Goal: Task Accomplishment & Management: Complete application form

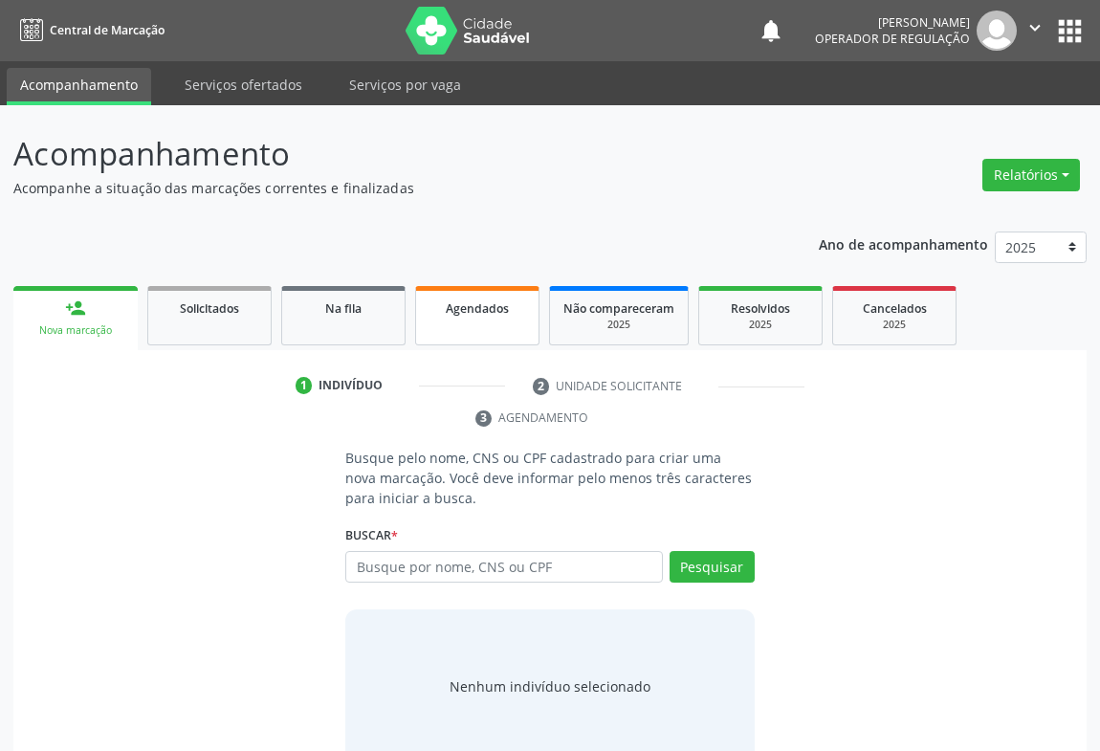
click at [469, 305] on span "Agendados" at bounding box center [477, 308] width 63 height 16
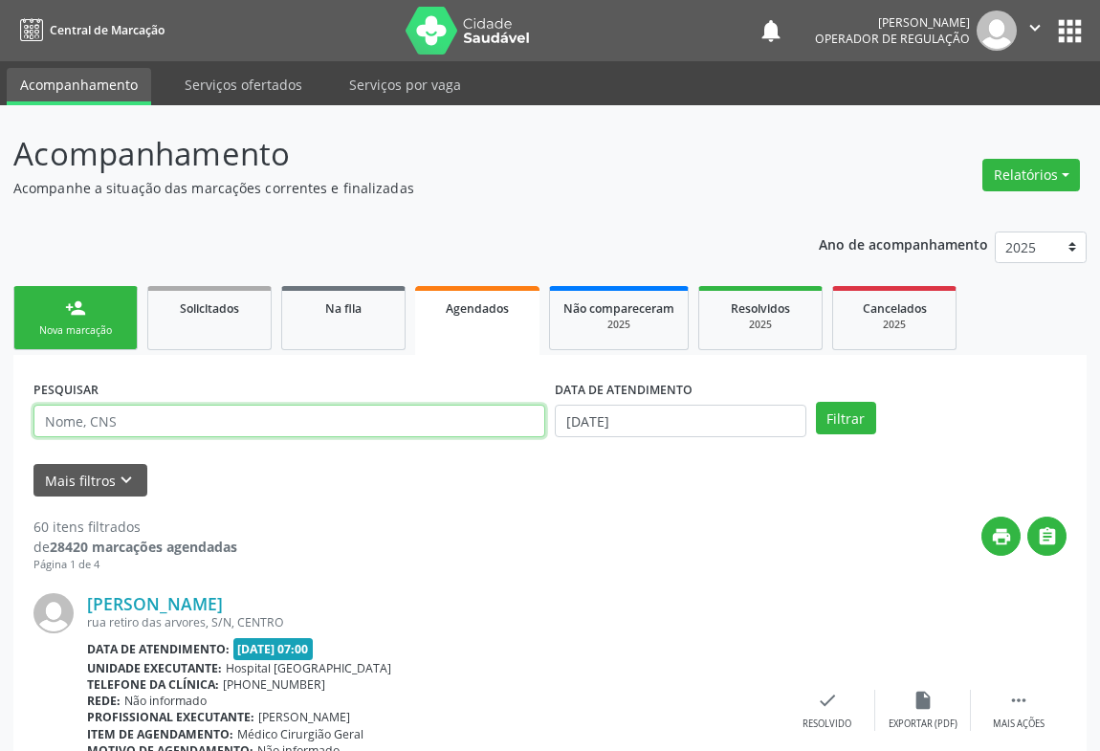
click at [381, 430] on input "text" at bounding box center [289, 421] width 512 height 33
type input "LAIANE DE FATIMA"
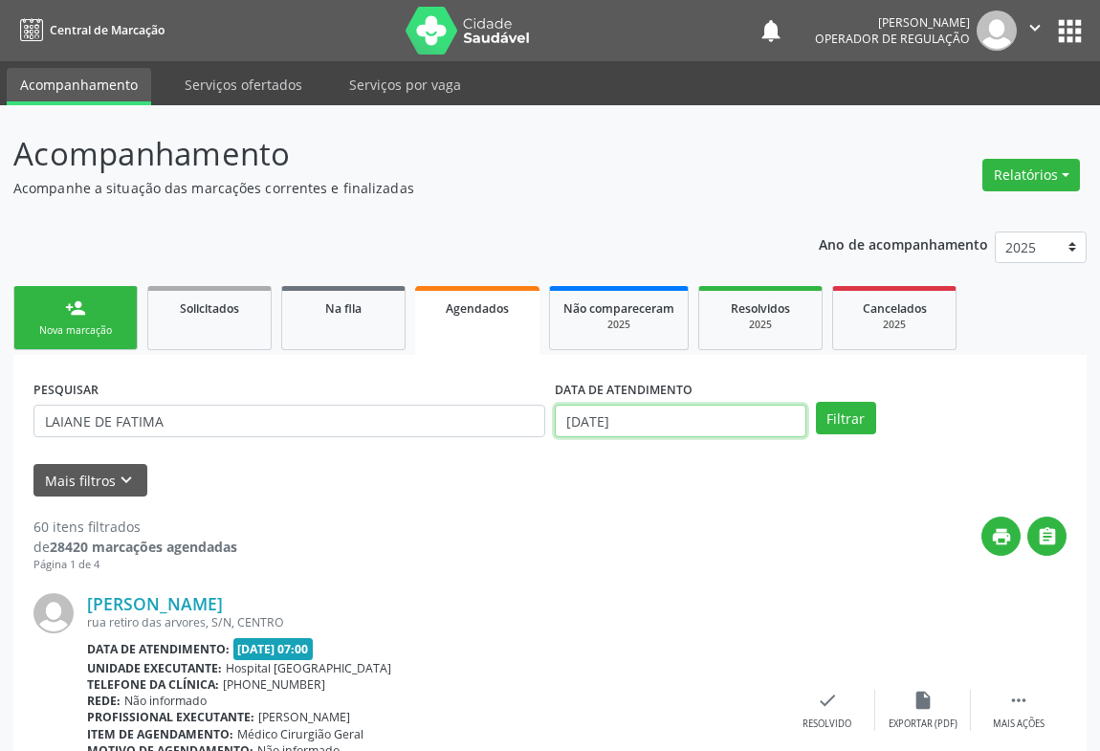
click at [602, 417] on input "[DATE]" at bounding box center [681, 421] width 252 height 33
click at [861, 402] on button "Filtrar" at bounding box center [846, 418] width 60 height 33
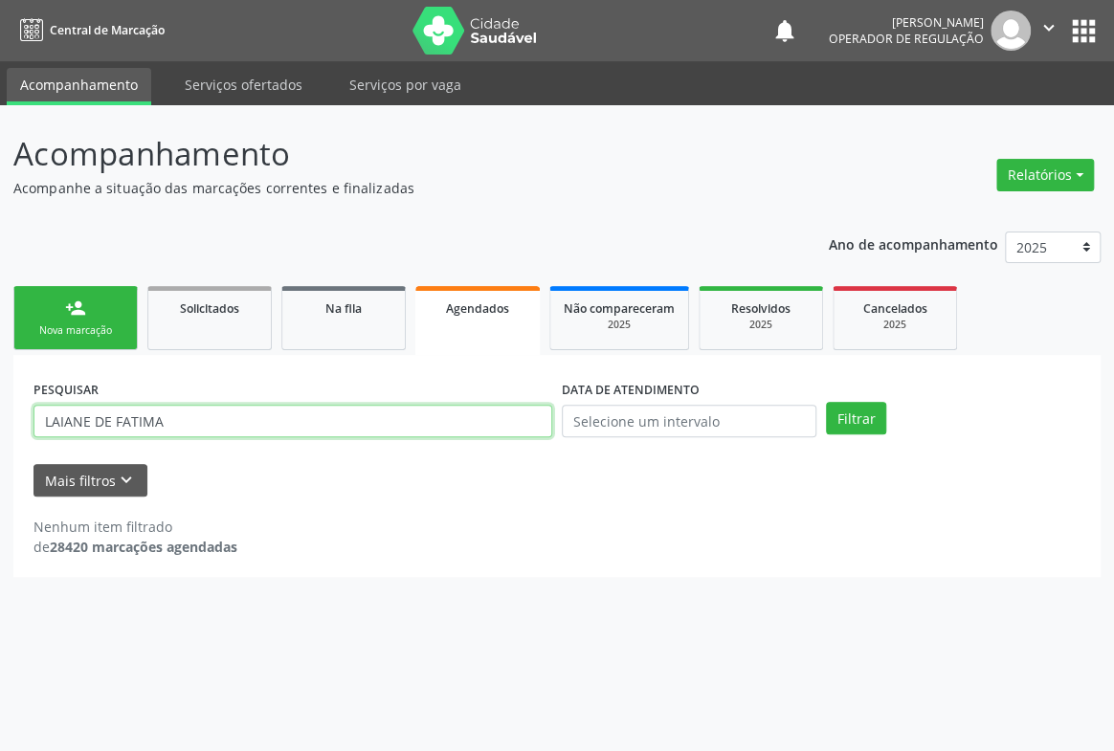
click at [61, 424] on input "LAIANE DE FATIMA" at bounding box center [292, 421] width 519 height 33
type input "LAYANE DE FATIMA"
click at [826, 402] on button "Filtrar" at bounding box center [856, 418] width 60 height 33
drag, startPoint x: 200, startPoint y: 425, endPoint x: 0, endPoint y: 437, distance: 200.4
click at [0, 437] on div "Acompanhamento Acompanhe a situação das marcações correntes e finalizadas Relat…" at bounding box center [557, 428] width 1114 height 646
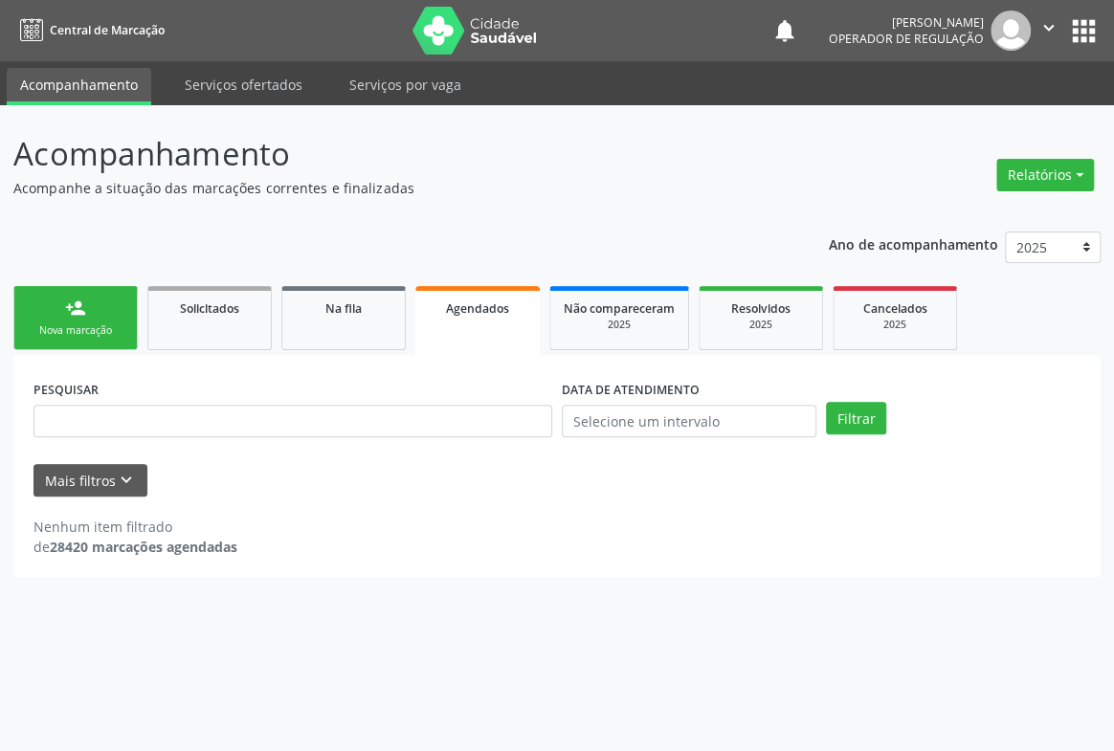
click at [475, 314] on span "Agendados" at bounding box center [477, 308] width 63 height 16
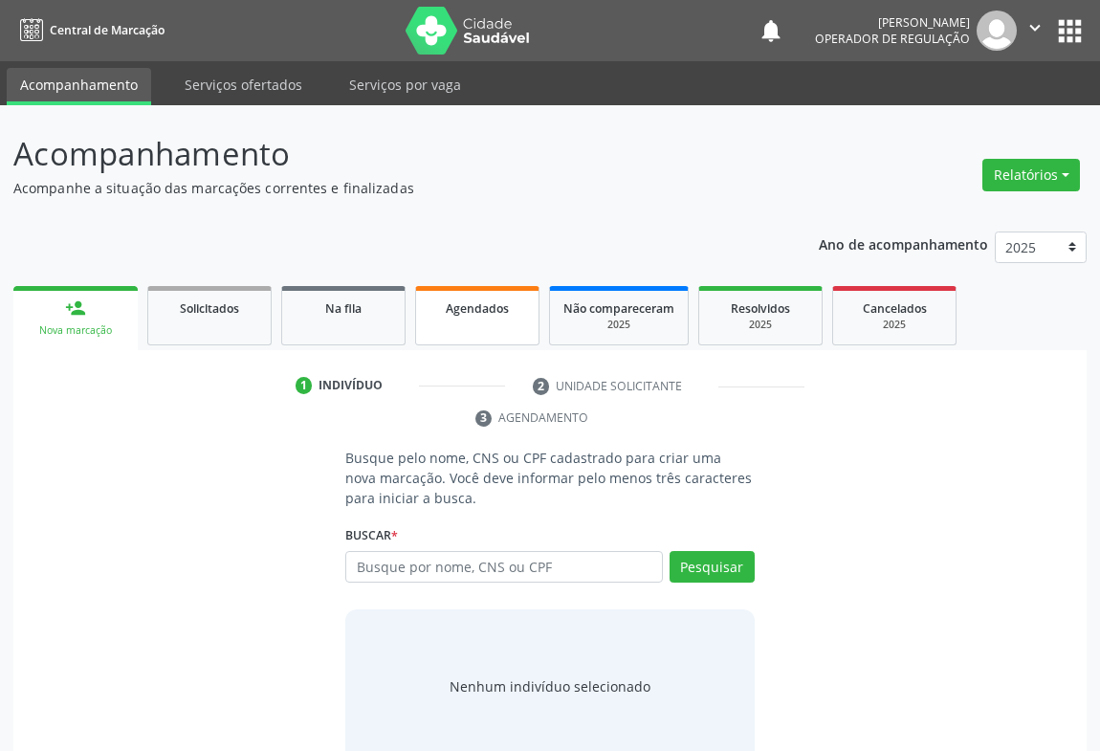
click at [446, 311] on span "Agendados" at bounding box center [477, 308] width 63 height 16
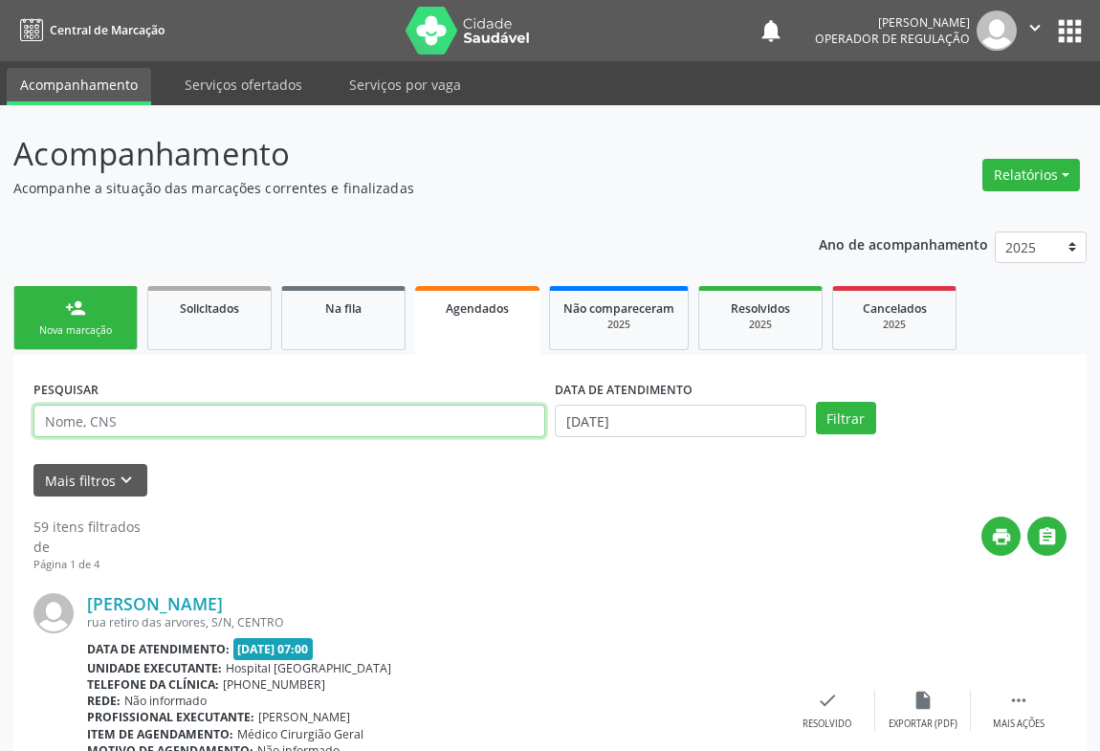
click at [152, 416] on input "text" at bounding box center [289, 421] width 512 height 33
type input "LAIAN"
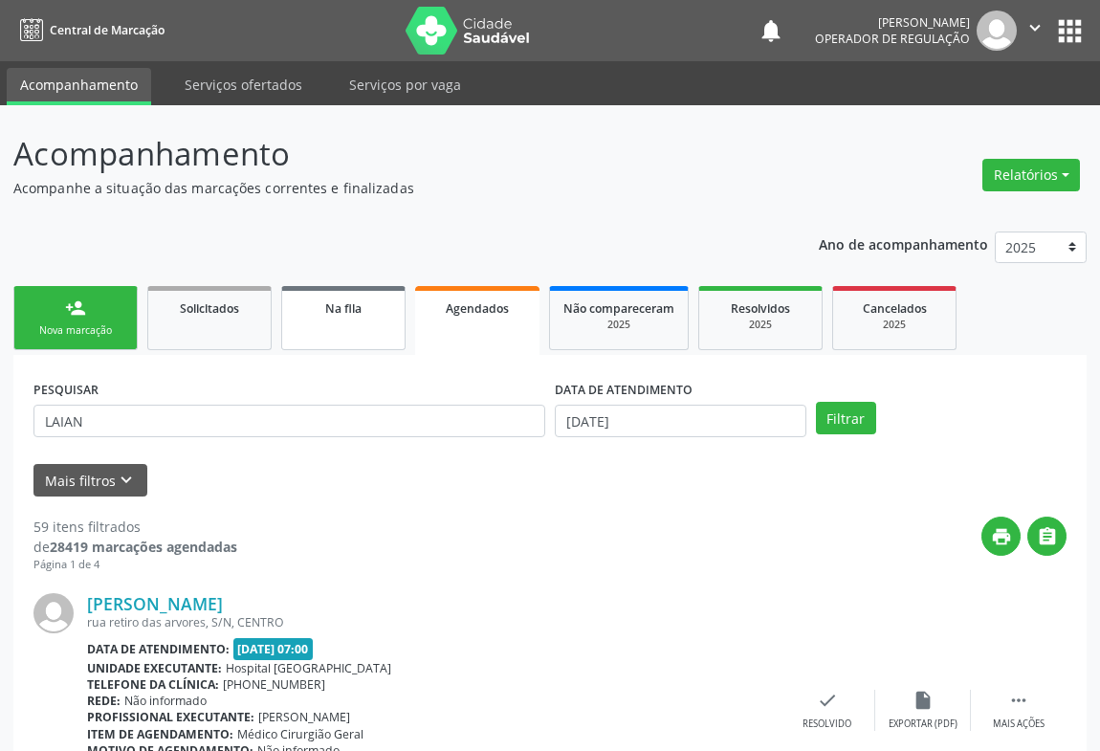
click at [343, 316] on div "Na fila" at bounding box center [344, 308] width 96 height 20
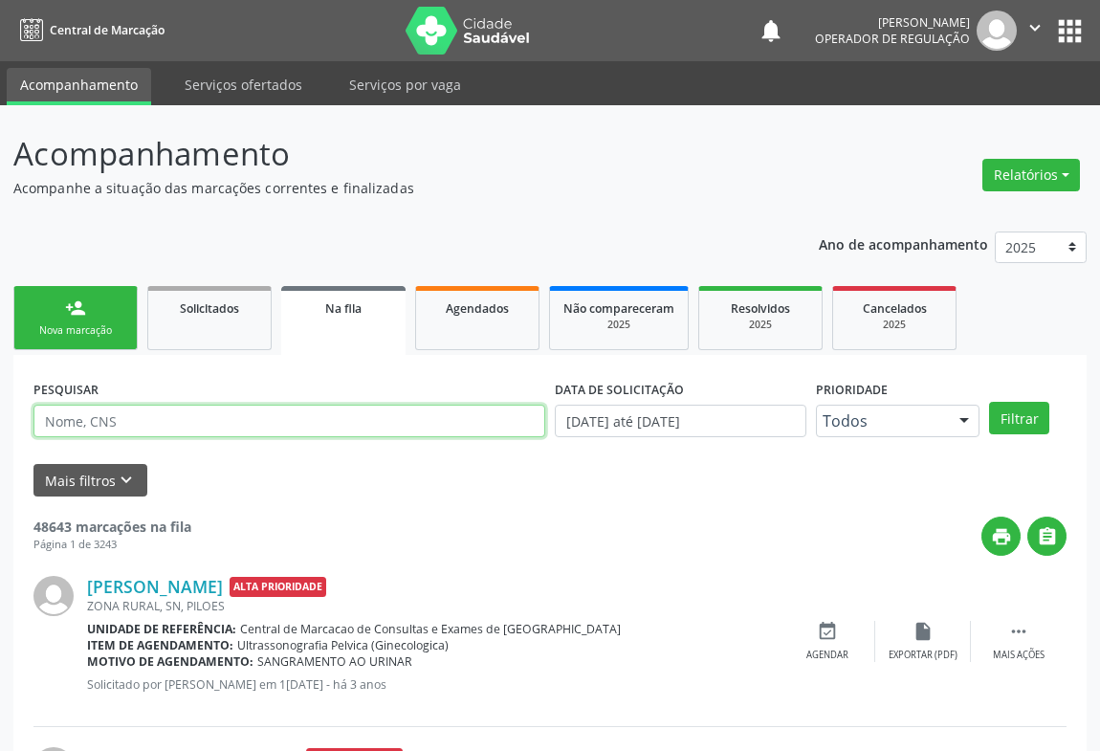
click at [258, 422] on input "text" at bounding box center [289, 421] width 512 height 33
type input "LAIANE DE [PERSON_NAME]"
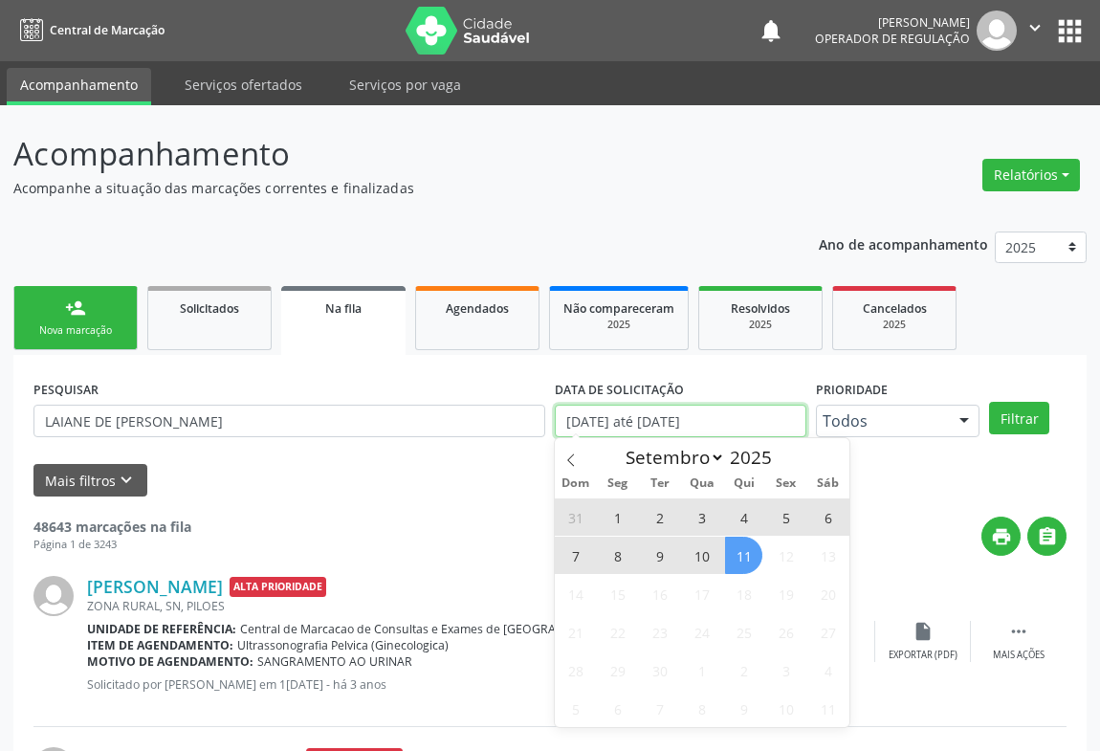
click at [772, 410] on input "[DATE] até [DATE]" at bounding box center [681, 421] width 252 height 33
type input "2023"
select select "0"
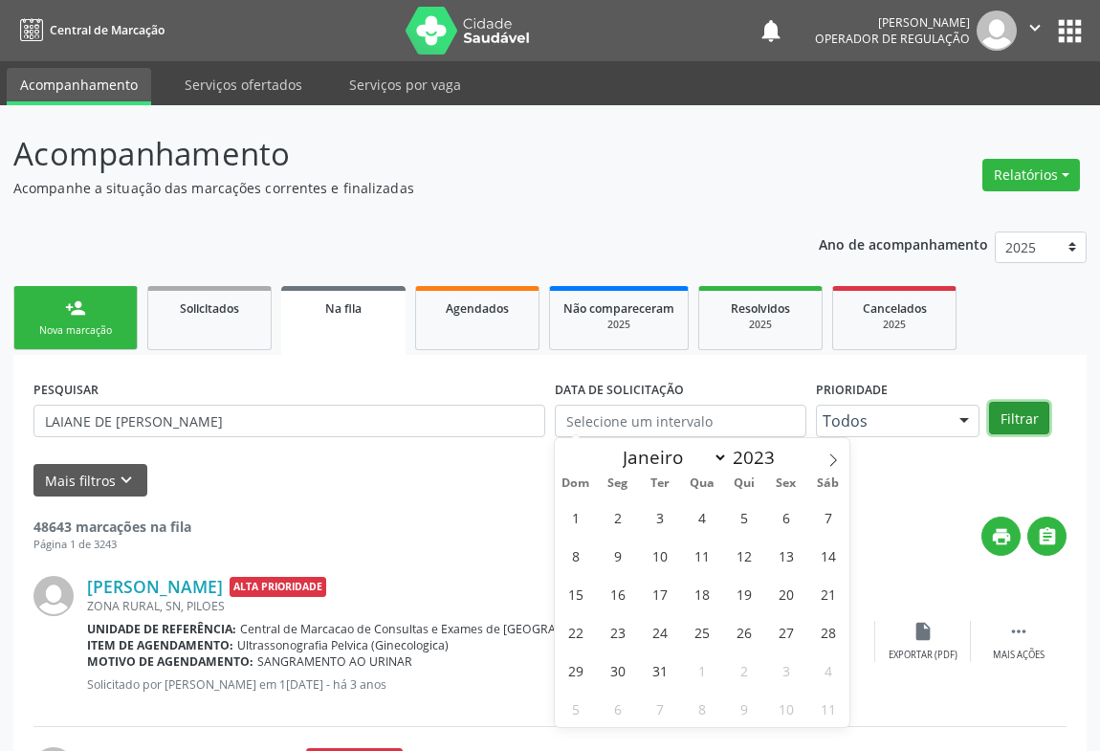
click at [1015, 408] on button "Filtrar" at bounding box center [1019, 418] width 60 height 33
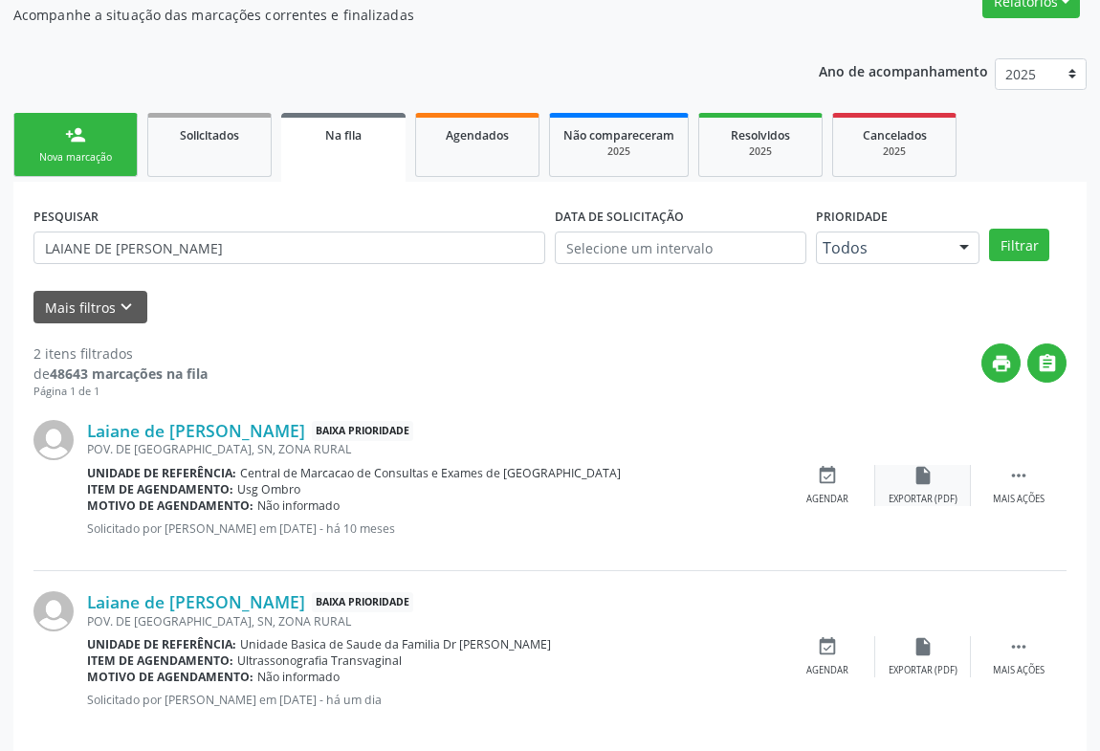
scroll to position [196, 0]
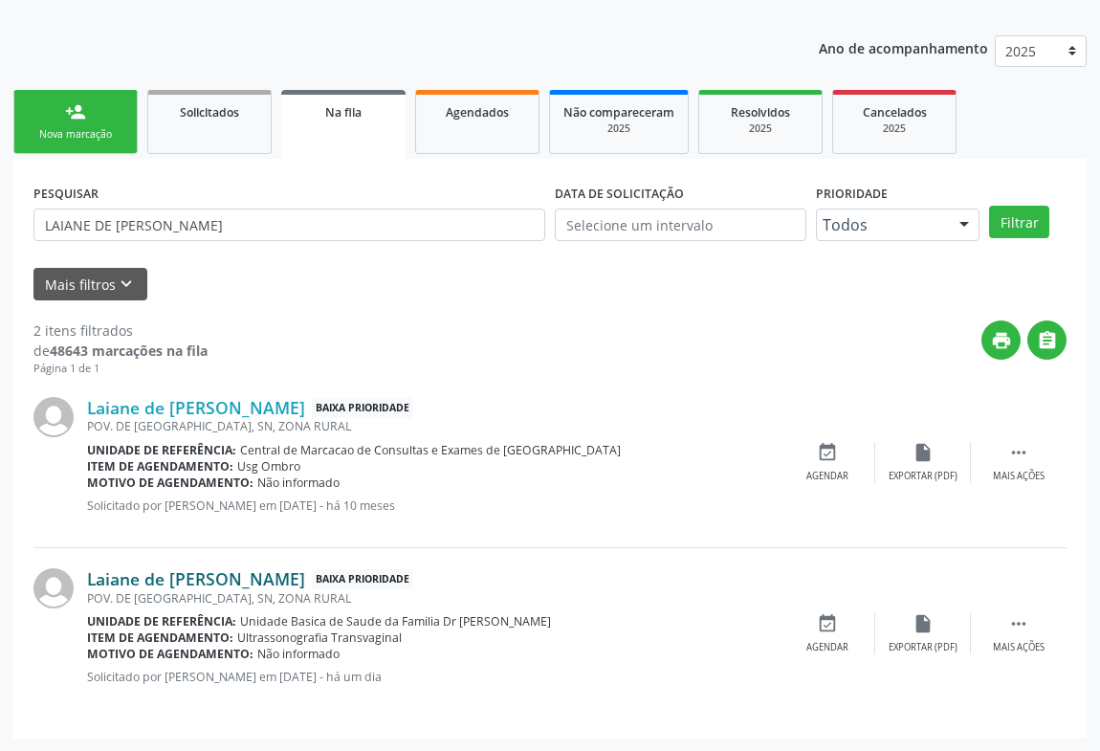
click at [280, 583] on link "Laiane de [PERSON_NAME]" at bounding box center [196, 578] width 218 height 21
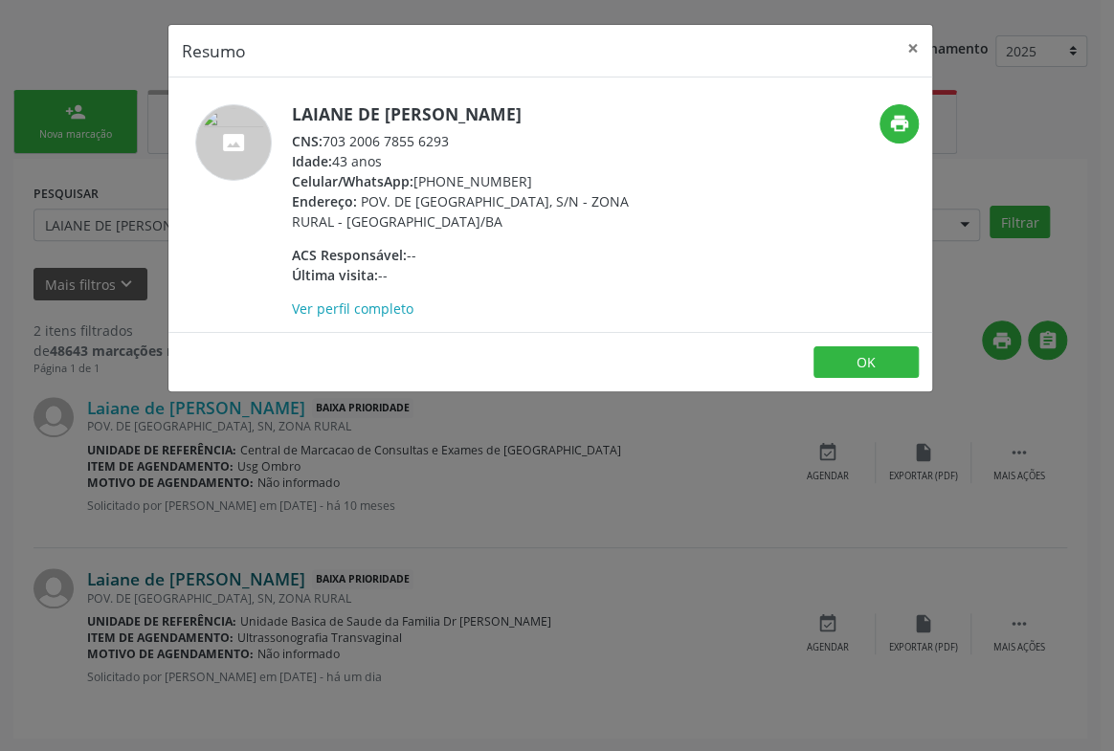
click at [280, 583] on div "Resumo × Laiane de [PERSON_NAME] CNS: 703 2006 7855 6293 Idade: 43 anos Celular…" at bounding box center [557, 375] width 1114 height 751
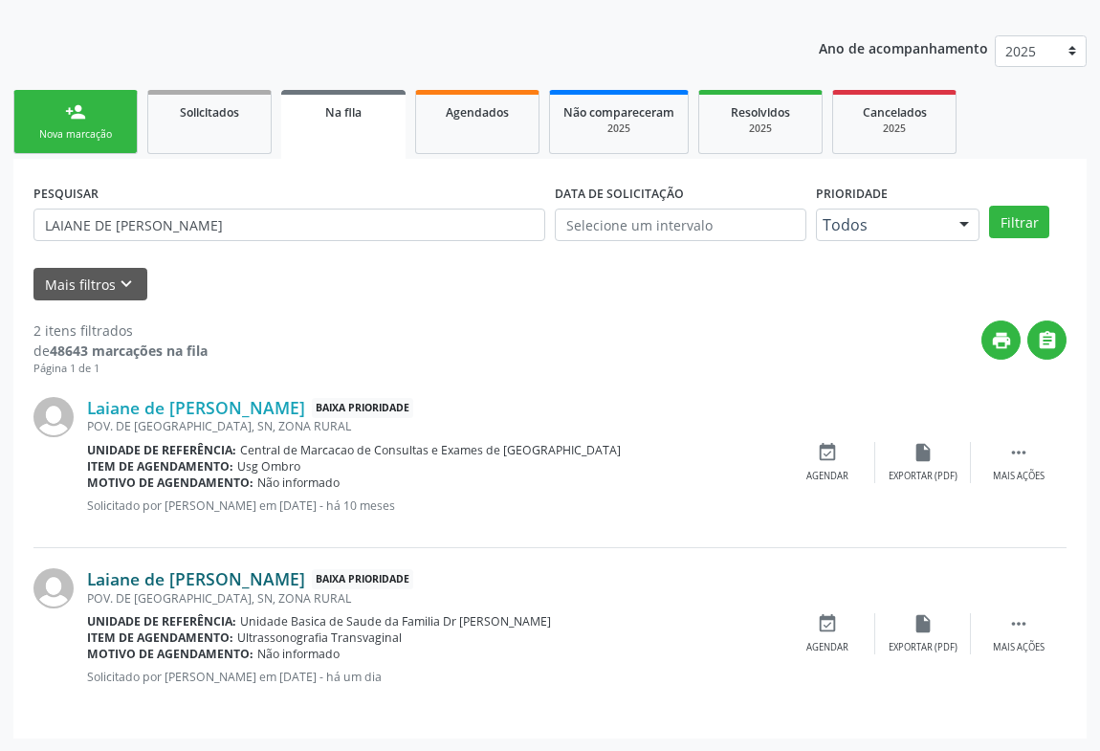
click at [271, 585] on link "Laiane de [PERSON_NAME]" at bounding box center [196, 578] width 218 height 21
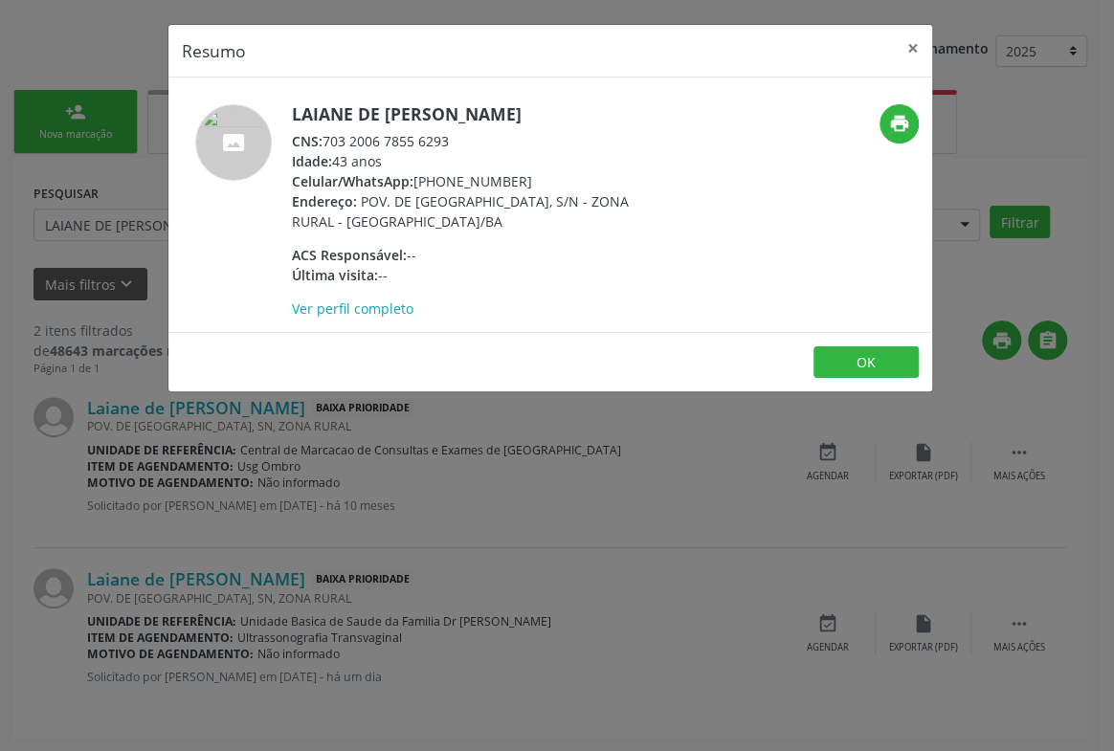
drag, startPoint x: 456, startPoint y: 139, endPoint x: 325, endPoint y: 143, distance: 131.1
click at [325, 143] on div "CNS: 703 2006 7855 6293" at bounding box center [478, 141] width 372 height 20
copy div "703 2006 7855 6293"
click at [470, 584] on div "Resumo × Laiane de [PERSON_NAME] CNS: 703 2006 7855 6293 Idade: 43 anos Celular…" at bounding box center [557, 375] width 1114 height 751
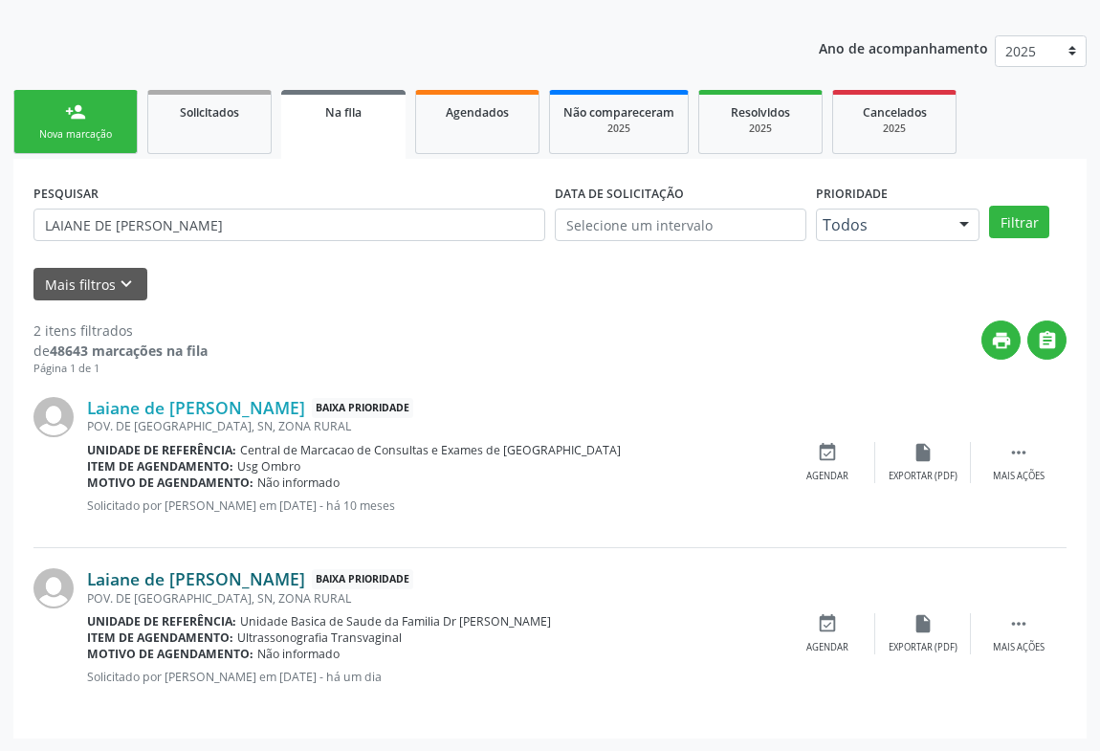
click at [287, 578] on link "Laiane de [PERSON_NAME]" at bounding box center [196, 578] width 218 height 21
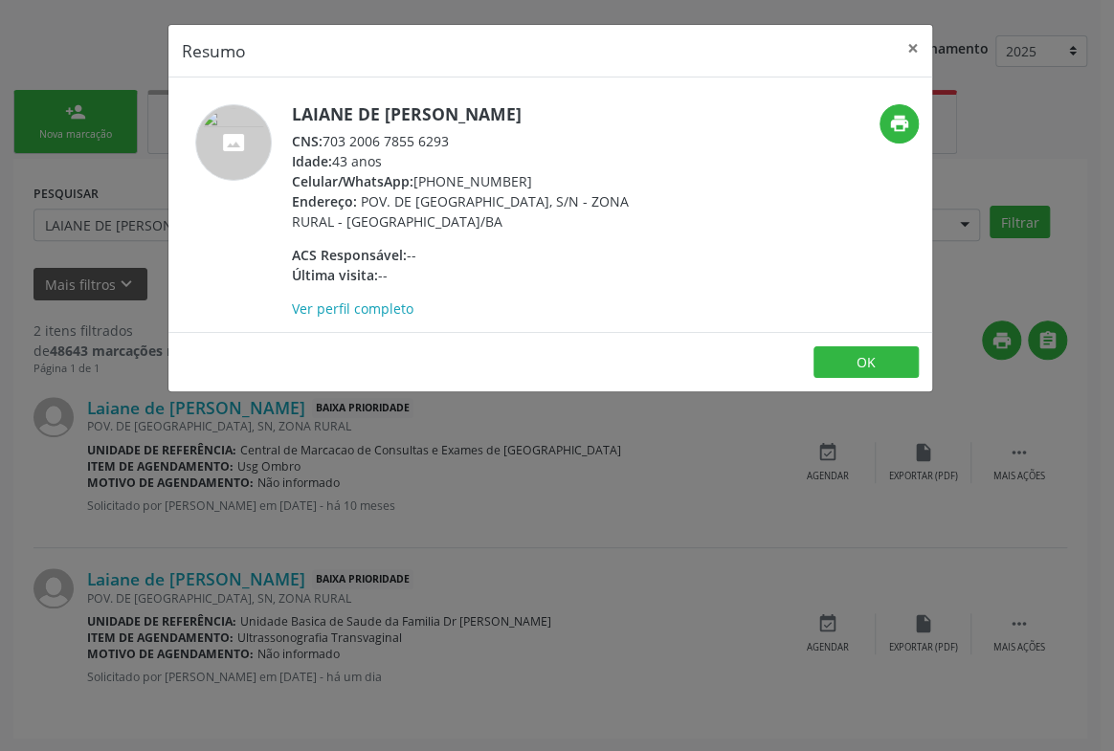
click at [277, 534] on div "Resumo × Laiane de [PERSON_NAME] CNS: 703 2006 7855 6293 Idade: 43 anos Celular…" at bounding box center [557, 375] width 1114 height 751
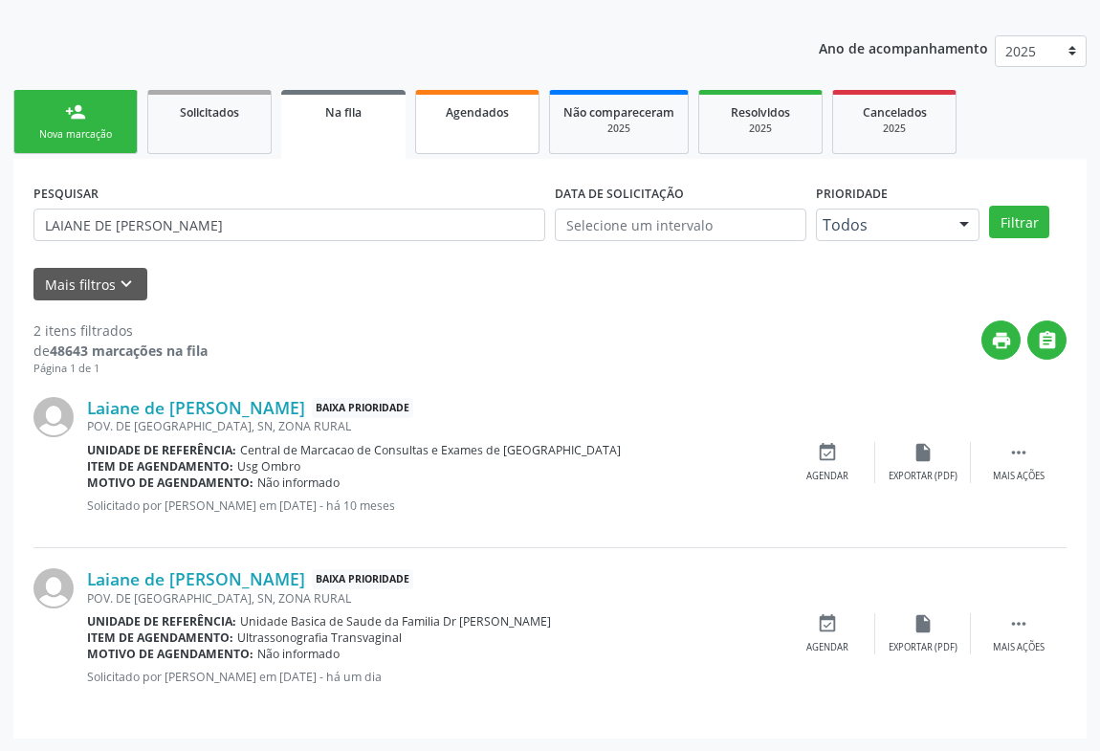
click at [492, 121] on link "Agendados" at bounding box center [477, 122] width 124 height 64
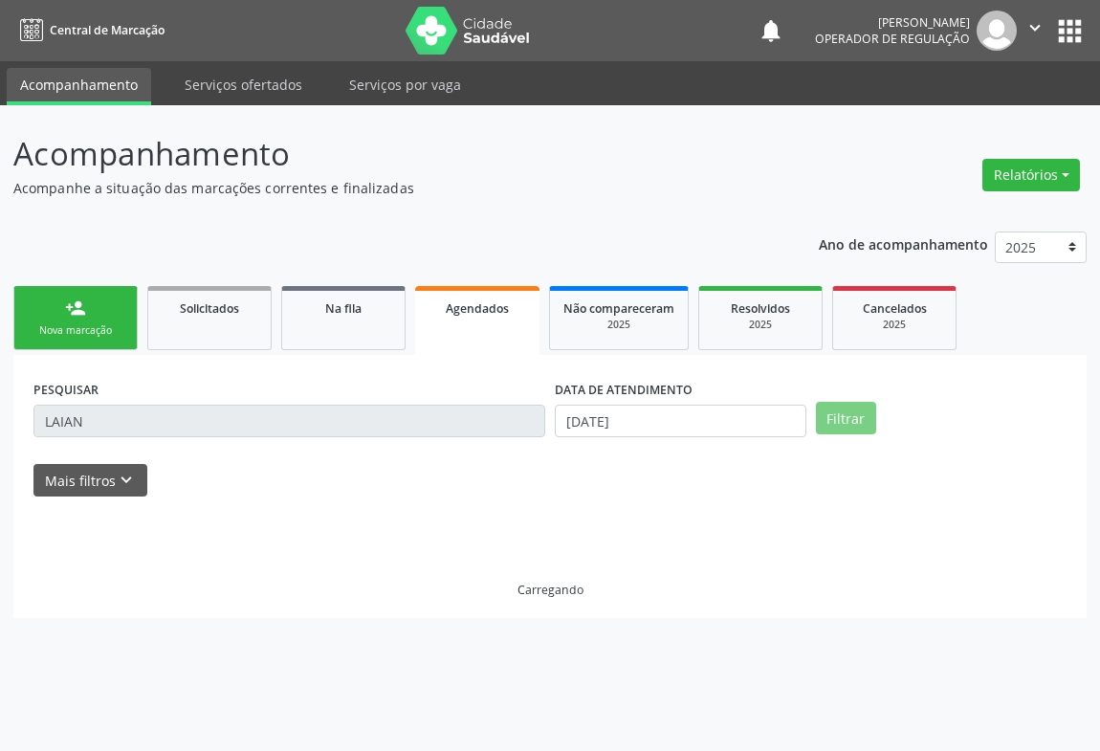
scroll to position [0, 0]
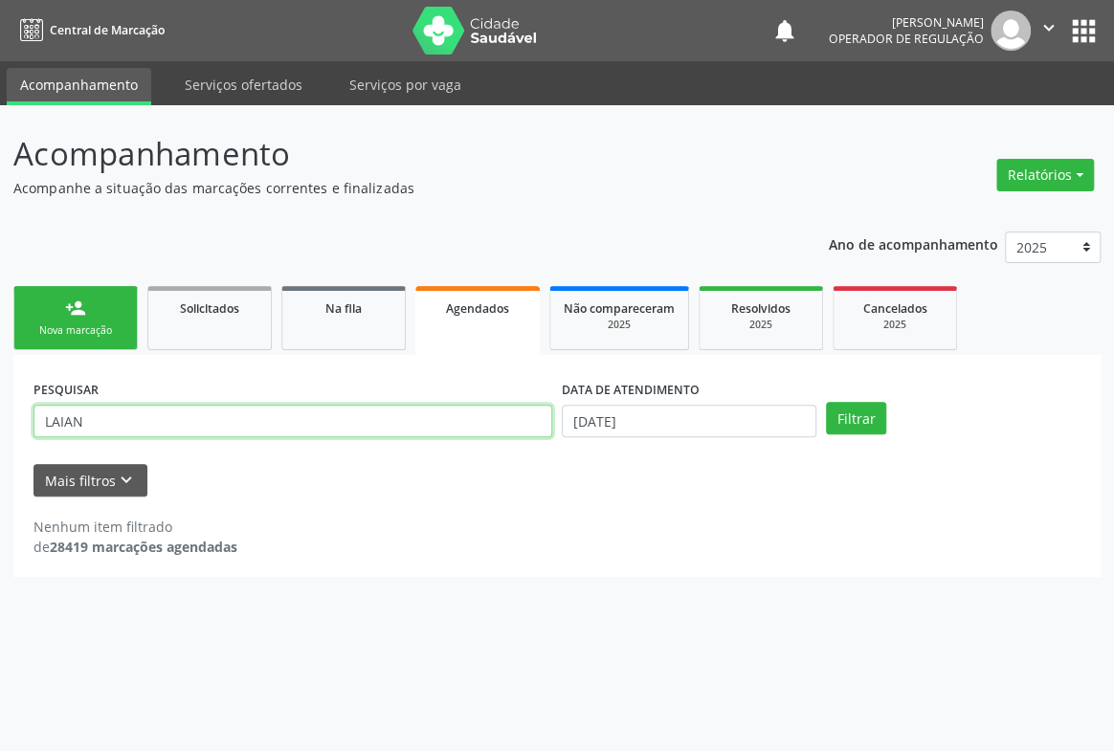
click at [282, 420] on input "LAIAN" at bounding box center [292, 421] width 519 height 33
paste input "703 2006 7855 6293"
type input "LAIAN 703 2006 7855 6293"
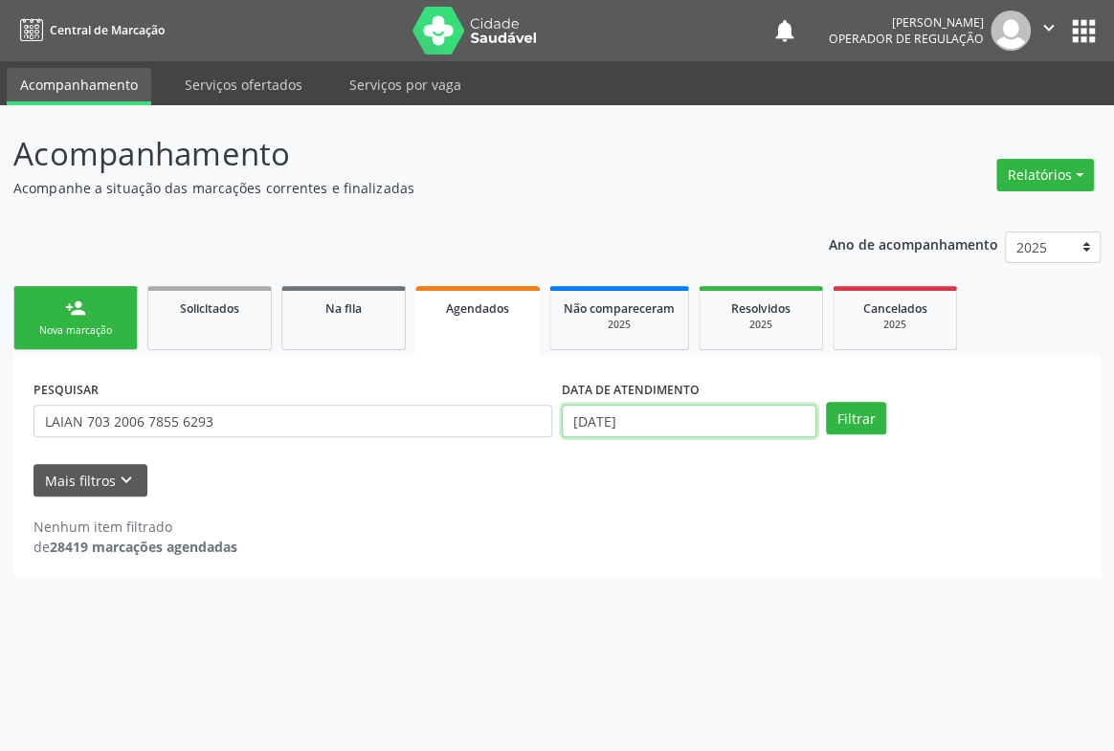
click at [756, 429] on input "[DATE]" at bounding box center [689, 421] width 255 height 33
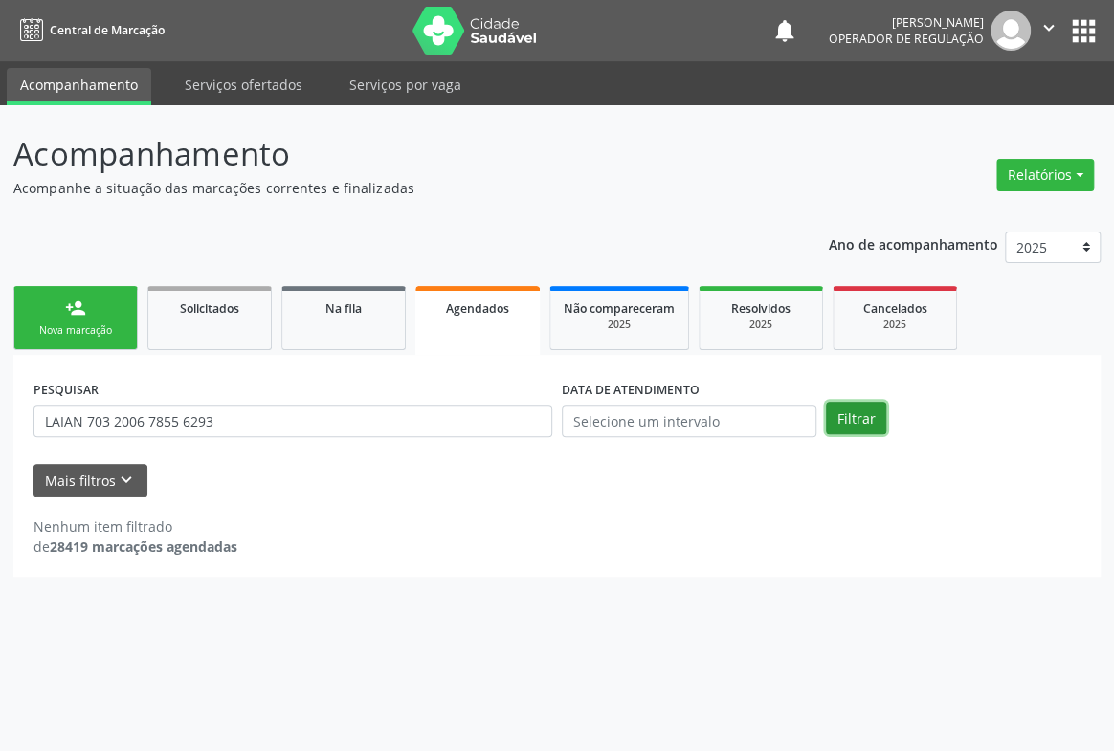
click at [841, 414] on button "Filtrar" at bounding box center [856, 418] width 60 height 33
click at [332, 317] on link "Na fila" at bounding box center [343, 318] width 124 height 64
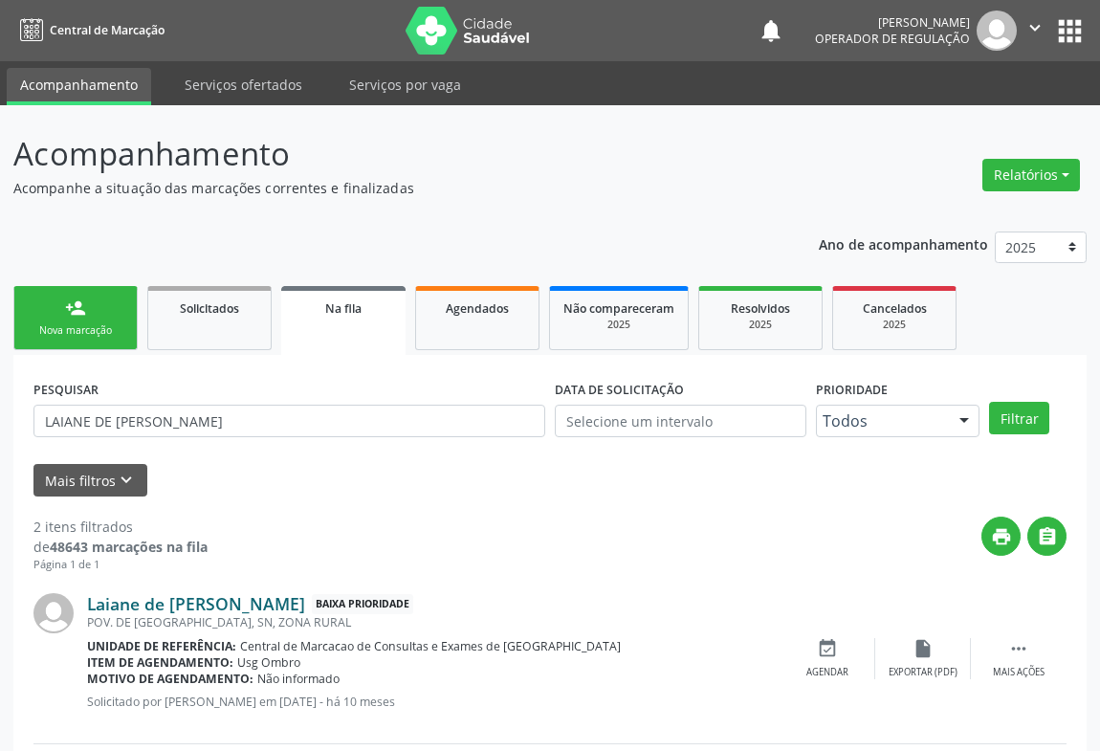
click at [245, 598] on link "Laiane de [PERSON_NAME]" at bounding box center [196, 603] width 218 height 21
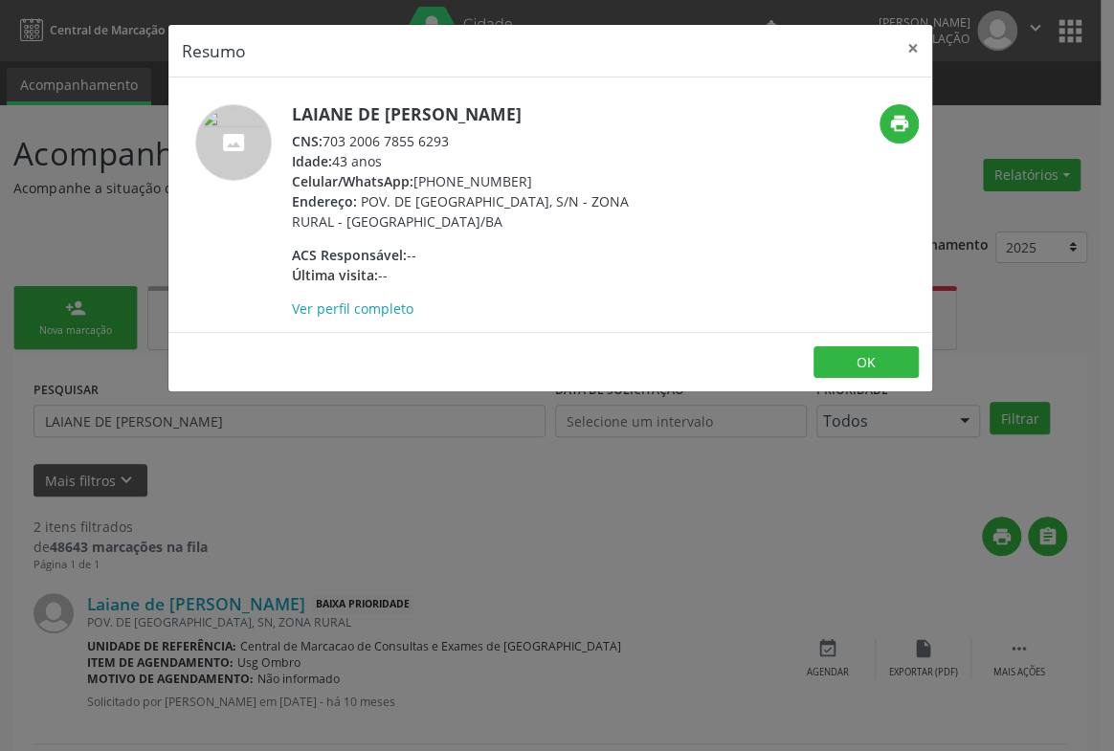
drag, startPoint x: 464, startPoint y: 134, endPoint x: 328, endPoint y: 139, distance: 136.0
click at [328, 139] on div "CNS: 703 2006 7855 6293" at bounding box center [478, 141] width 372 height 20
copy div "703 2006 7855 6293"
click at [420, 458] on div "Resumo × Laiane de [PERSON_NAME] CNS: 703 2006 7855 6293 Idade: 43 anos Celular…" at bounding box center [557, 375] width 1114 height 751
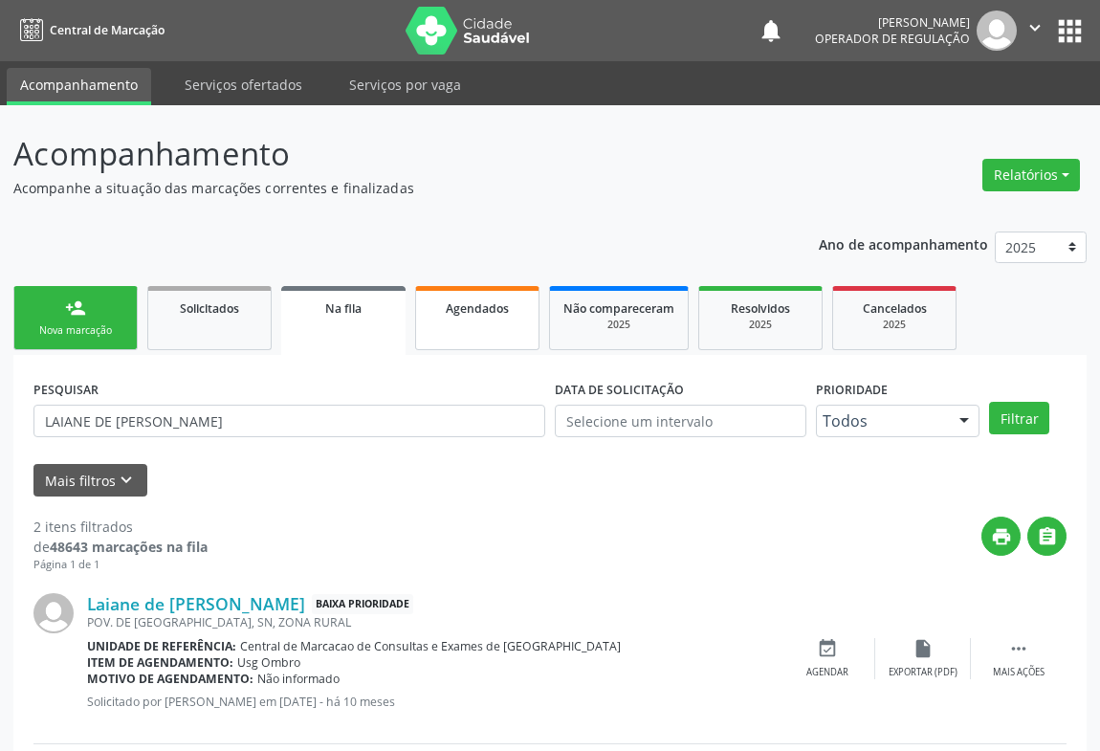
click at [465, 303] on span "Agendados" at bounding box center [477, 308] width 63 height 16
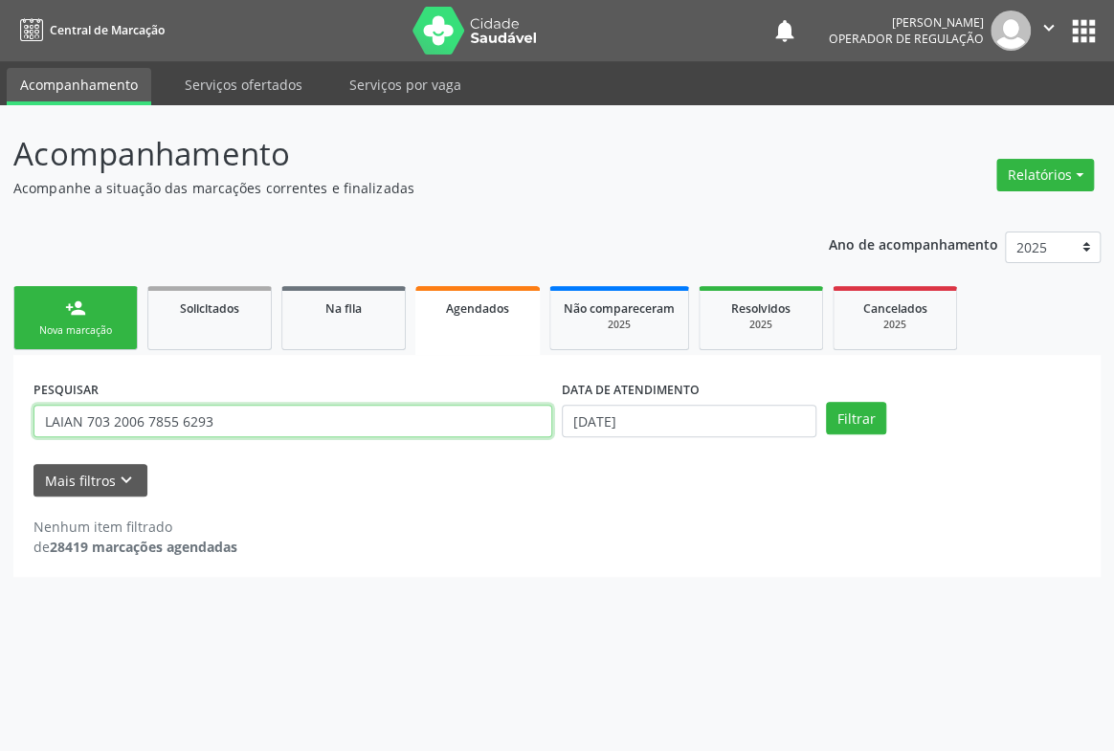
click at [248, 419] on input "LAIAN 703 2006 7855 6293" at bounding box center [292, 421] width 519 height 33
click at [248, 420] on input "LAIAN 703 2006 7855 6293" at bounding box center [292, 421] width 519 height 33
paste input "text"
type input "703 2006 7855 6293"
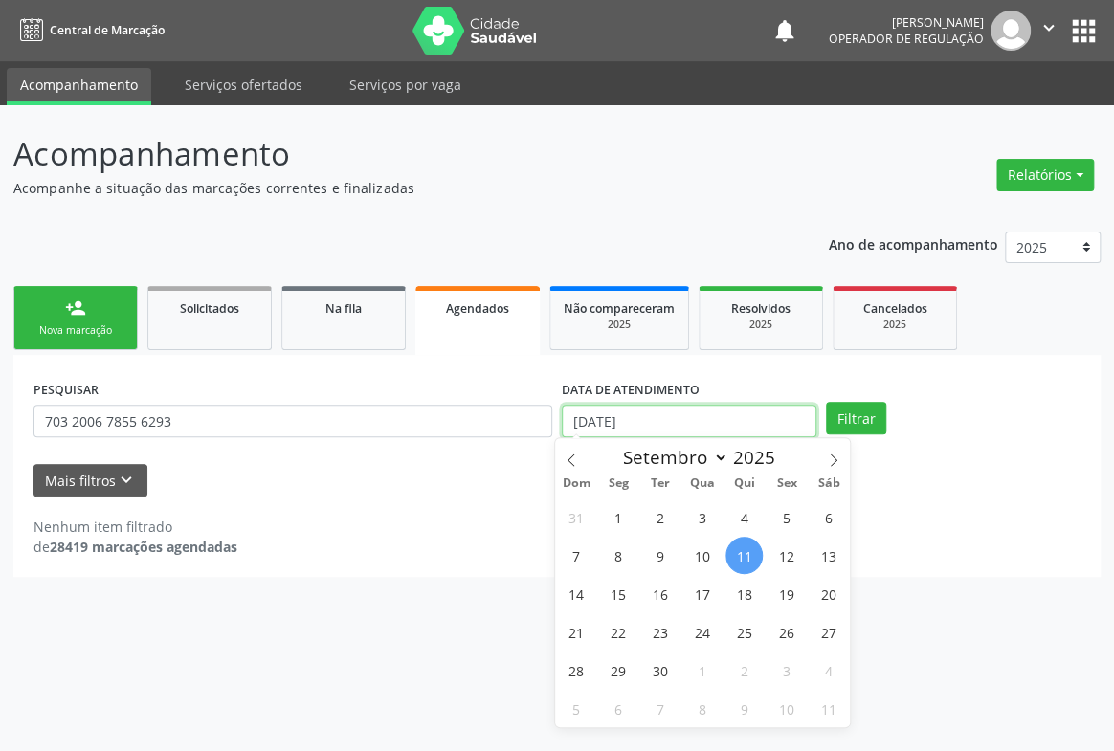
click at [701, 412] on input "[DATE]" at bounding box center [689, 421] width 255 height 33
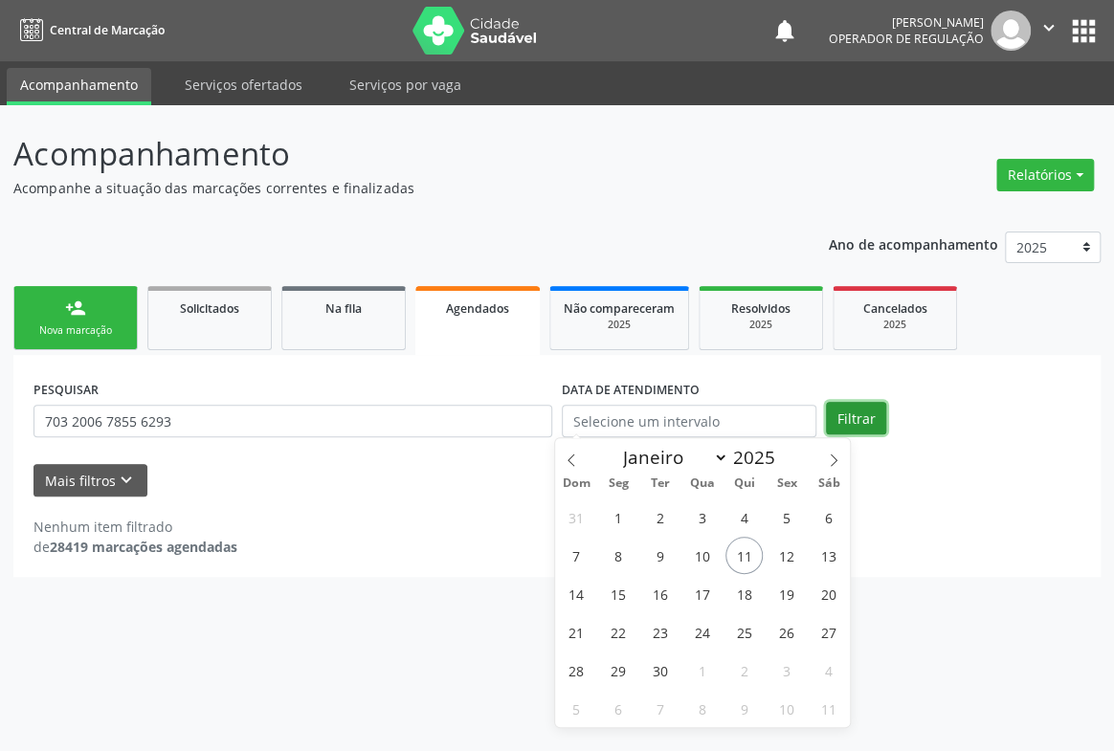
click at [853, 408] on button "Filtrar" at bounding box center [856, 418] width 60 height 33
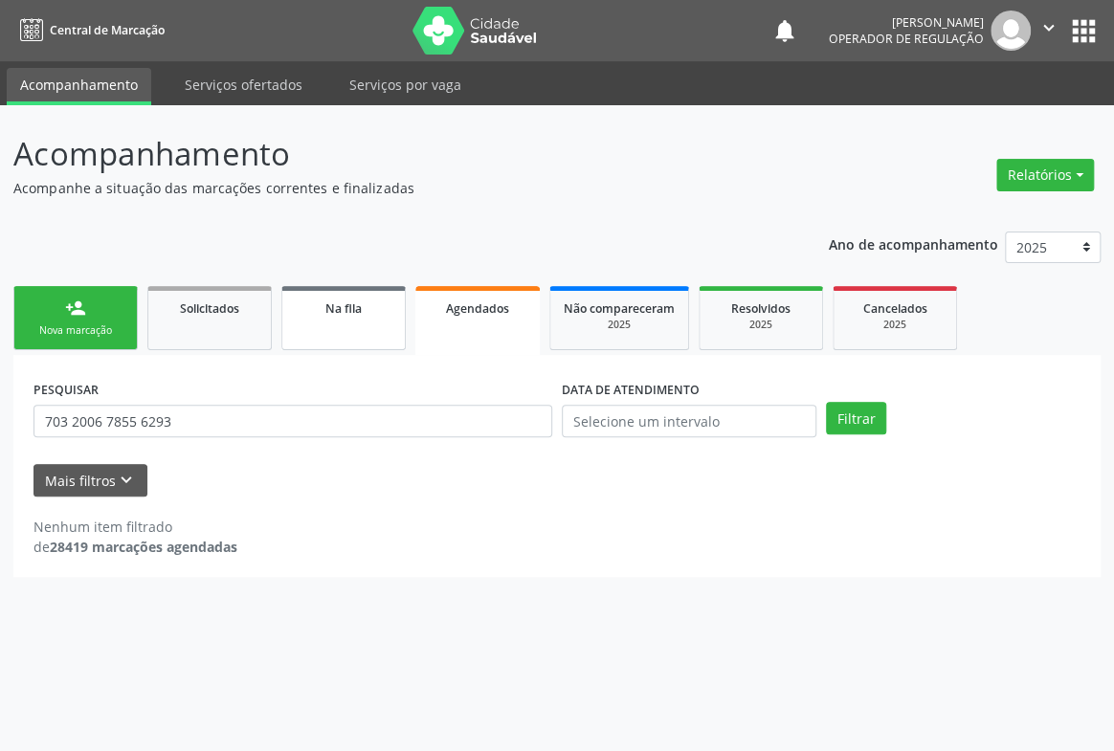
click at [329, 331] on link "Na fila" at bounding box center [343, 318] width 124 height 64
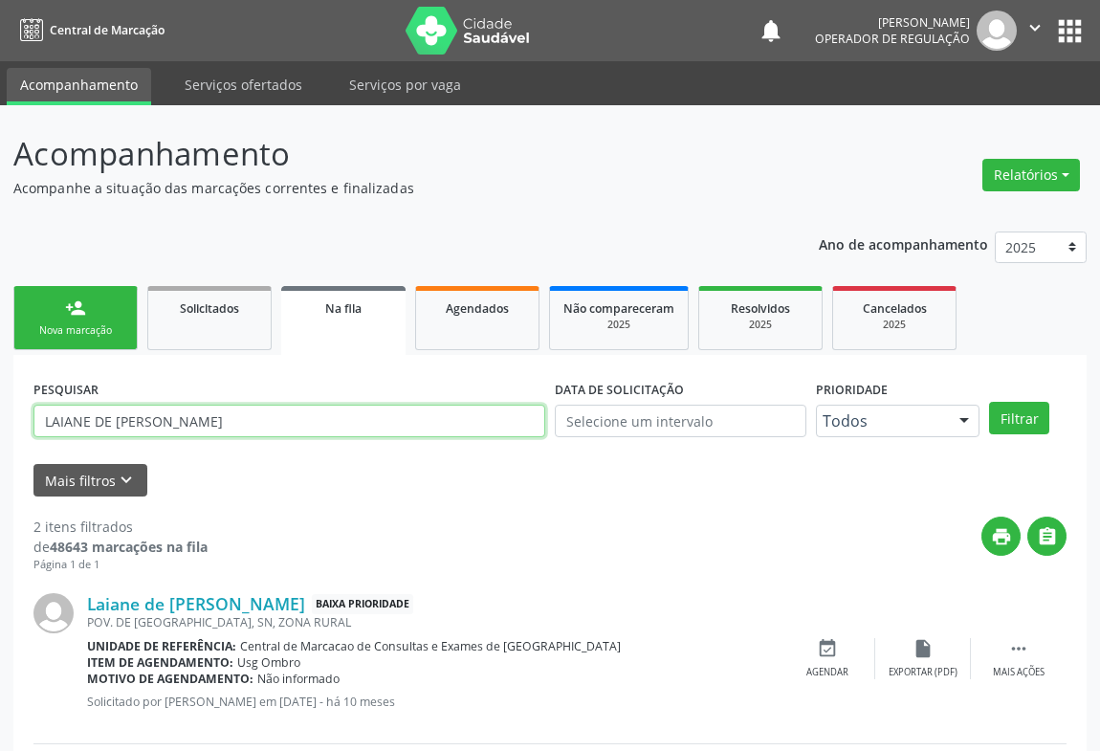
click at [292, 419] on input "LAIANE DE [PERSON_NAME]" at bounding box center [289, 421] width 512 height 33
click at [292, 420] on input "LAIANE DE [PERSON_NAME]" at bounding box center [289, 421] width 512 height 33
paste input "703 2006 7855 6293"
type input "703 2006 7855 6293"
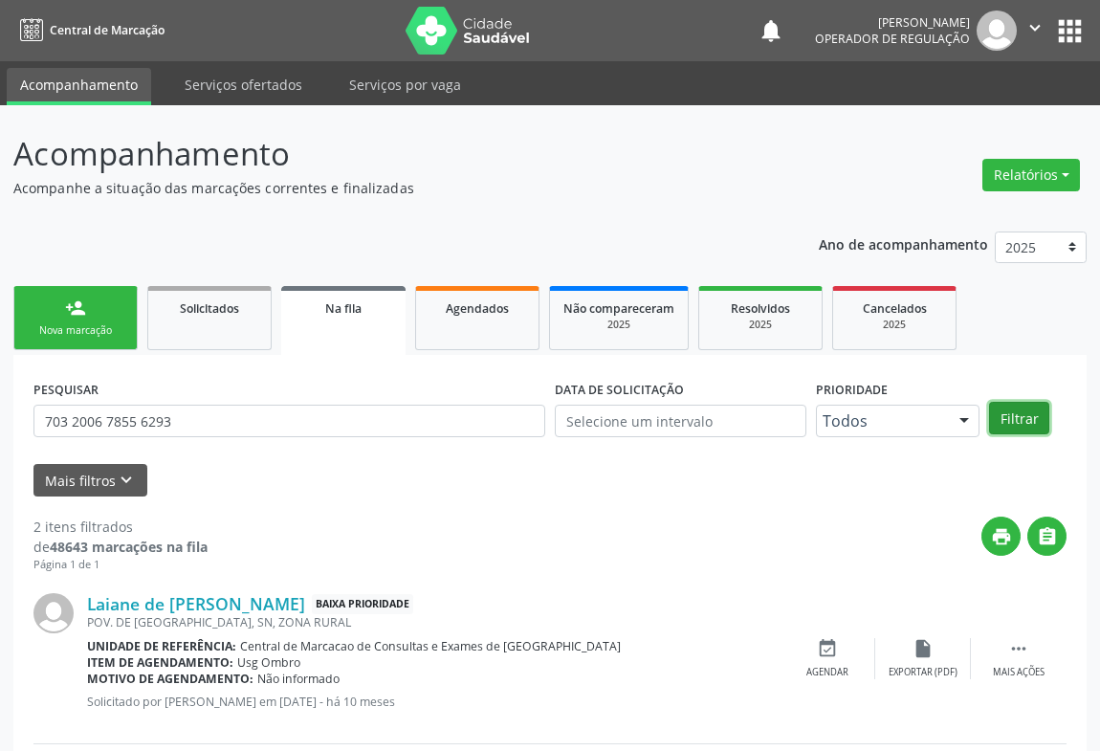
click at [996, 408] on button "Filtrar" at bounding box center [1019, 418] width 60 height 33
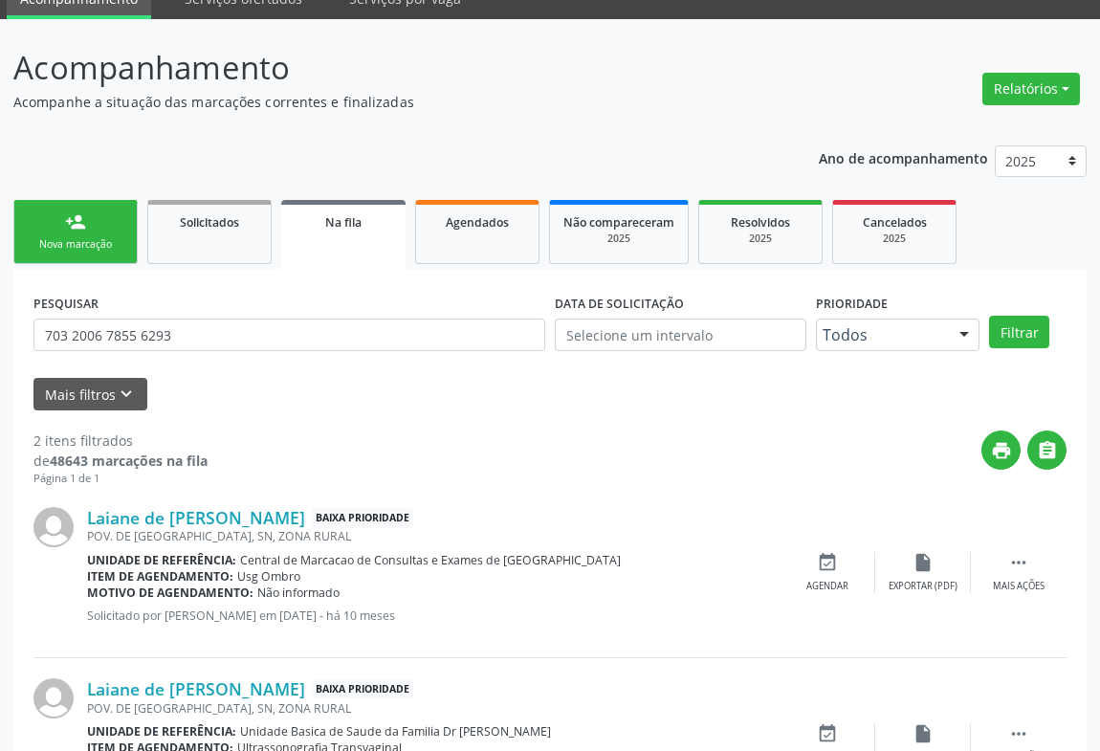
scroll to position [196, 0]
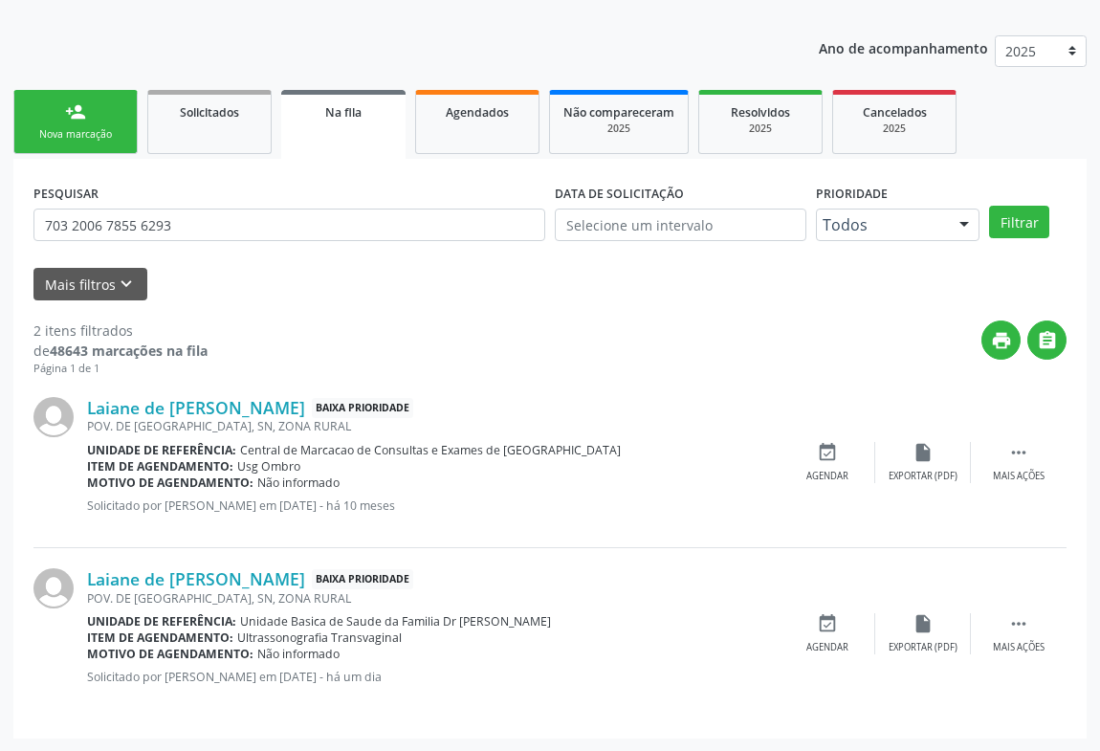
click at [72, 122] on link "person_add Nova marcação" at bounding box center [75, 122] width 124 height 64
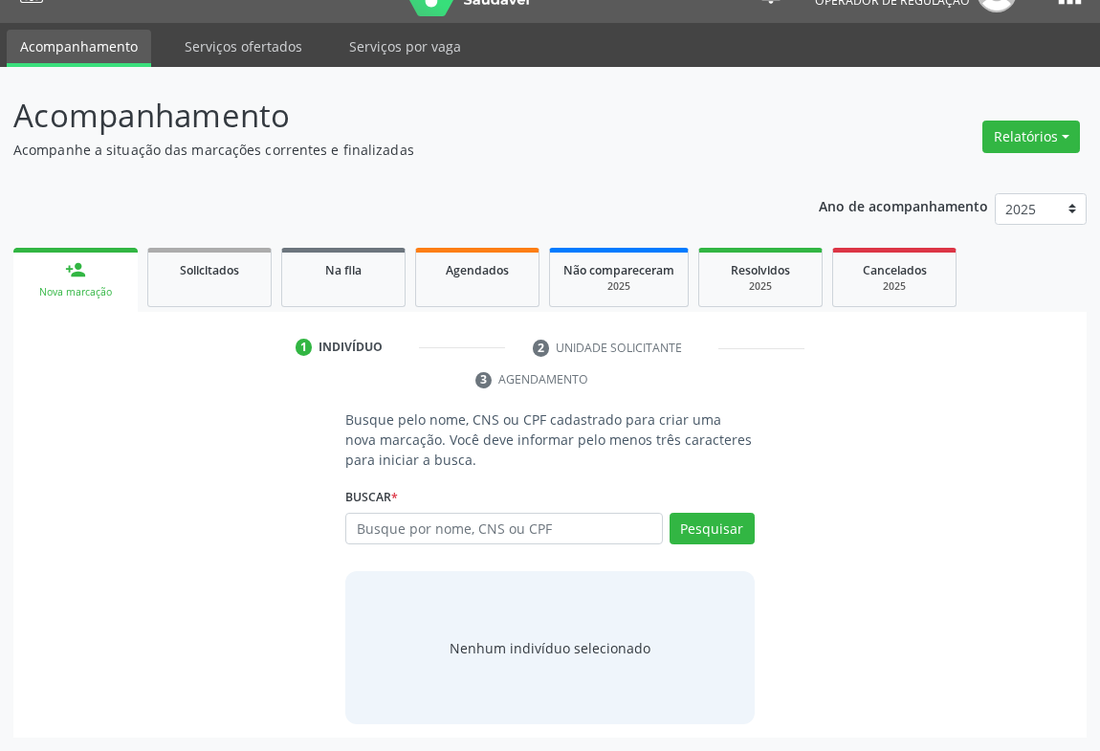
scroll to position [38, 0]
click at [428, 530] on input "text" at bounding box center [504, 529] width 318 height 33
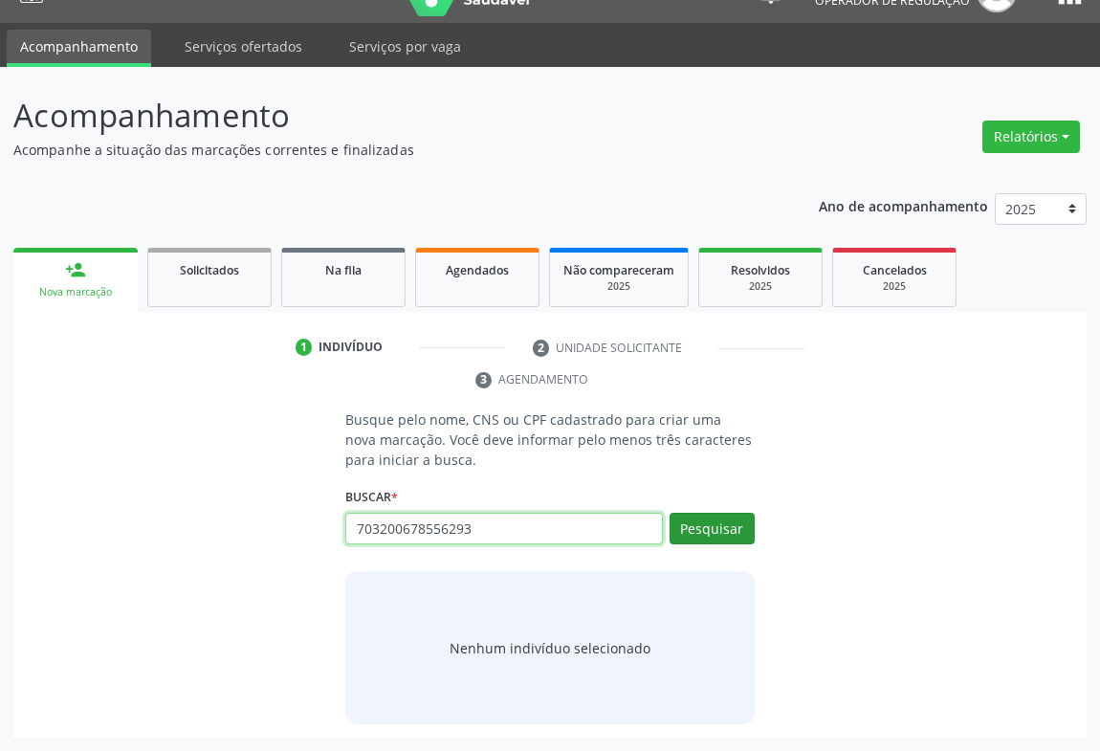
type input "703200678556293"
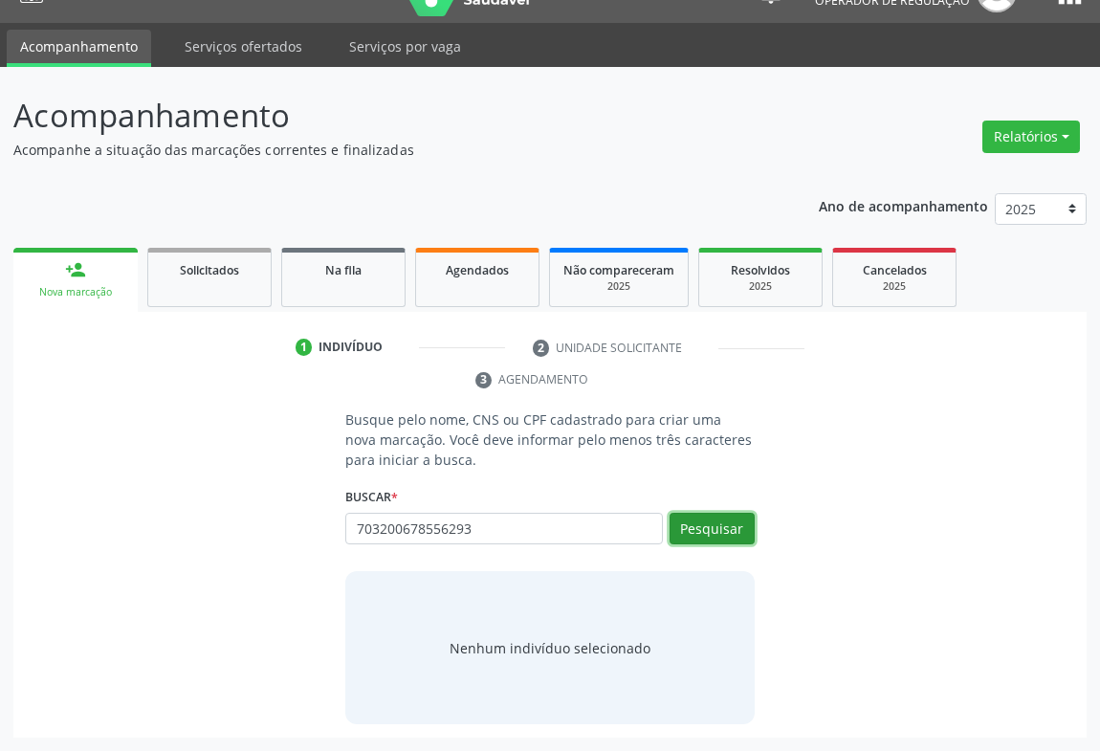
click at [738, 525] on button "Pesquisar" at bounding box center [712, 529] width 85 height 33
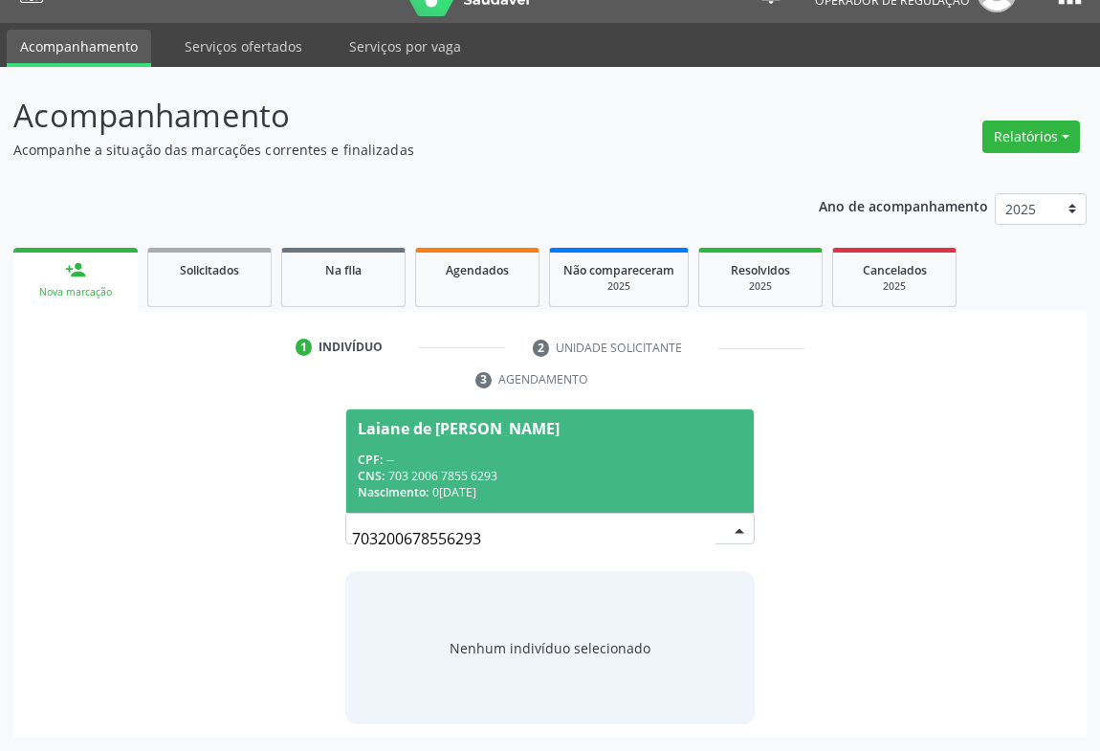
click at [562, 457] on div "CPF: --" at bounding box center [550, 460] width 385 height 16
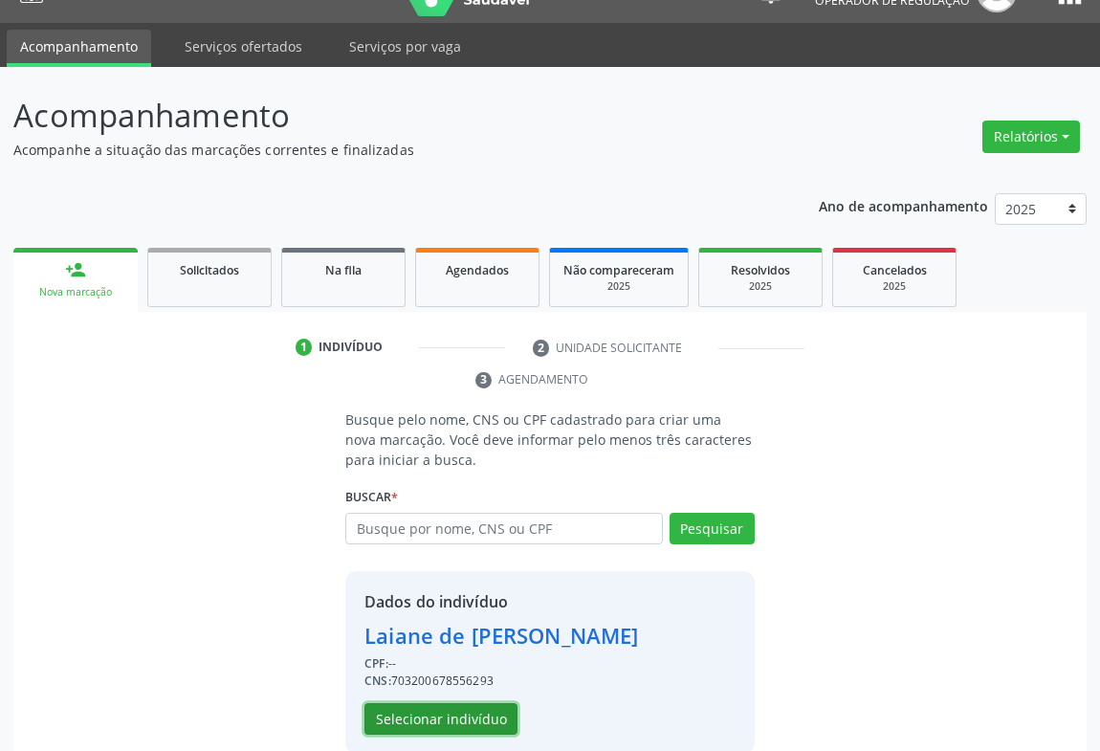
click at [499, 718] on button "Selecionar indivíduo" at bounding box center [441, 719] width 153 height 33
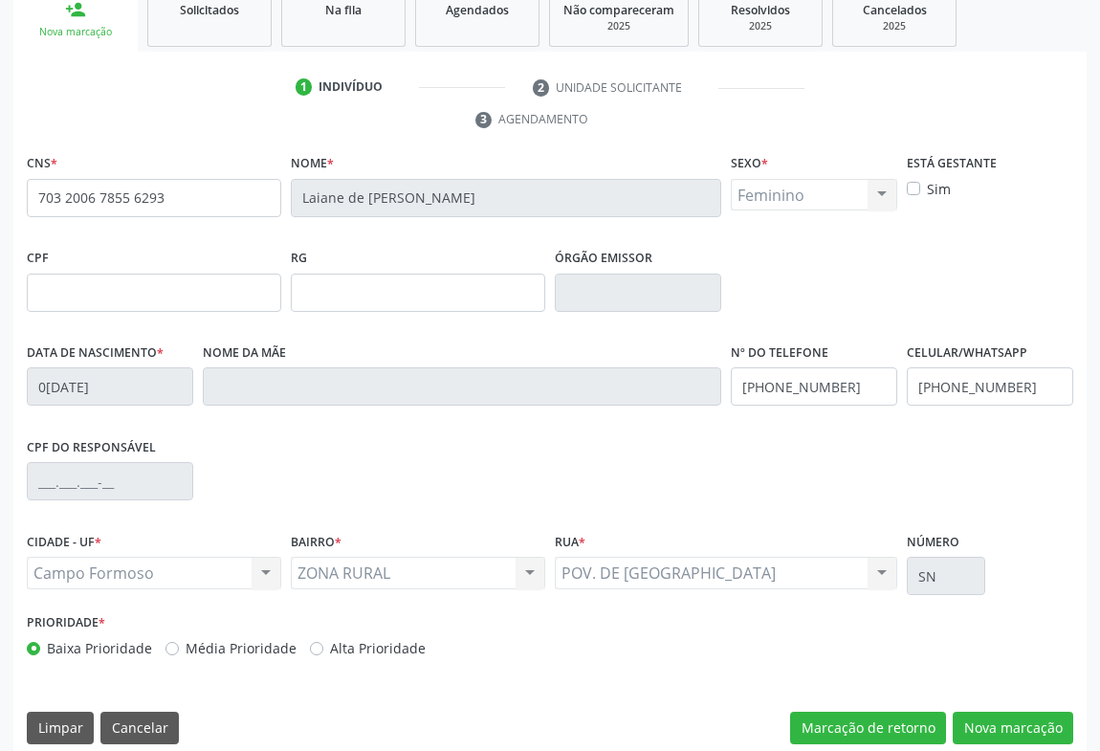
scroll to position [317, 0]
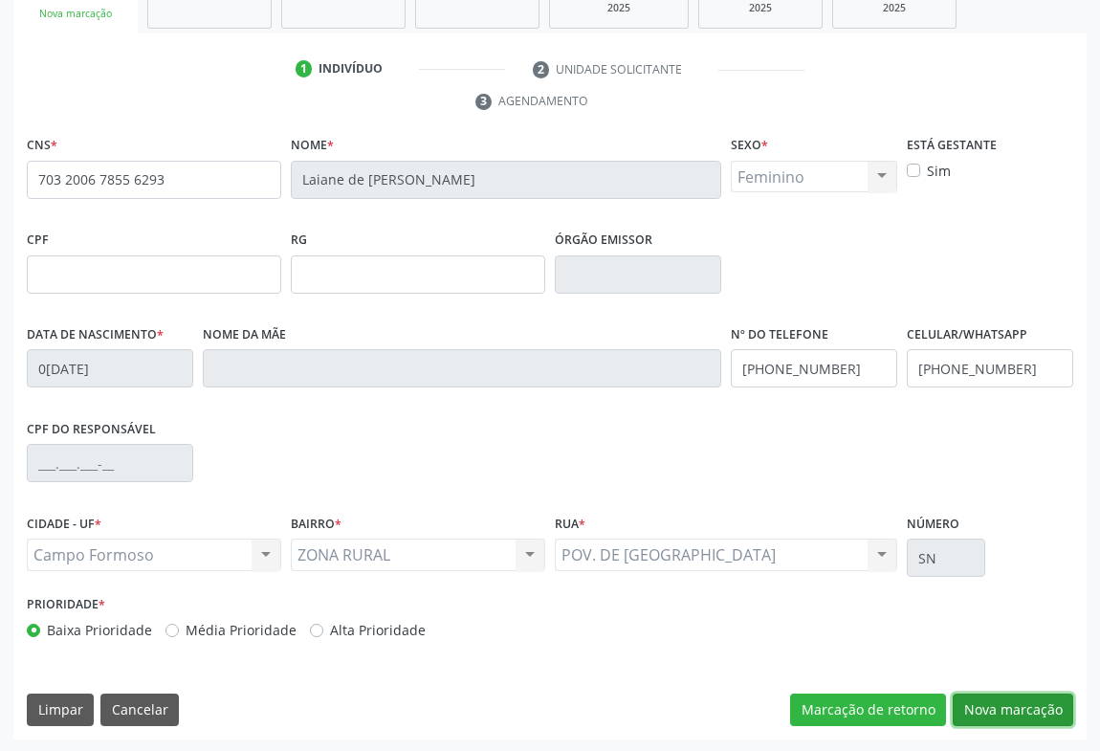
click at [1014, 694] on button "Nova marcação" at bounding box center [1013, 710] width 121 height 33
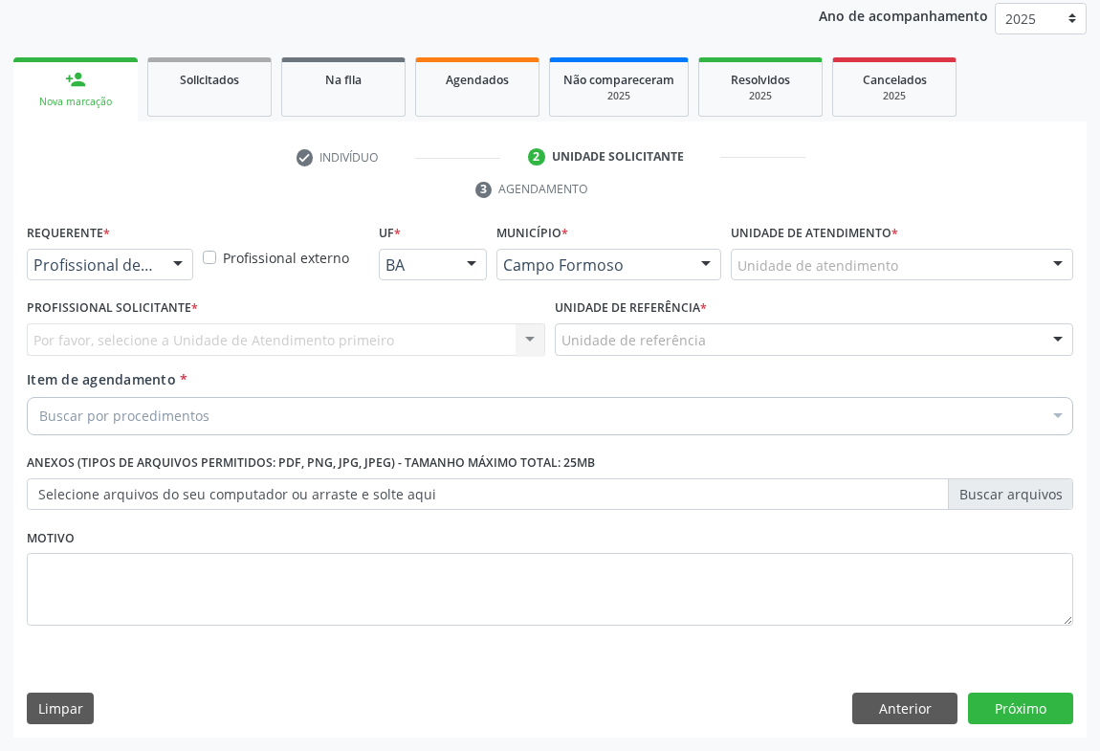
scroll to position [228, 0]
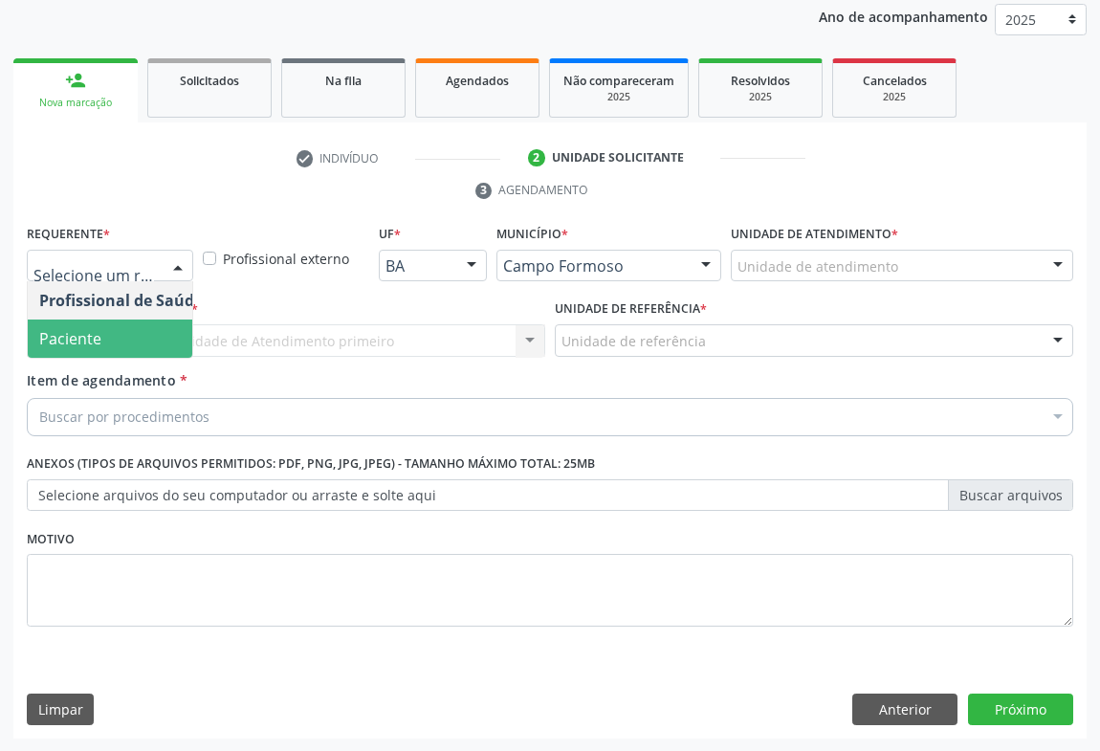
click at [109, 334] on span "Paciente" at bounding box center [121, 339] width 187 height 38
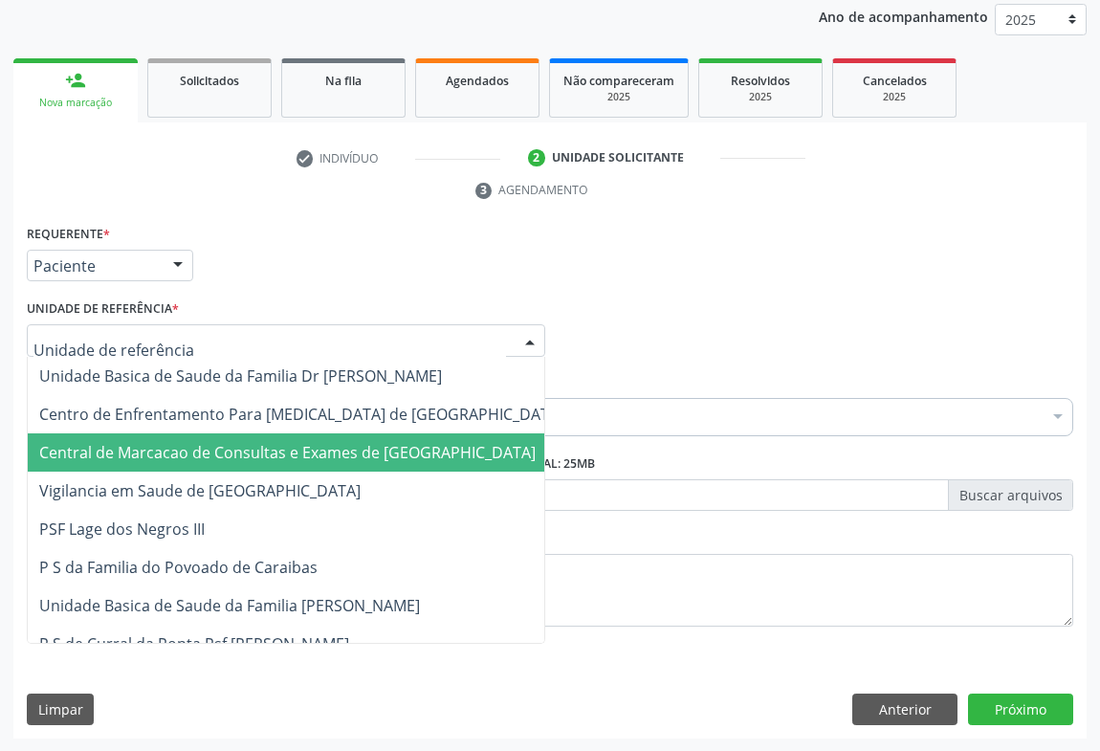
click at [166, 448] on span "Central de Marcacao de Consultas e Exames de [GEOGRAPHIC_DATA]" at bounding box center [287, 452] width 497 height 21
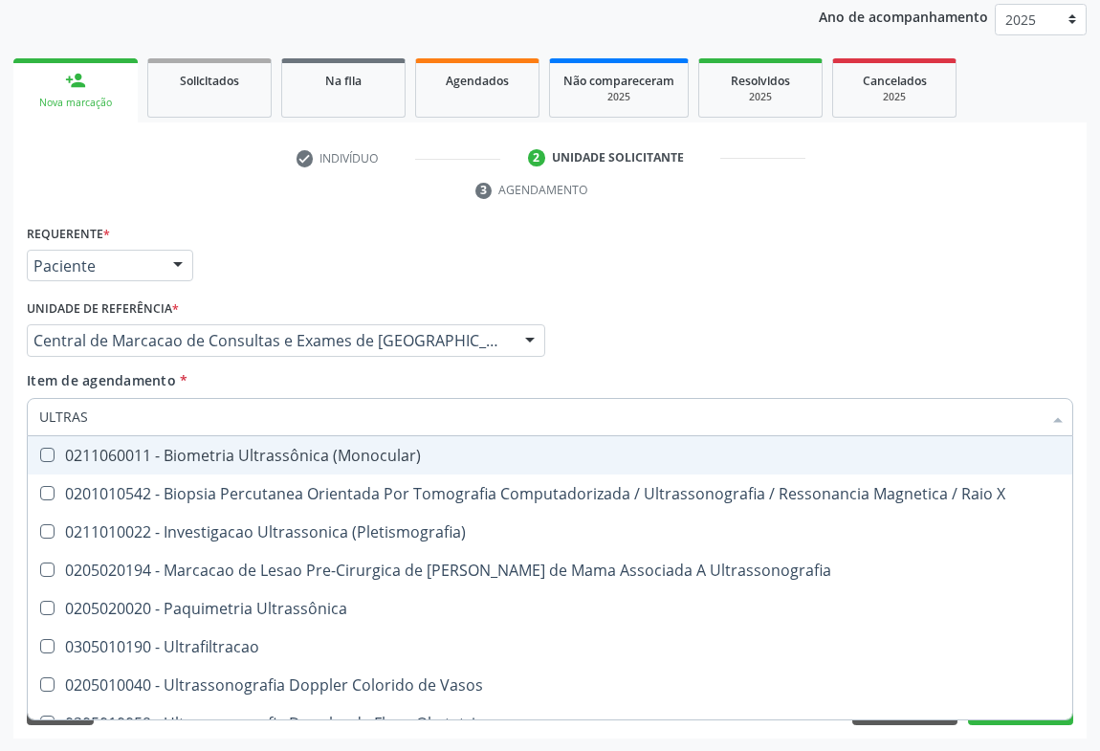
type input "ULTRASS"
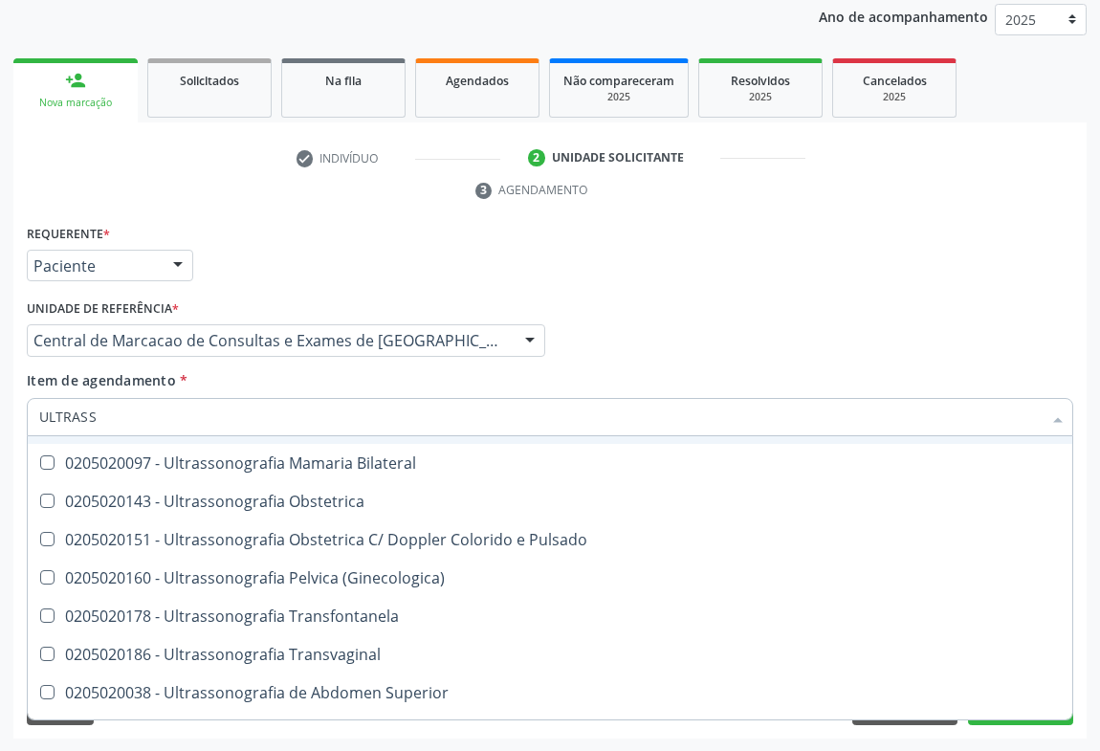
scroll to position [347, 0]
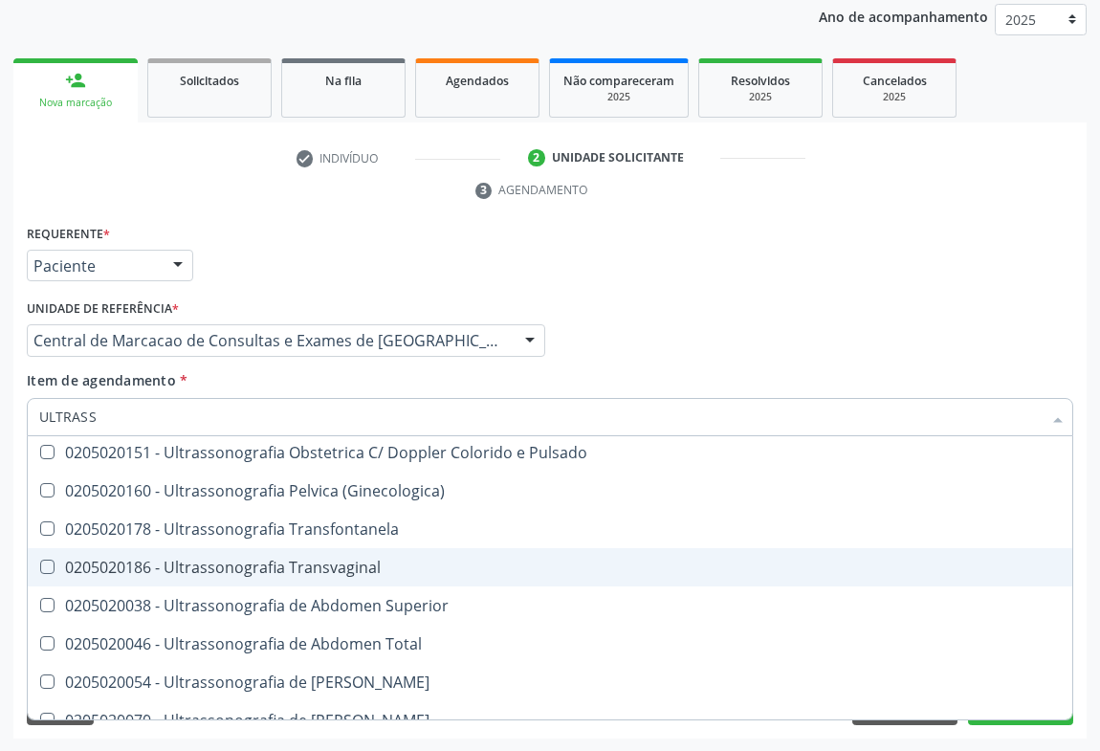
click at [461, 580] on span "0205020186 - Ultrassonografia Transvaginal" at bounding box center [550, 567] width 1045 height 38
checkbox Transvaginal "true"
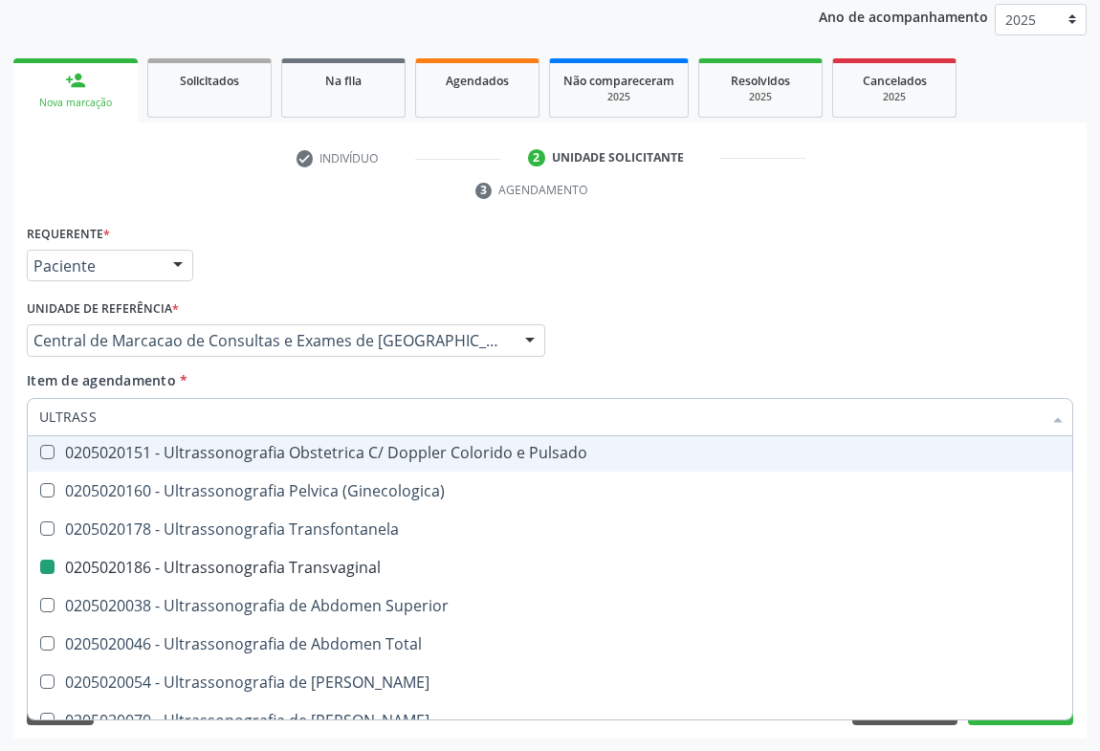
click at [654, 243] on div "Requerente * Paciente Profissional de Saúde Paciente Nenhum resultado encontrad…" at bounding box center [550, 257] width 1056 height 75
checkbox X "true"
checkbox Transvaginal "false"
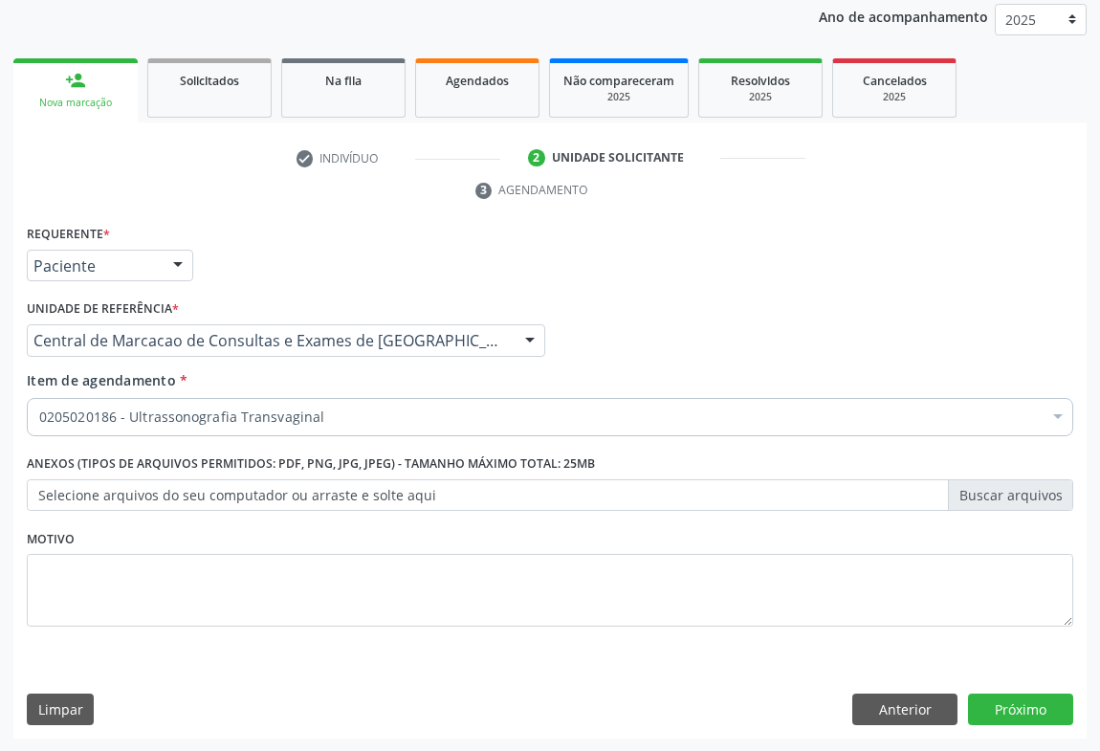
scroll to position [0, 0]
click at [1006, 698] on button "Próximo" at bounding box center [1020, 710] width 105 height 33
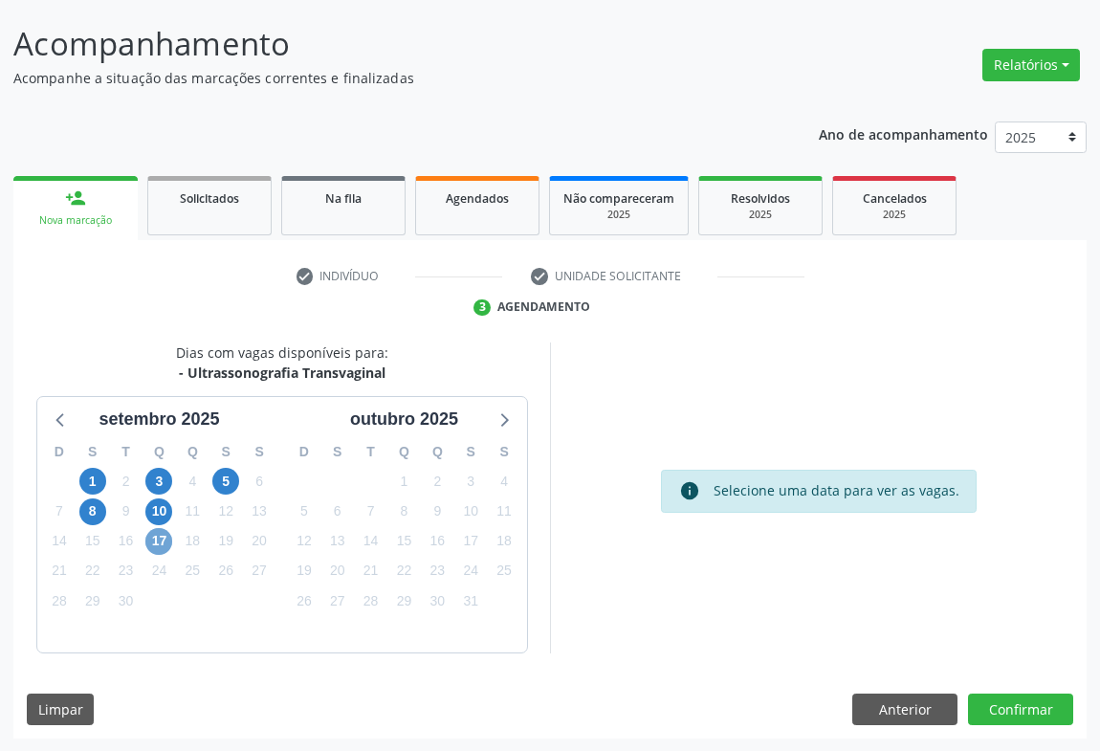
click at [169, 546] on span "17" at bounding box center [158, 541] width 27 height 27
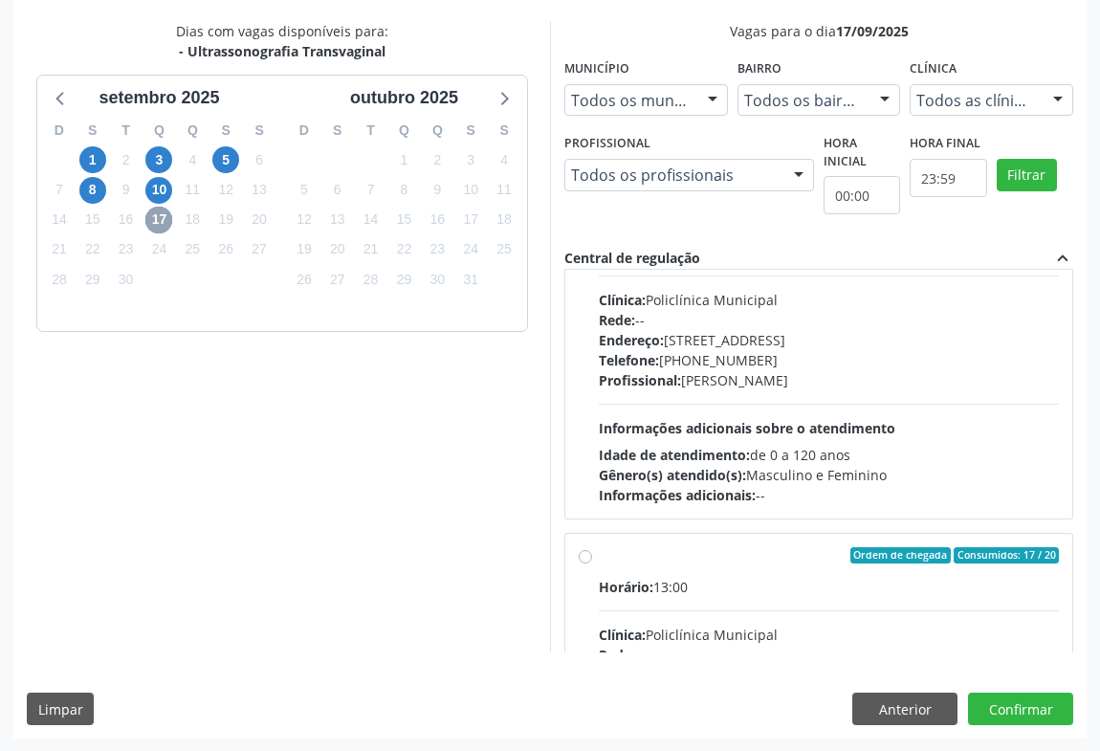
scroll to position [0, 0]
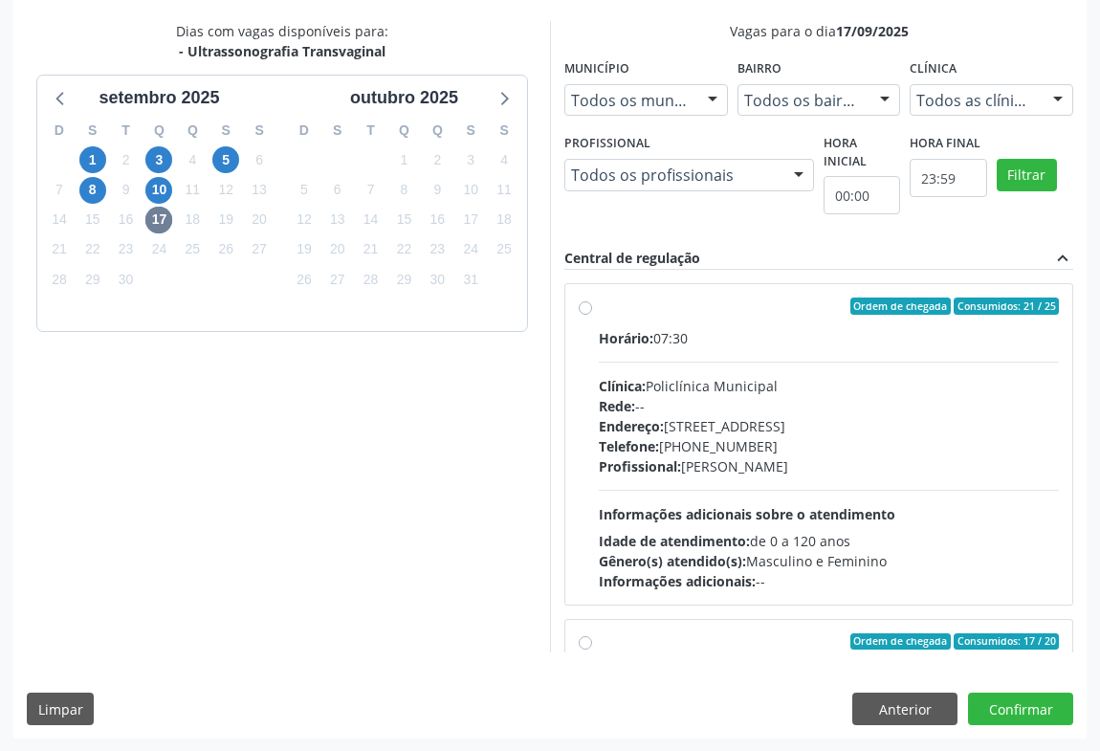
click at [865, 422] on div "Endereço: [STREET_ADDRESS]" at bounding box center [829, 426] width 460 height 20
click at [592, 315] on input "Ordem de chegada Consumidos: 21 / 25 Horário: 07:30 Clínica: Policlínica Munici…" at bounding box center [585, 306] width 13 height 17
radio input "true"
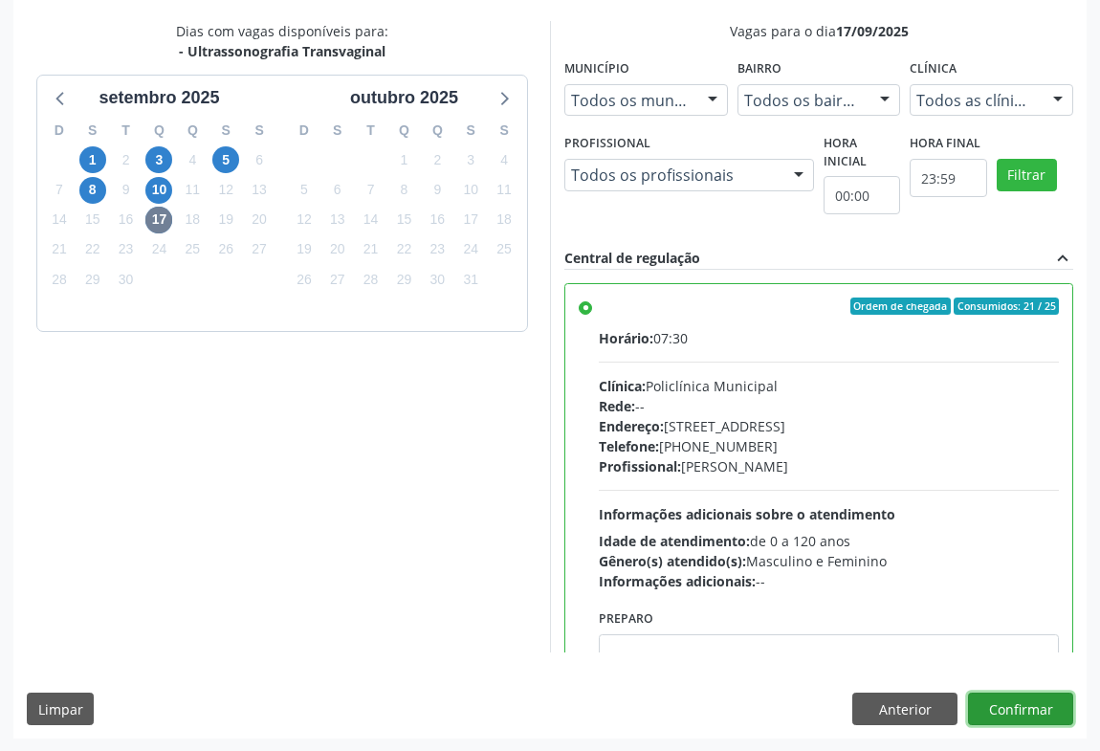
click at [1001, 699] on button "Confirmar" at bounding box center [1020, 709] width 105 height 33
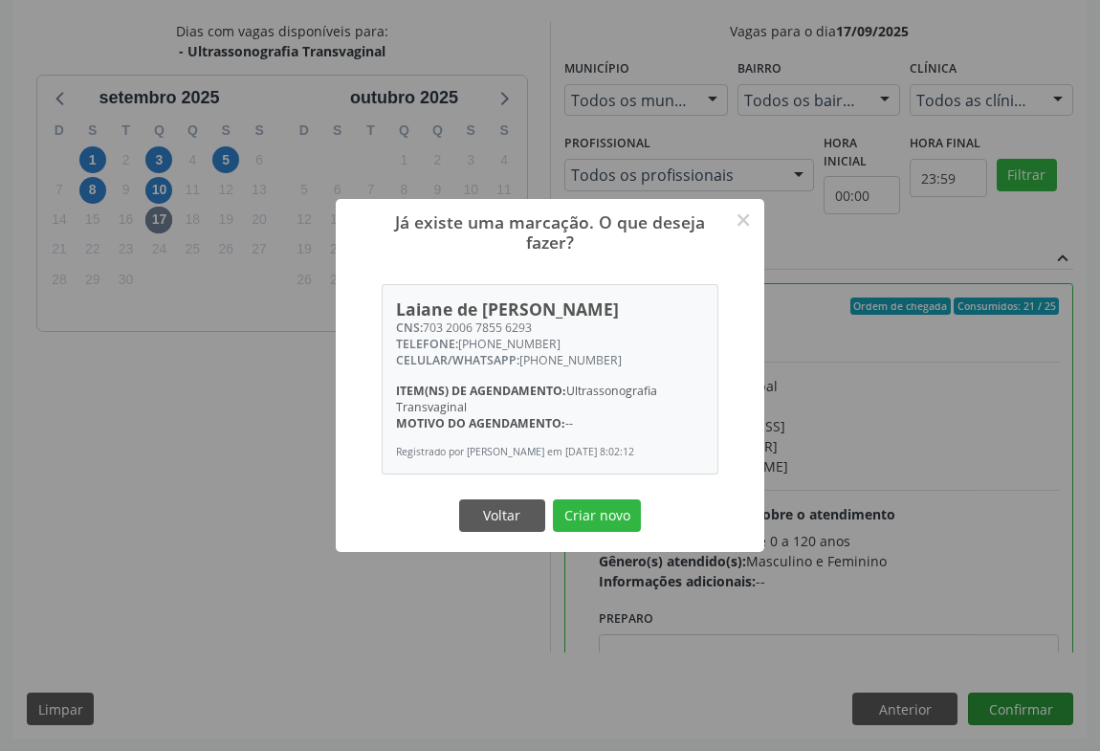
click at [553, 499] on button "Criar novo" at bounding box center [597, 515] width 88 height 33
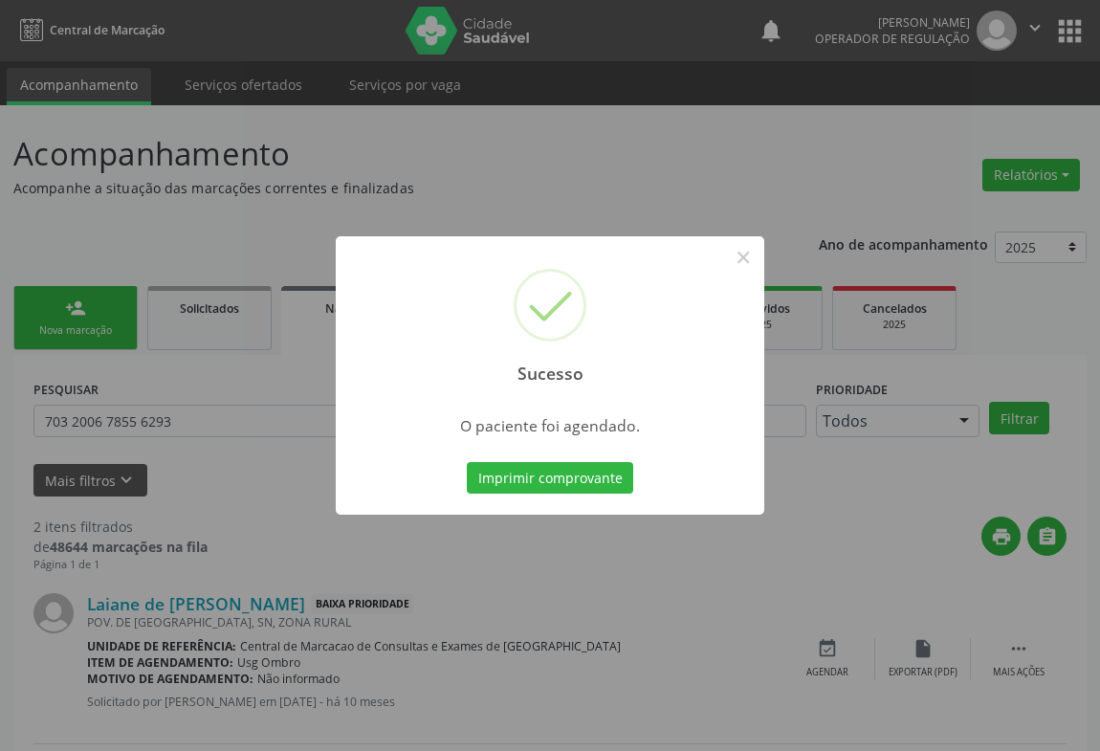
click at [467, 462] on button "Imprimir comprovante" at bounding box center [550, 478] width 166 height 33
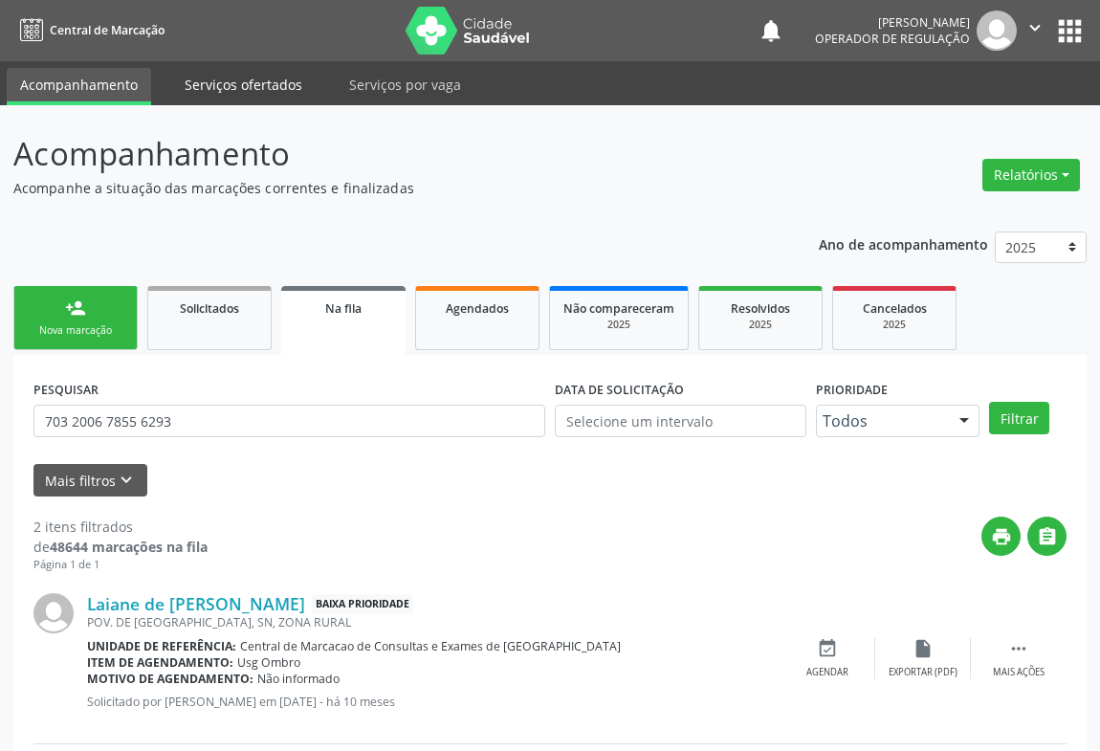
click at [244, 69] on link "Serviços ofertados" at bounding box center [243, 84] width 144 height 33
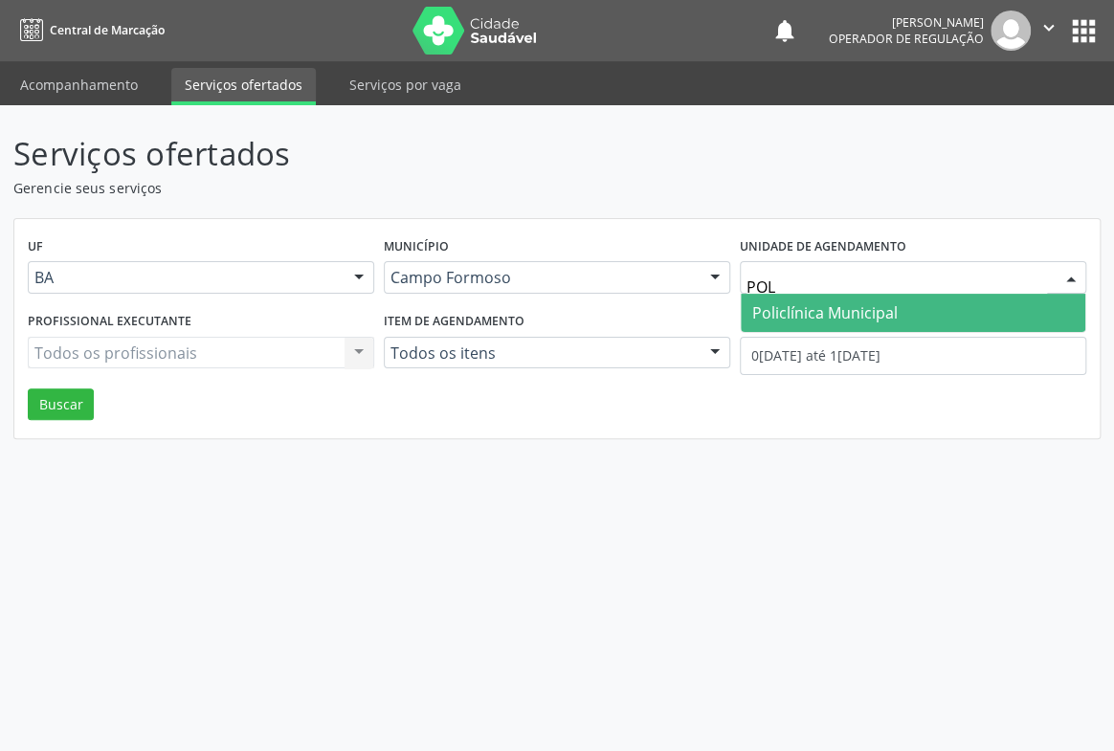
type input "POLI"
click at [812, 316] on span "Policlínica Municipal" at bounding box center [824, 312] width 145 height 21
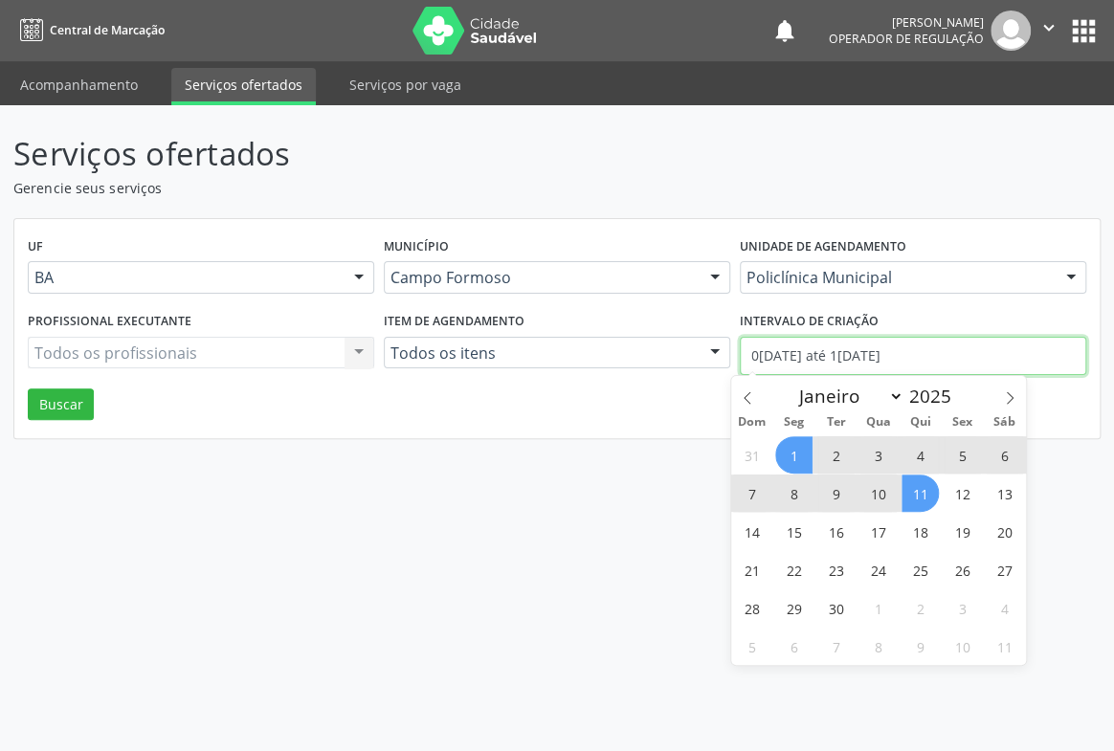
click at [818, 358] on input "0[DATE] até 1[DATE]" at bounding box center [913, 356] width 346 height 38
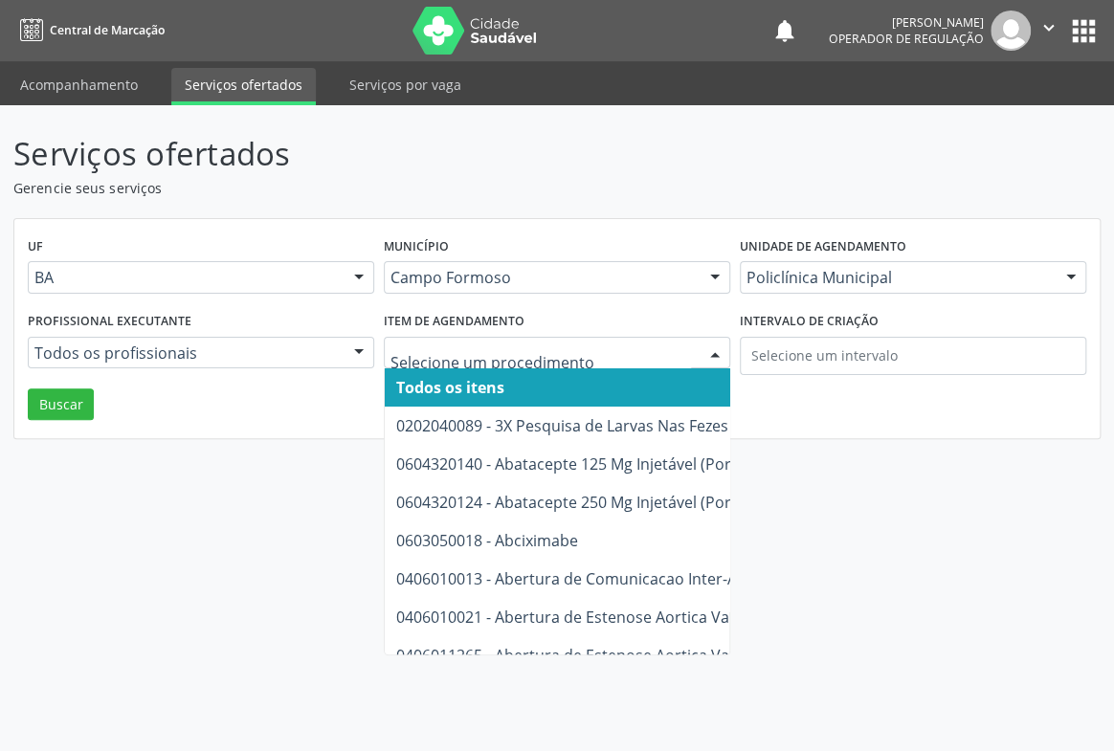
click at [478, 356] on input "text" at bounding box center [540, 363] width 300 height 38
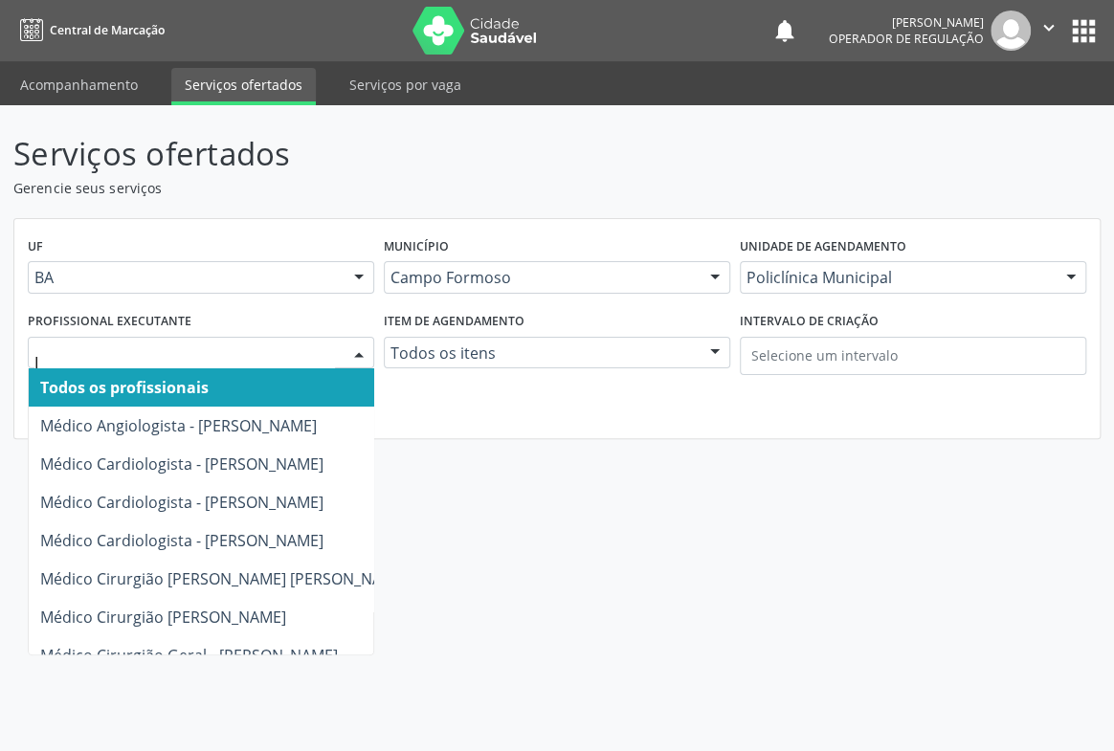
type input "IT"
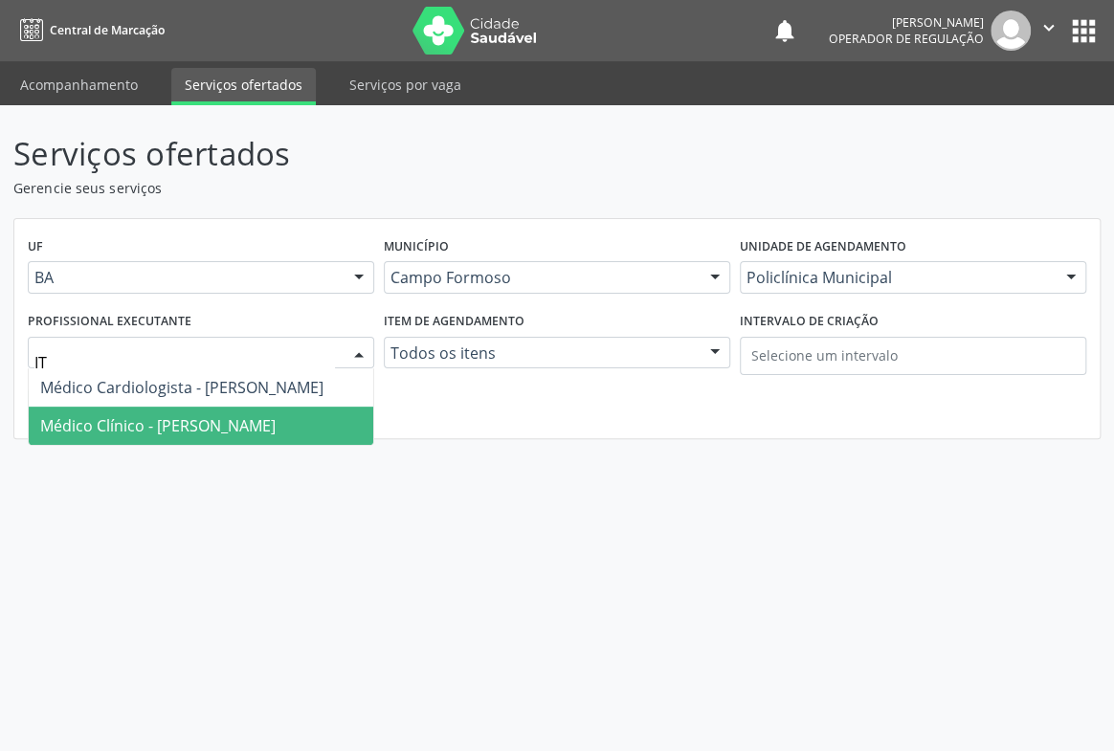
click at [139, 427] on span "Médico Clínico - [PERSON_NAME]" at bounding box center [157, 425] width 235 height 21
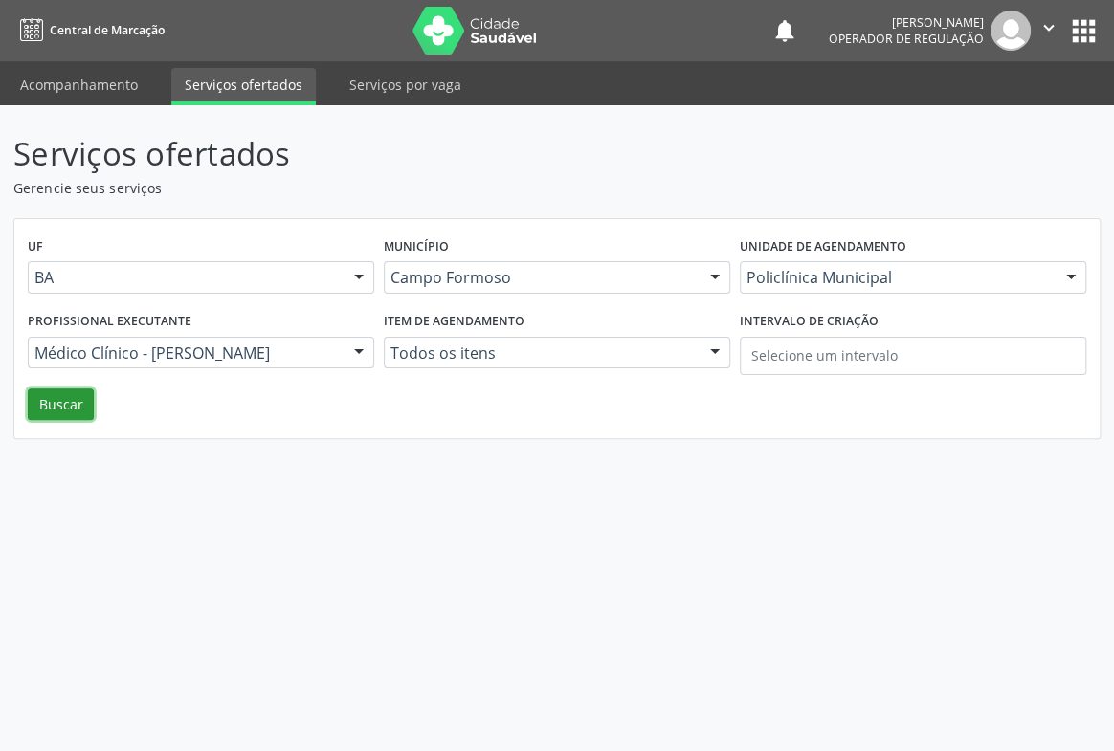
click at [63, 402] on button "Buscar" at bounding box center [61, 404] width 66 height 33
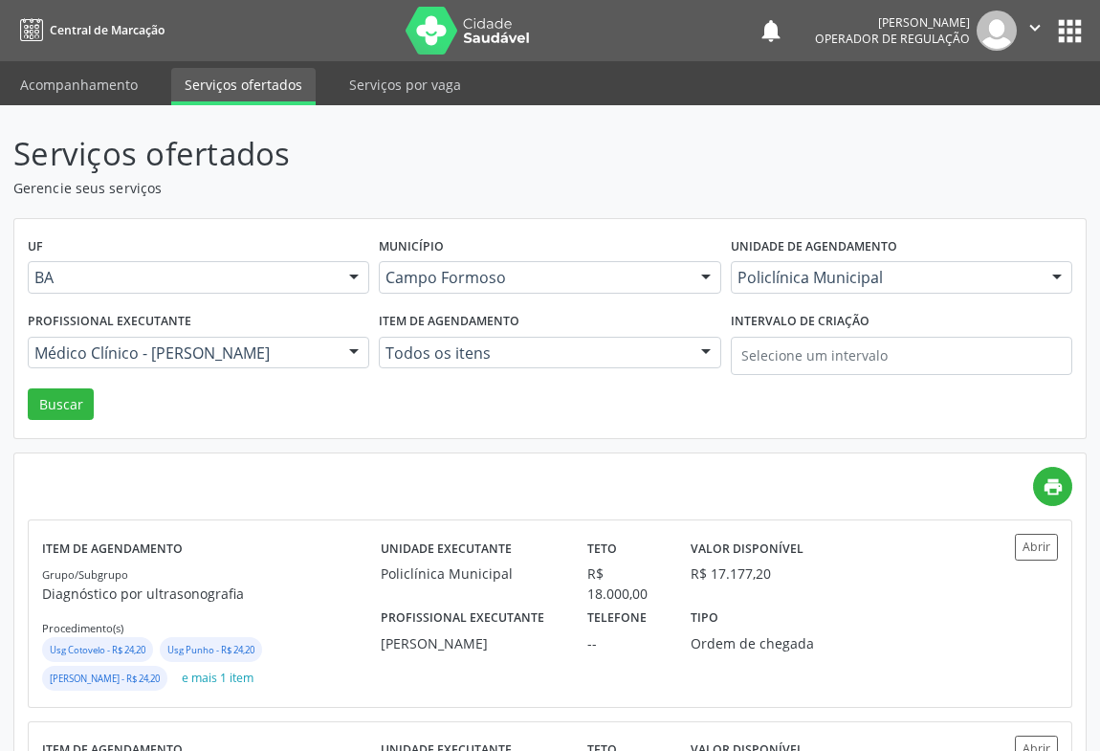
scroll to position [86, 0]
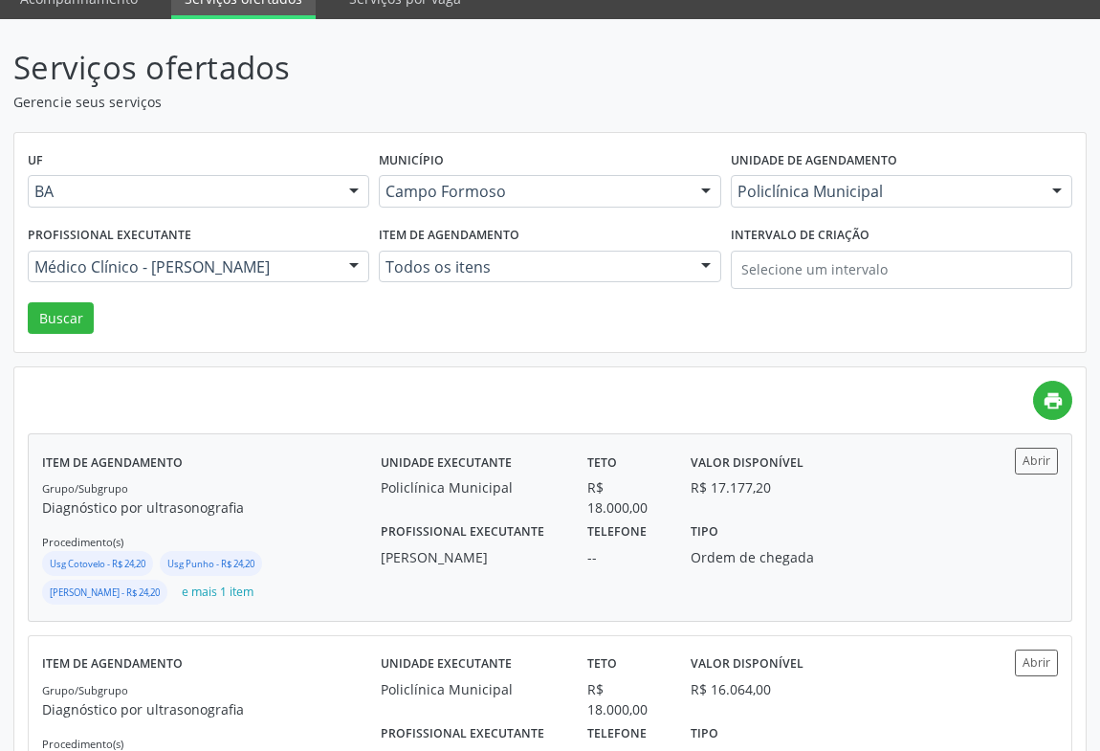
click at [562, 528] on div "Profissional executante [PERSON_NAME]" at bounding box center [470, 543] width 207 height 50
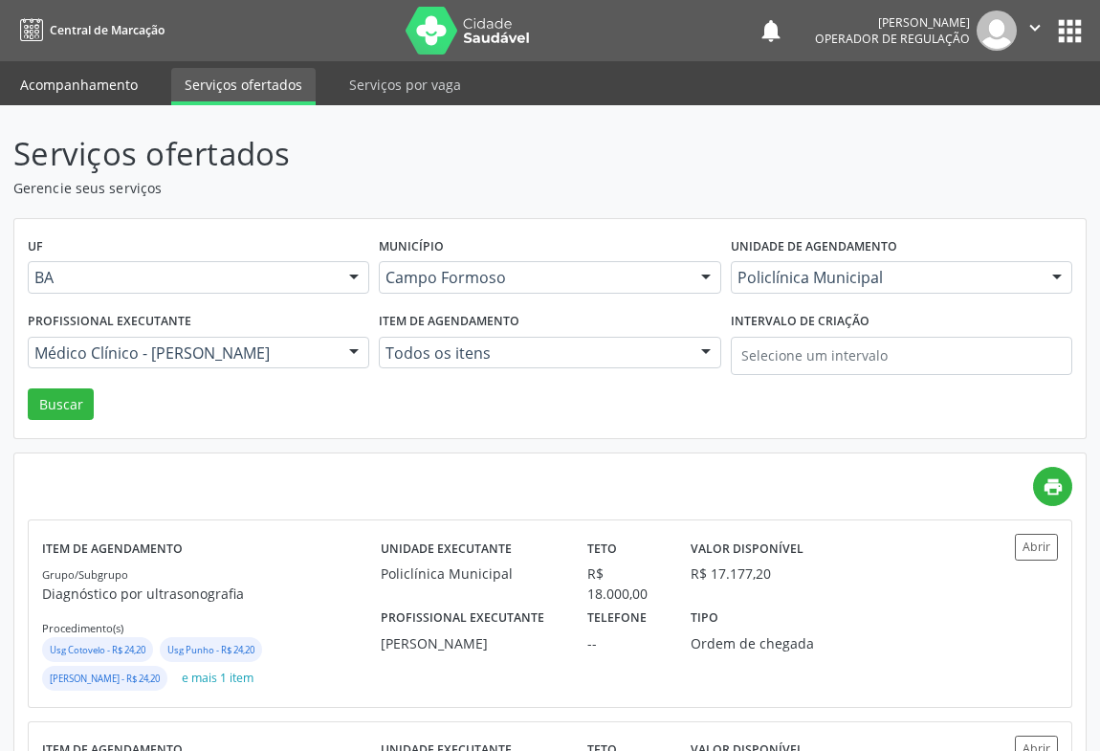
click at [93, 95] on link "Acompanhamento" at bounding box center [79, 84] width 144 height 33
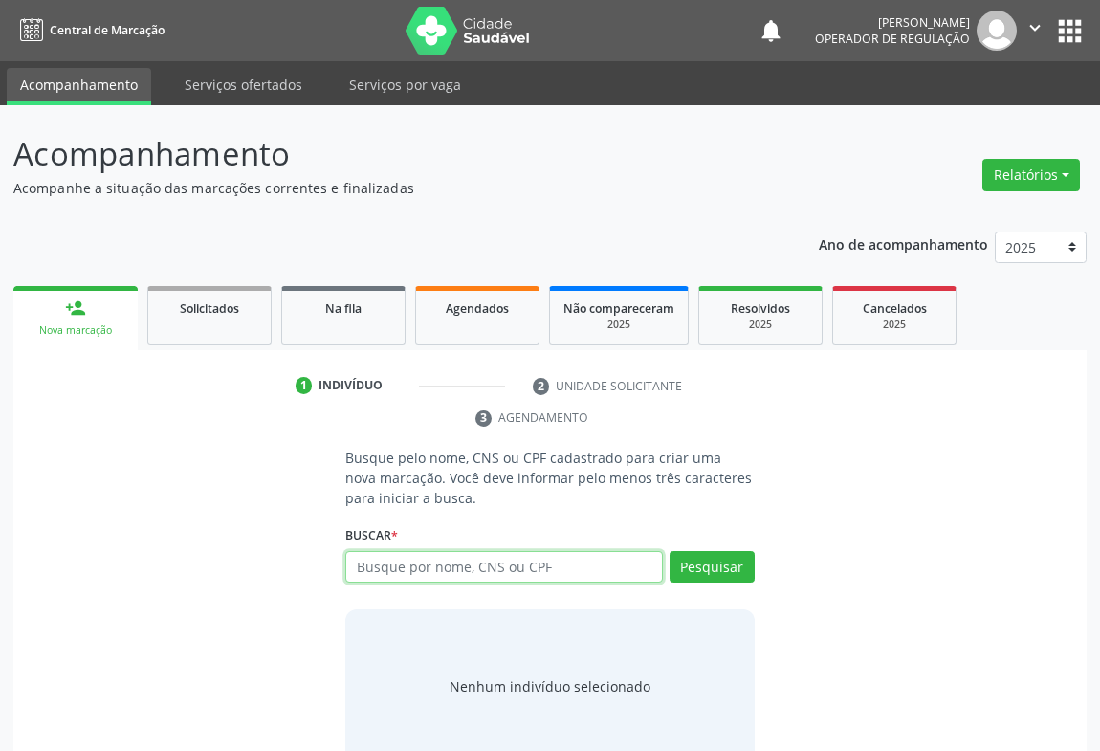
click at [439, 561] on input "text" at bounding box center [504, 567] width 318 height 33
type input "709007888139114"
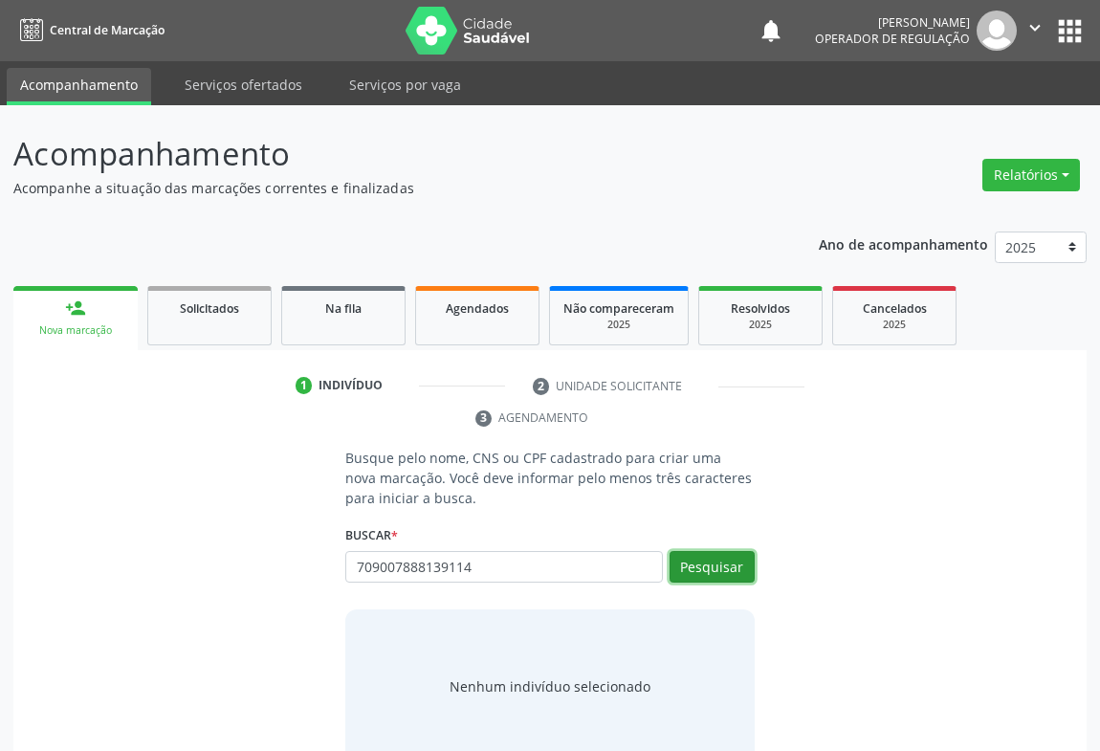
click at [729, 558] on button "Pesquisar" at bounding box center [712, 567] width 85 height 33
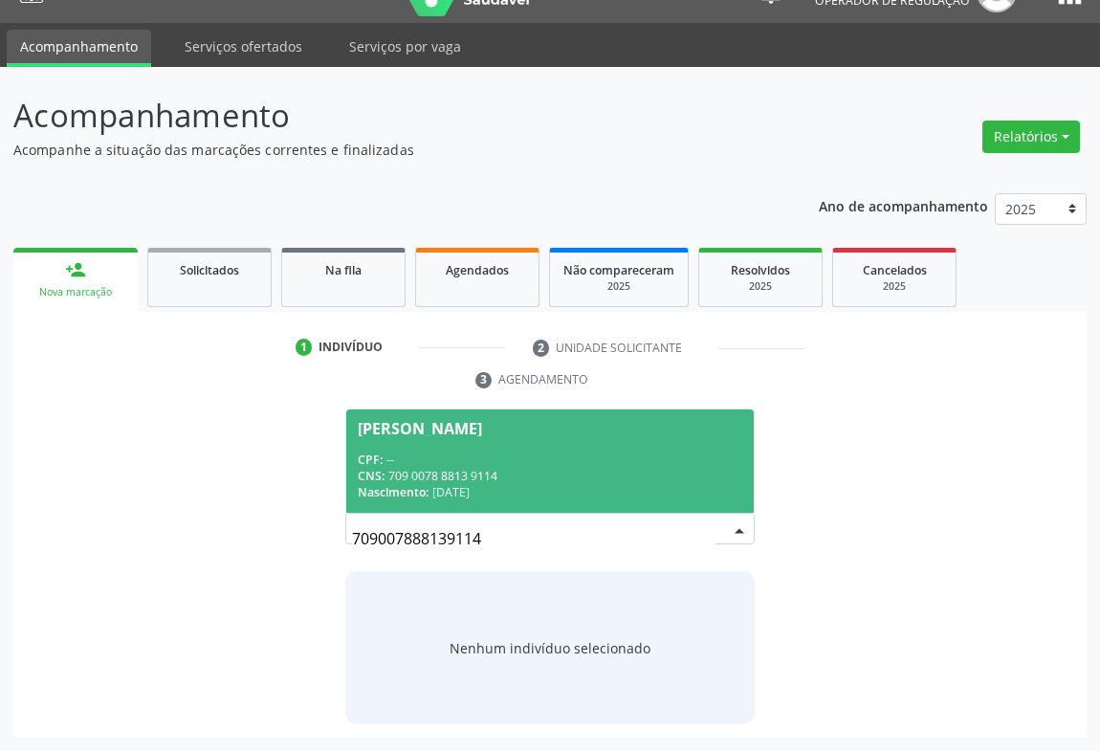
click at [496, 464] on div "CPF: --" at bounding box center [550, 460] width 385 height 16
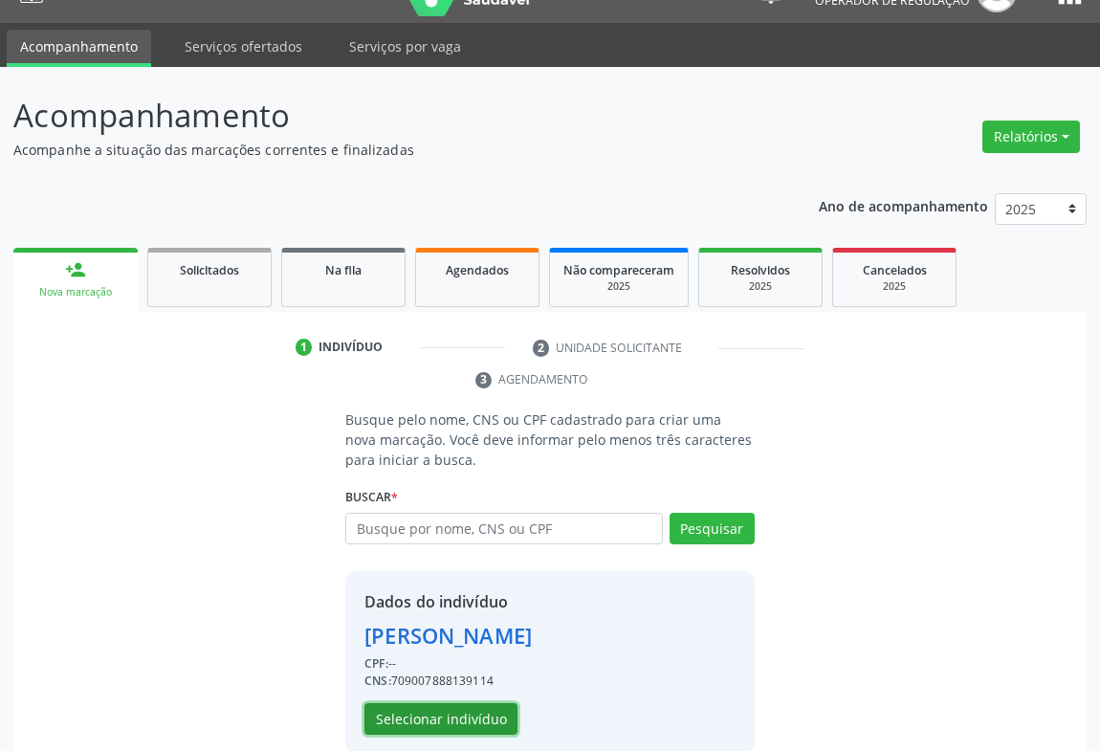
click at [453, 716] on button "Selecionar indivíduo" at bounding box center [441, 719] width 153 height 33
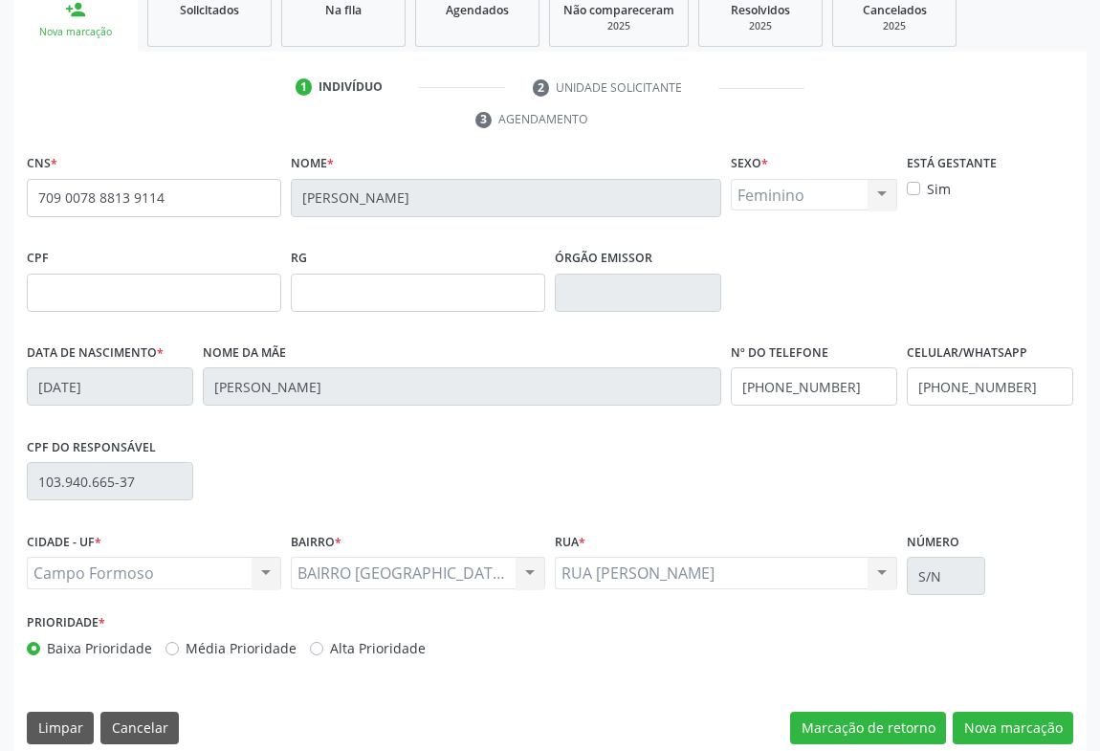
scroll to position [317, 0]
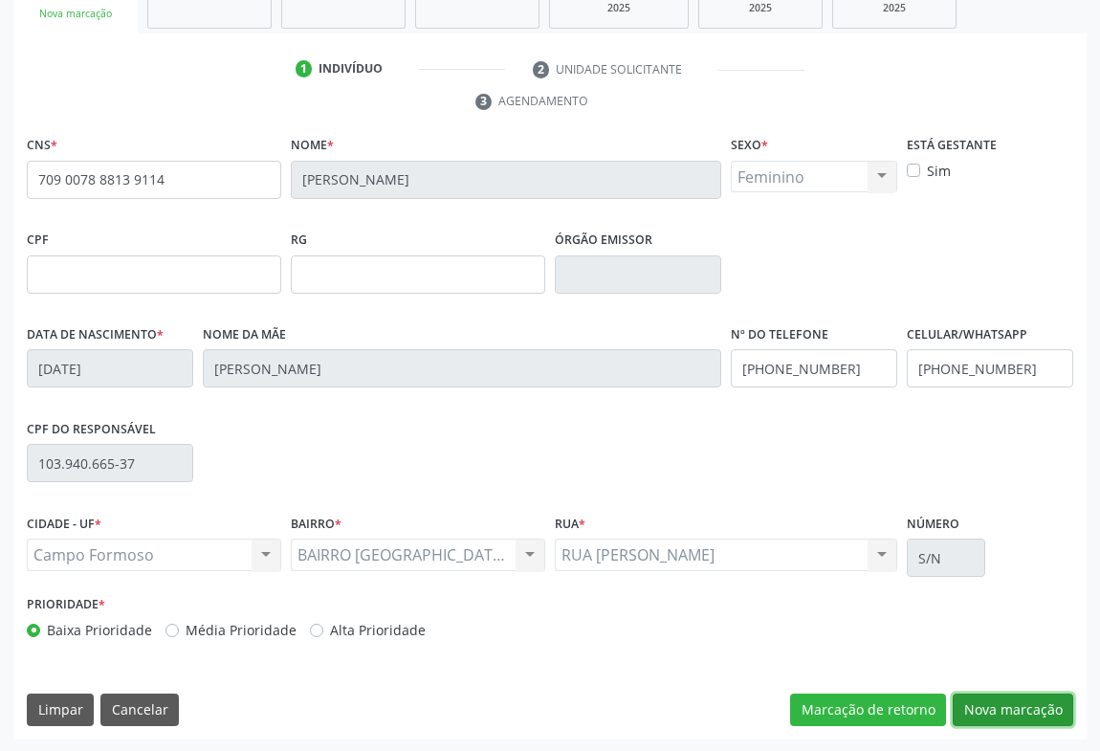
click at [997, 716] on button "Nova marcação" at bounding box center [1013, 710] width 121 height 33
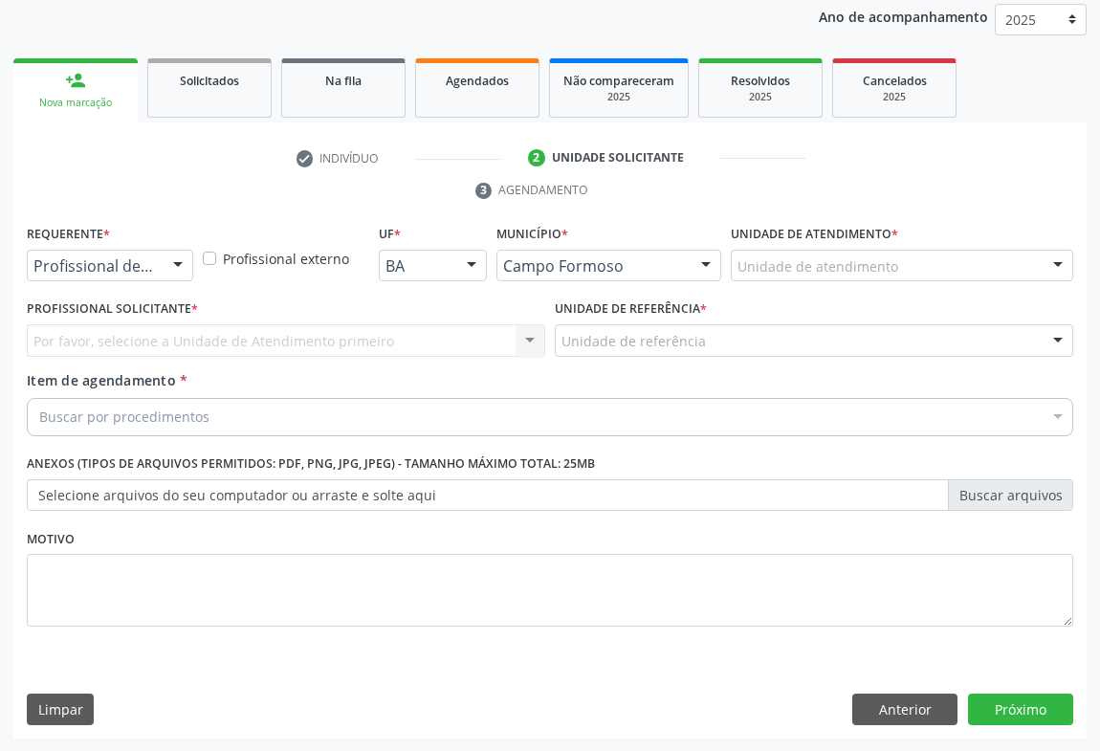
click at [153, 263] on div "Profissional de Saúde" at bounding box center [110, 266] width 166 height 33
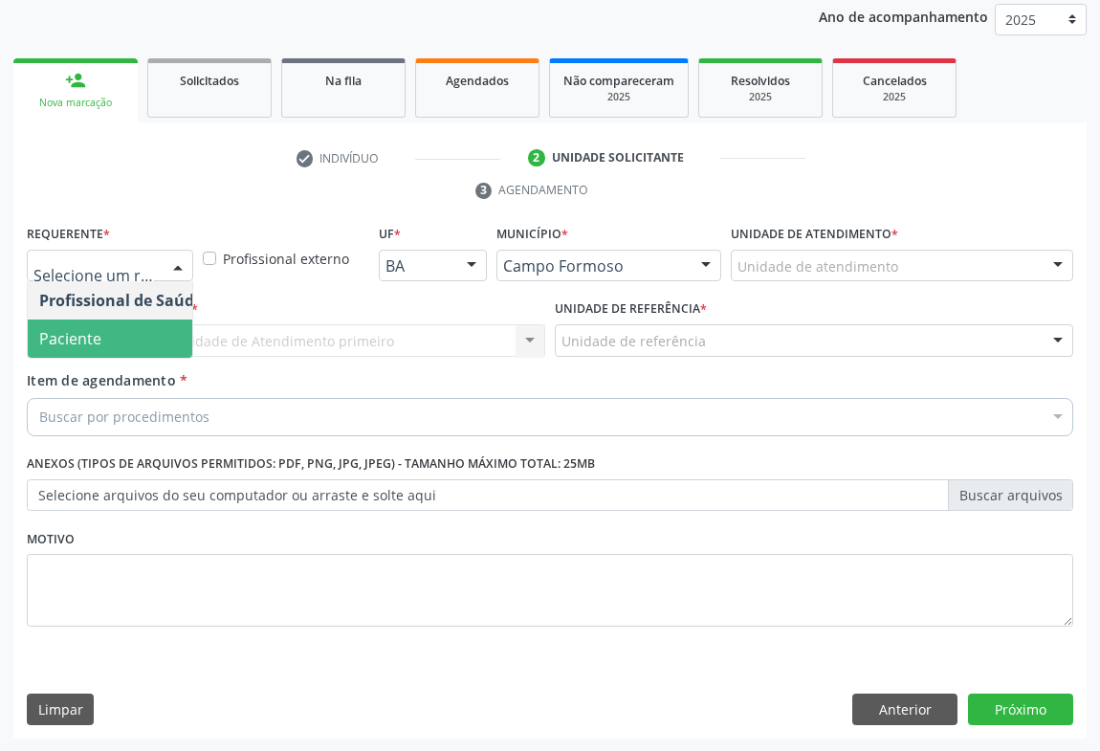
click at [144, 352] on span "Paciente" at bounding box center [121, 339] width 187 height 38
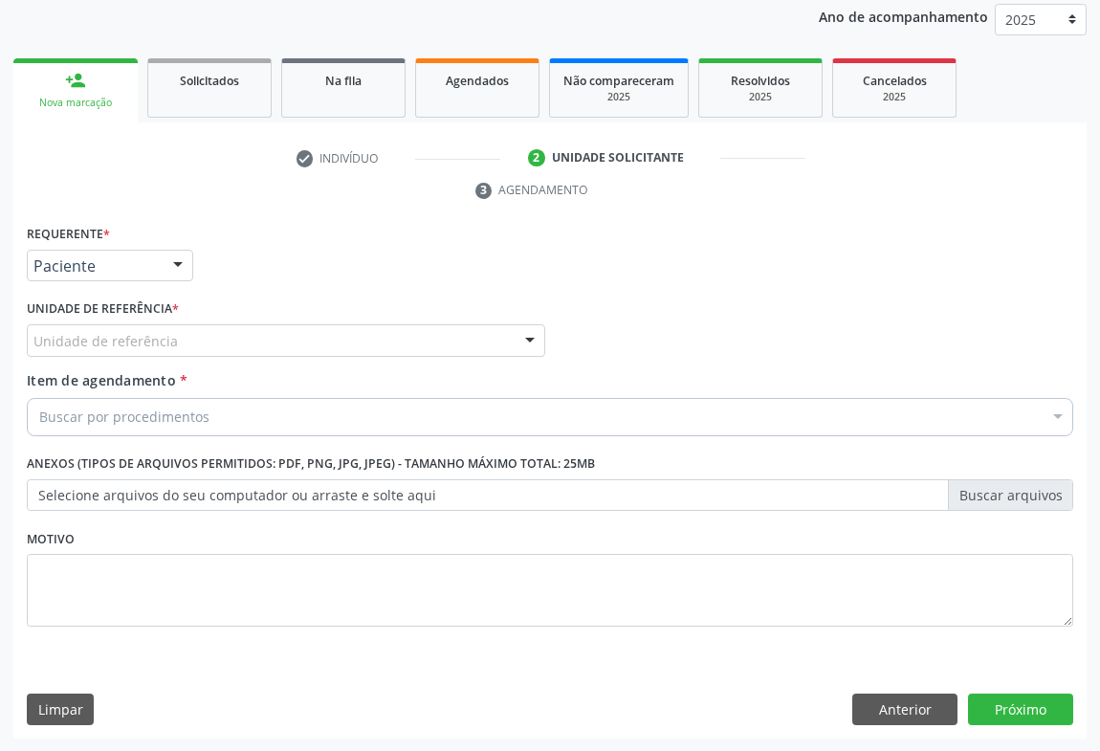
click at [237, 335] on div "Unidade de referência" at bounding box center [286, 340] width 519 height 33
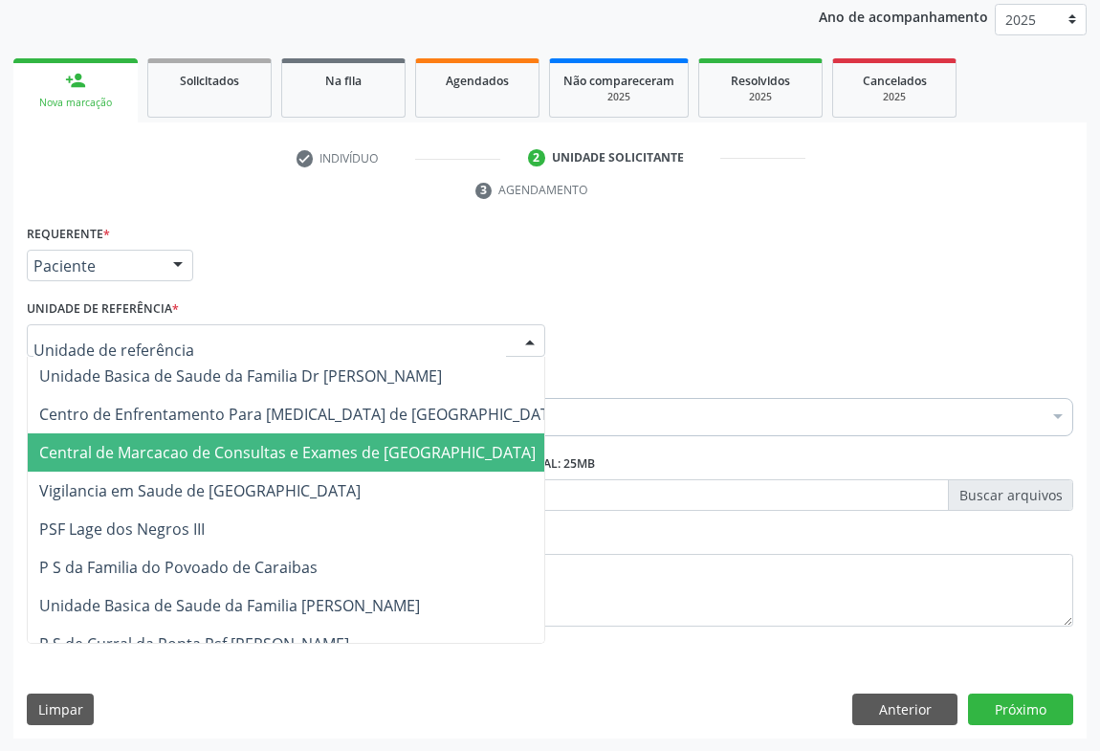
click at [235, 442] on span "Central de Marcacao de Consultas e Exames de [GEOGRAPHIC_DATA]" at bounding box center [287, 452] width 497 height 21
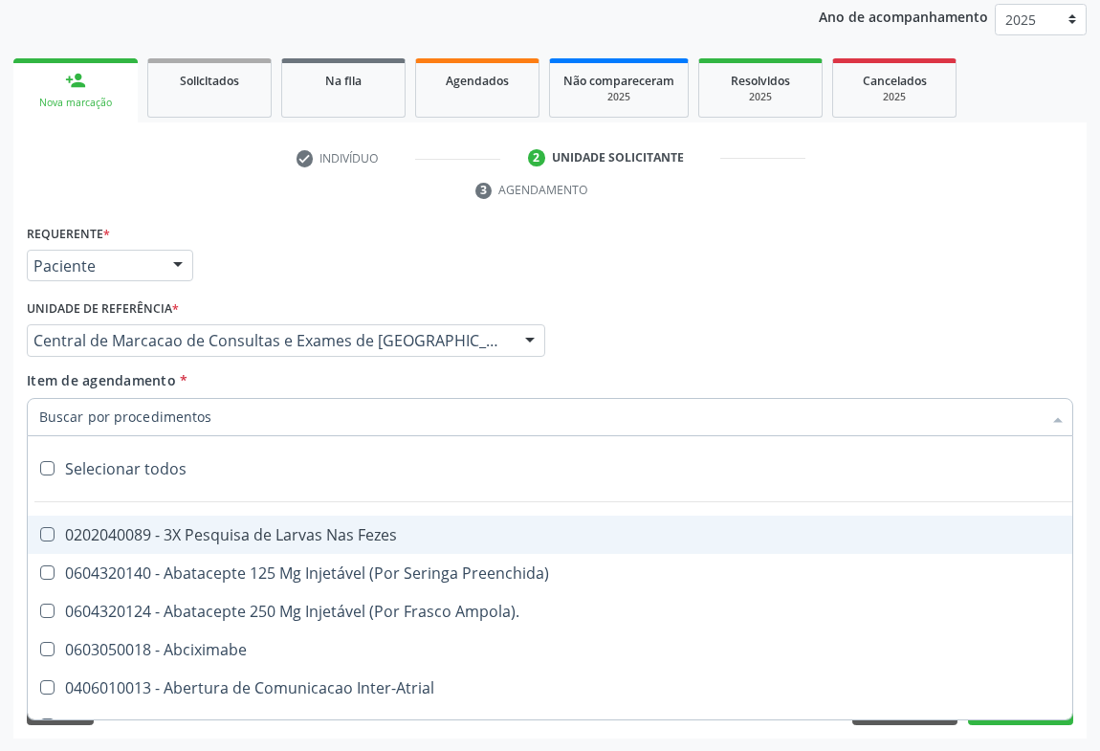
click at [240, 421] on div at bounding box center [550, 417] width 1047 height 38
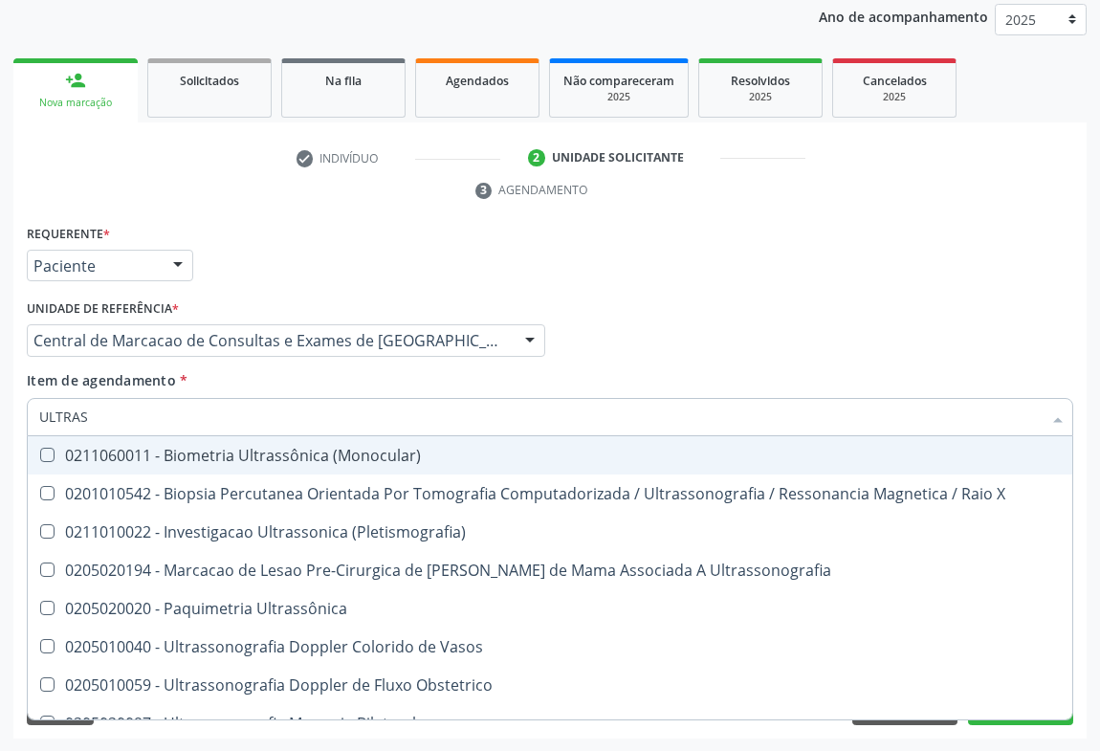
type input "ULTRASS"
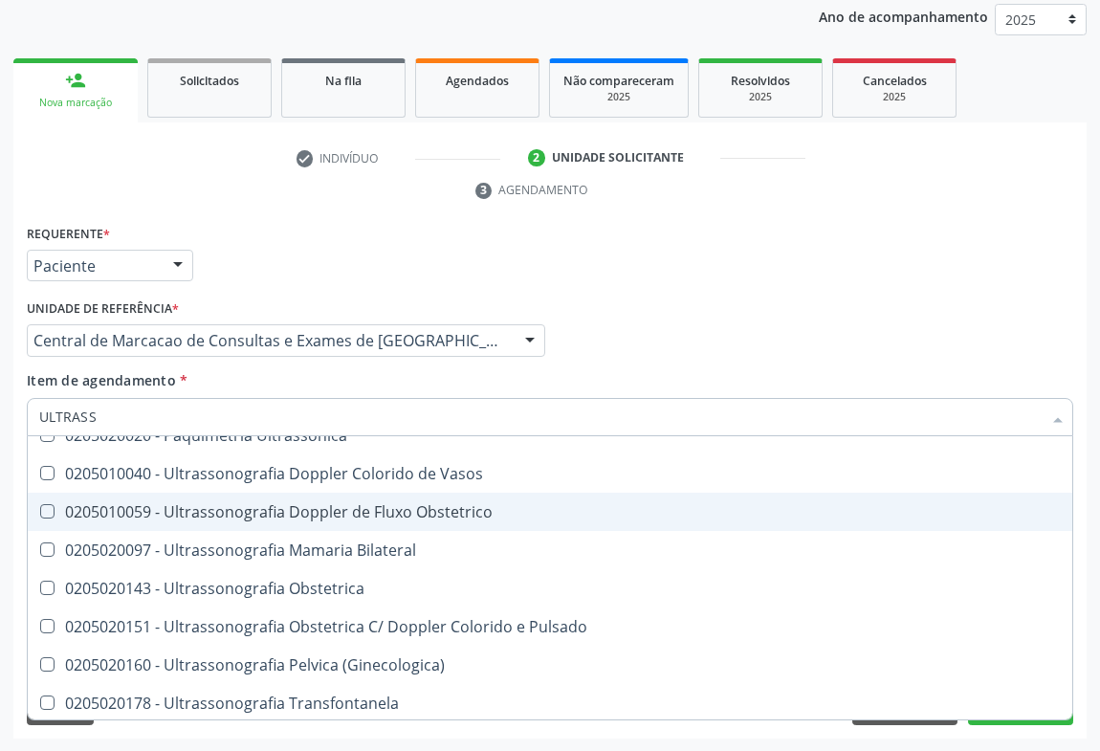
scroll to position [260, 0]
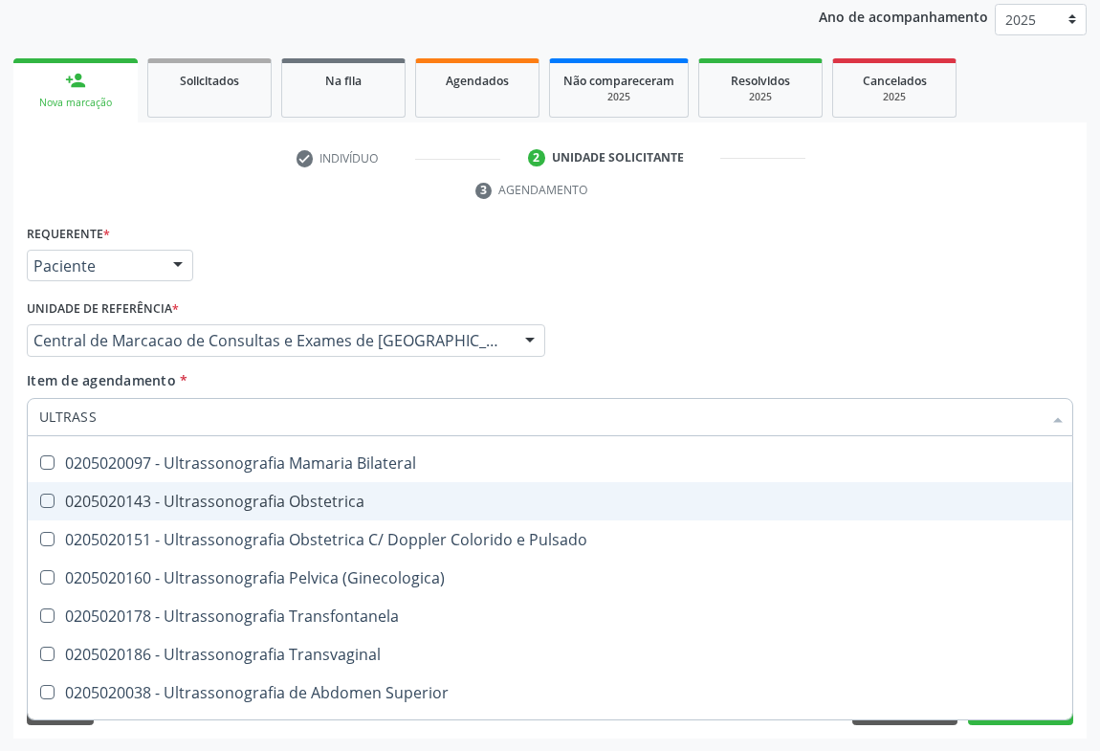
drag, startPoint x: 375, startPoint y: 507, endPoint x: 292, endPoint y: 501, distance: 83.4
click at [373, 509] on span "0205020143 - Ultrassonografia Obstetrica" at bounding box center [550, 501] width 1045 height 38
checkbox Obstetrica "true"
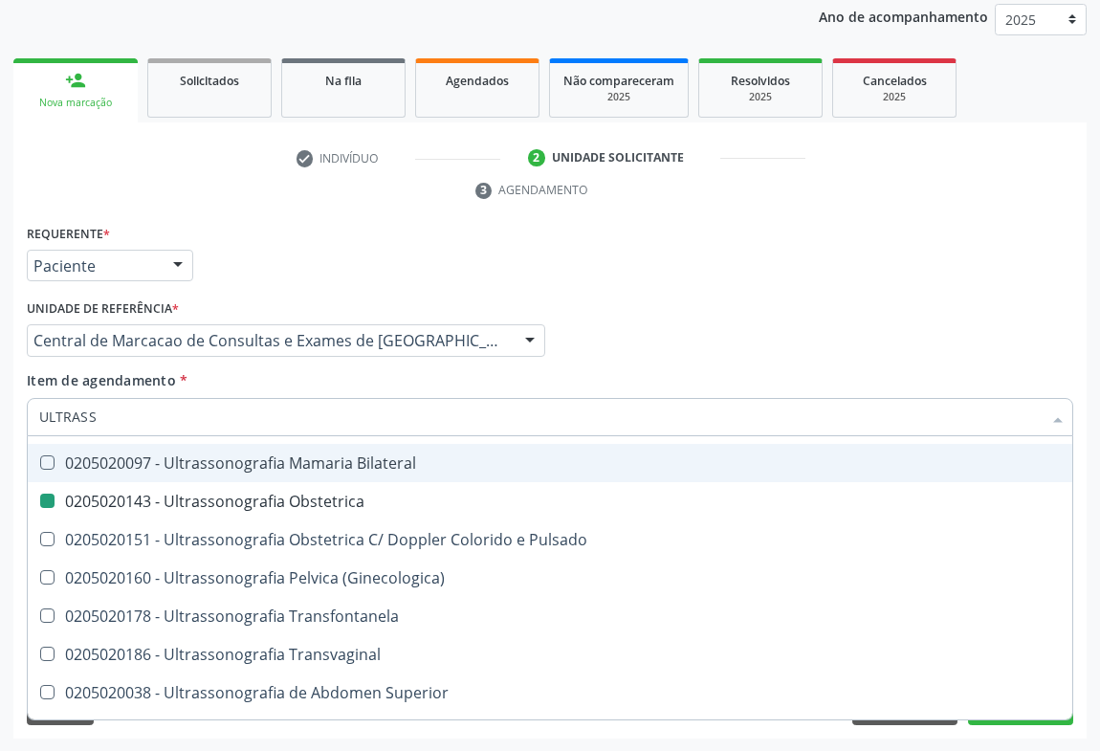
click at [1029, 374] on div "Item de agendamento * ULTRASS Desfazer seleção 0211060011 - Biometria Ultrassôn…" at bounding box center [550, 400] width 1047 height 60
checkbox X "true"
checkbox Obstetrica "false"
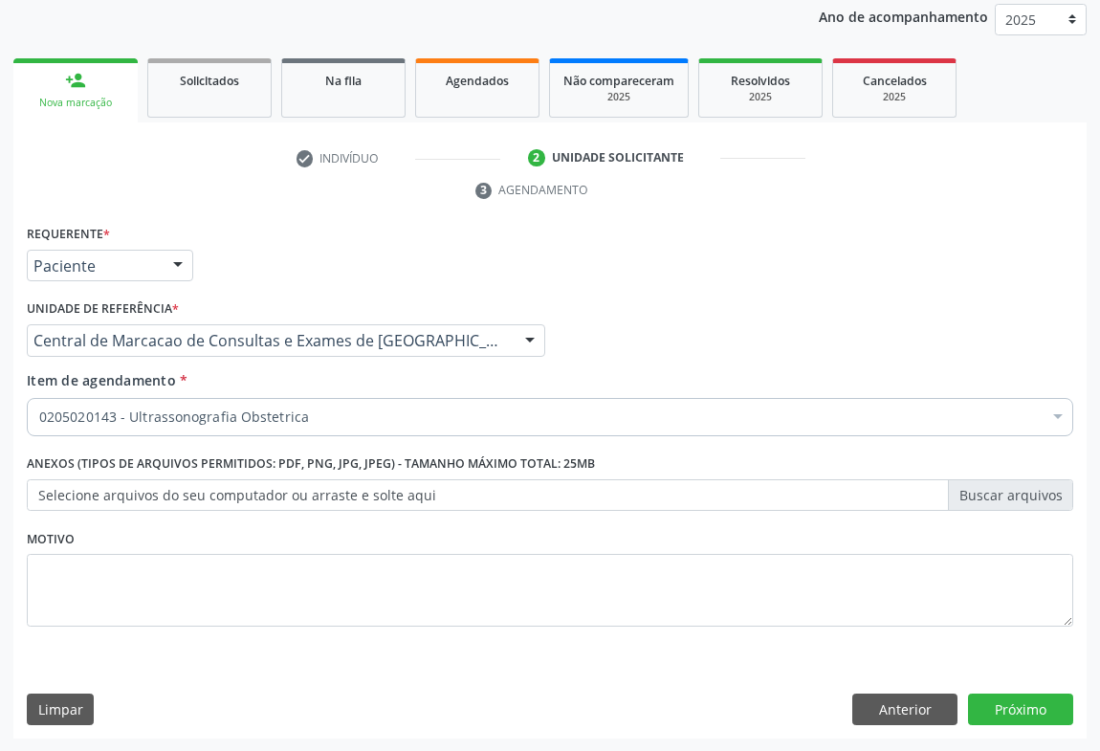
scroll to position [0, 0]
click at [1008, 698] on button "Próximo" at bounding box center [1020, 710] width 105 height 33
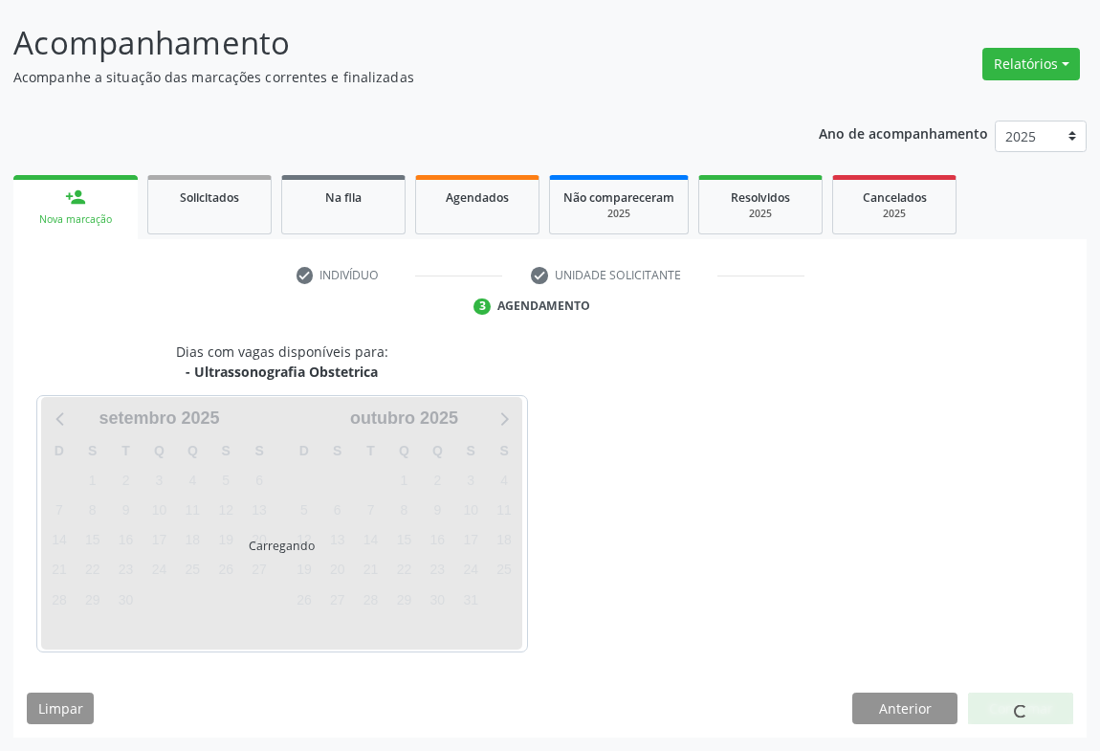
scroll to position [110, 0]
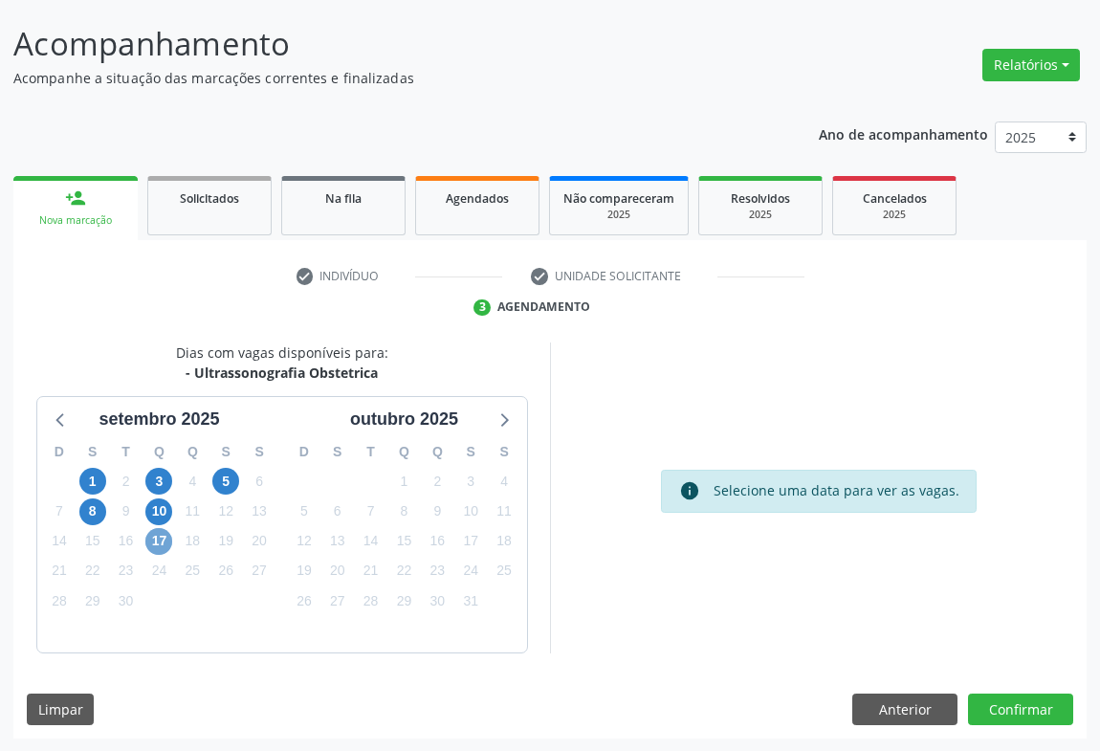
click at [168, 536] on span "17" at bounding box center [158, 541] width 27 height 27
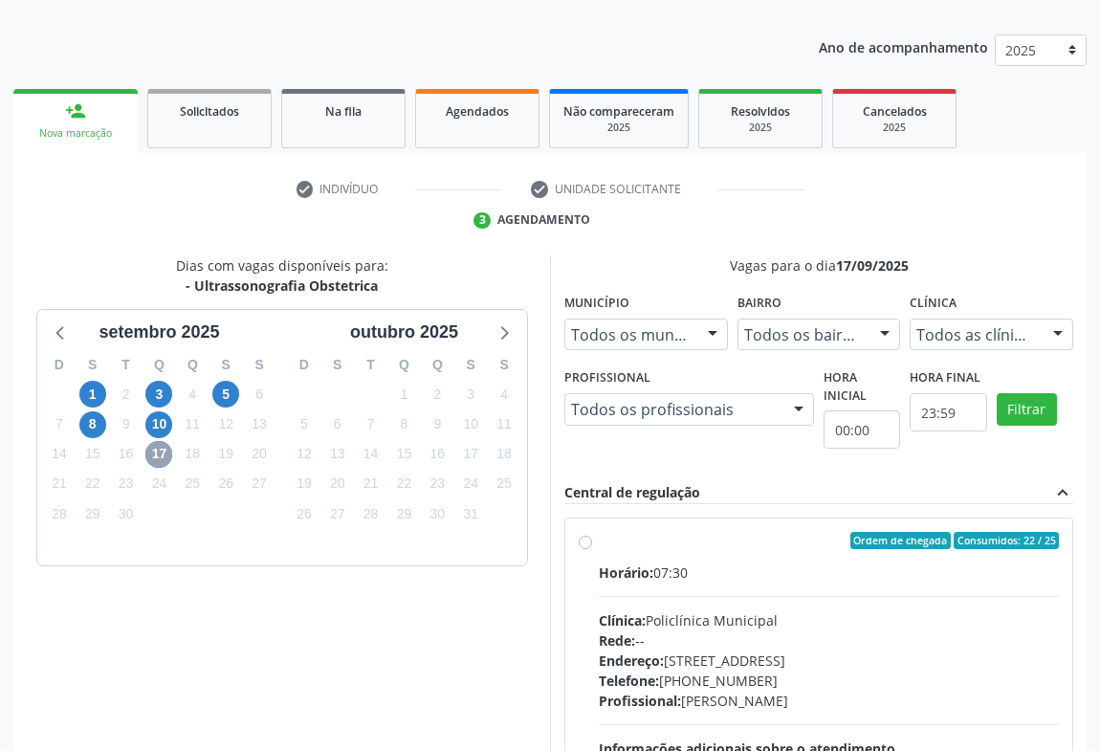
scroll to position [371, 0]
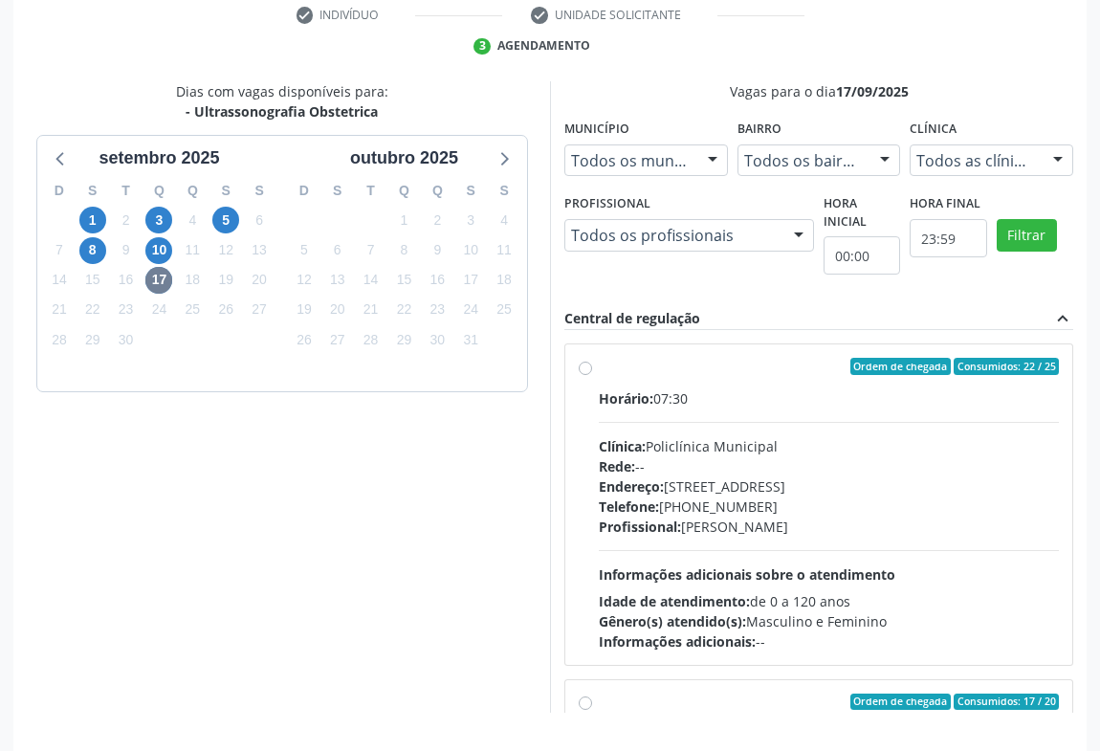
click at [682, 403] on div "Horário: 07:30" at bounding box center [829, 398] width 460 height 20
click at [592, 375] on input "Ordem de chegada Consumidos: 22 / 25 Horário: 07:30 Clínica: Policlínica Munici…" at bounding box center [585, 366] width 13 height 17
radio input "true"
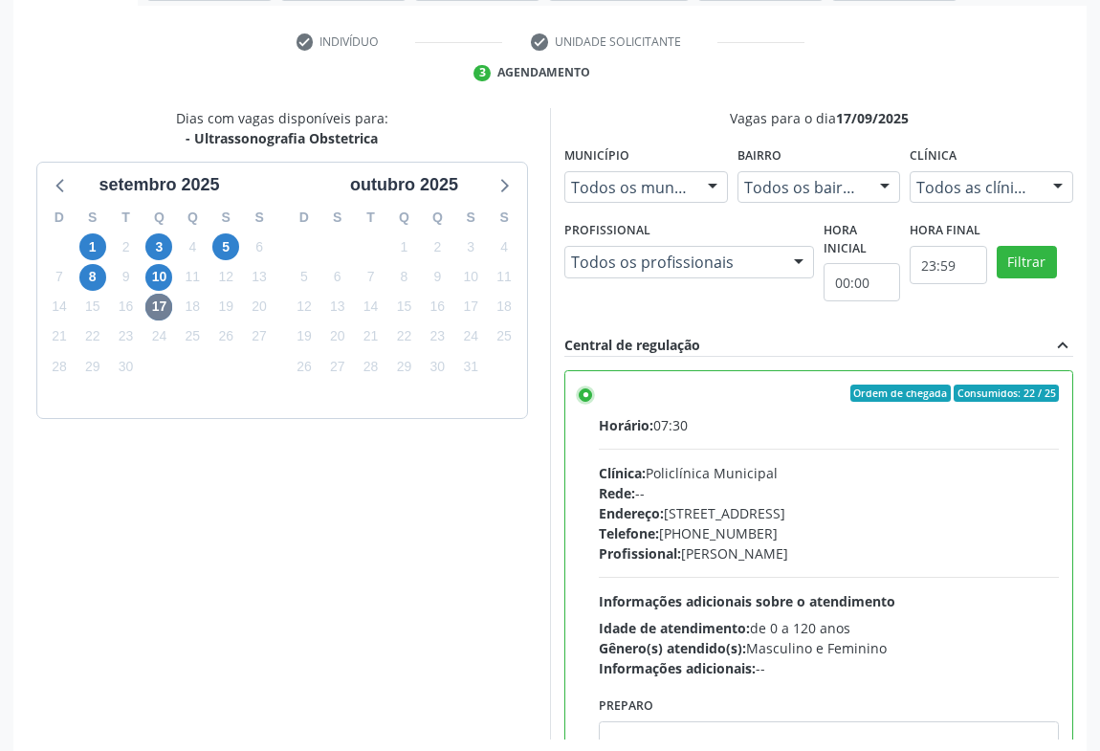
scroll to position [432, 0]
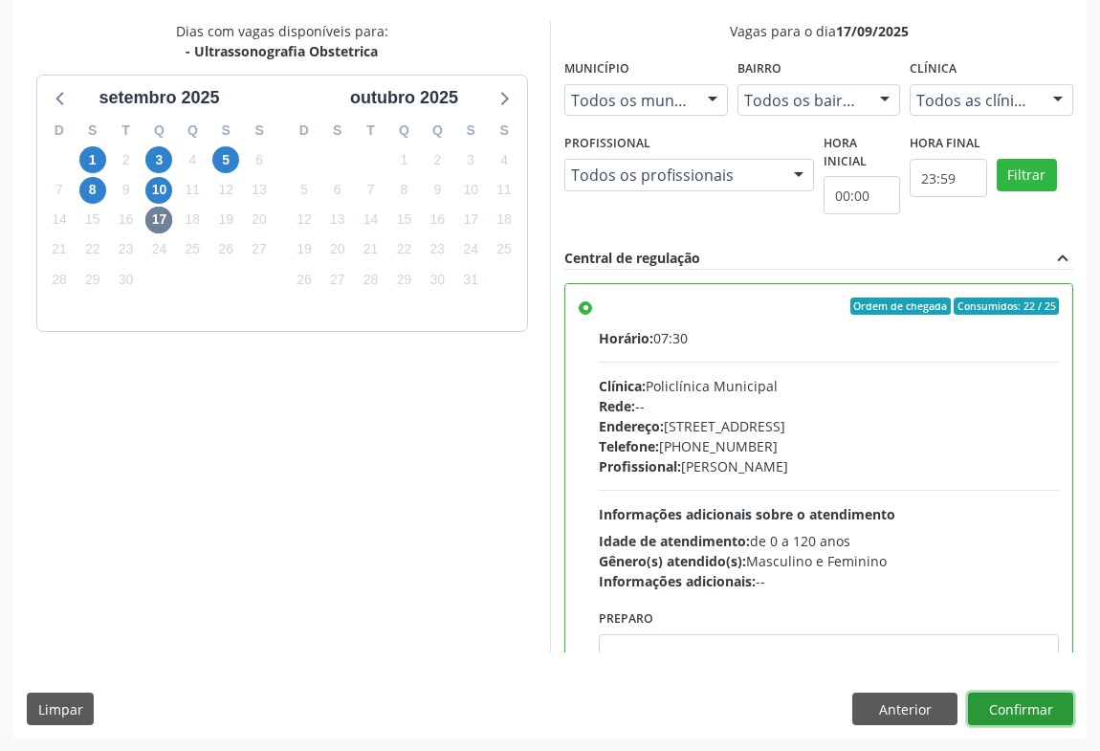
click at [1005, 702] on button "Confirmar" at bounding box center [1020, 709] width 105 height 33
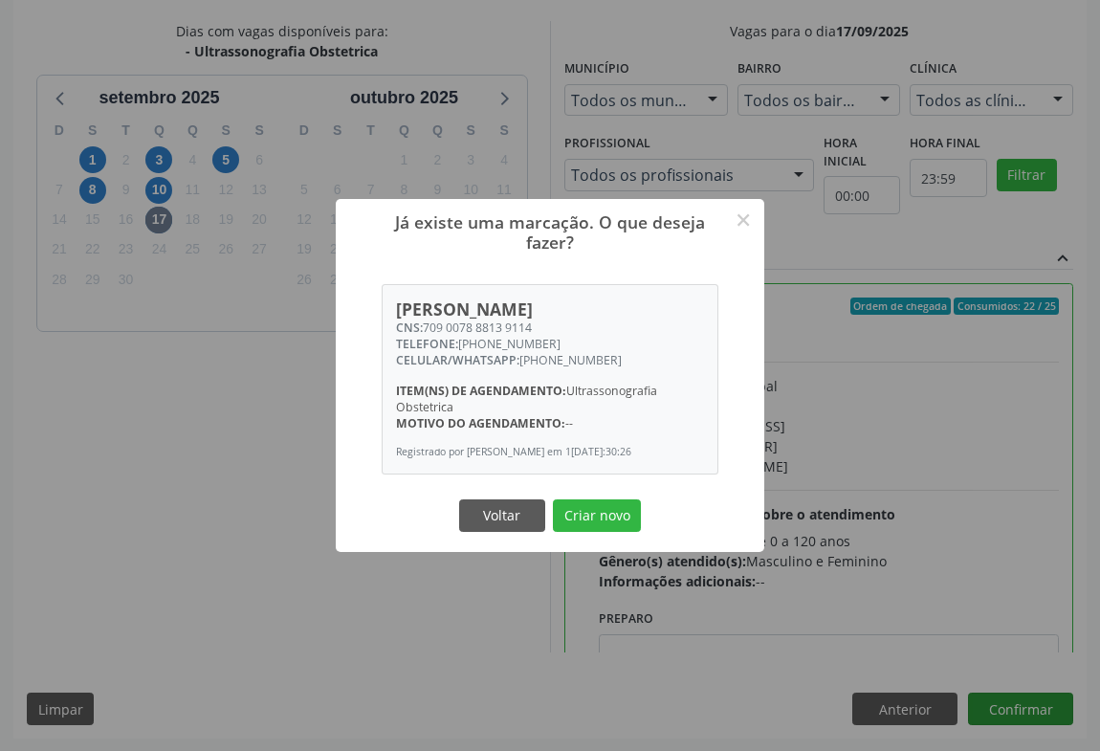
click at [553, 499] on button "Criar novo" at bounding box center [597, 515] width 88 height 33
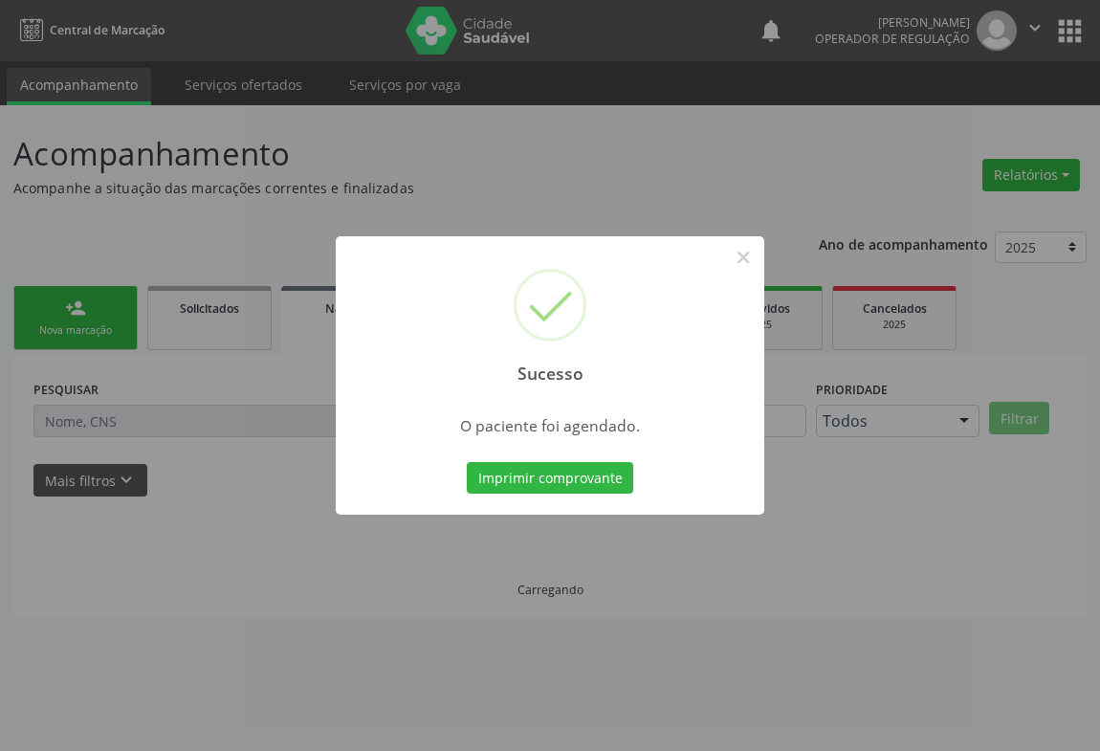
scroll to position [0, 0]
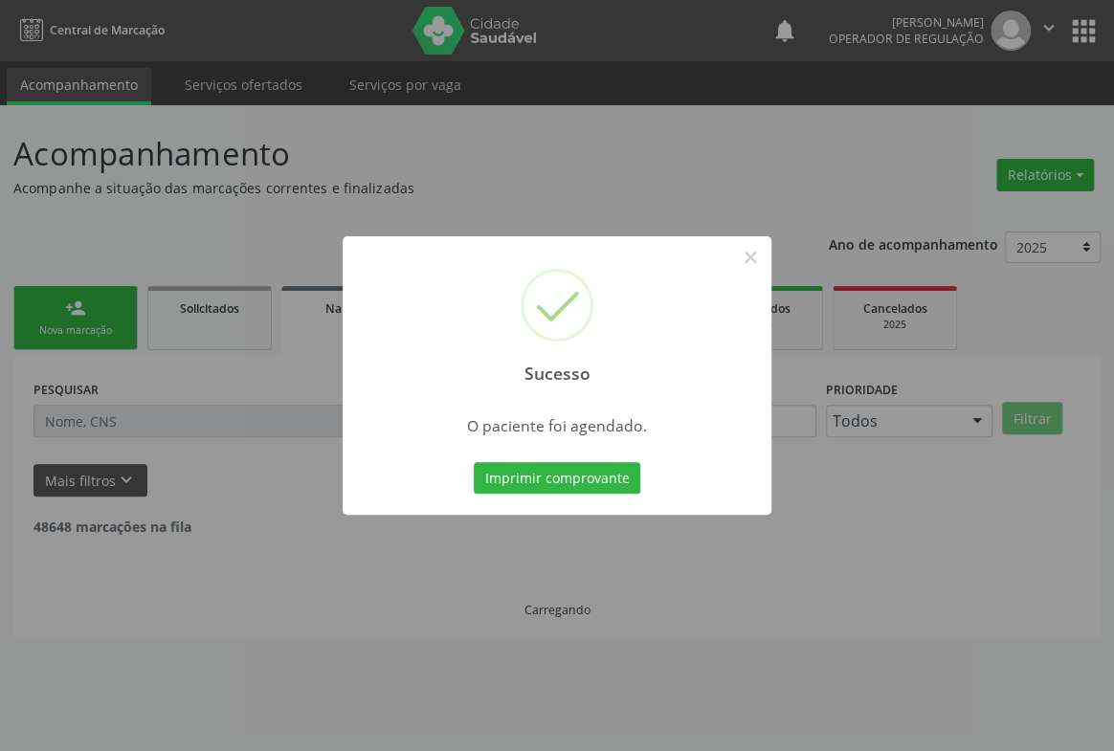
click at [474, 462] on button "Imprimir comprovante" at bounding box center [557, 478] width 166 height 33
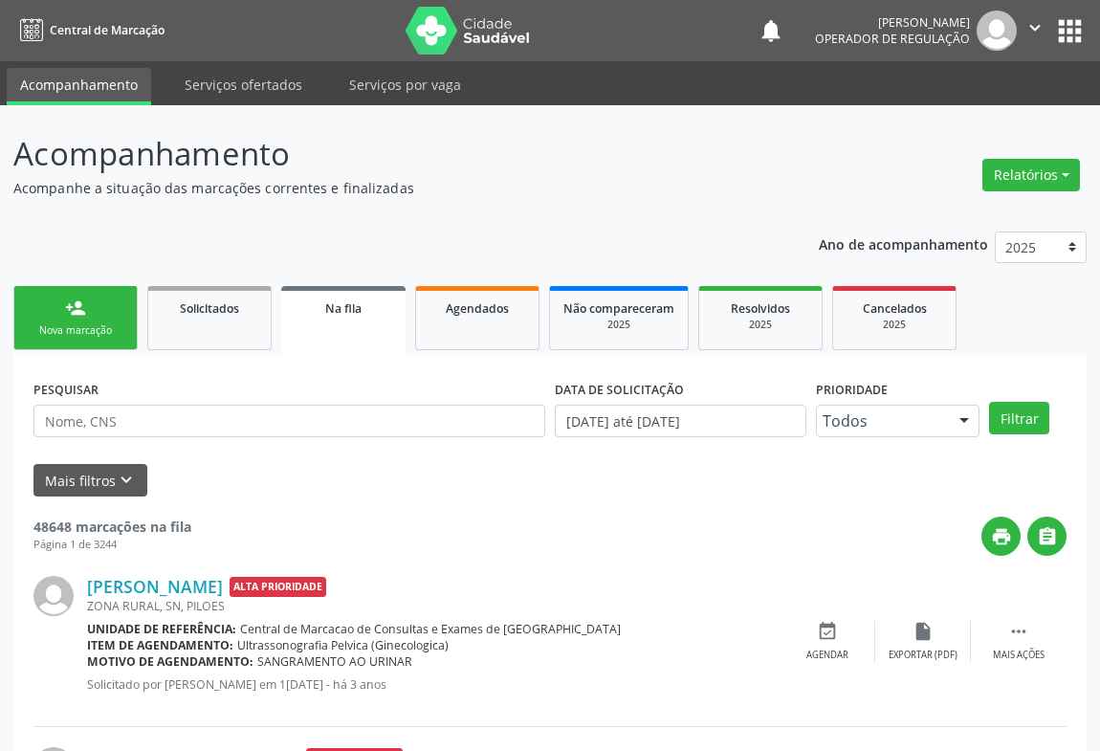
click at [69, 309] on div "person_add" at bounding box center [75, 308] width 21 height 21
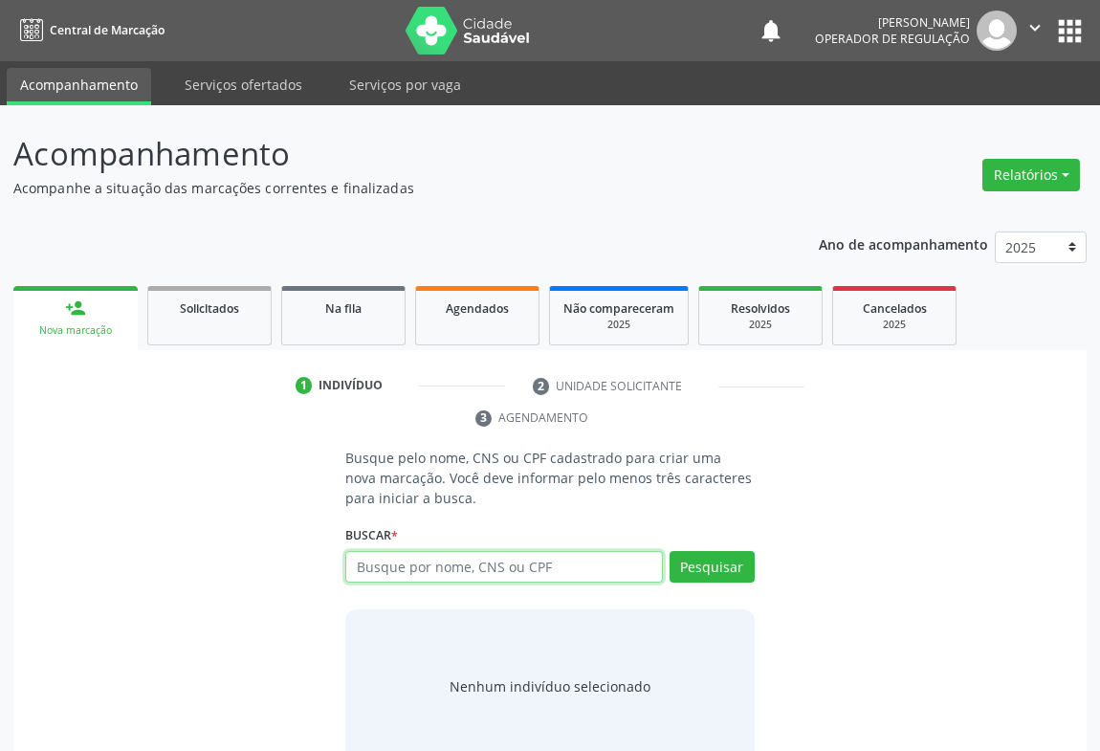
click at [468, 569] on input "text" at bounding box center [504, 567] width 318 height 33
type input "704807588221445"
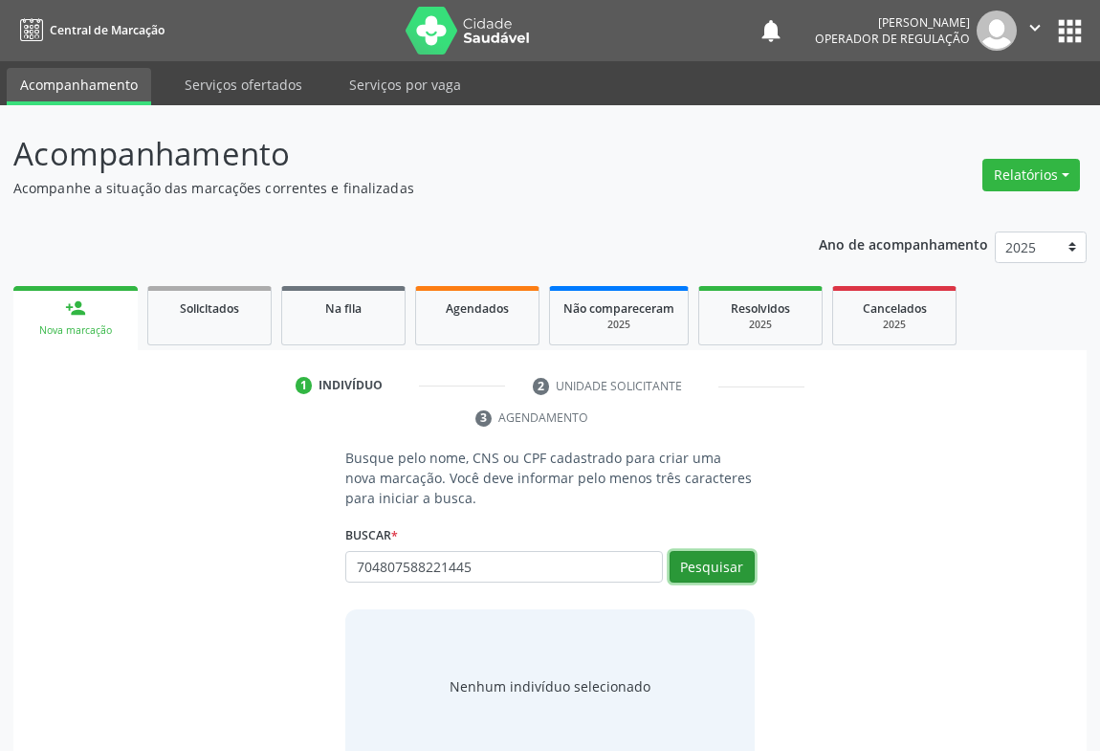
click at [723, 565] on button "Pesquisar" at bounding box center [712, 567] width 85 height 33
type input "704807588221445"
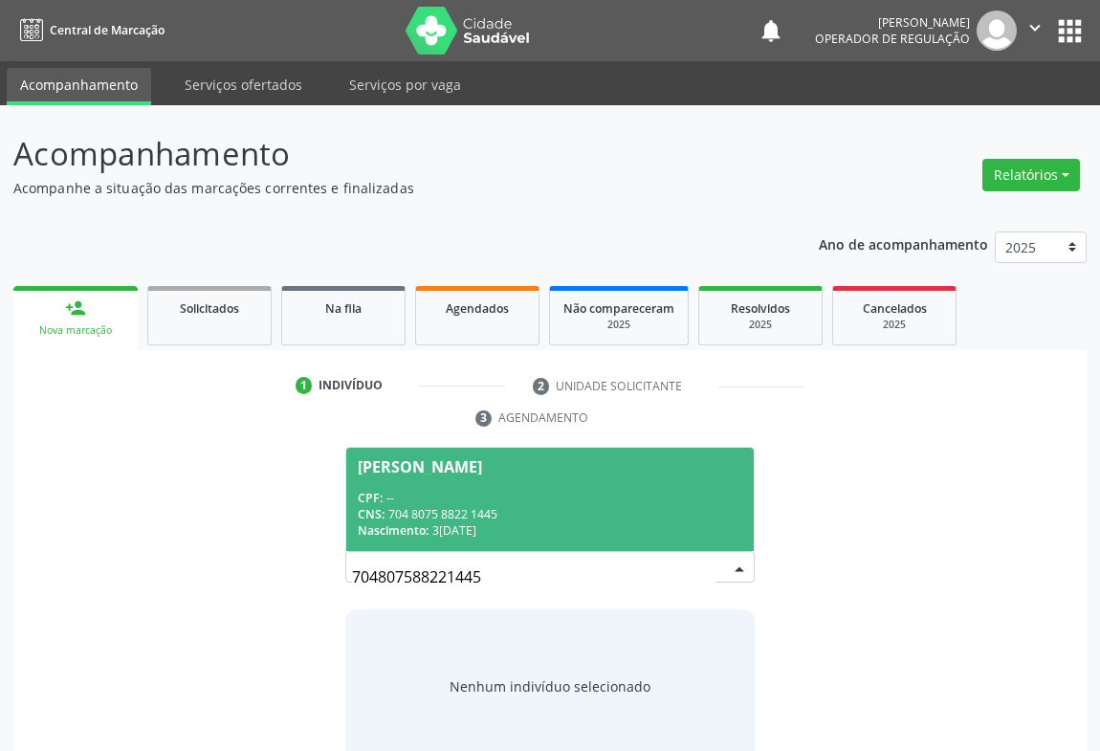
scroll to position [38, 0]
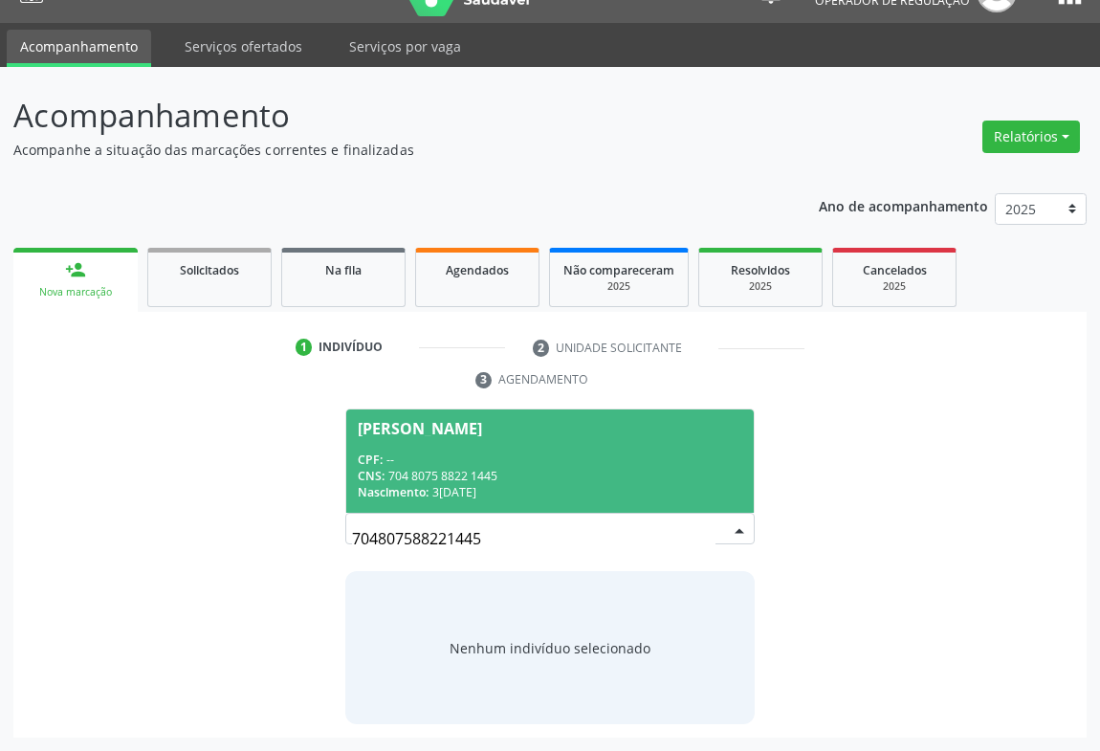
click at [640, 468] on div "CNS: 704 8075 8822 1445" at bounding box center [550, 476] width 385 height 16
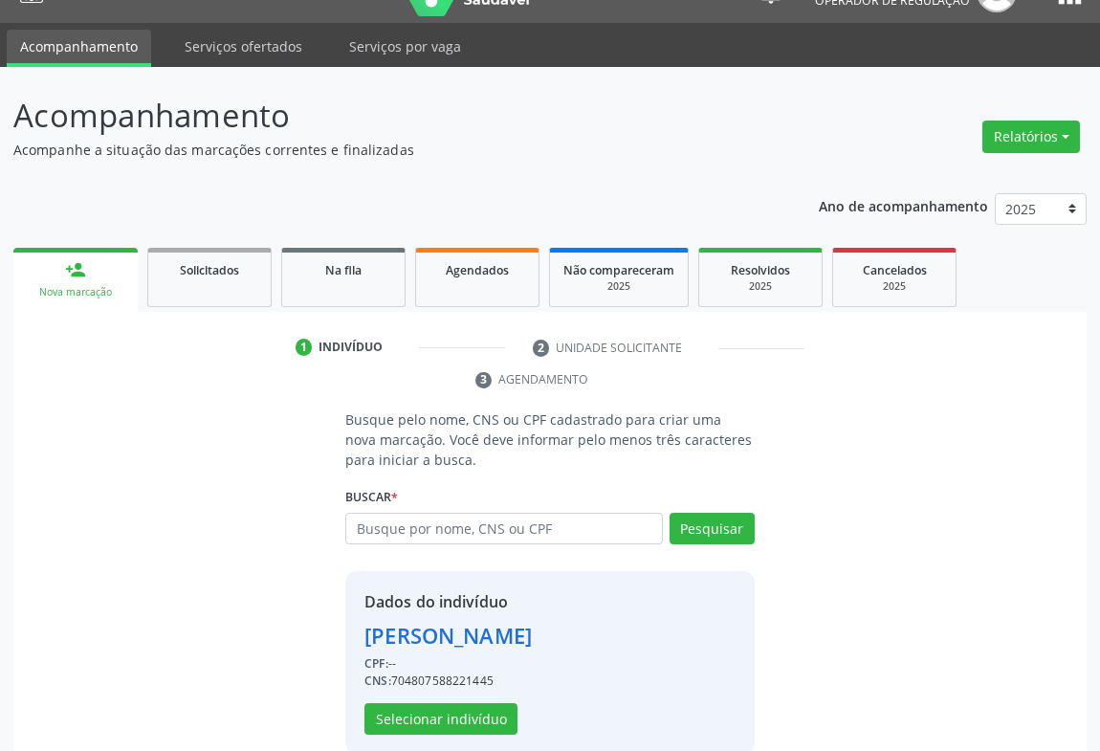
scroll to position [67, 0]
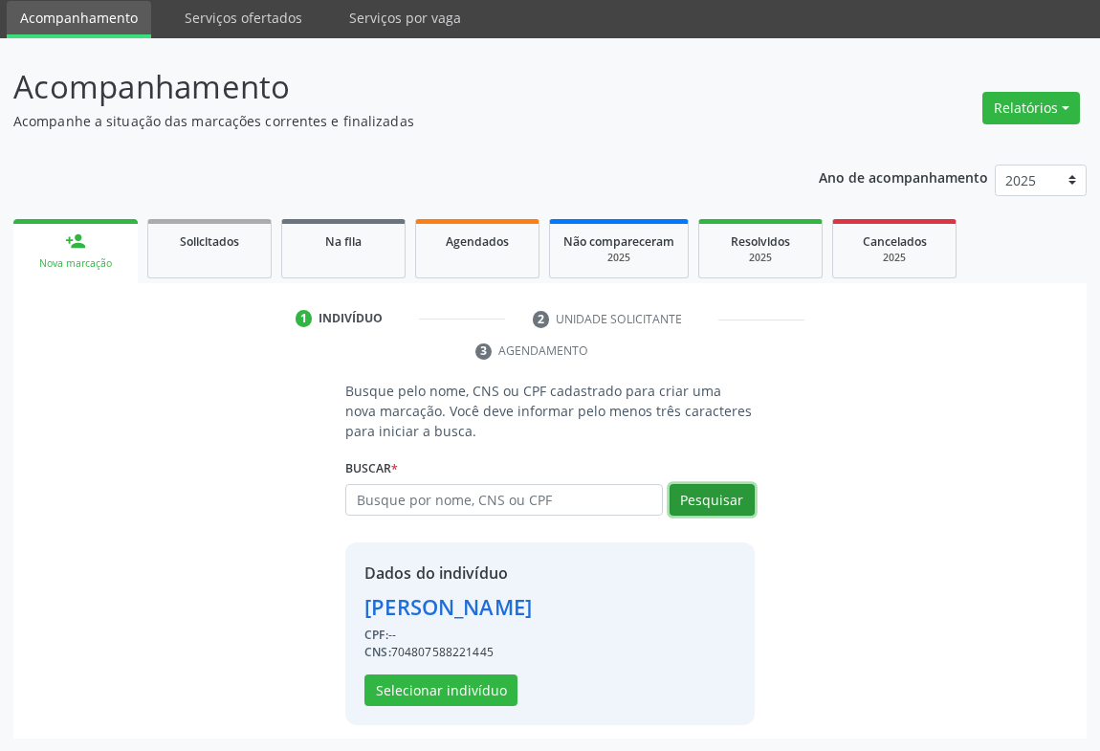
click at [735, 499] on button "Pesquisar" at bounding box center [712, 500] width 85 height 33
click at [472, 685] on button "Selecionar indivíduo" at bounding box center [441, 691] width 153 height 33
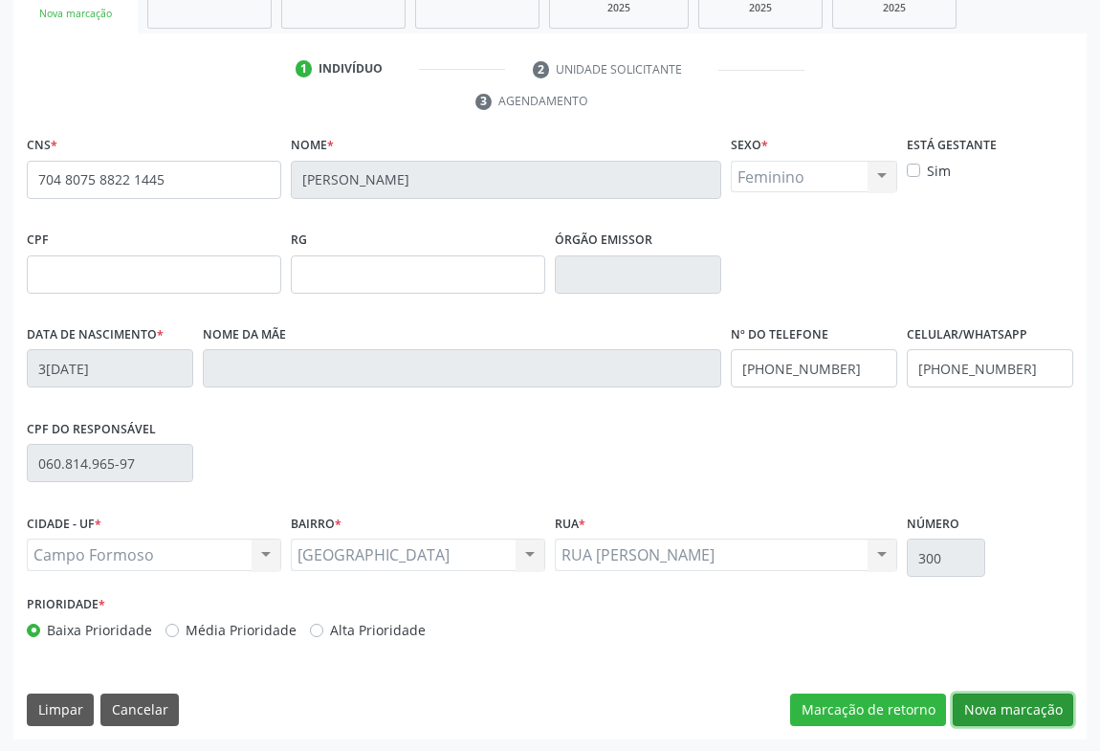
click at [997, 707] on button "Nova marcação" at bounding box center [1013, 710] width 121 height 33
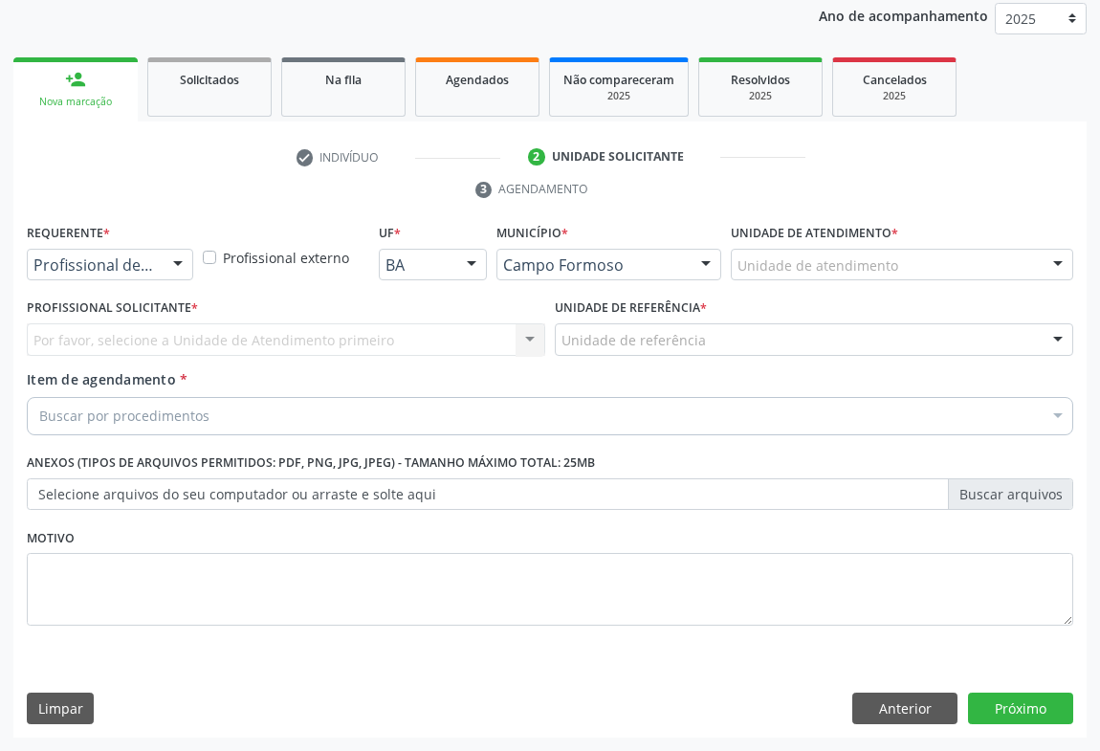
scroll to position [228, 0]
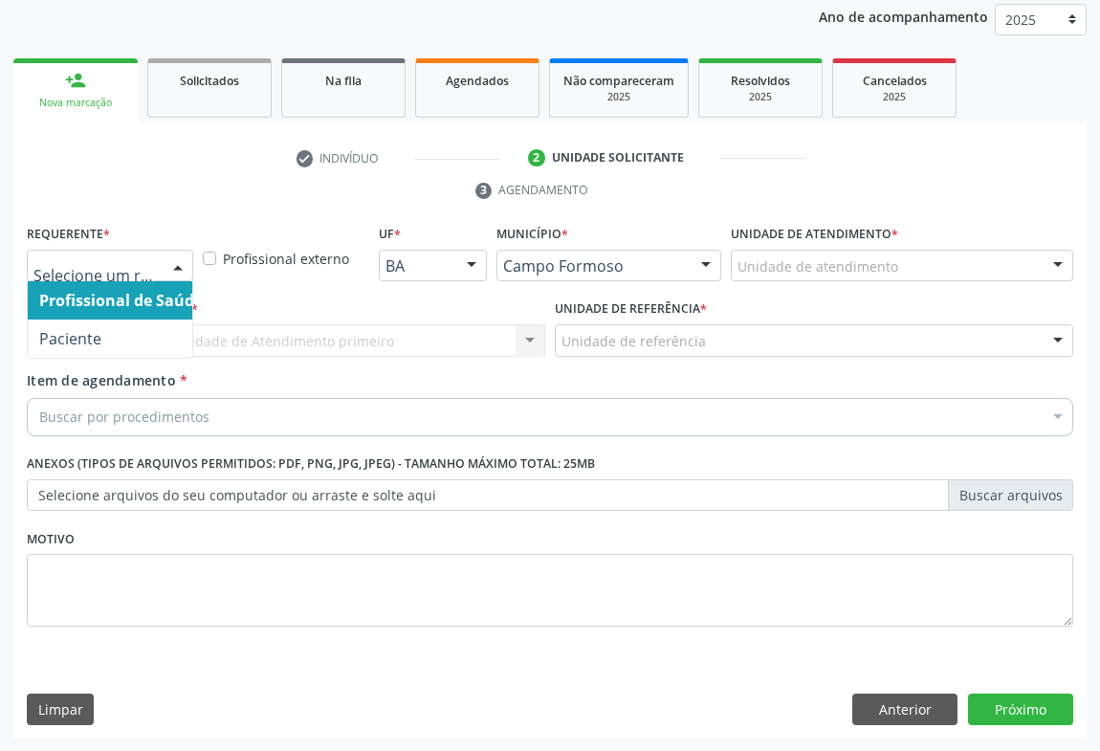
drag, startPoint x: 103, startPoint y: 263, endPoint x: 88, endPoint y: 334, distance: 72.4
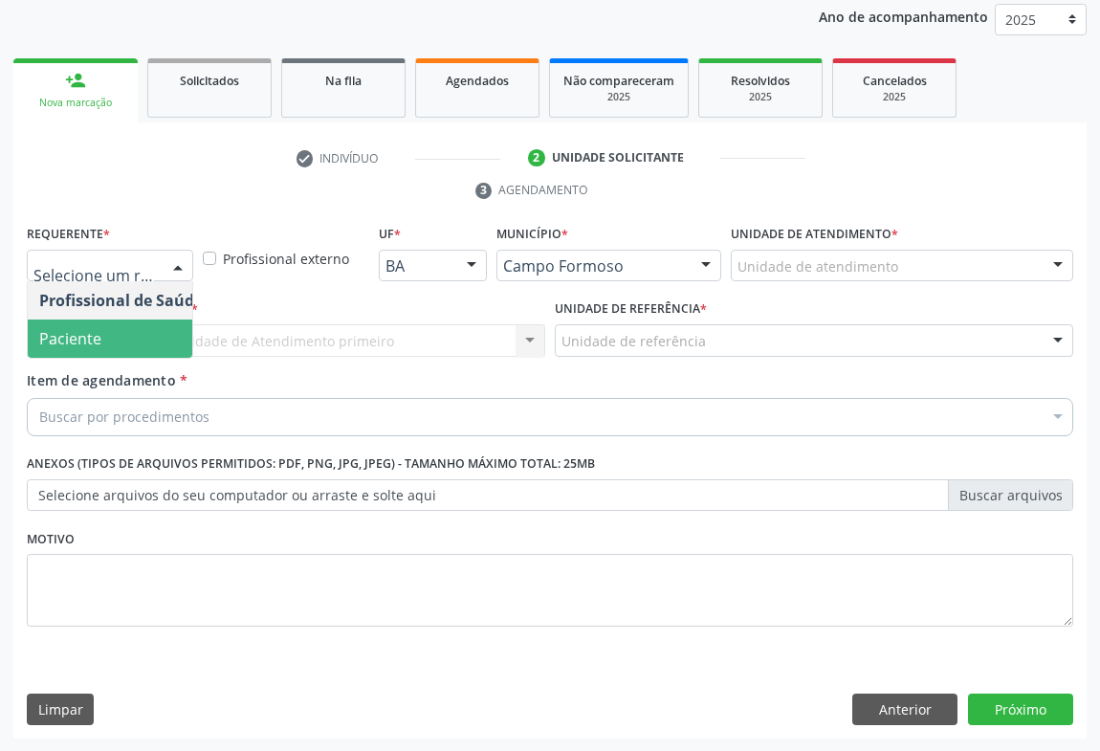
click at [86, 340] on span "Paciente" at bounding box center [70, 338] width 62 height 21
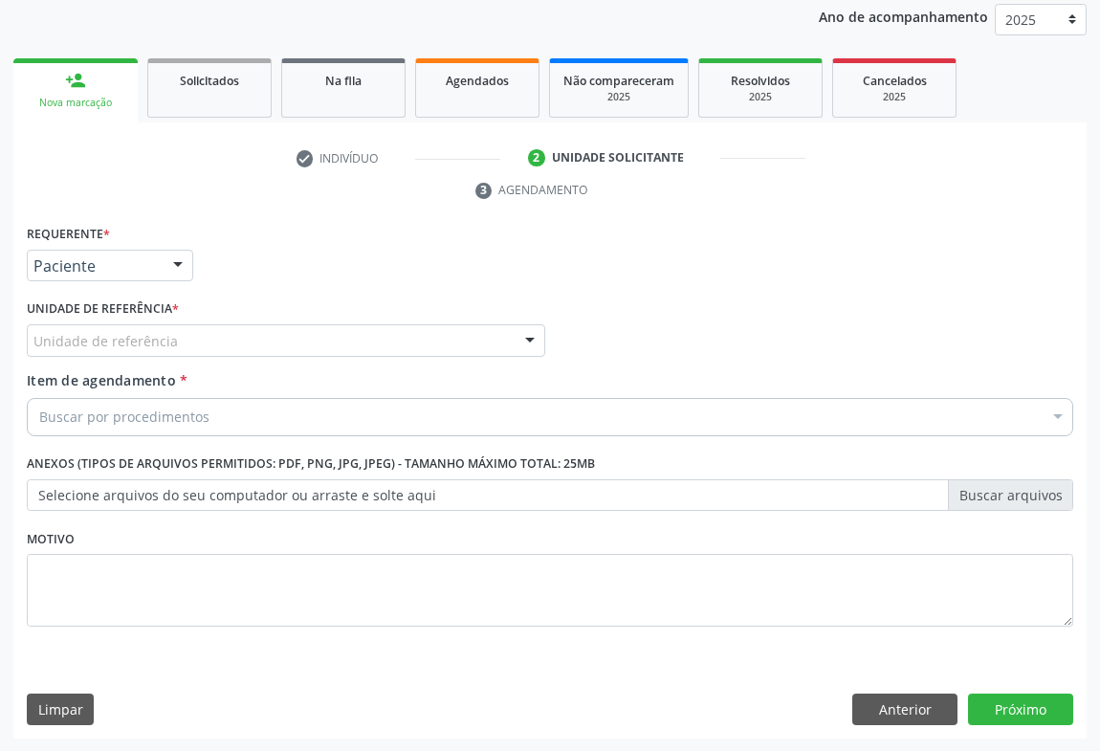
drag, startPoint x: 149, startPoint y: 340, endPoint x: 149, endPoint y: 393, distance: 53.6
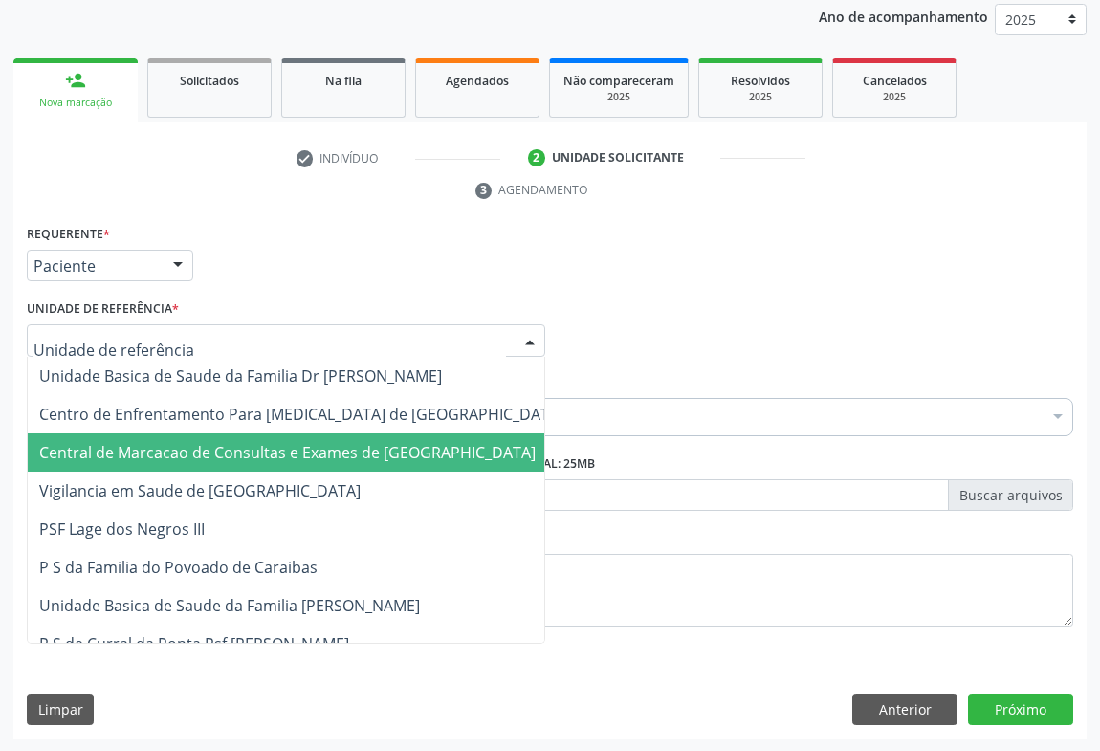
click at [148, 442] on span "Central de Marcacao de Consultas e Exames de [GEOGRAPHIC_DATA]" at bounding box center [287, 452] width 497 height 21
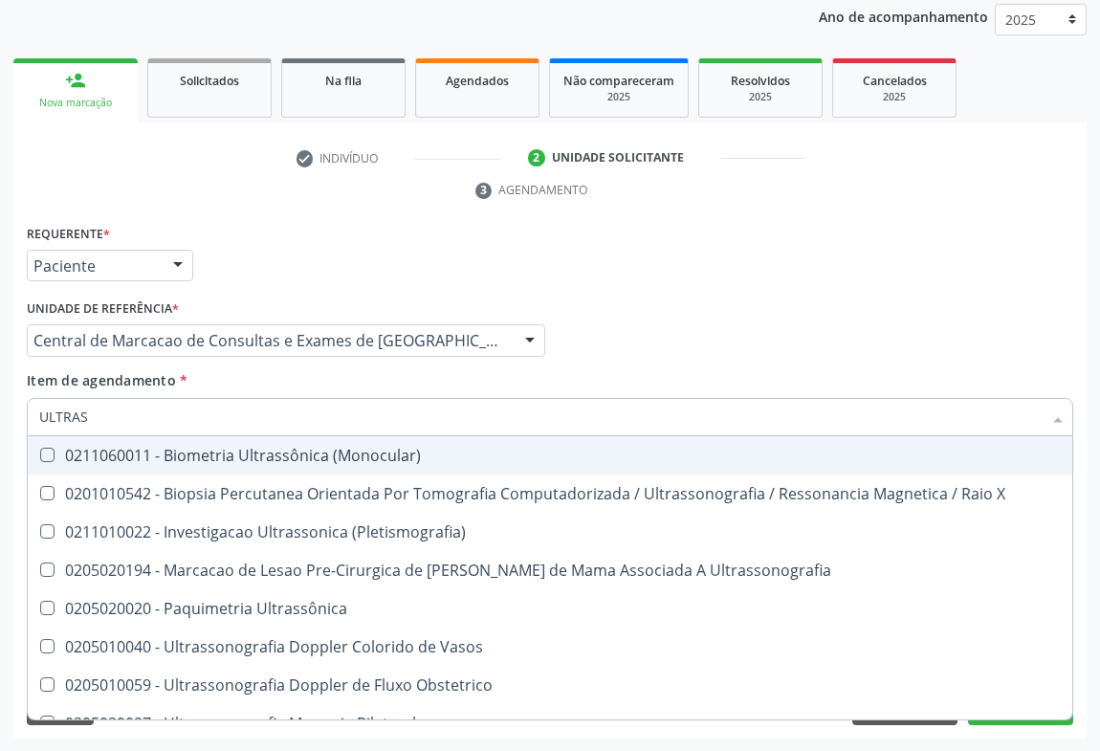
type input "ULTRASS"
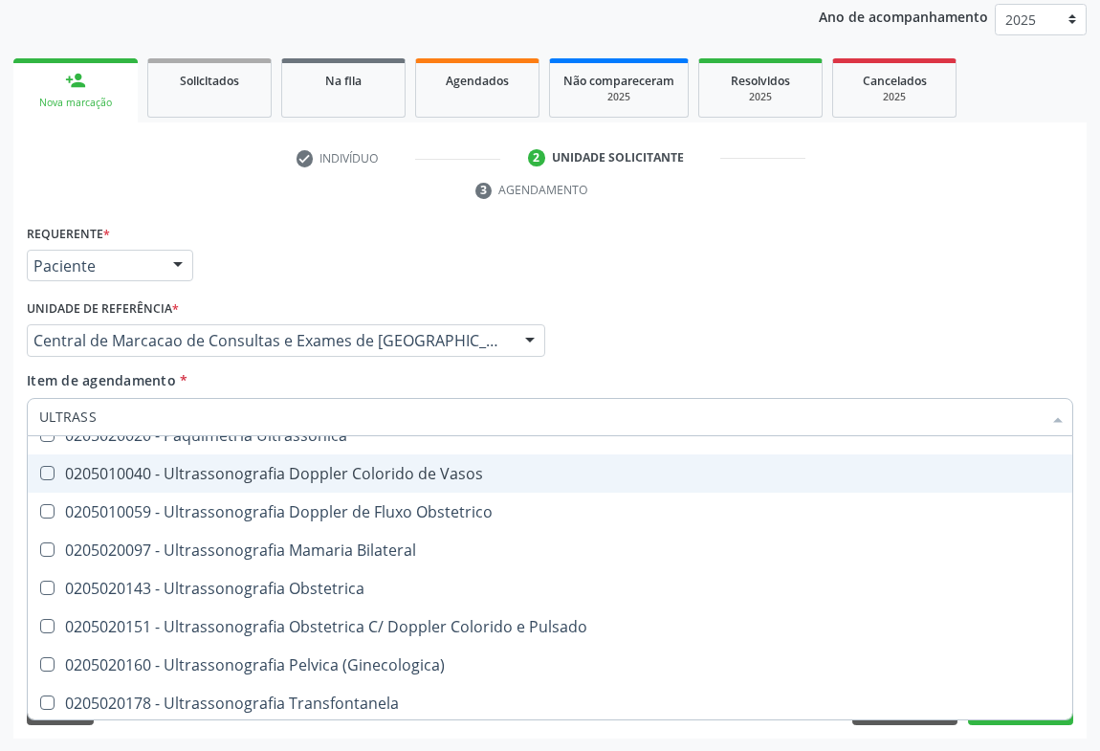
scroll to position [260, 0]
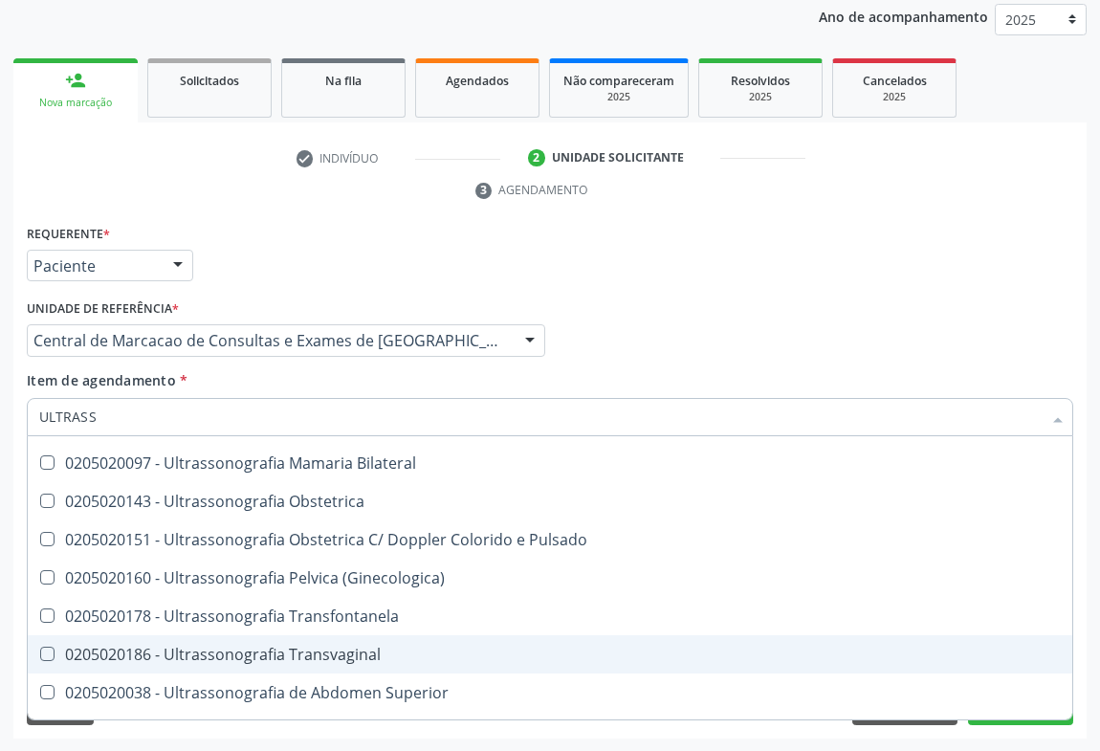
click at [386, 636] on span "0205020186 - Ultrassonografia Transvaginal" at bounding box center [550, 654] width 1045 height 38
checkbox Transvaginal "true"
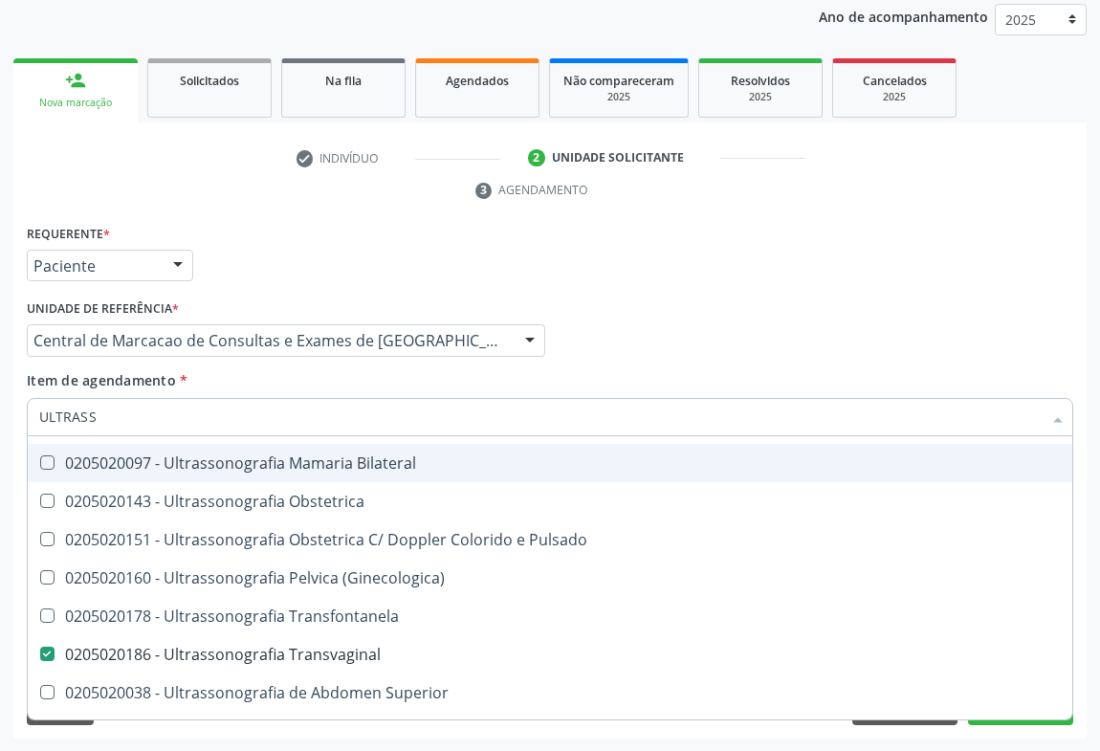
click at [632, 394] on div "Item de agendamento * ULTRASS Desfazer seleção 0211060011 - Biometria Ultrassôn…" at bounding box center [550, 400] width 1047 height 60
checkbox X "true"
checkbox Transvaginal "false"
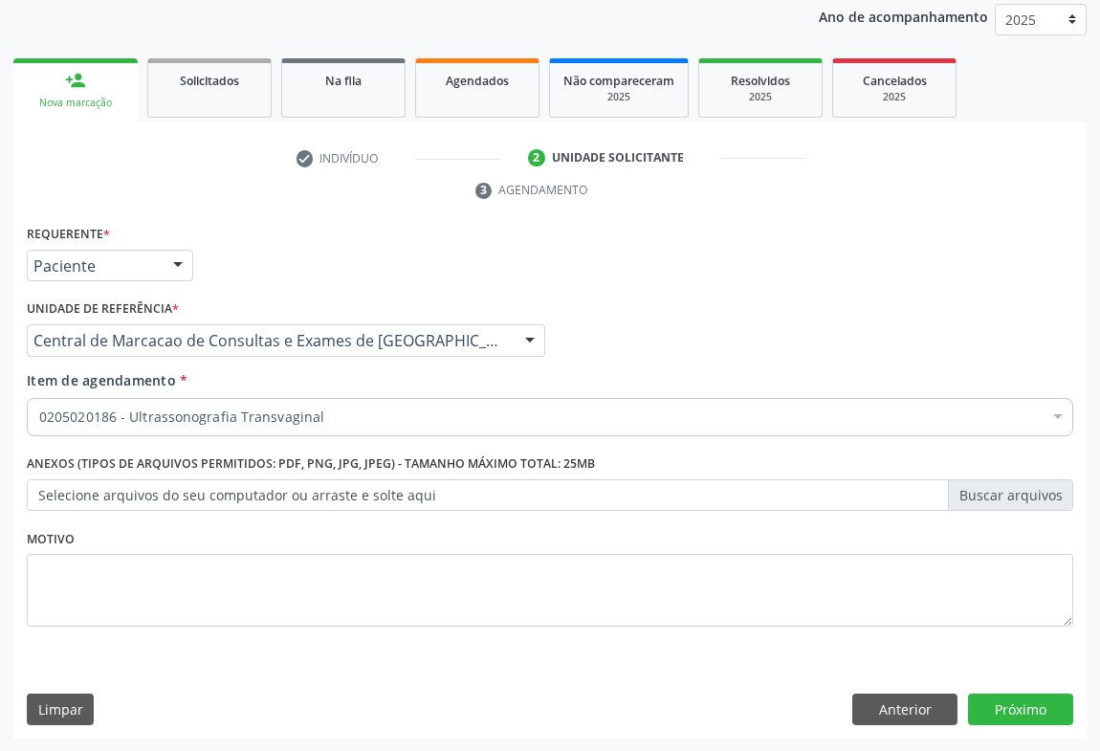
scroll to position [0, 0]
click at [1013, 708] on button "Próximo" at bounding box center [1020, 710] width 105 height 33
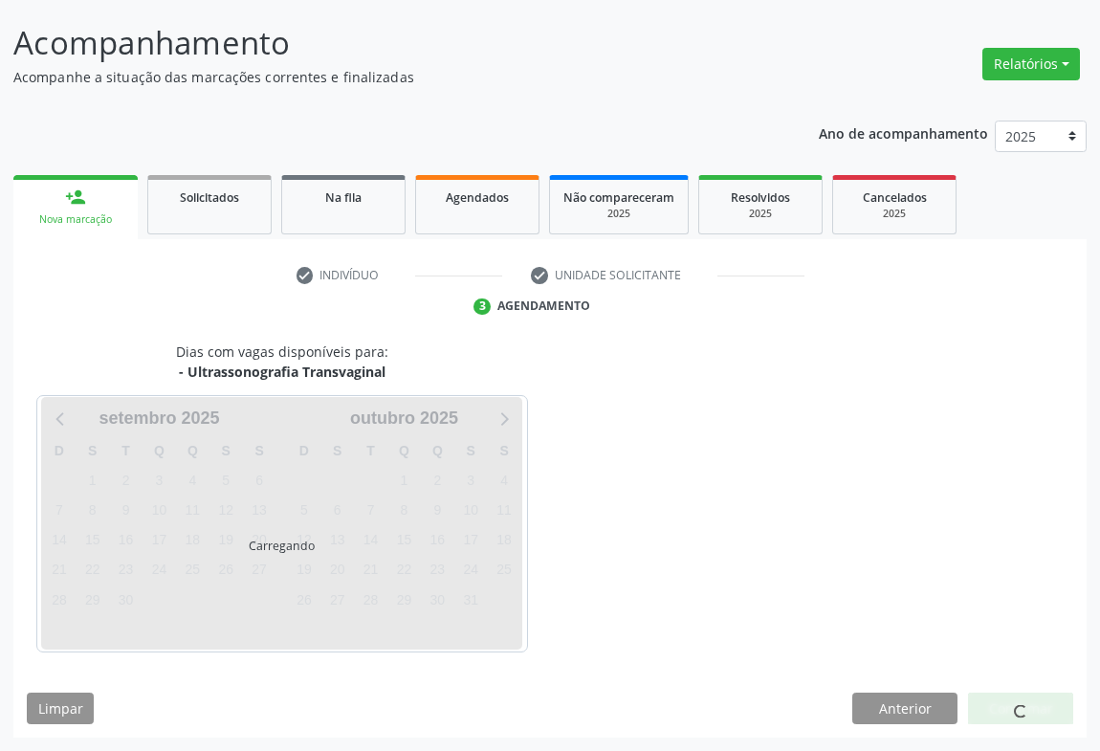
scroll to position [110, 0]
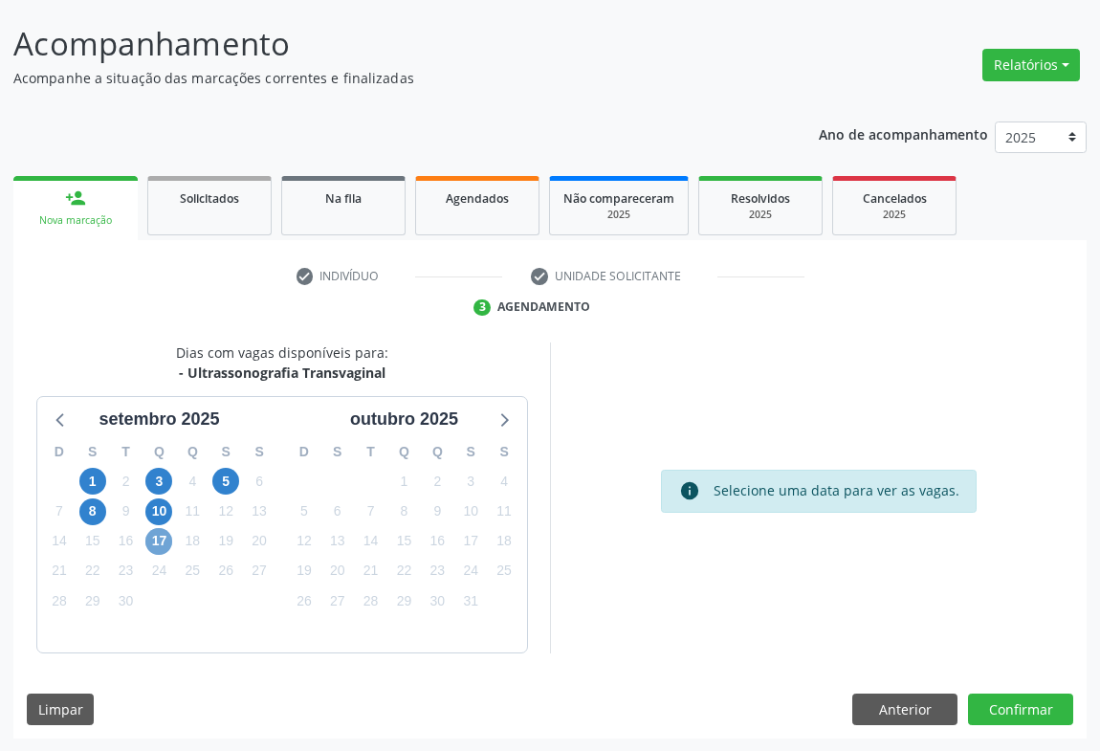
click at [155, 540] on span "17" at bounding box center [158, 541] width 27 height 27
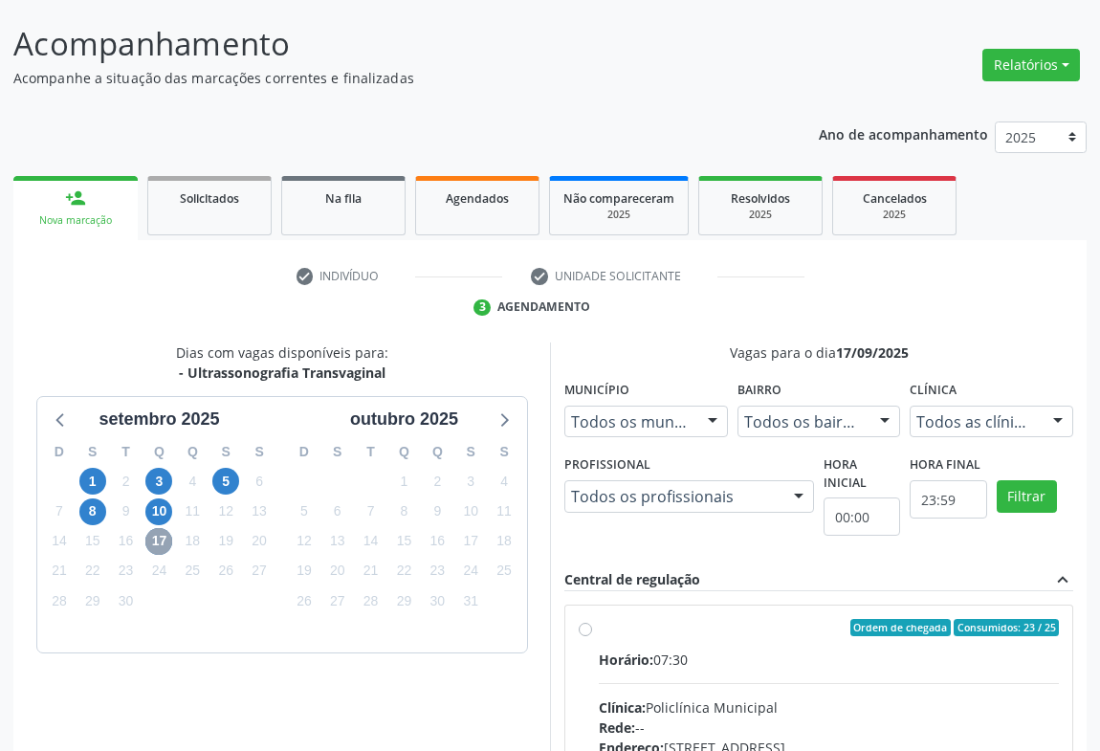
scroll to position [432, 0]
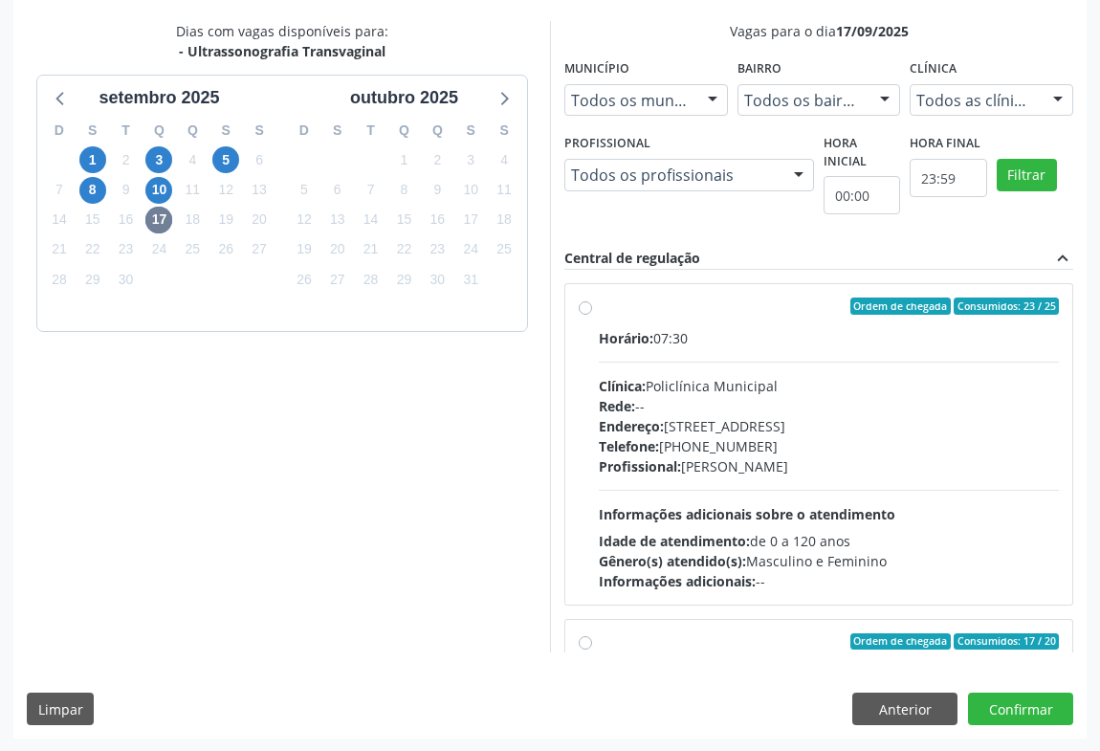
click at [802, 459] on div "Profissional: [PERSON_NAME]" at bounding box center [829, 466] width 460 height 20
click at [592, 315] on input "Ordem de chegada Consumidos: 23 / 25 Horário: 07:30 Clínica: Policlínica Munici…" at bounding box center [585, 306] width 13 height 17
radio input "true"
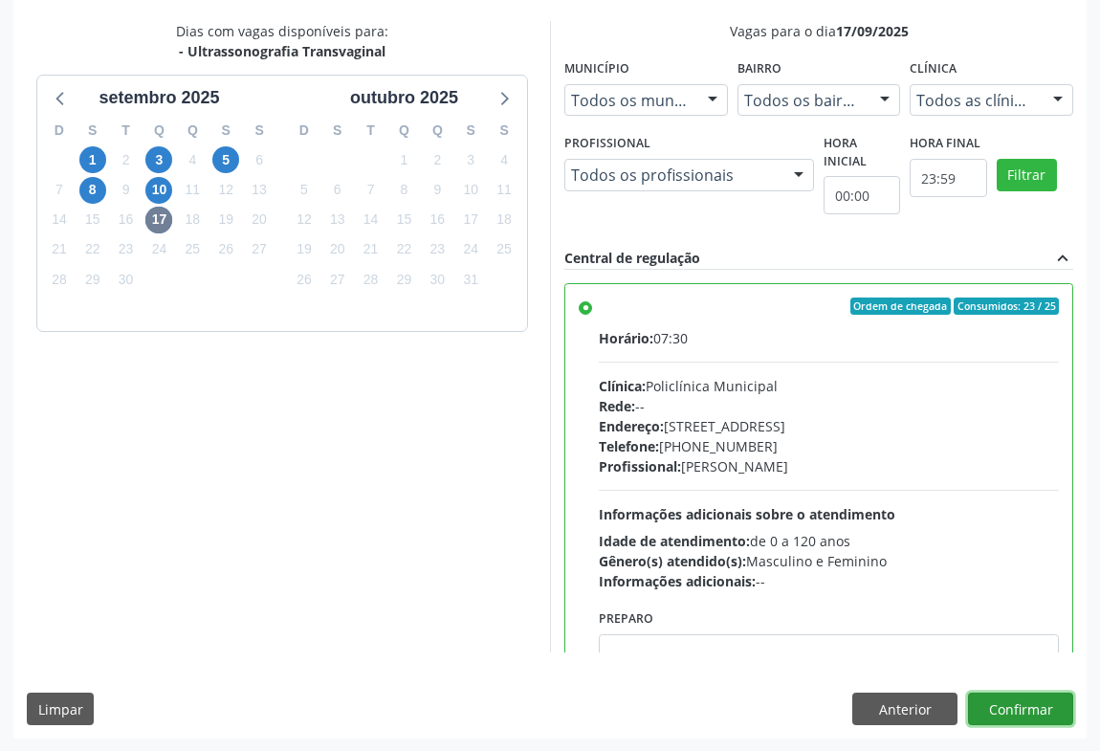
click at [1010, 698] on button "Confirmar" at bounding box center [1020, 709] width 105 height 33
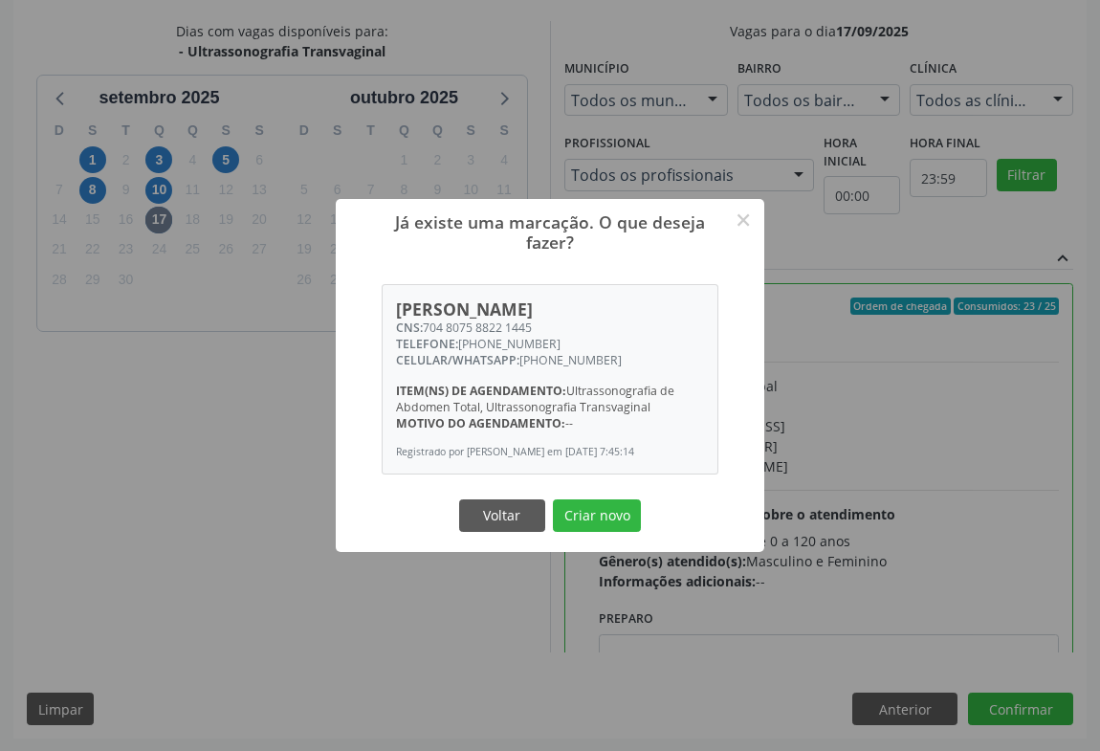
click at [553, 499] on button "Criar novo" at bounding box center [597, 515] width 88 height 33
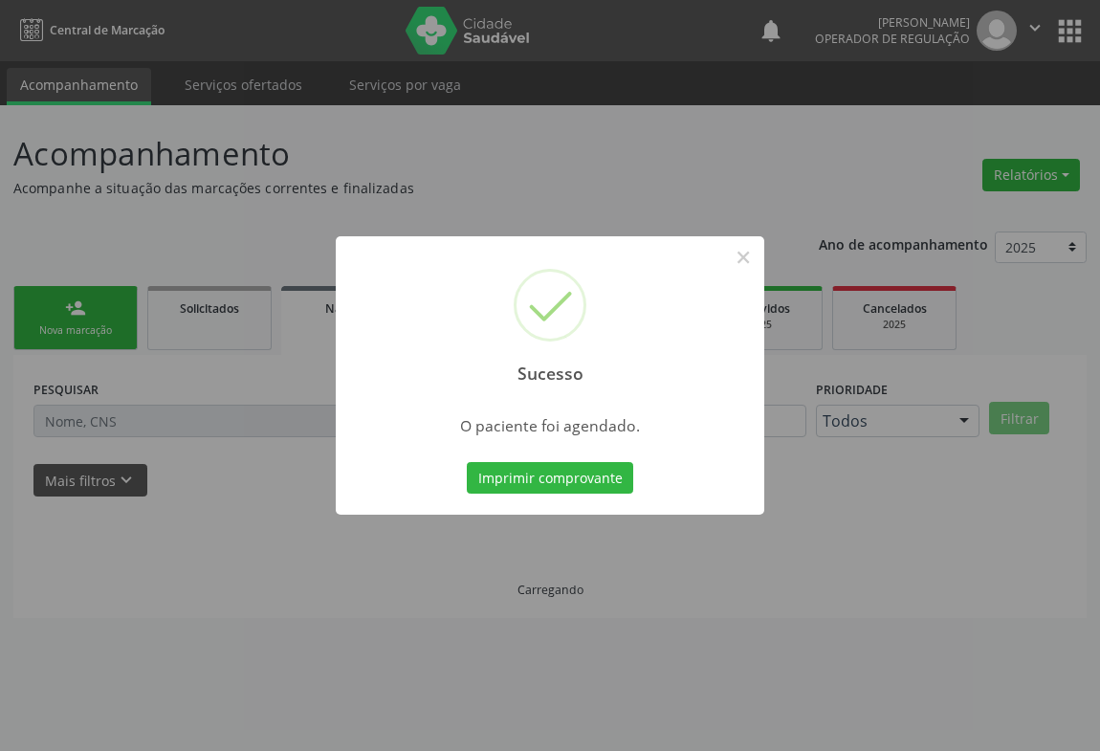
scroll to position [0, 0]
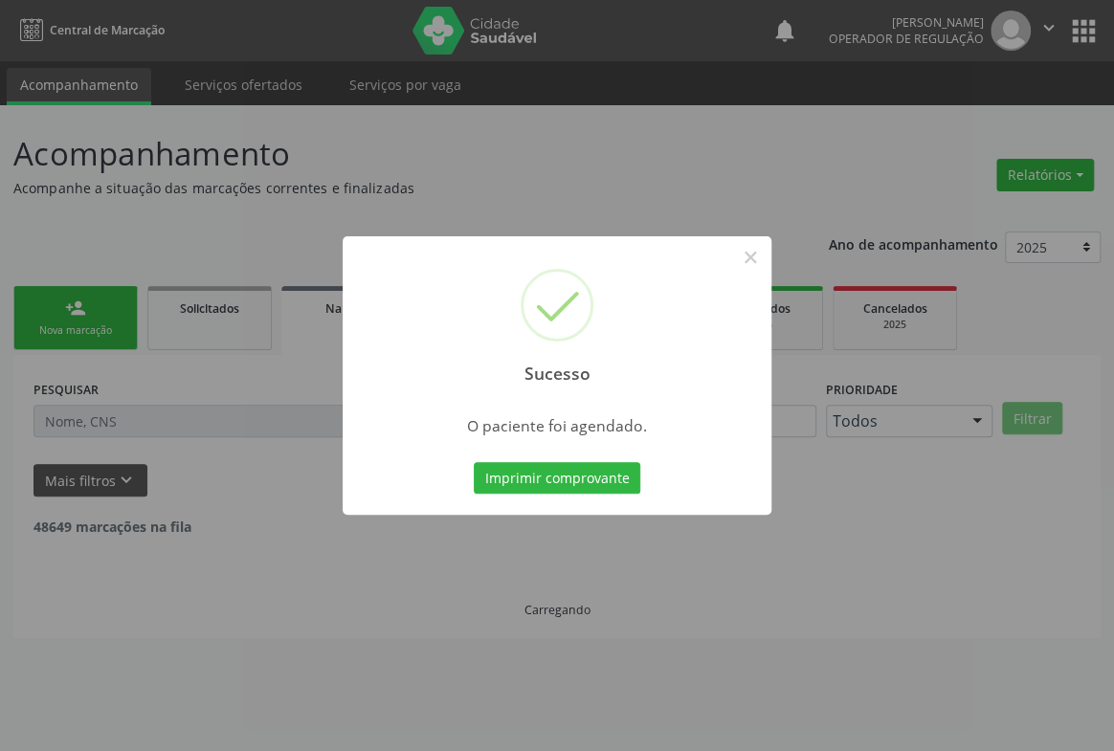
click at [474, 462] on button "Imprimir comprovante" at bounding box center [557, 478] width 166 height 33
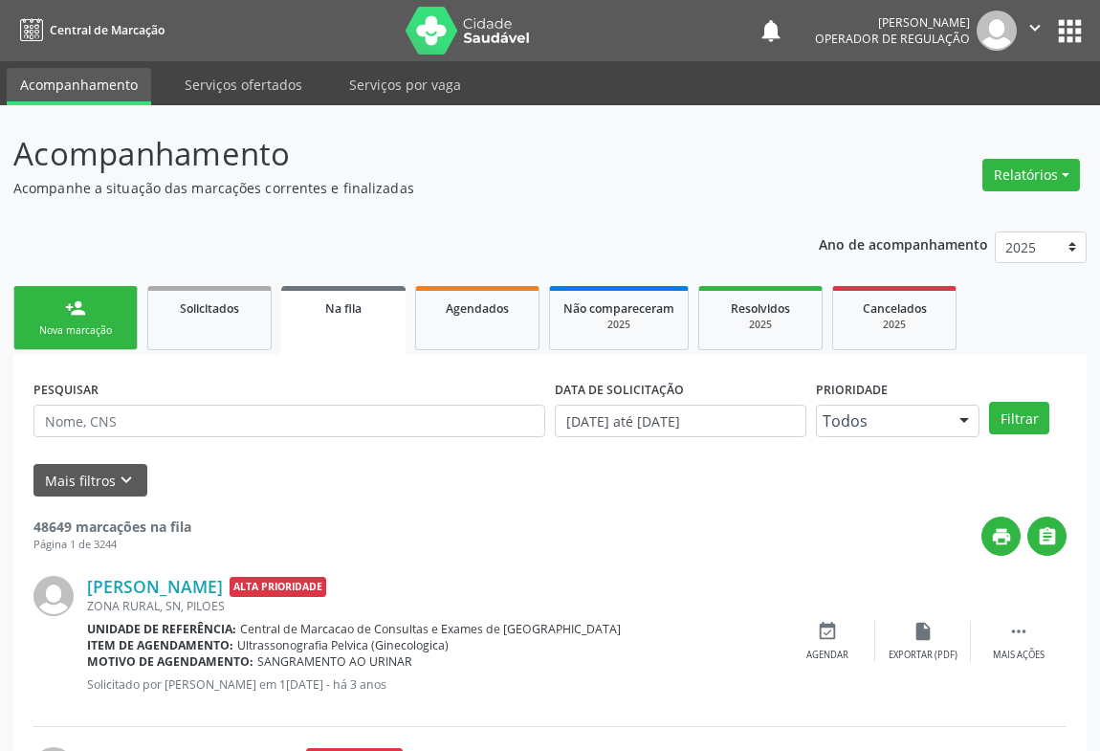
click at [78, 306] on div "person_add" at bounding box center [75, 308] width 21 height 21
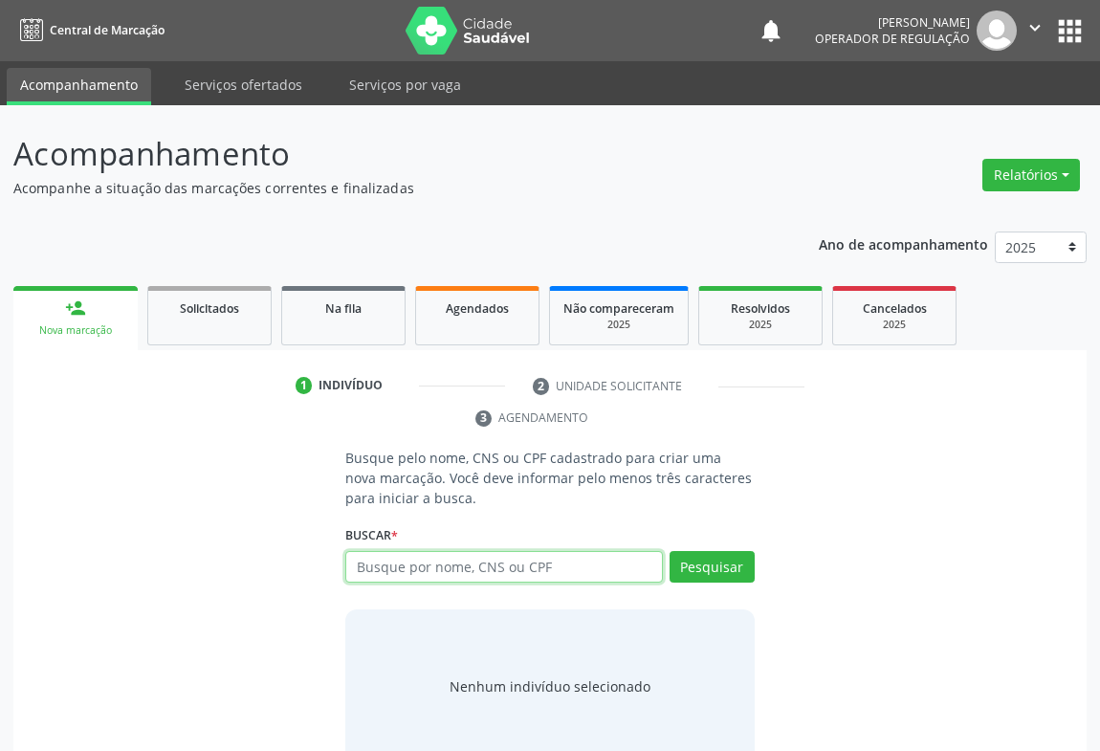
click at [436, 565] on input "text" at bounding box center [504, 567] width 318 height 33
type input "702900559096278"
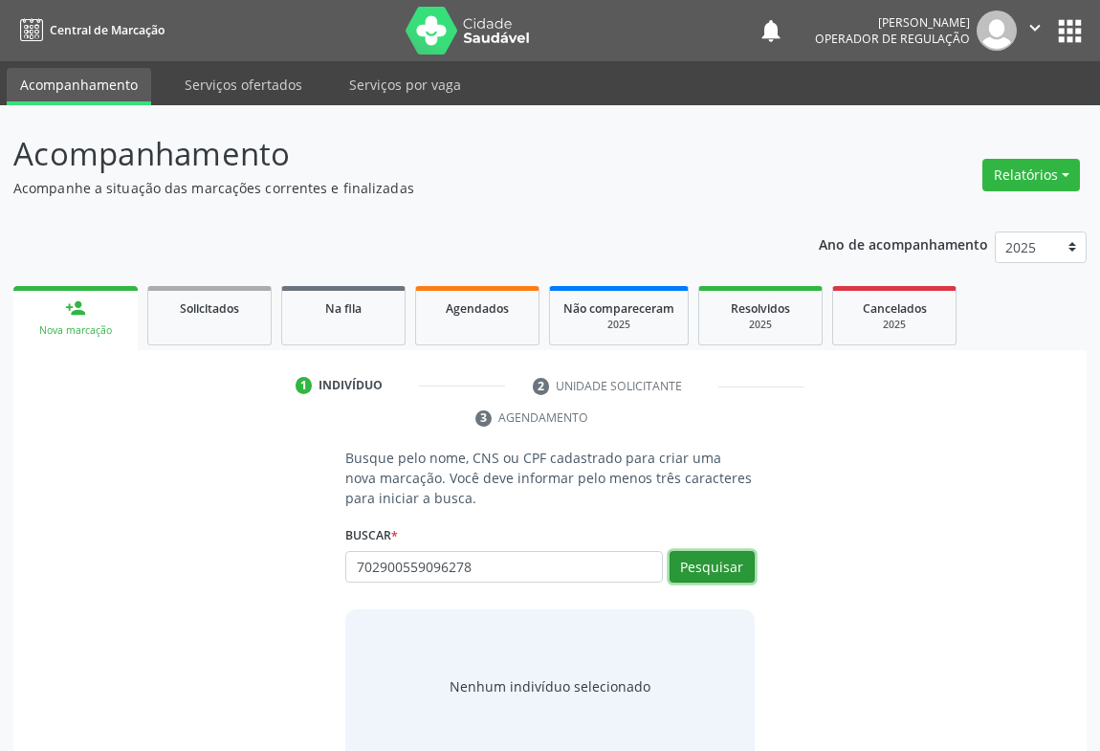
click at [714, 571] on button "Pesquisar" at bounding box center [712, 567] width 85 height 33
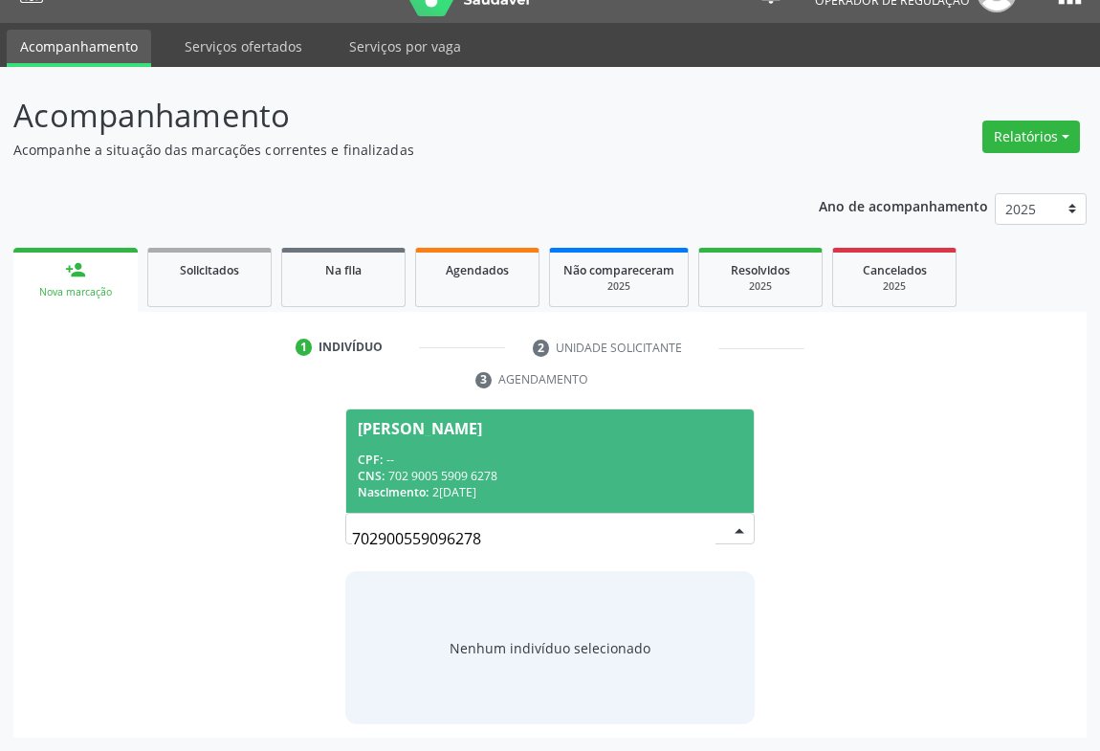
click at [507, 461] on div "CPF: --" at bounding box center [550, 460] width 385 height 16
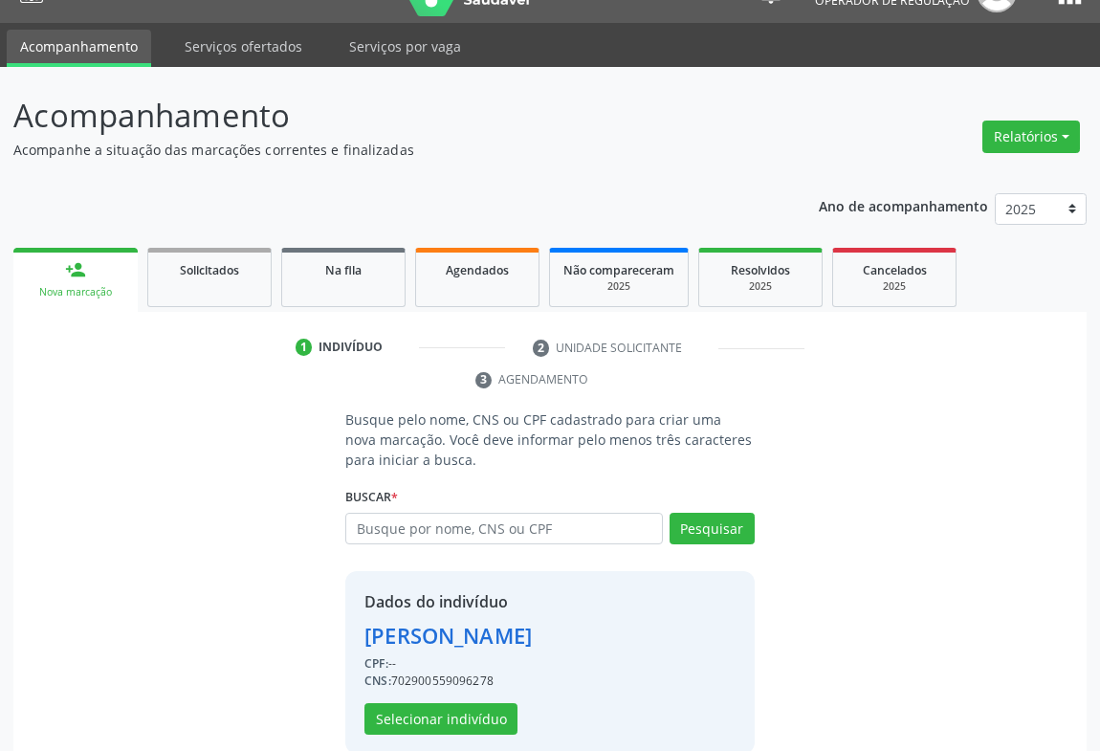
scroll to position [67, 0]
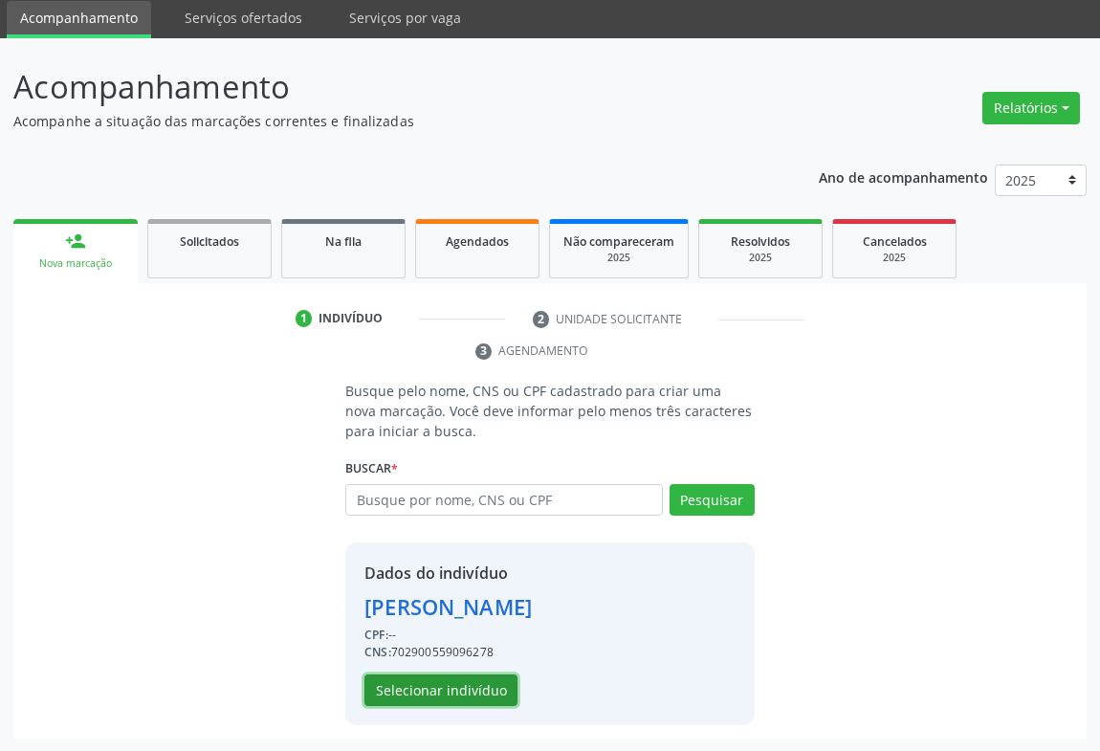
click at [440, 689] on button "Selecionar indivíduo" at bounding box center [441, 691] width 153 height 33
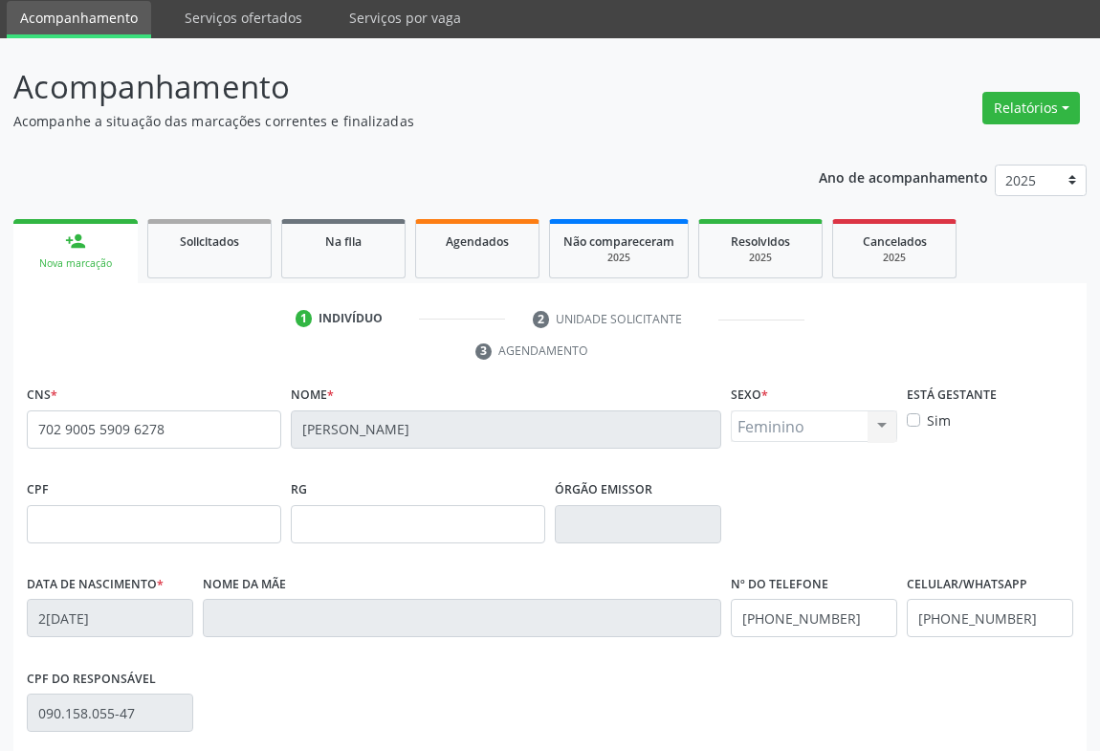
scroll to position [317, 0]
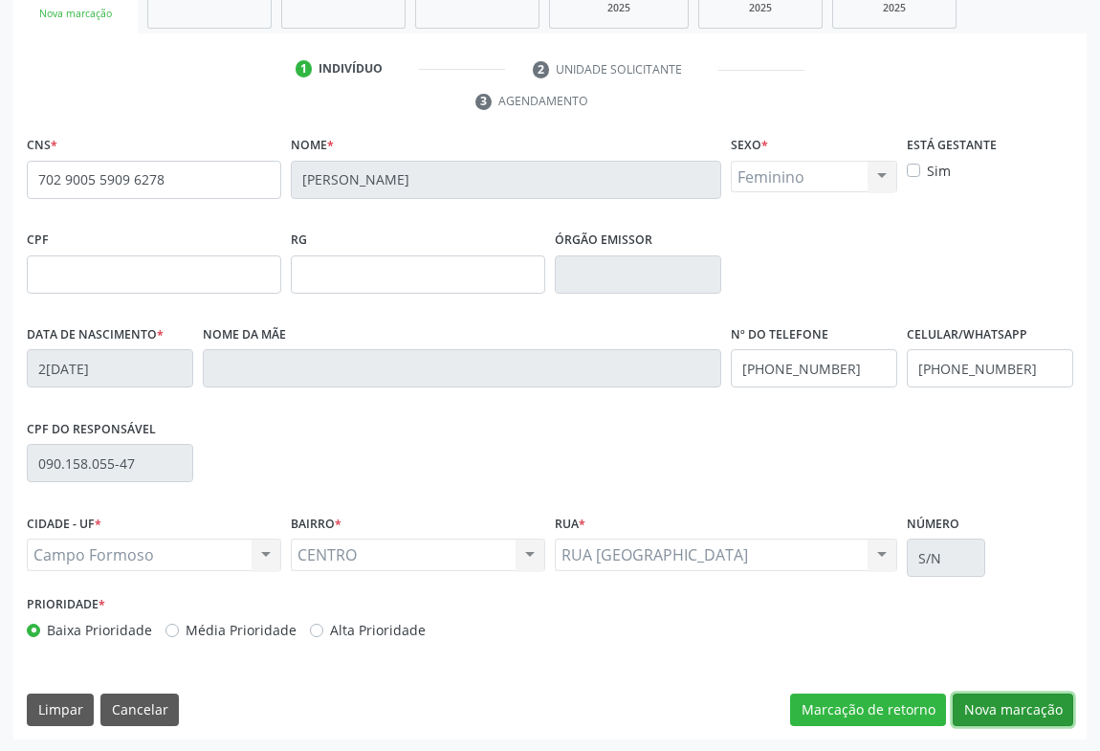
click at [1004, 698] on button "Nova marcação" at bounding box center [1013, 710] width 121 height 33
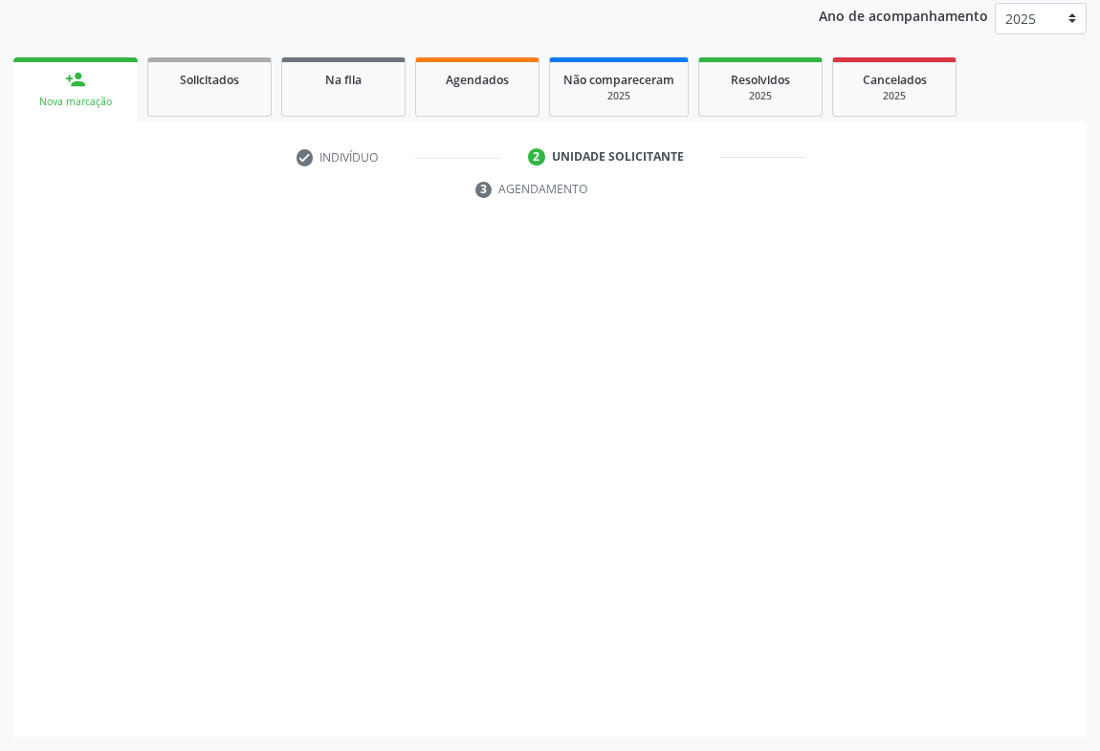
scroll to position [228, 0]
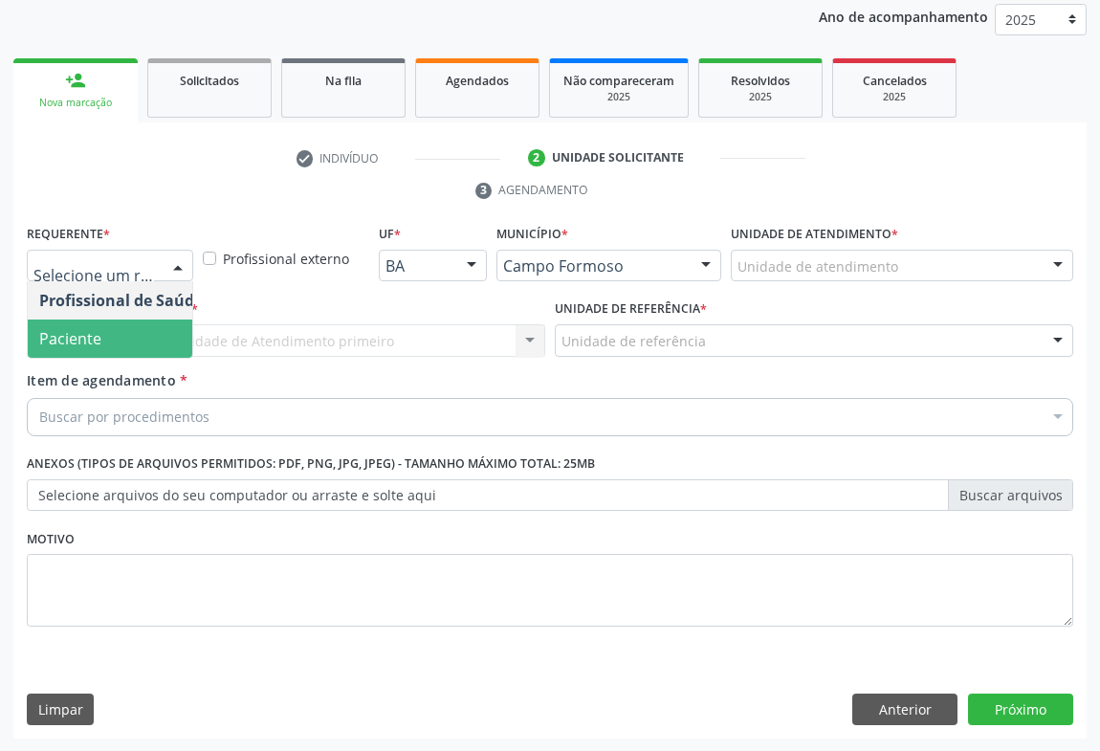
click at [81, 339] on span "Paciente" at bounding box center [70, 338] width 62 height 21
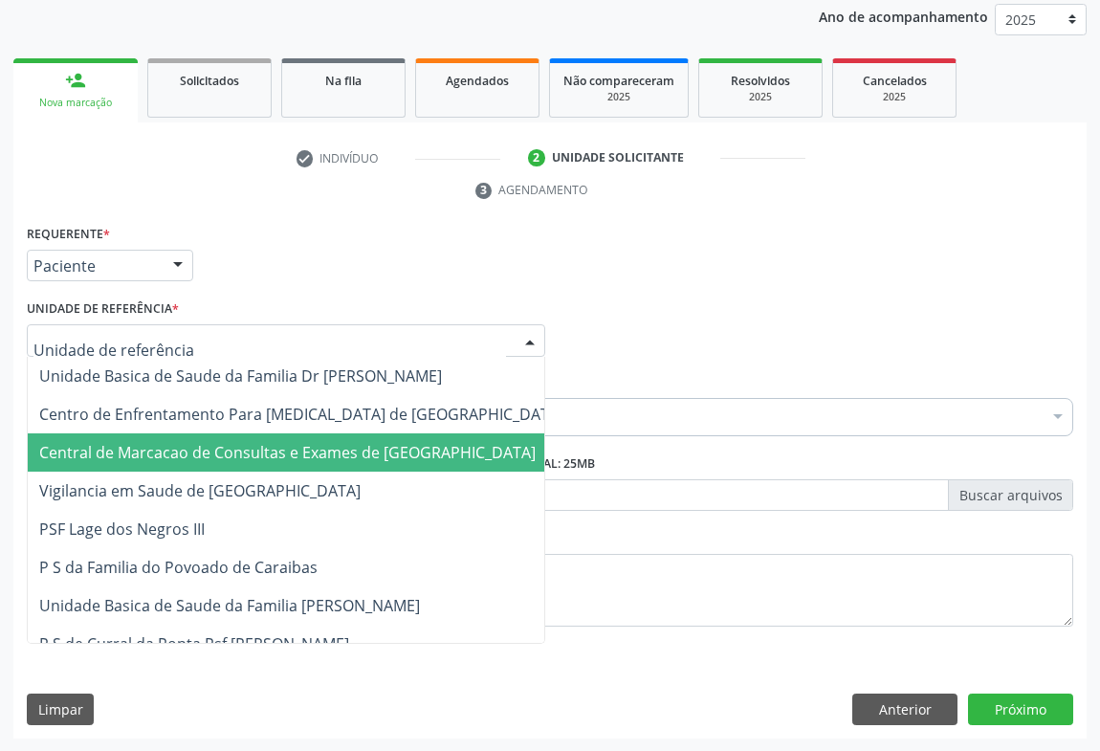
click at [140, 457] on span "Central de Marcacao de Consultas e Exames de [GEOGRAPHIC_DATA]" at bounding box center [287, 452] width 497 height 21
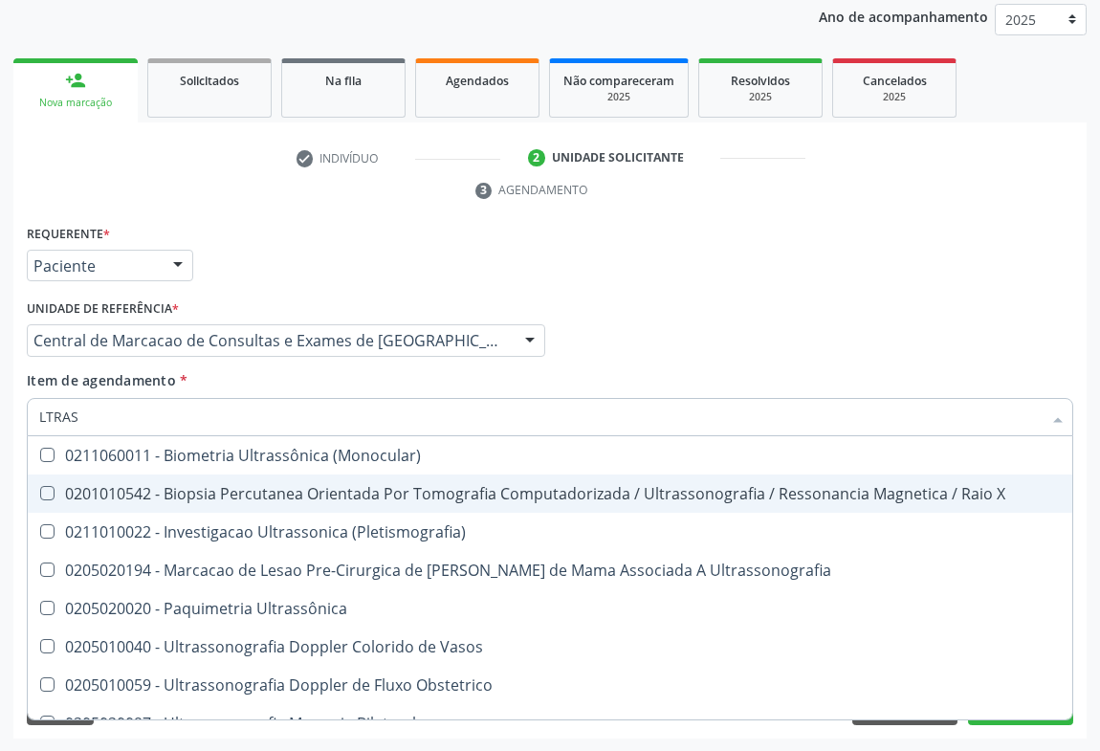
type input "LTRASS"
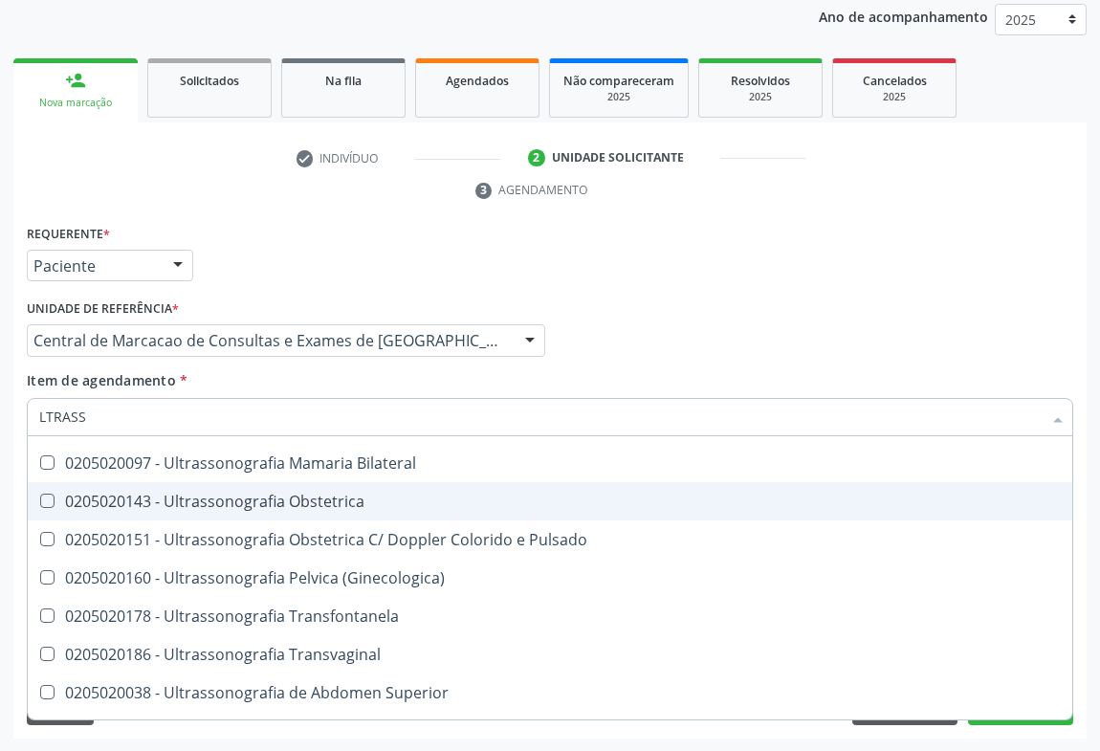
scroll to position [347, 0]
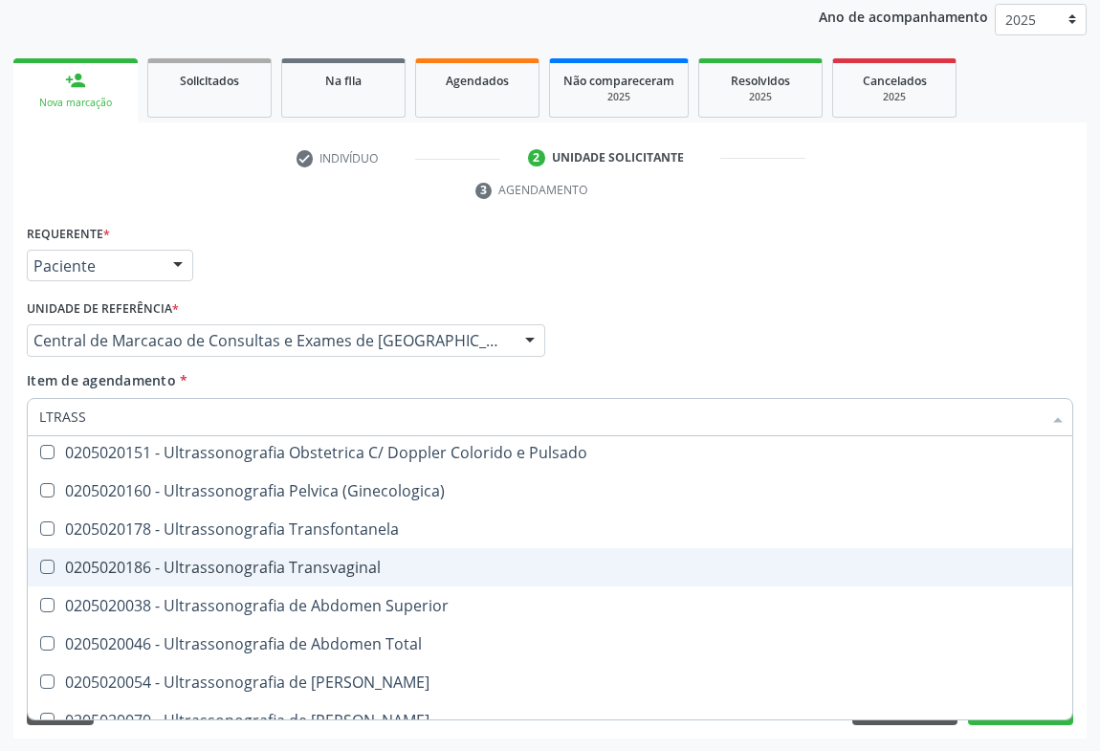
click at [386, 560] on div "0205020186 - Ultrassonografia Transvaginal" at bounding box center [550, 567] width 1022 height 15
checkbox Transvaginal "true"
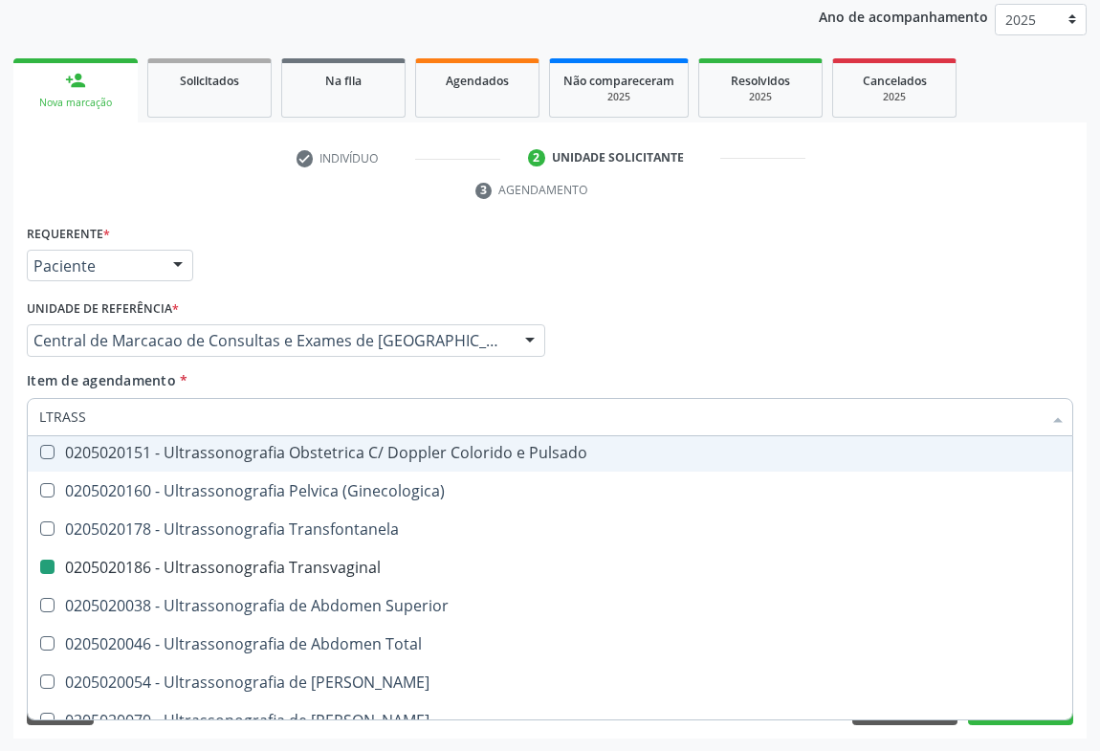
click at [982, 321] on div "Profissional Solicitante Por favor, selecione a Unidade de Atendimento primeiro…" at bounding box center [550, 332] width 1056 height 75
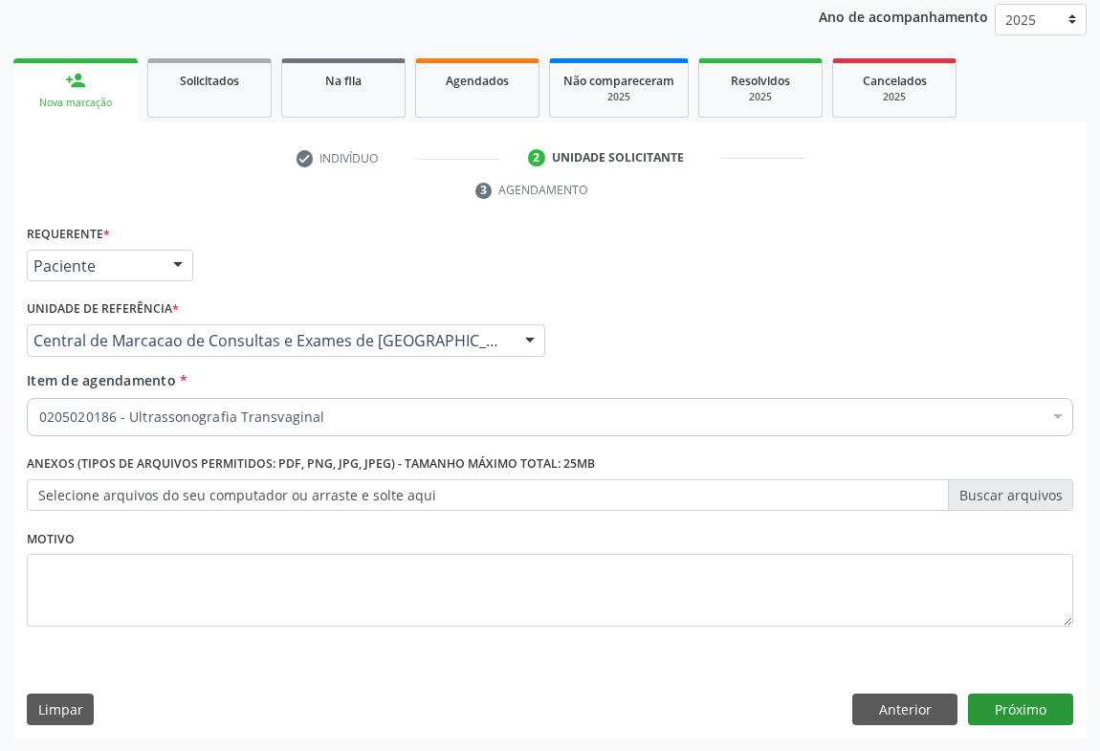
scroll to position [0, 0]
click at [1002, 709] on button "Próximo" at bounding box center [1020, 710] width 105 height 33
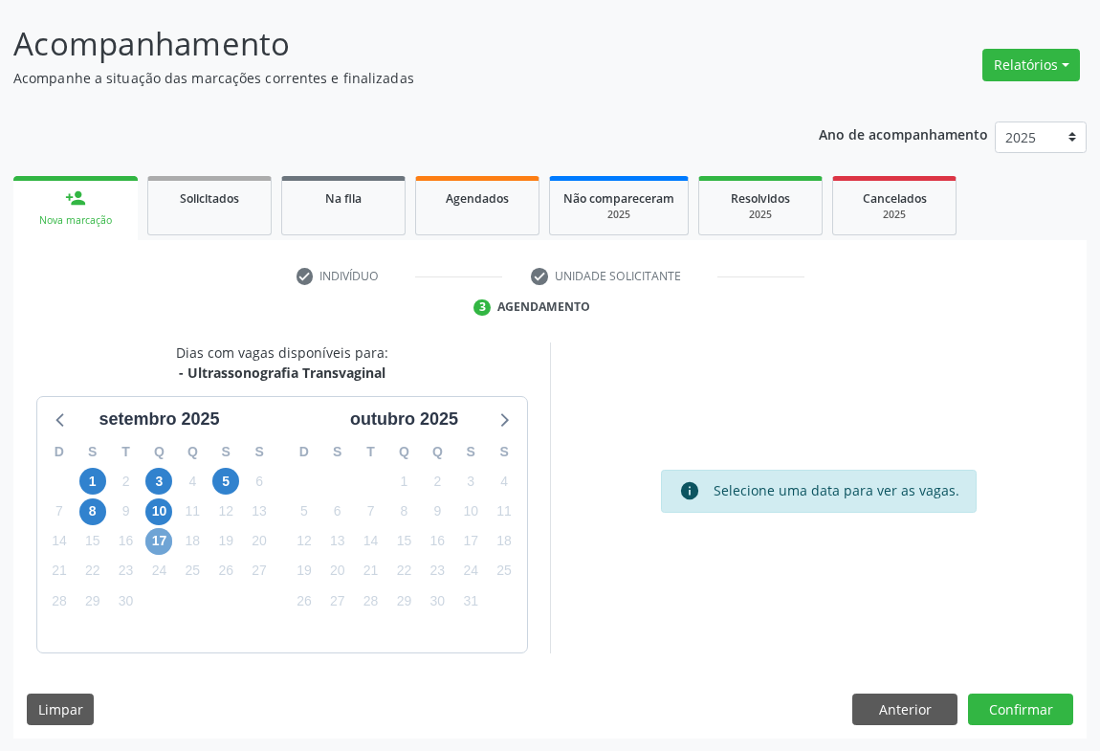
click at [163, 543] on span "17" at bounding box center [158, 541] width 27 height 27
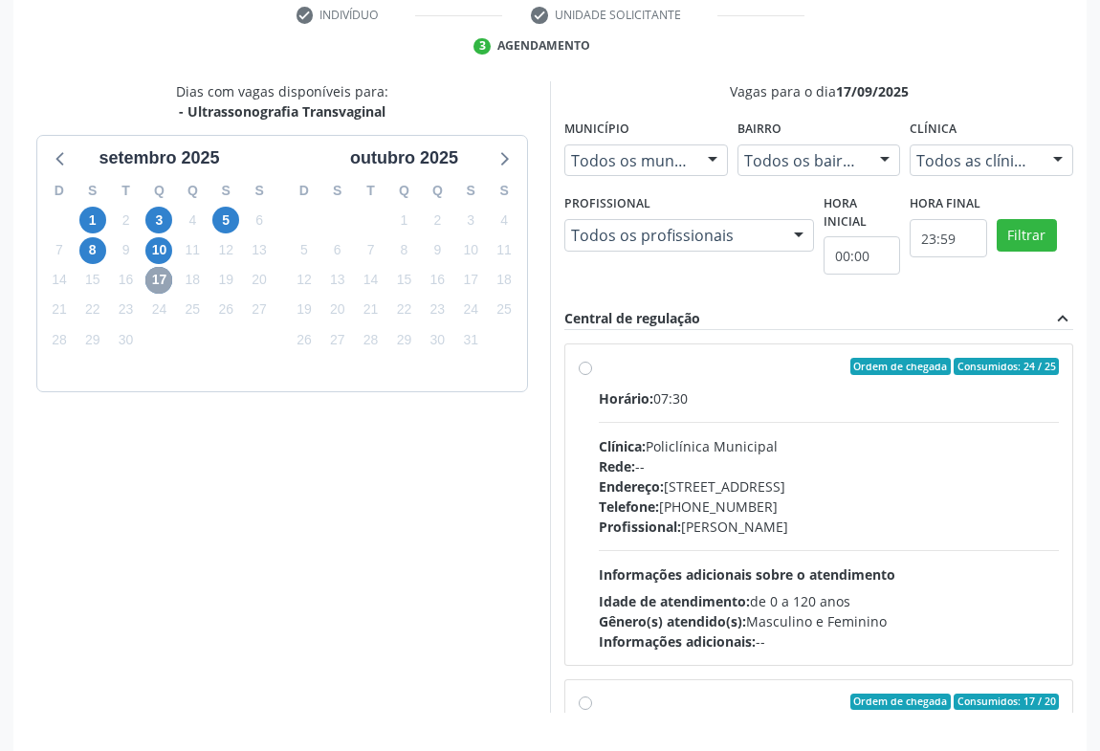
scroll to position [432, 0]
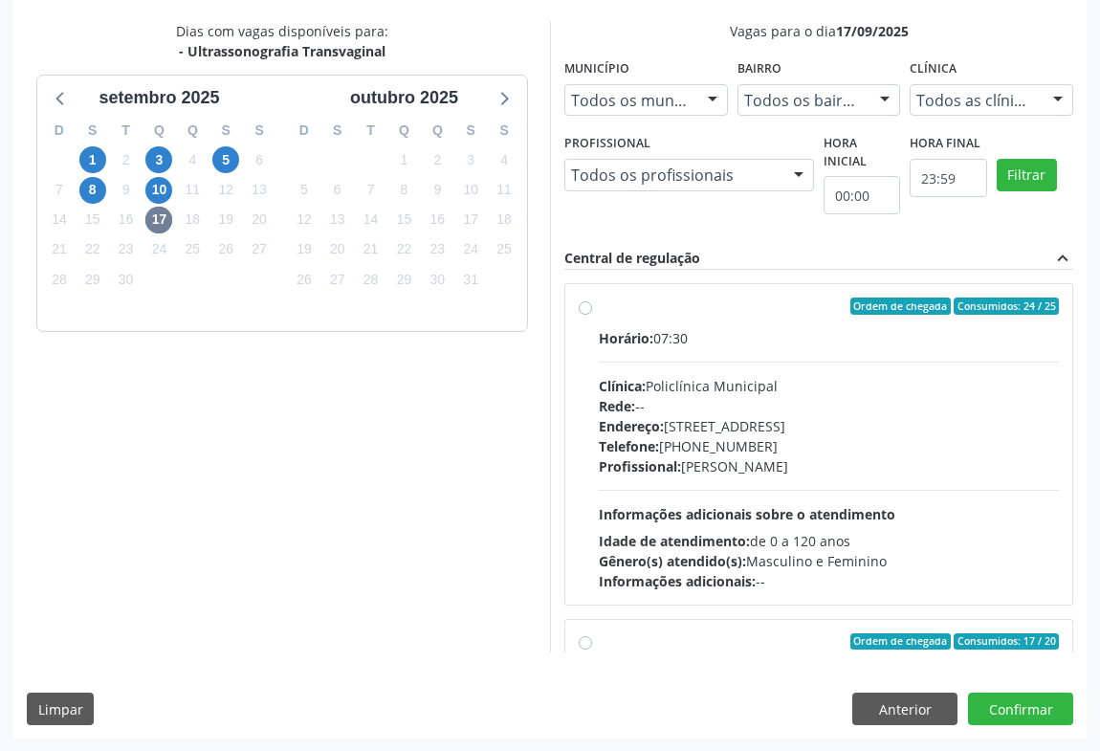
click at [802, 404] on div "Rede: --" at bounding box center [829, 406] width 460 height 20
click at [592, 315] on input "Ordem de chegada Consumidos: 24 / 25 Horário: 07:30 Clínica: Policlínica Munici…" at bounding box center [585, 306] width 13 height 17
radio input "true"
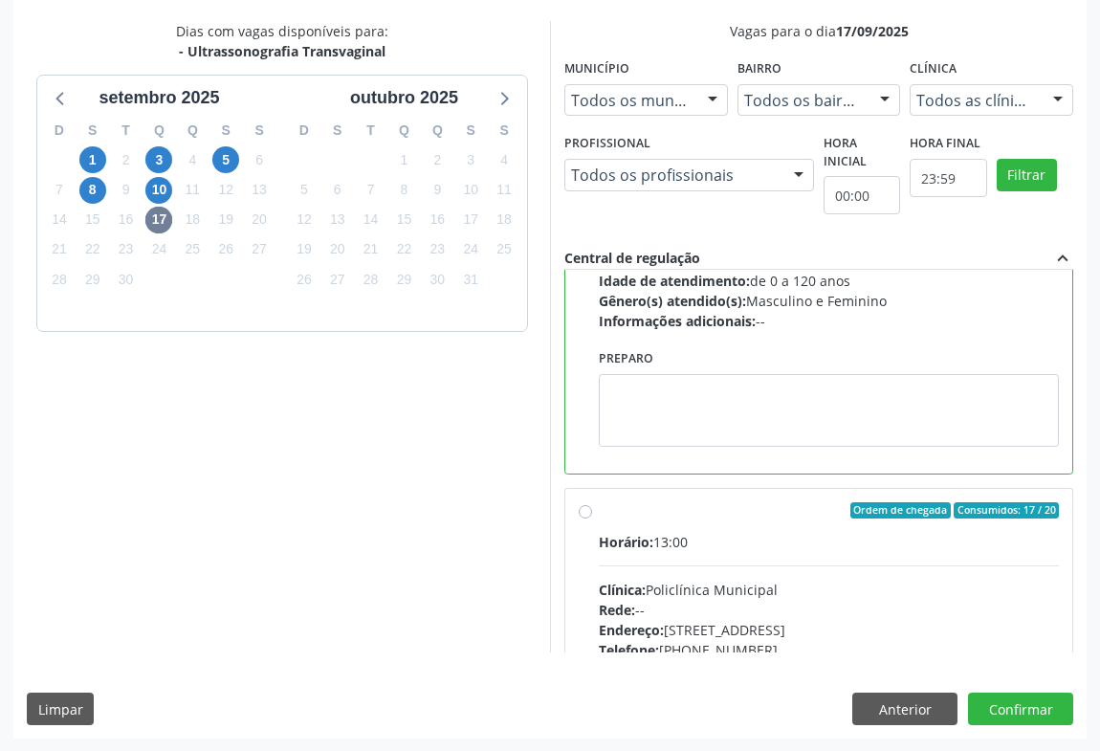
scroll to position [430, 0]
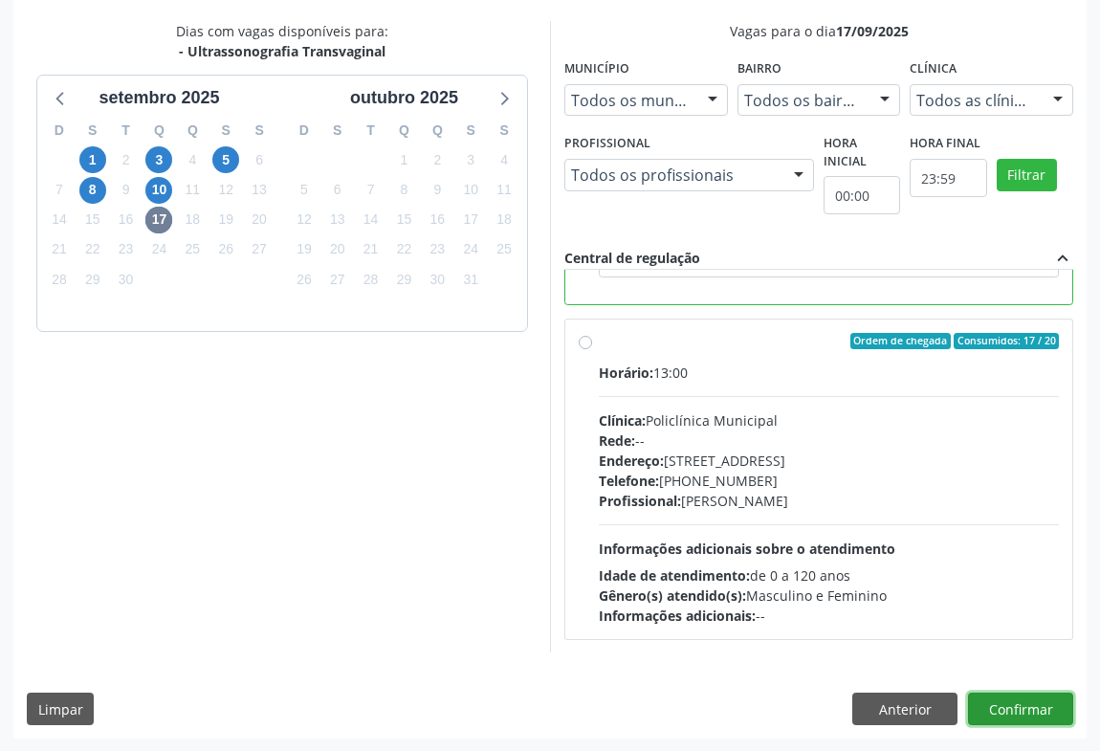
click at [995, 704] on button "Confirmar" at bounding box center [1020, 709] width 105 height 33
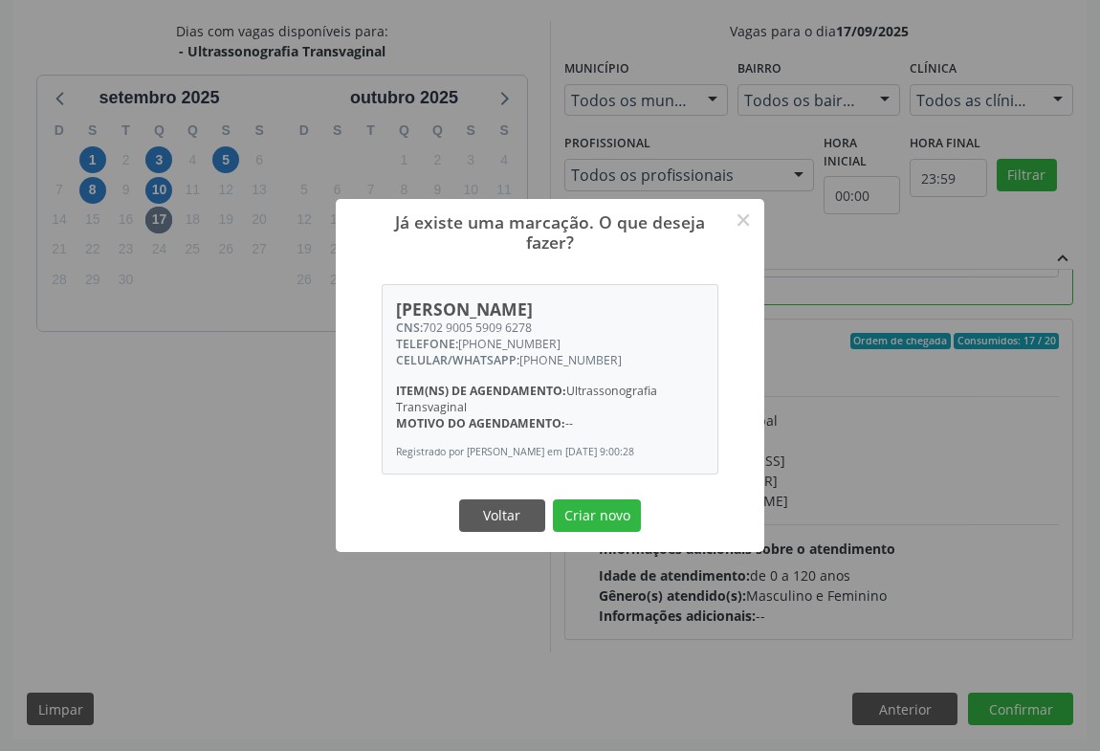
click at [553, 499] on button "Criar novo" at bounding box center [597, 515] width 88 height 33
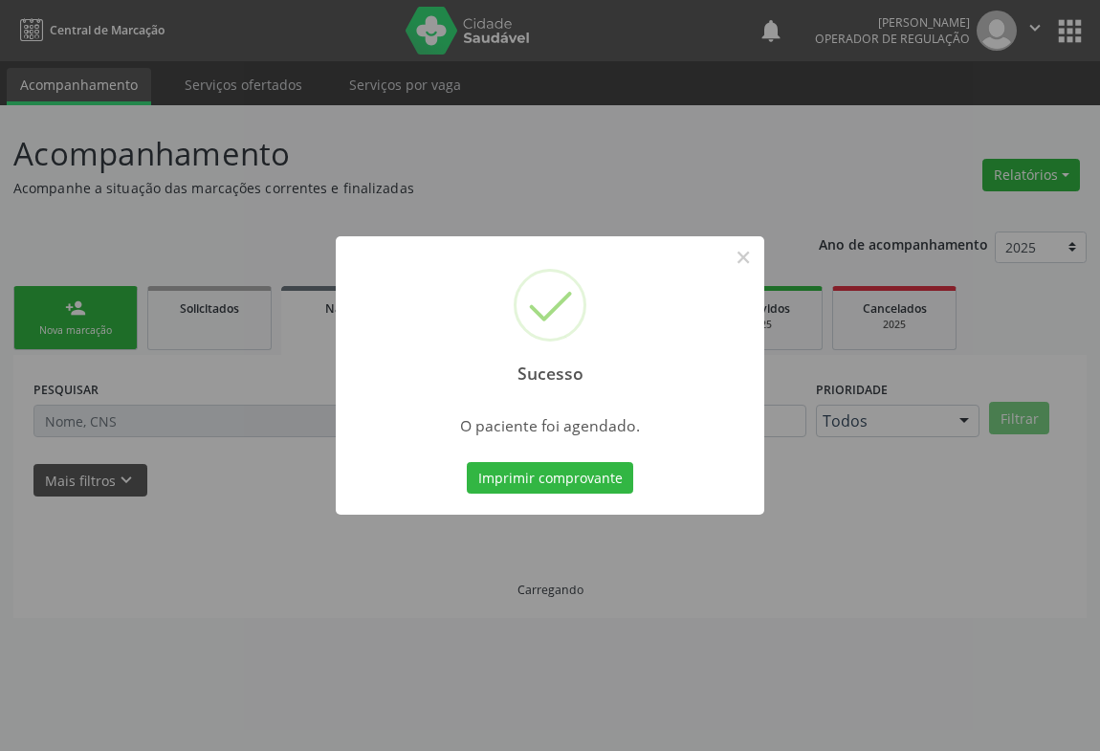
scroll to position [0, 0]
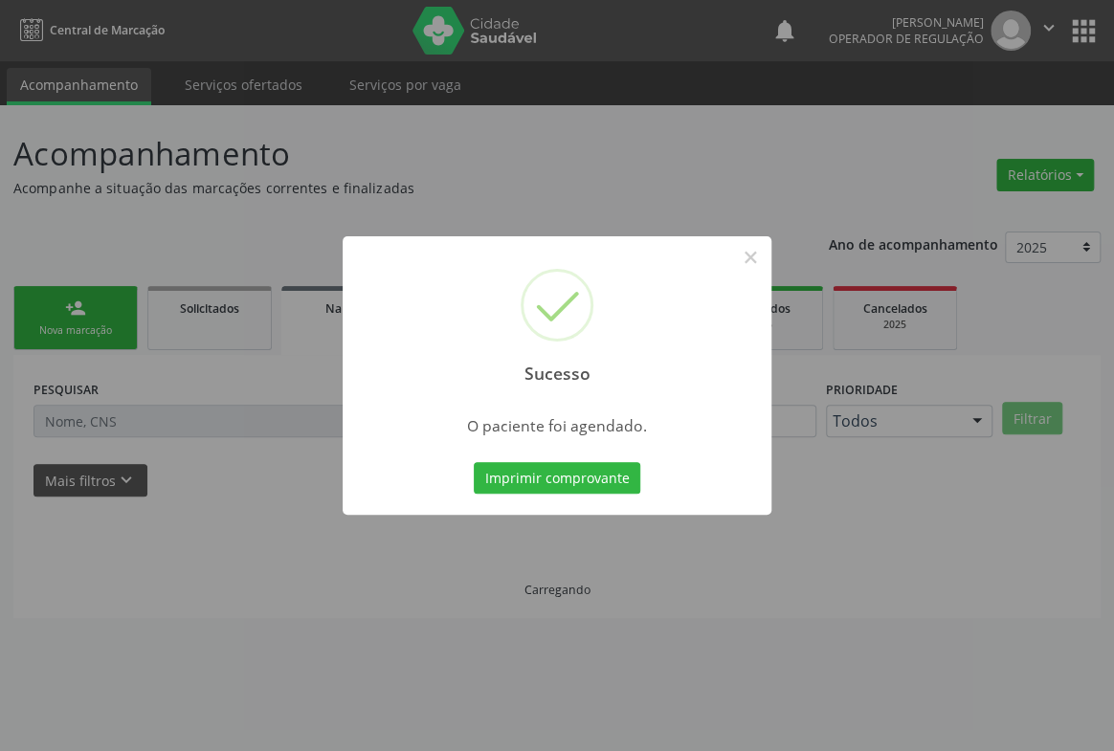
click at [474, 462] on button "Imprimir comprovante" at bounding box center [557, 478] width 166 height 33
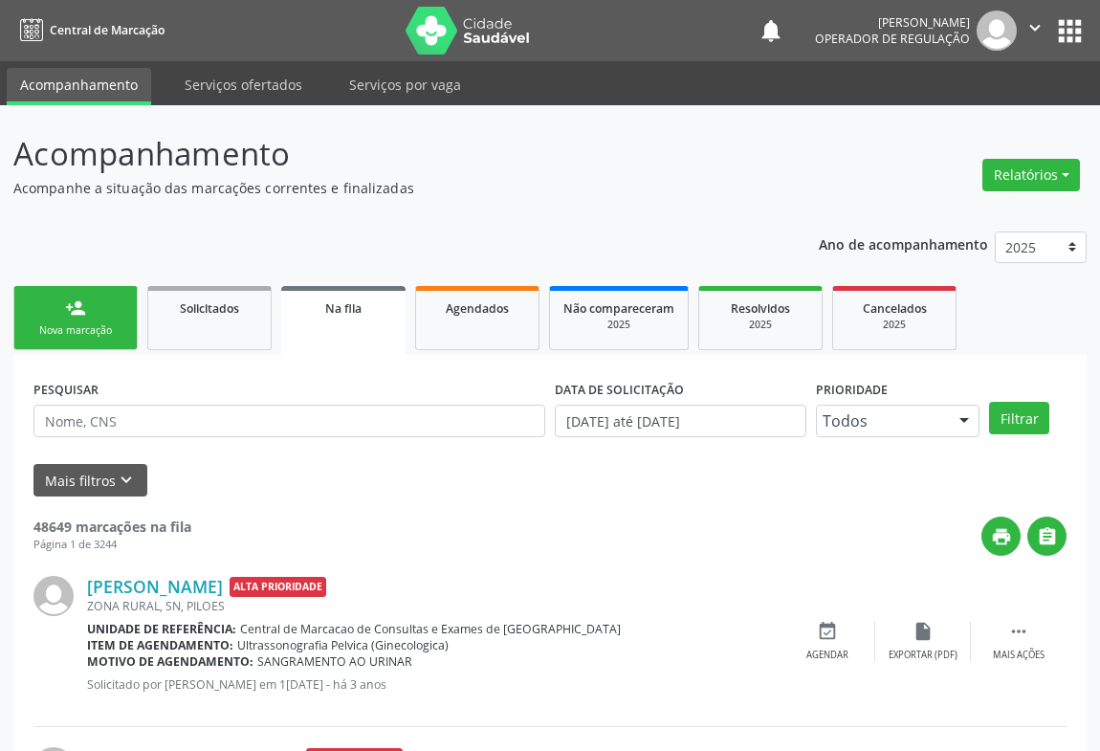
click at [76, 306] on div "person_add" at bounding box center [75, 308] width 21 height 21
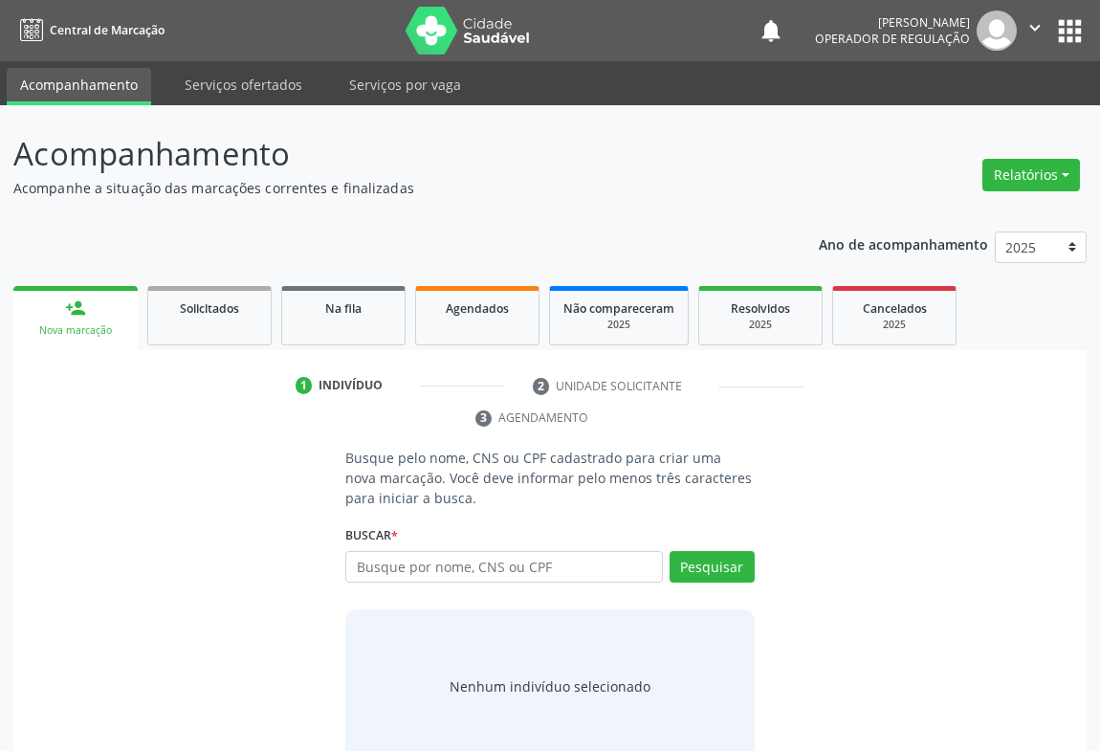
click at [76, 306] on div "person_add" at bounding box center [75, 308] width 21 height 21
click at [432, 565] on input "text" at bounding box center [504, 567] width 318 height 33
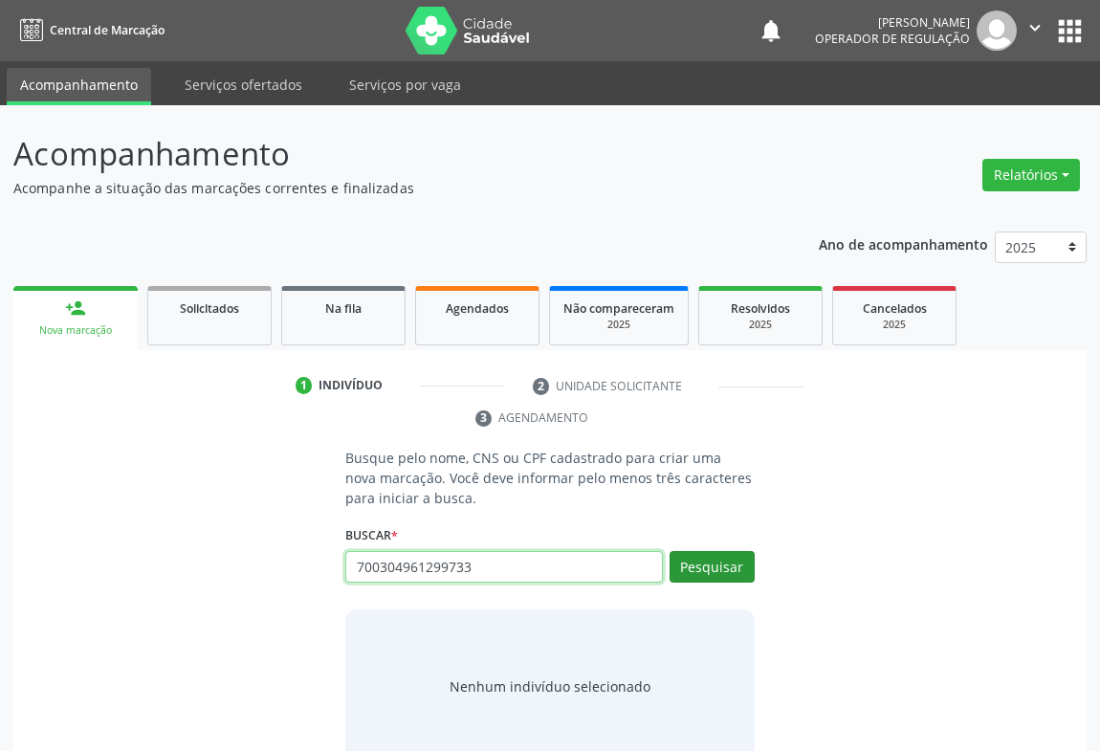
type input "700304961299733"
click at [720, 562] on button "Pesquisar" at bounding box center [712, 567] width 85 height 33
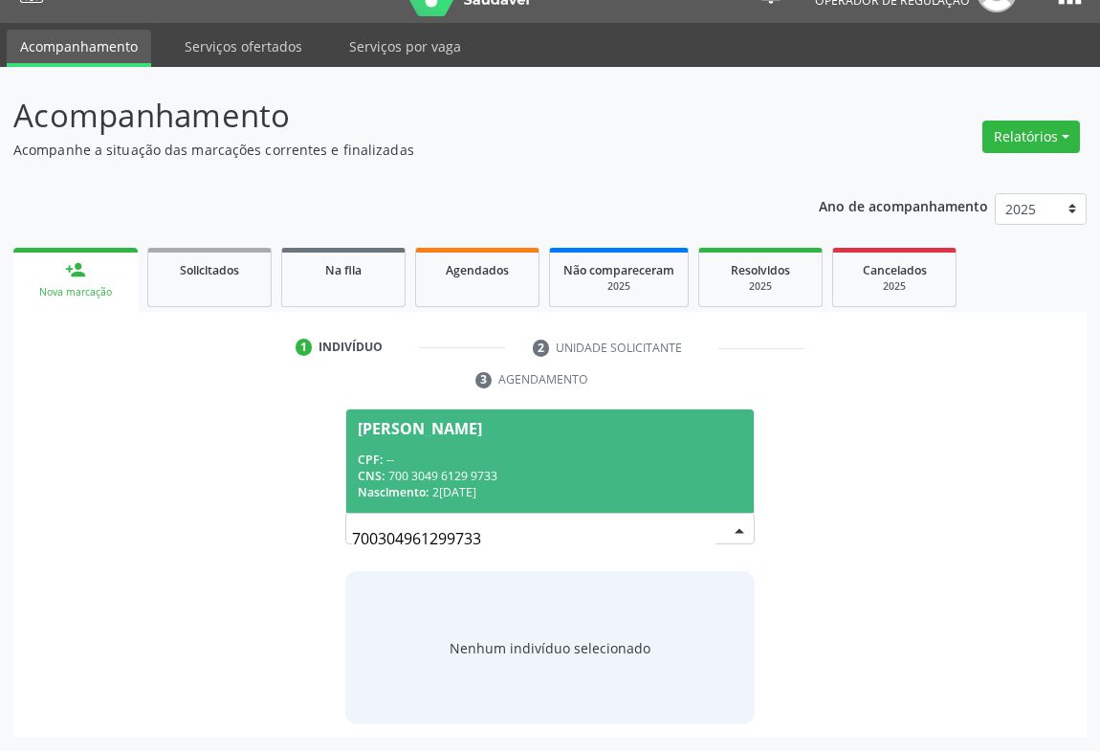
click at [476, 446] on span "[PERSON_NAME] CPF: -- CNS: 700 3049 6129 9733 Nascimento: 2[DATE]" at bounding box center [550, 461] width 408 height 102
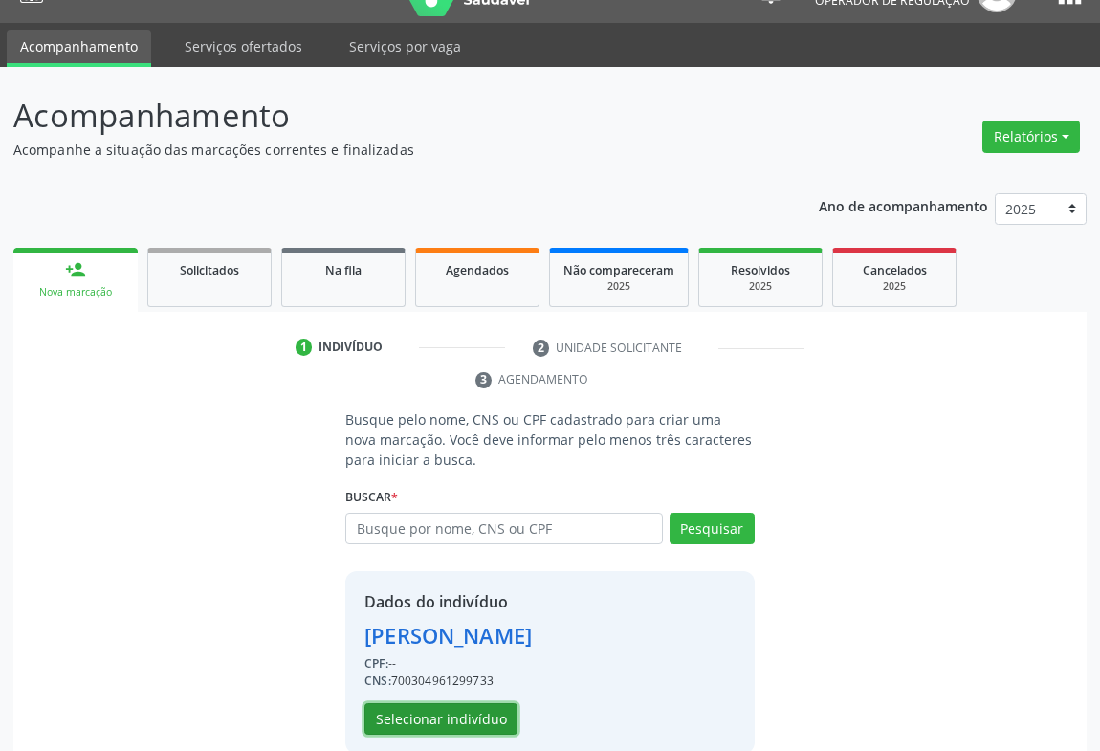
click at [460, 712] on button "Selecionar indivíduo" at bounding box center [441, 719] width 153 height 33
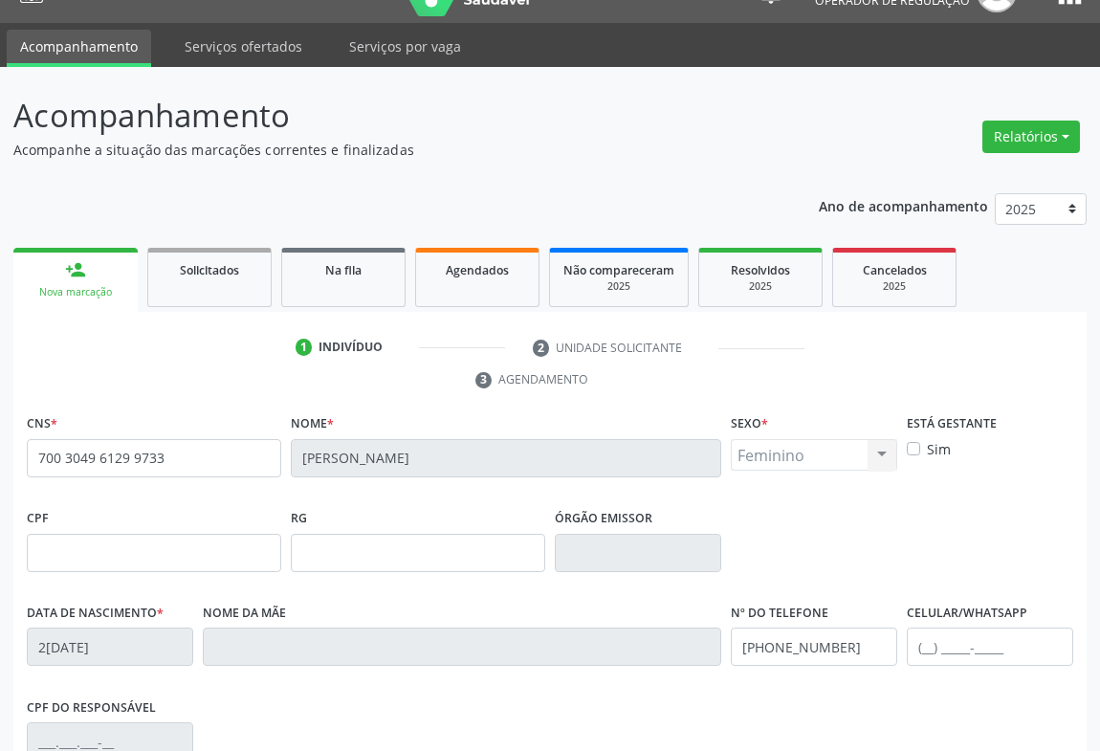
scroll to position [317, 0]
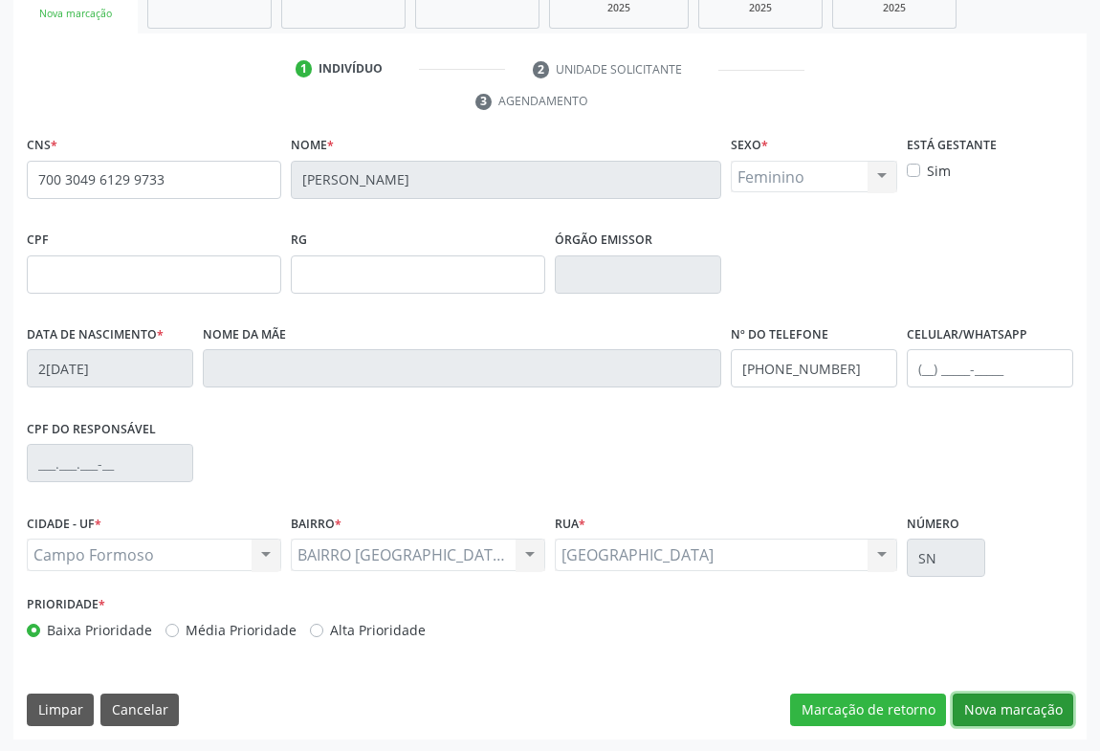
click at [1052, 695] on button "Nova marcação" at bounding box center [1013, 710] width 121 height 33
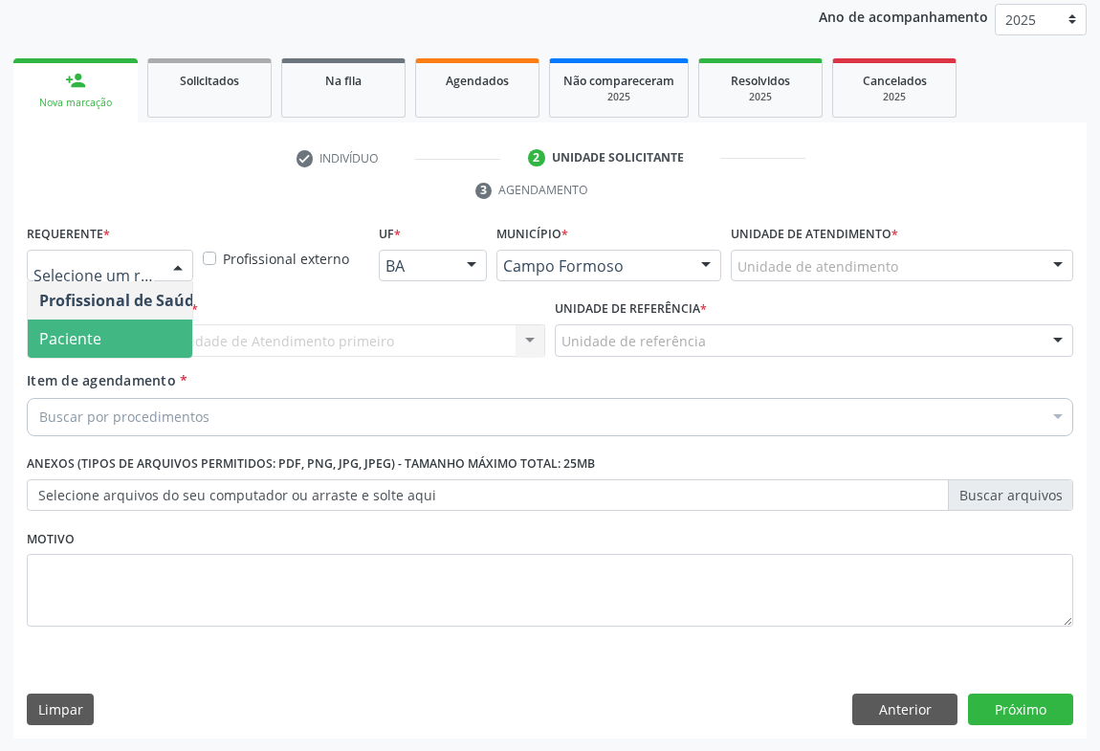
click at [132, 342] on span "Paciente" at bounding box center [121, 339] width 187 height 38
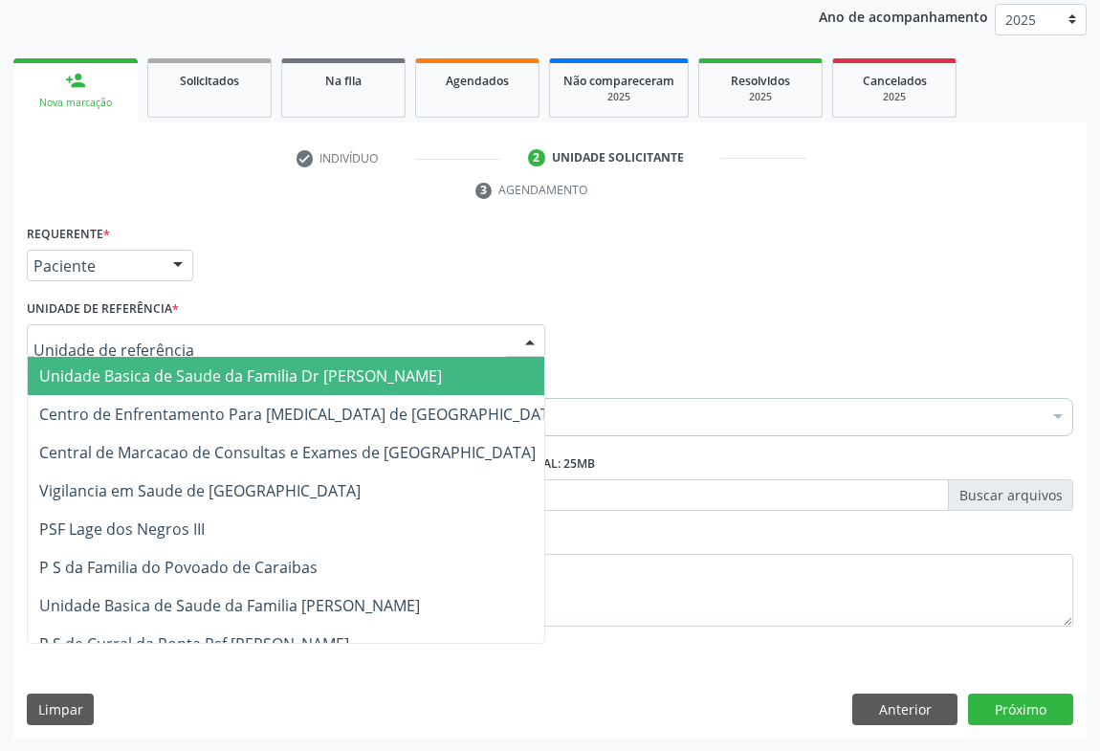
click at [224, 340] on div at bounding box center [286, 340] width 519 height 33
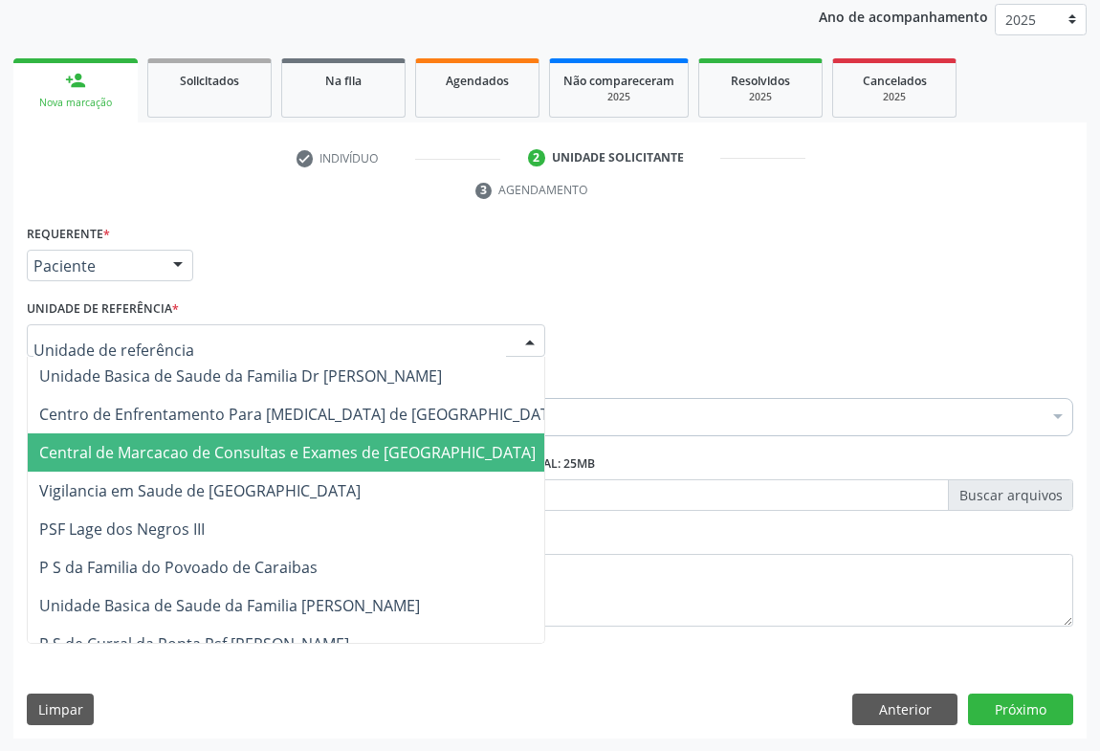
click at [212, 446] on span "Central de Marcacao de Consultas e Exames de [GEOGRAPHIC_DATA]" at bounding box center [287, 452] width 497 height 21
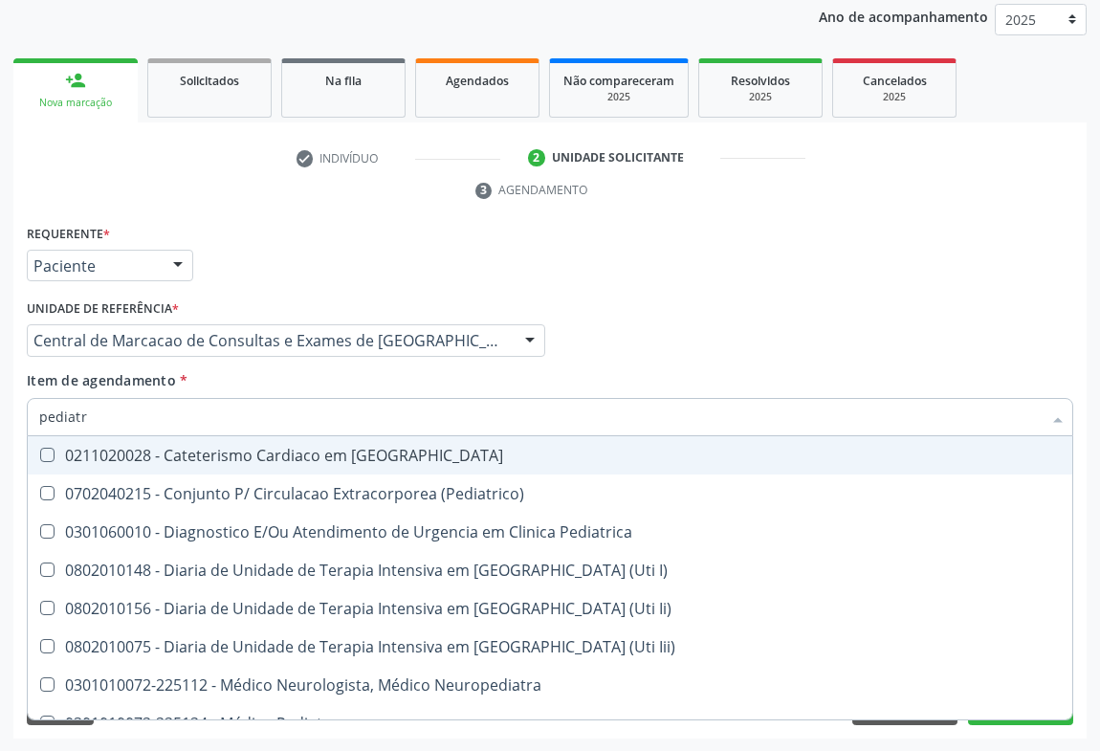
type input "pediatra"
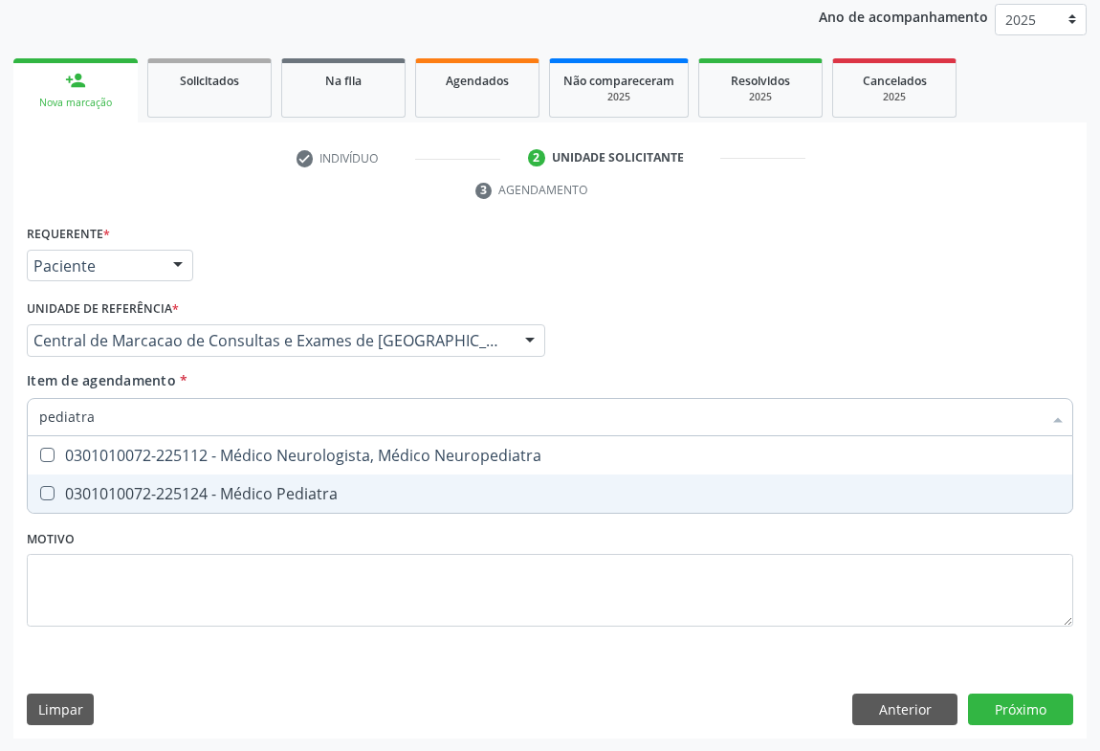
click at [127, 488] on div "0301010072-225124 - Médico Pediatra" at bounding box center [550, 493] width 1022 height 15
checkbox Pediatra "true"
click at [1001, 698] on div "Requerente * Paciente Profissional de Saúde Paciente Nenhum resultado encontrad…" at bounding box center [550, 480] width 1074 height 520
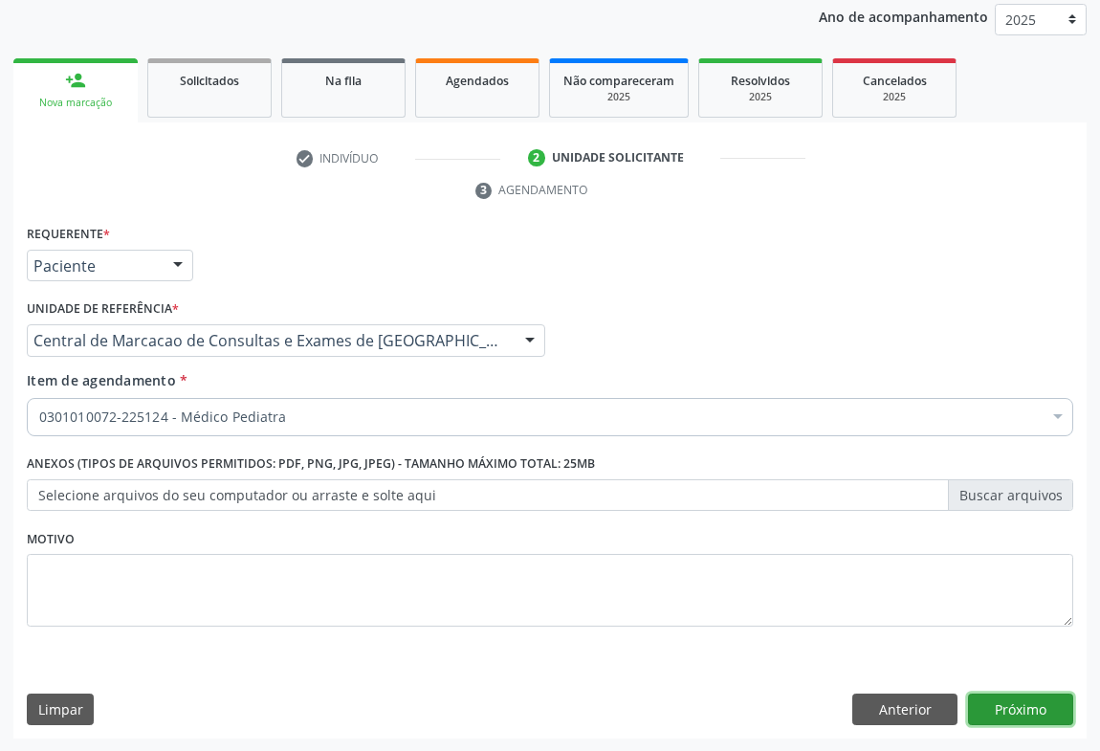
click at [1046, 706] on button "Próximo" at bounding box center [1020, 710] width 105 height 33
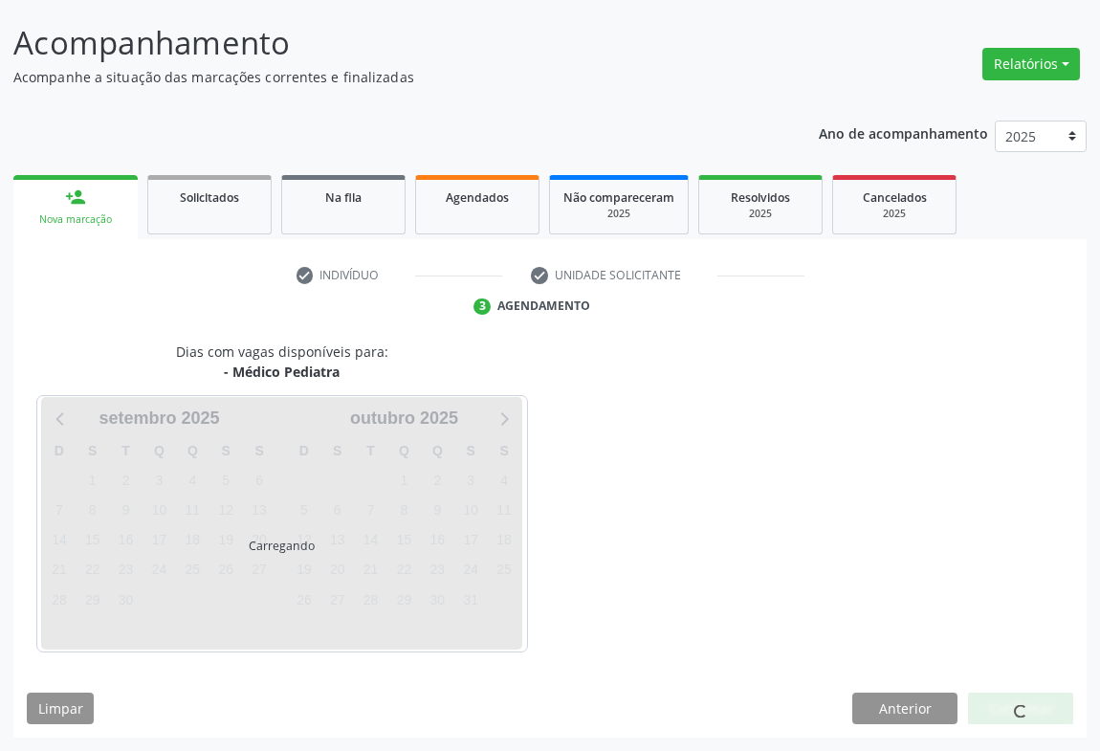
scroll to position [110, 0]
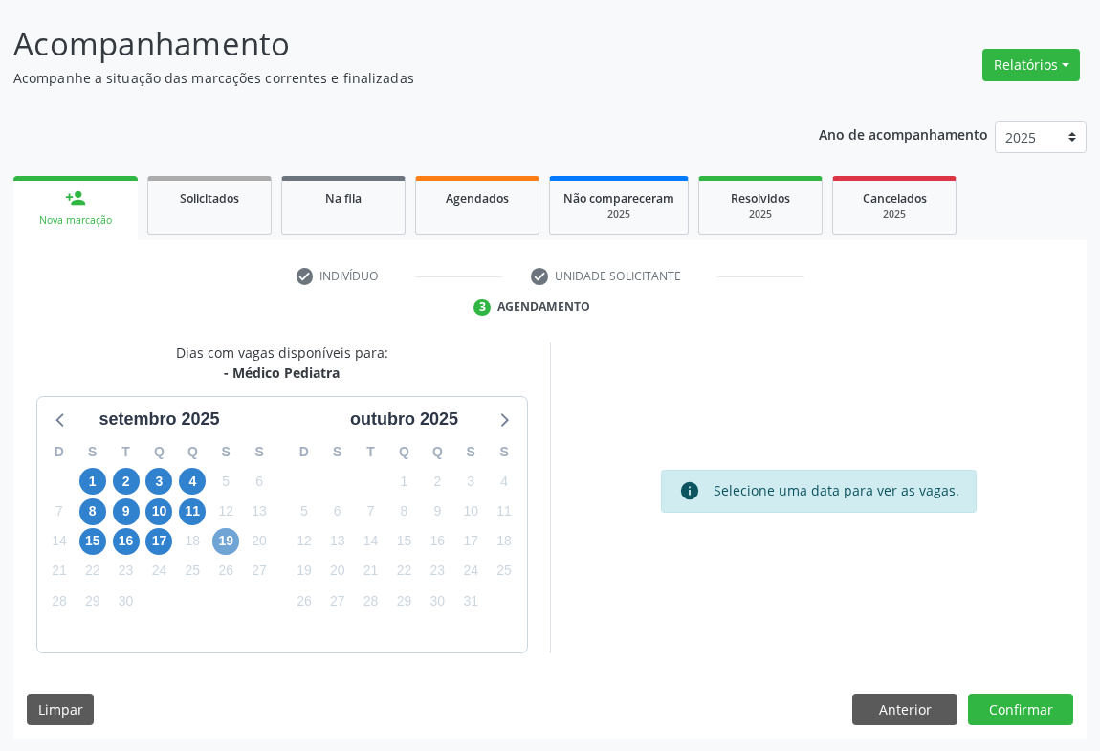
click at [228, 538] on span "19" at bounding box center [225, 541] width 27 height 27
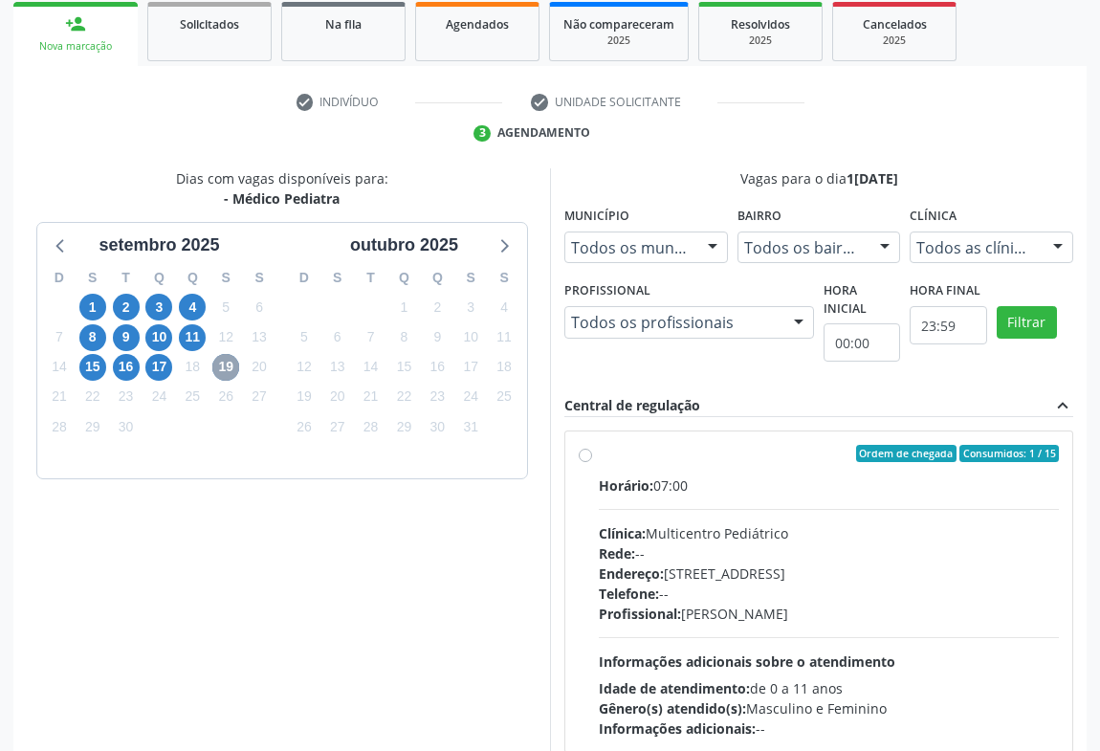
scroll to position [371, 0]
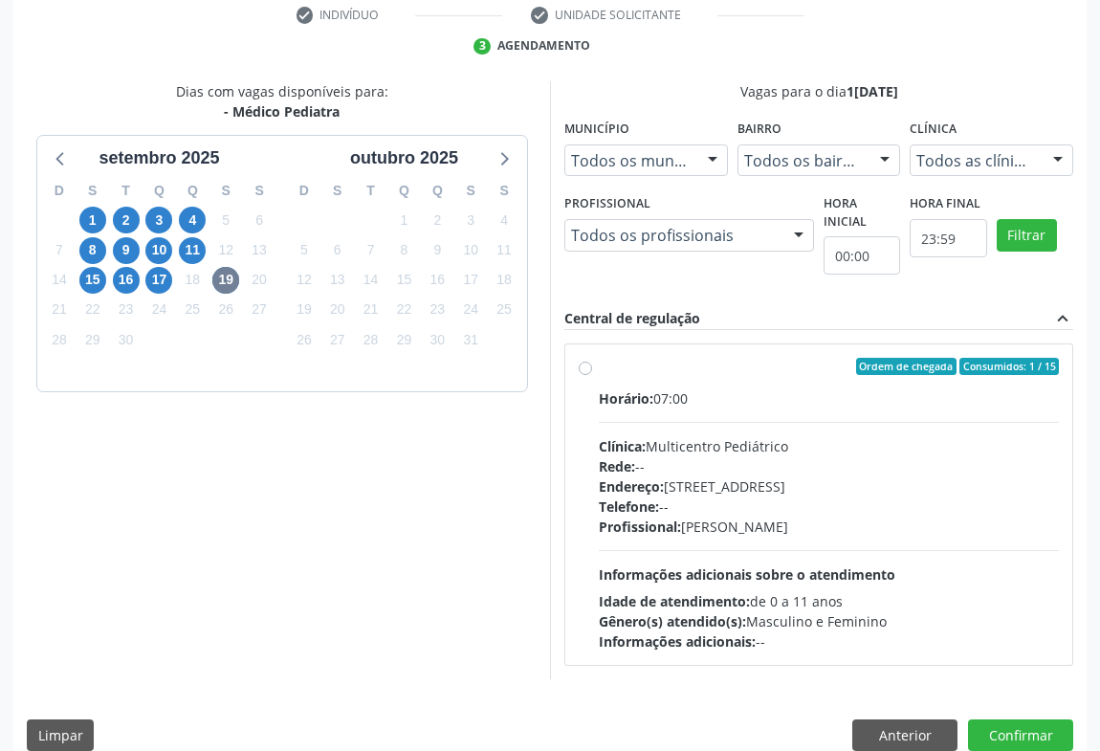
click at [737, 442] on div "Clínica: Multicentro Pediátrico" at bounding box center [829, 446] width 460 height 20
click at [592, 375] on input "Ordem de chegada Consumidos: 1 / 15 Horário: 07:00 Clínica: Multicentro Pediátr…" at bounding box center [585, 366] width 13 height 17
radio input "true"
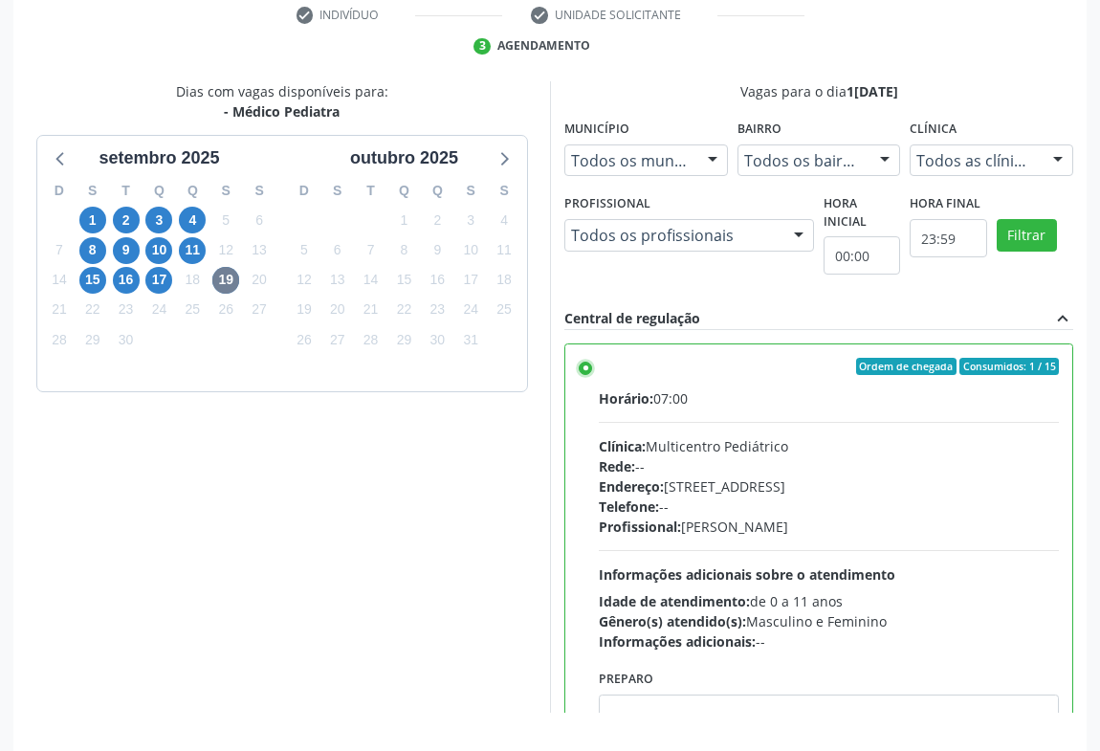
scroll to position [432, 0]
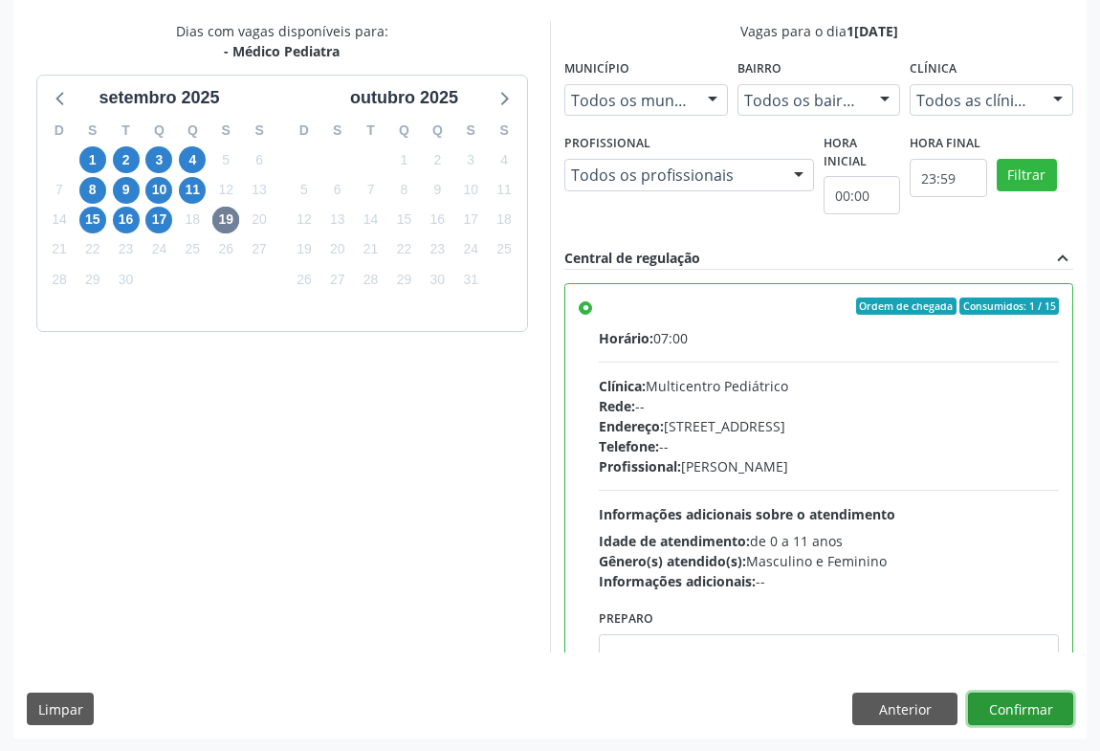
click at [1020, 694] on button "Confirmar" at bounding box center [1020, 709] width 105 height 33
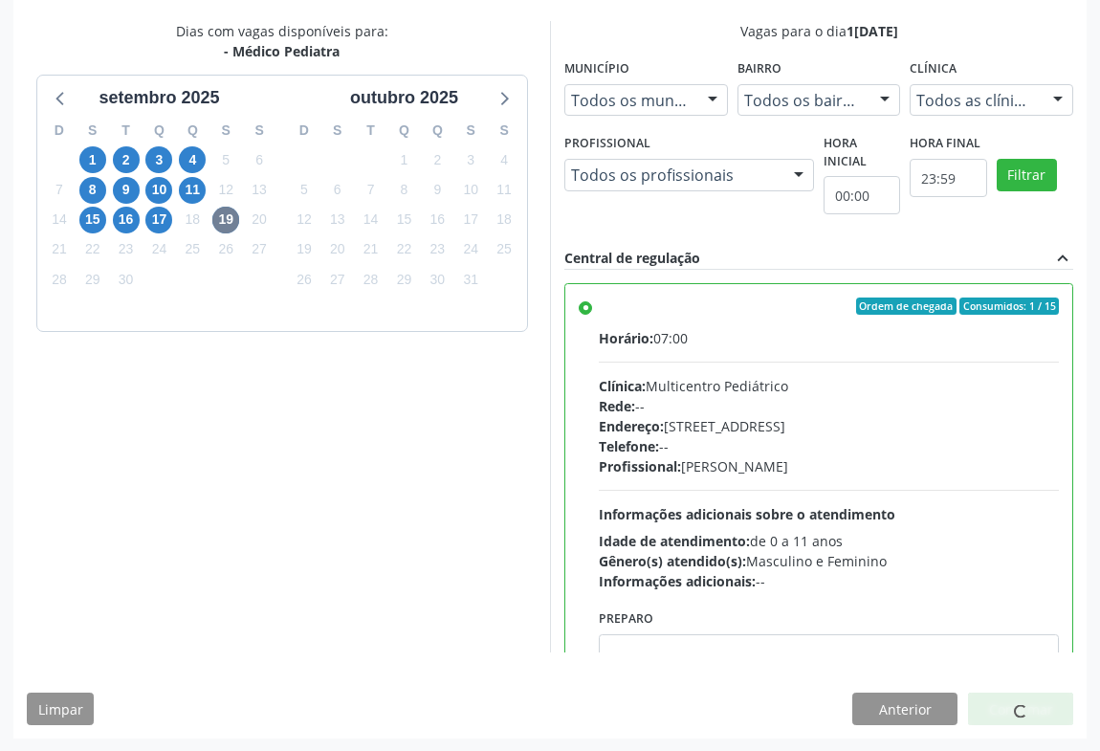
scroll to position [0, 0]
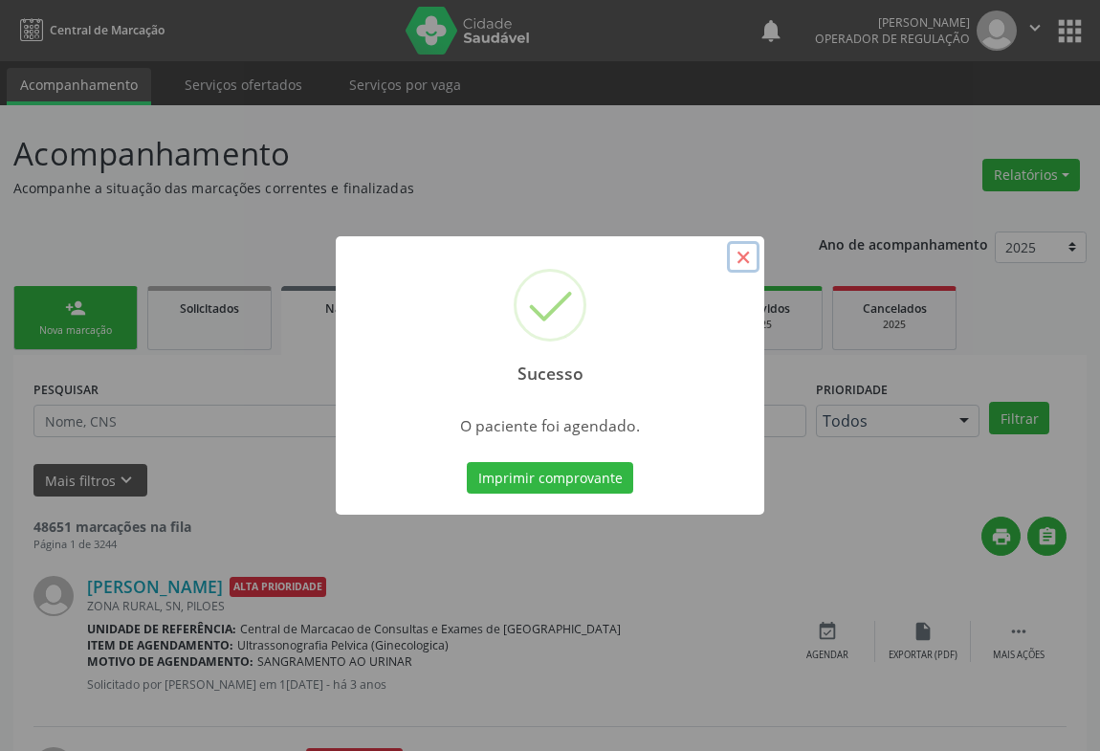
click at [752, 263] on button "×" at bounding box center [743, 257] width 33 height 33
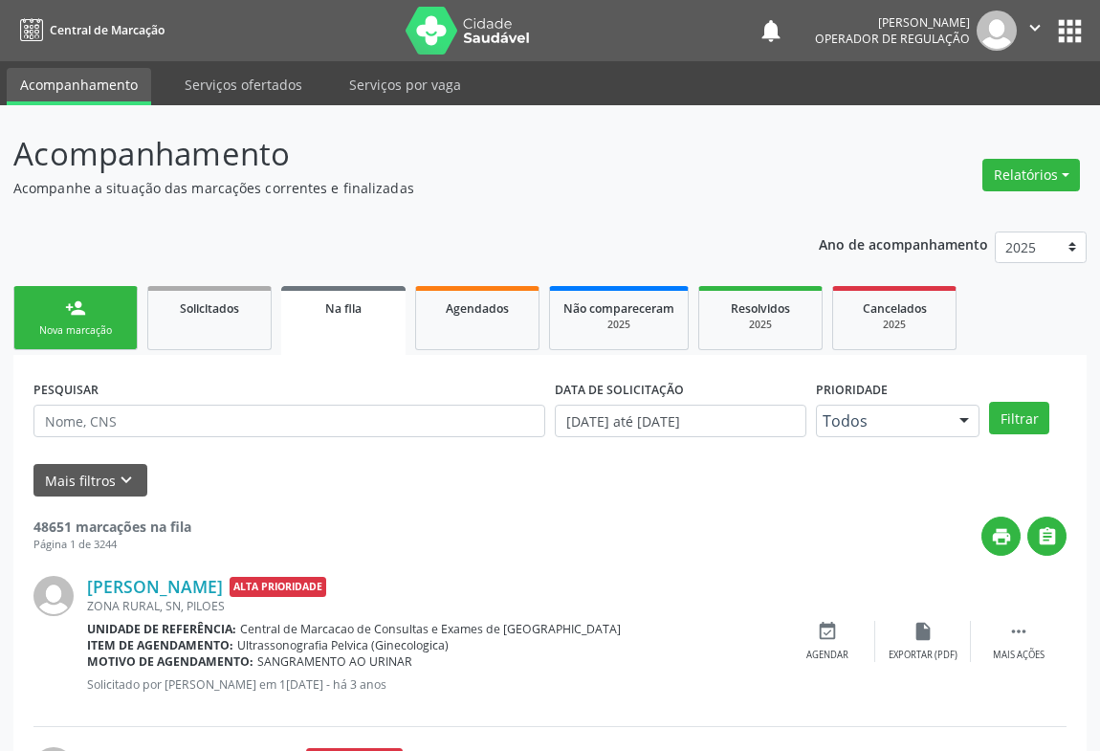
drag, startPoint x: 78, startPoint y: 303, endPoint x: 36, endPoint y: 269, distance: 54.4
click at [79, 302] on div "person_add" at bounding box center [75, 308] width 21 height 21
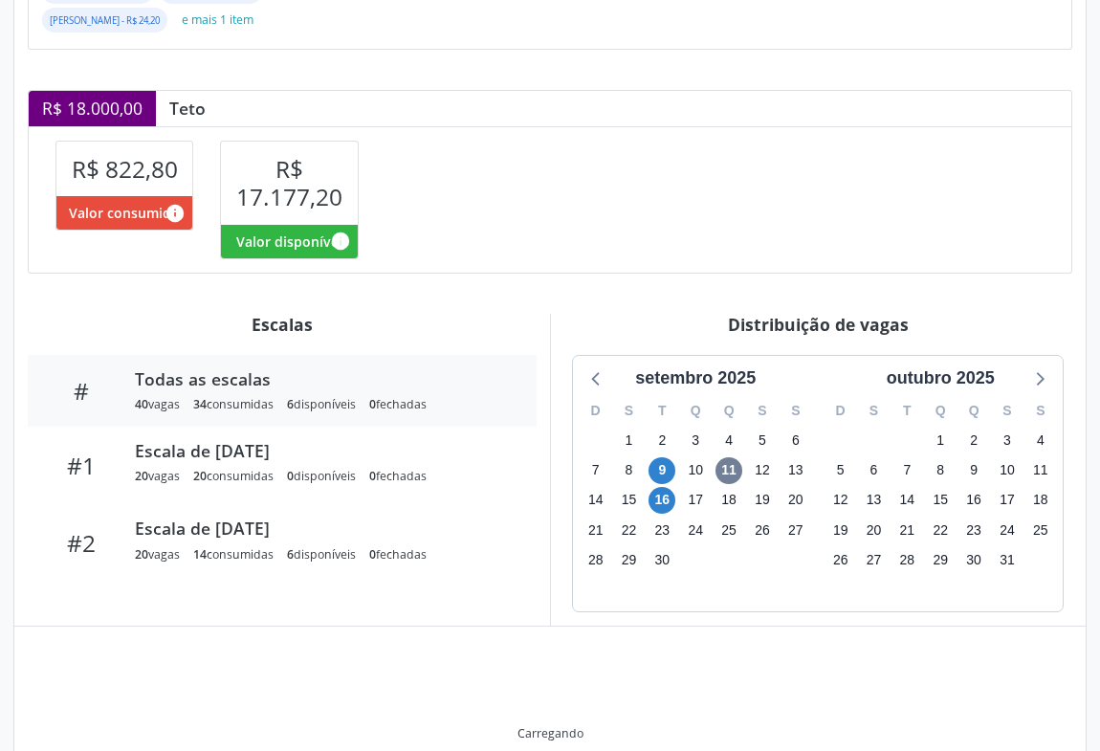
scroll to position [354, 0]
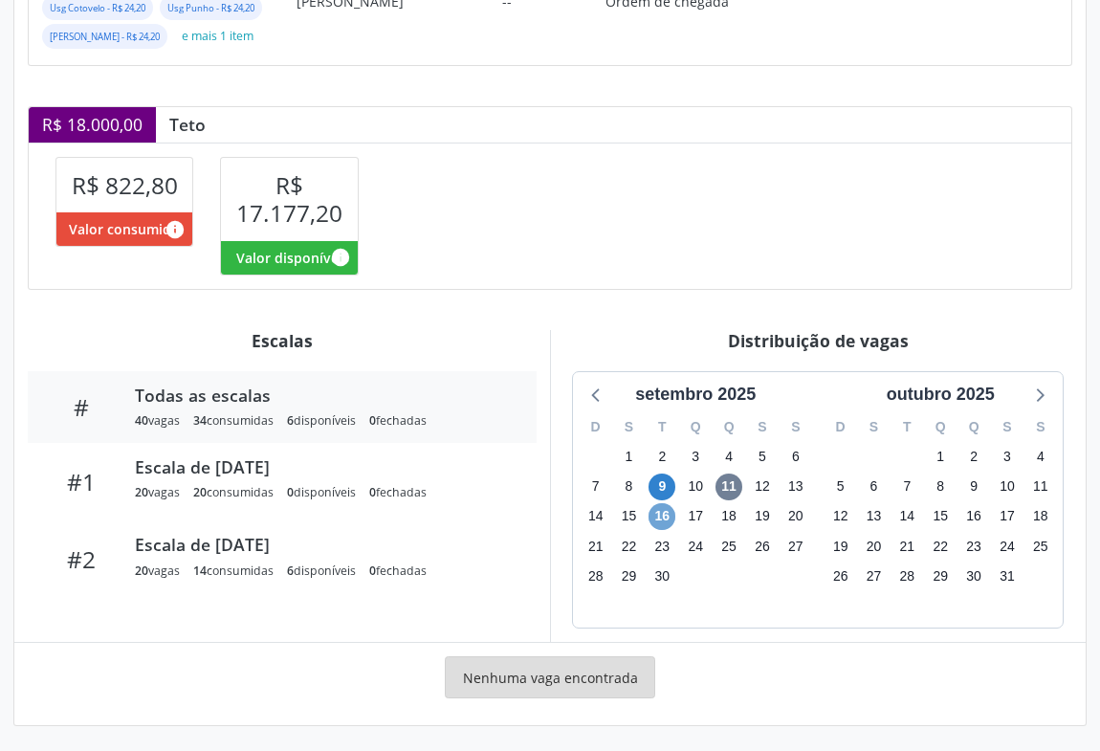
click at [667, 515] on span "16" at bounding box center [662, 516] width 27 height 27
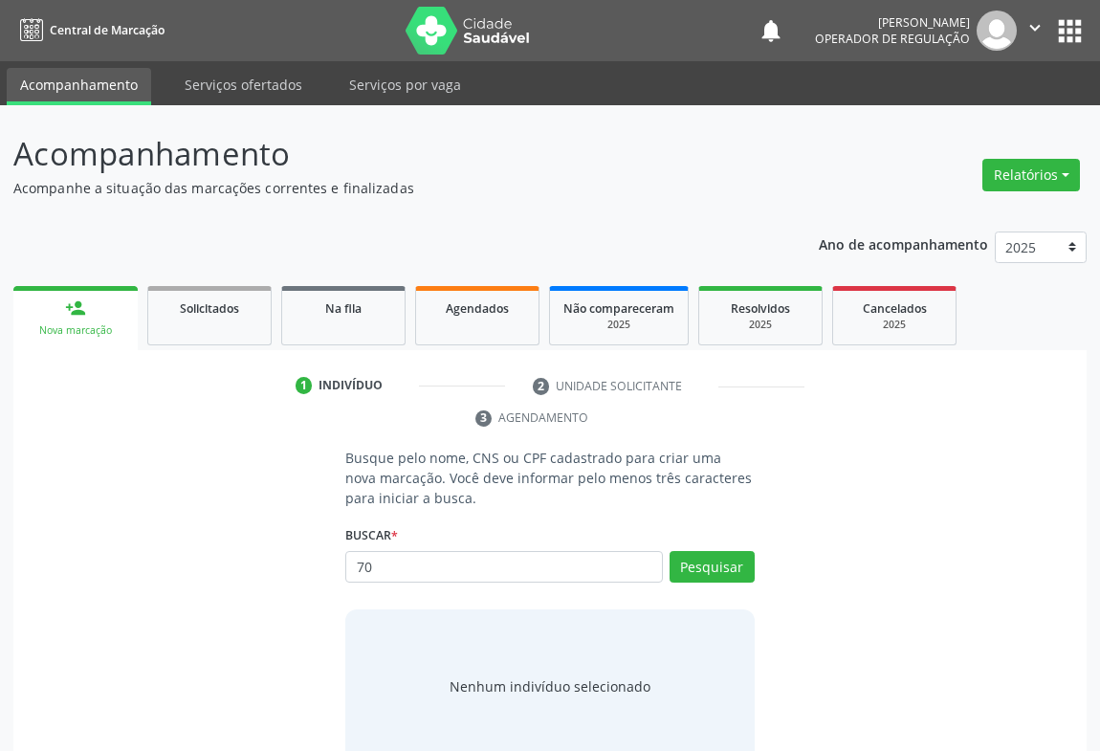
type input "7"
click at [496, 565] on input "text" at bounding box center [504, 567] width 318 height 33
type input "700204931081730"
click at [741, 559] on button "Pesquisar" at bounding box center [712, 567] width 85 height 33
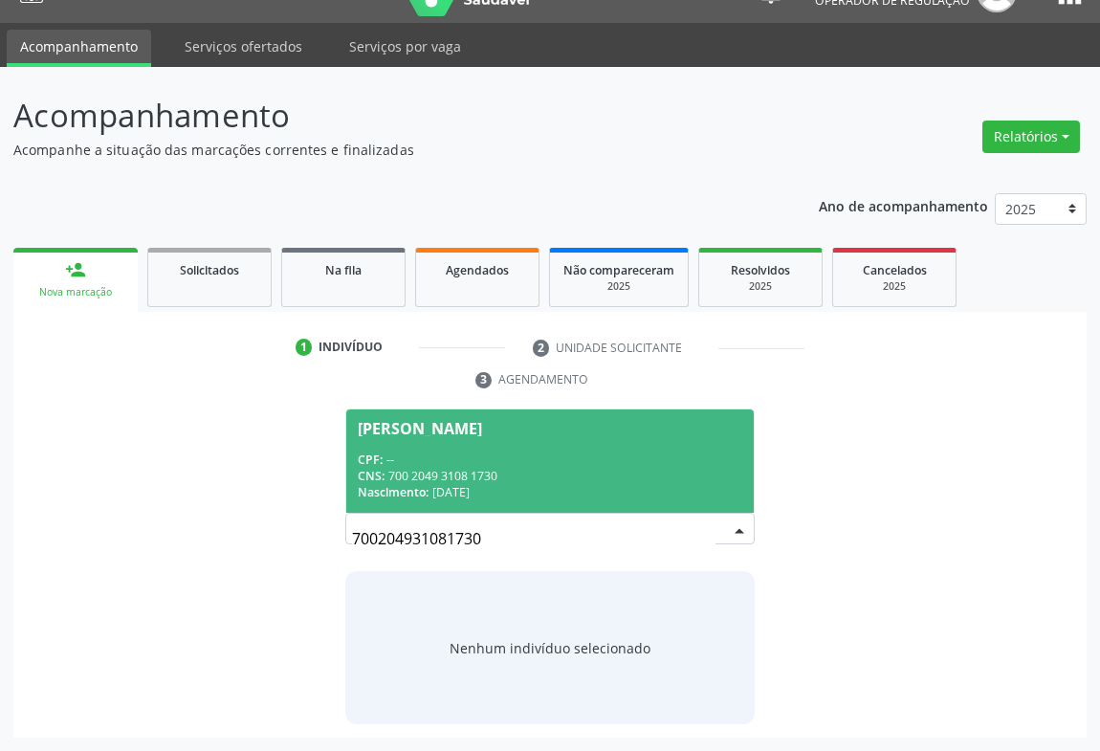
click at [544, 466] on div "CPF: --" at bounding box center [550, 460] width 385 height 16
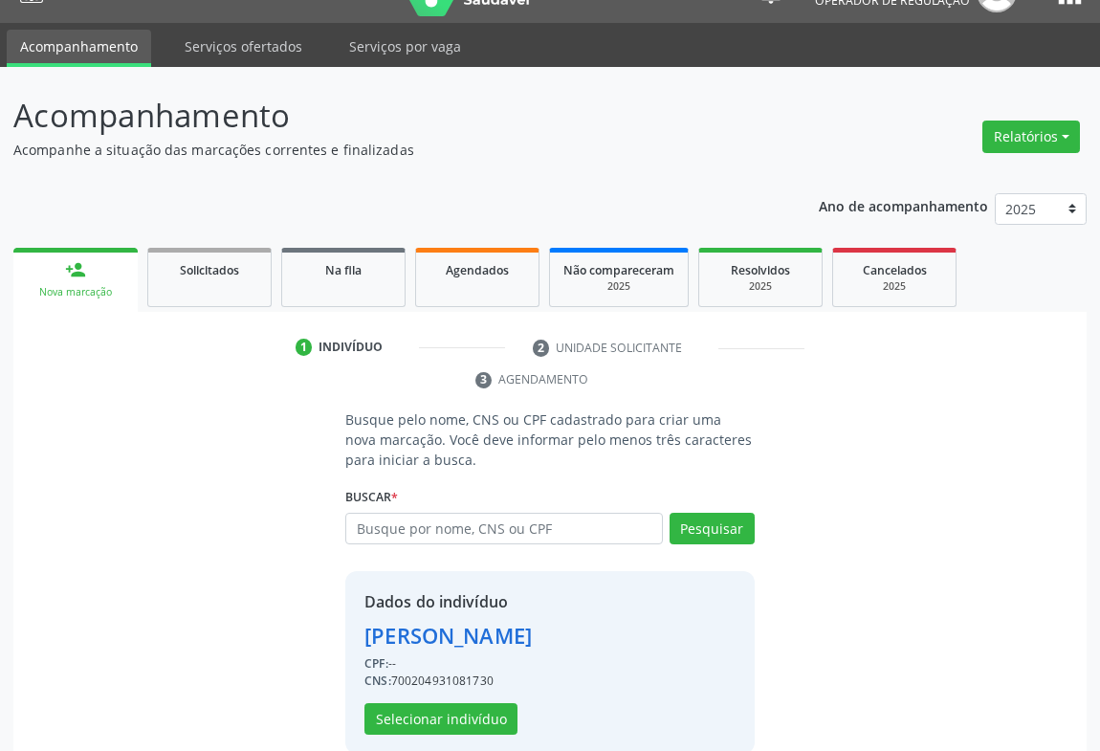
scroll to position [67, 0]
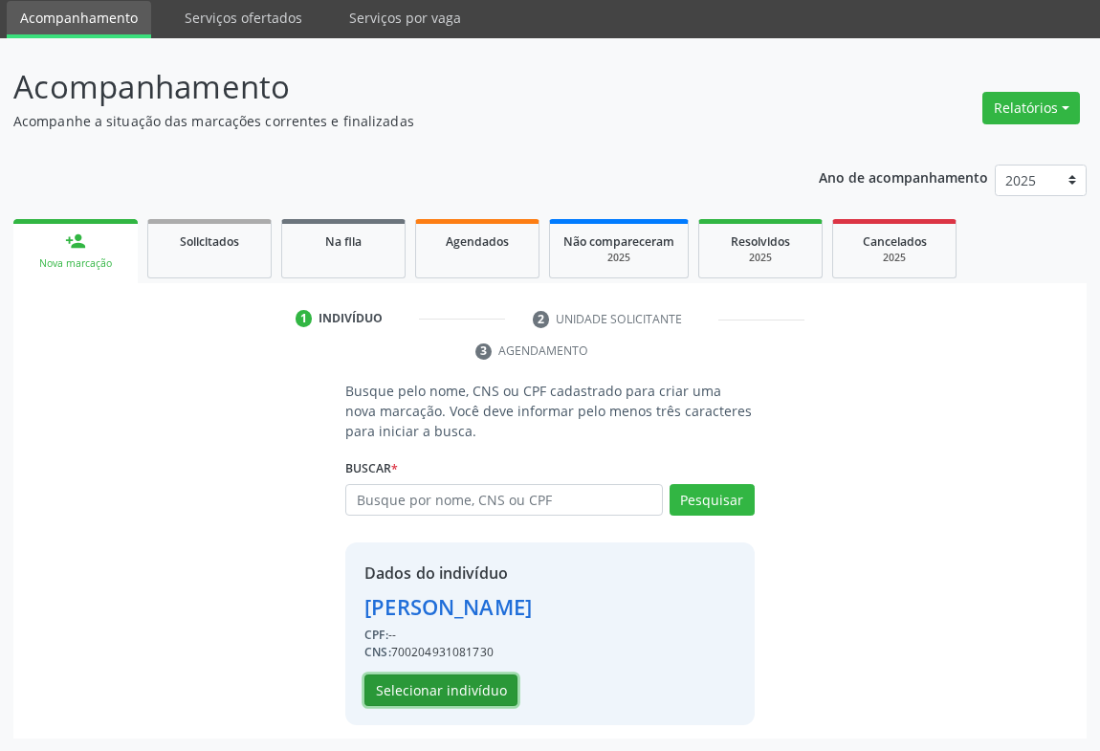
click at [498, 691] on button "Selecionar indivíduo" at bounding box center [441, 691] width 153 height 33
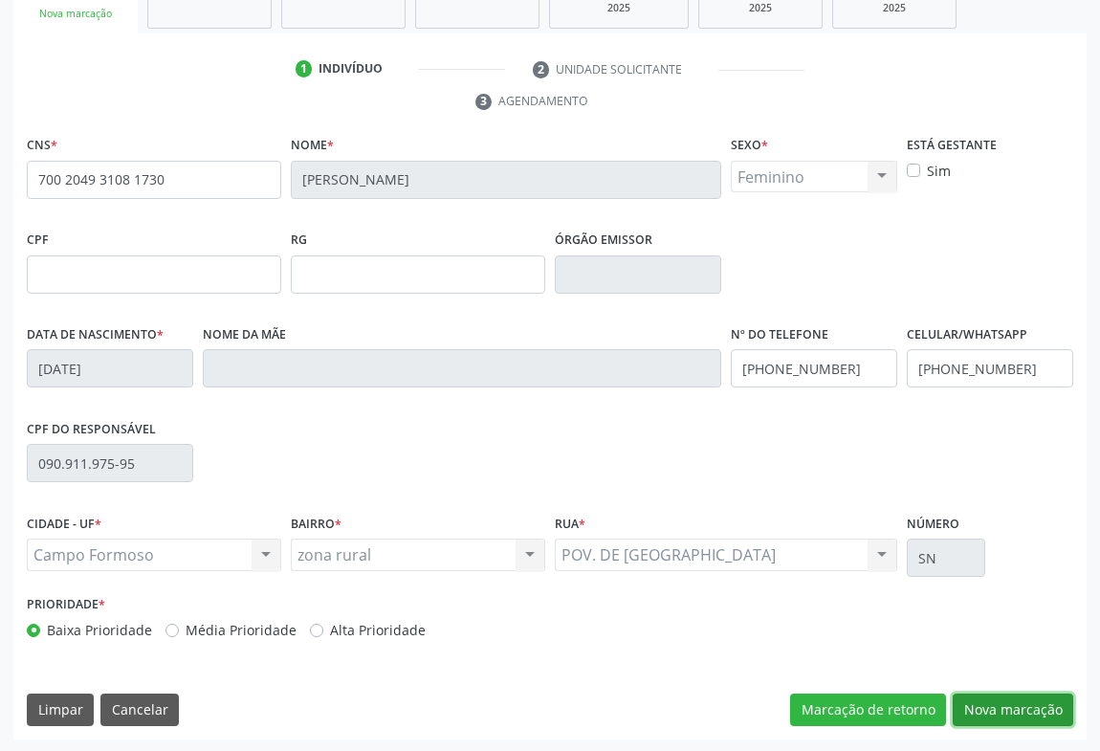
click at [999, 710] on button "Nova marcação" at bounding box center [1013, 710] width 121 height 33
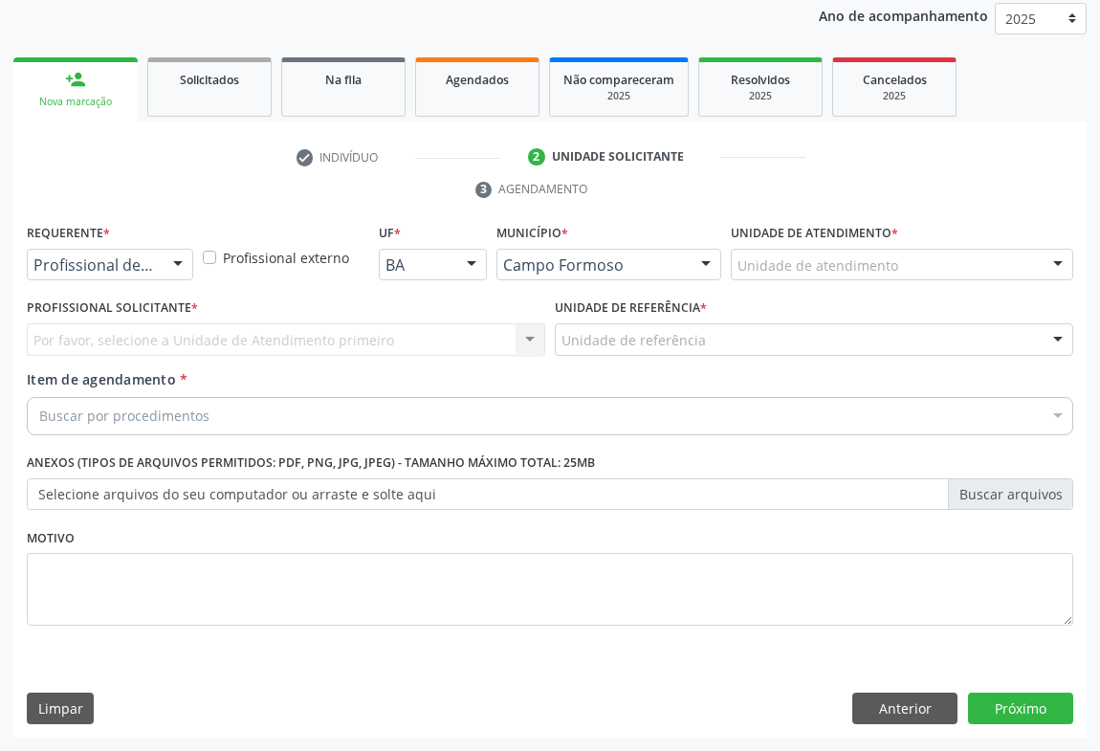
scroll to position [228, 0]
click at [160, 264] on div "Profissional de Saúde Profissional de Saúde Paciente Nenhum resultado encontrad…" at bounding box center [110, 266] width 166 height 33
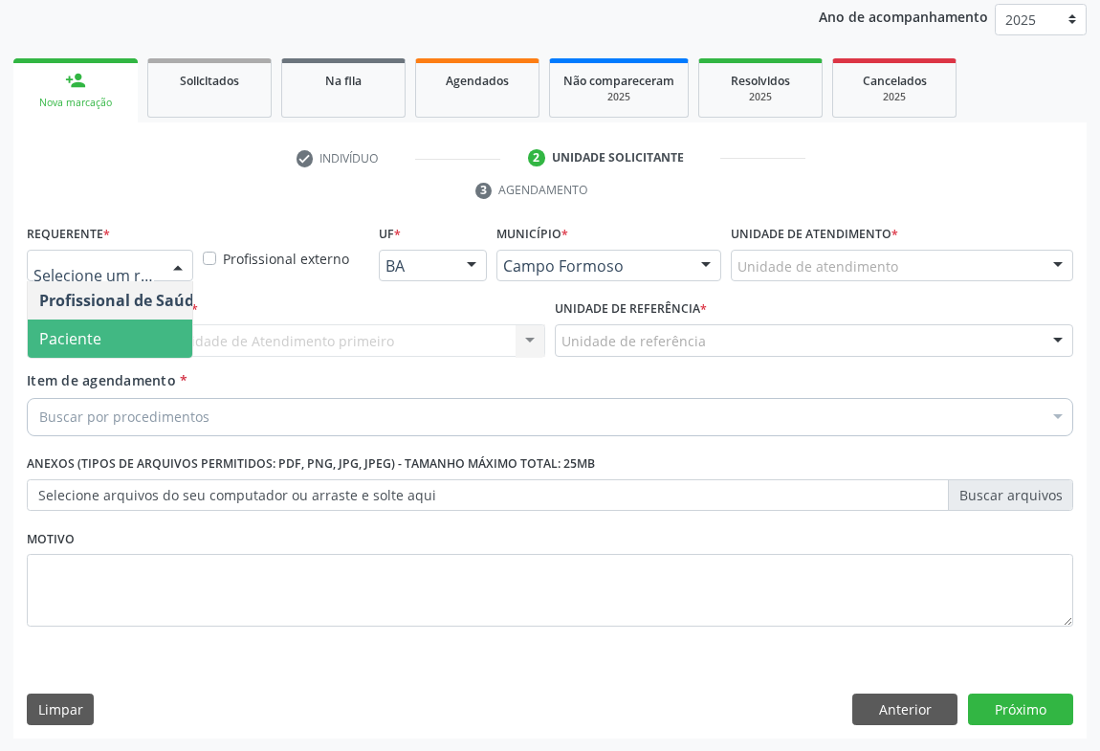
click at [148, 344] on span "Paciente" at bounding box center [121, 339] width 187 height 38
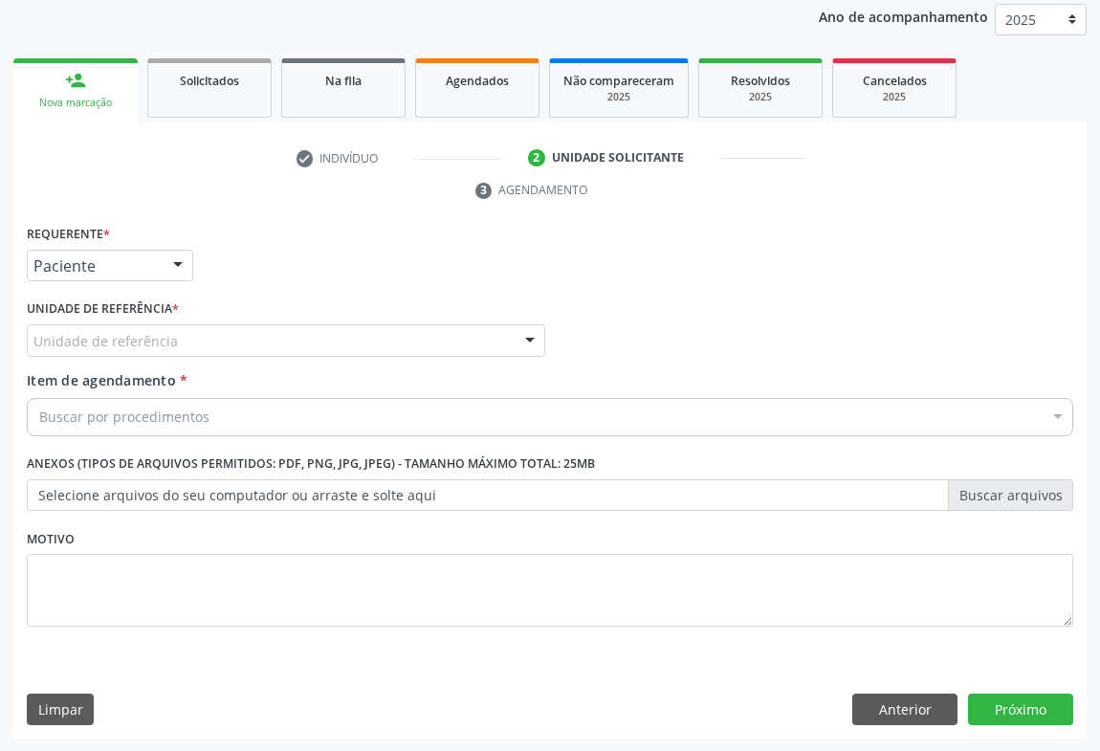
click at [211, 335] on div "Unidade de referência" at bounding box center [286, 340] width 519 height 33
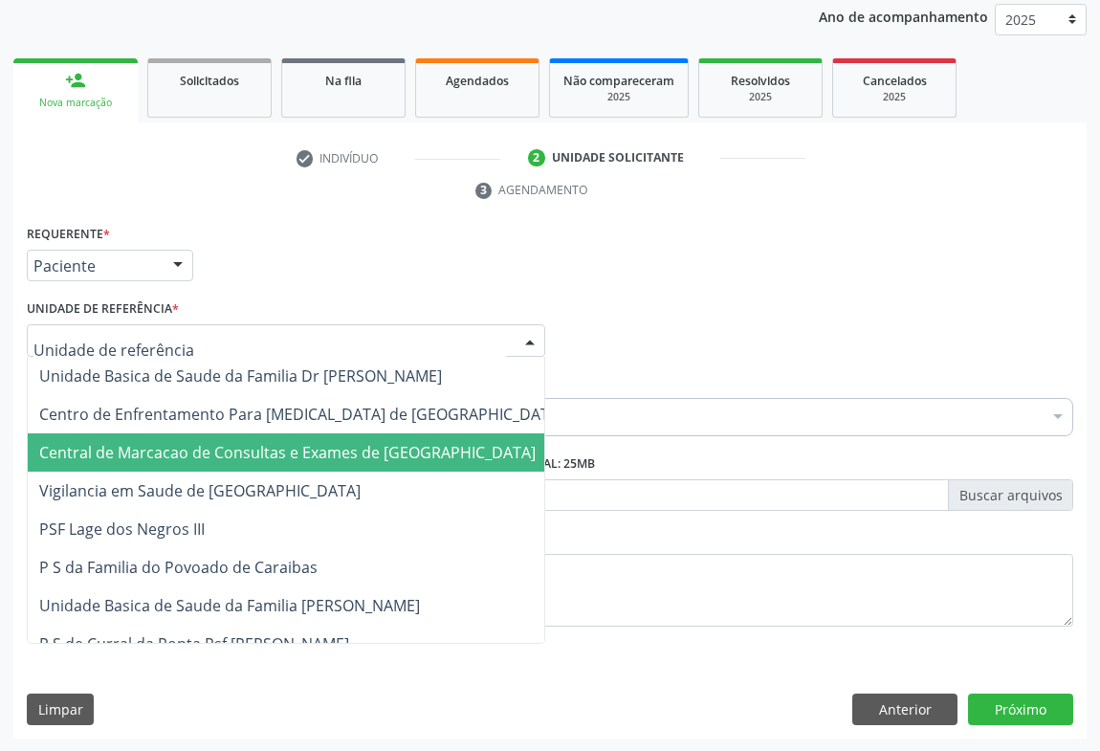
click at [232, 442] on span "Central de Marcacao de Consultas e Exames de [GEOGRAPHIC_DATA]" at bounding box center [287, 452] width 497 height 21
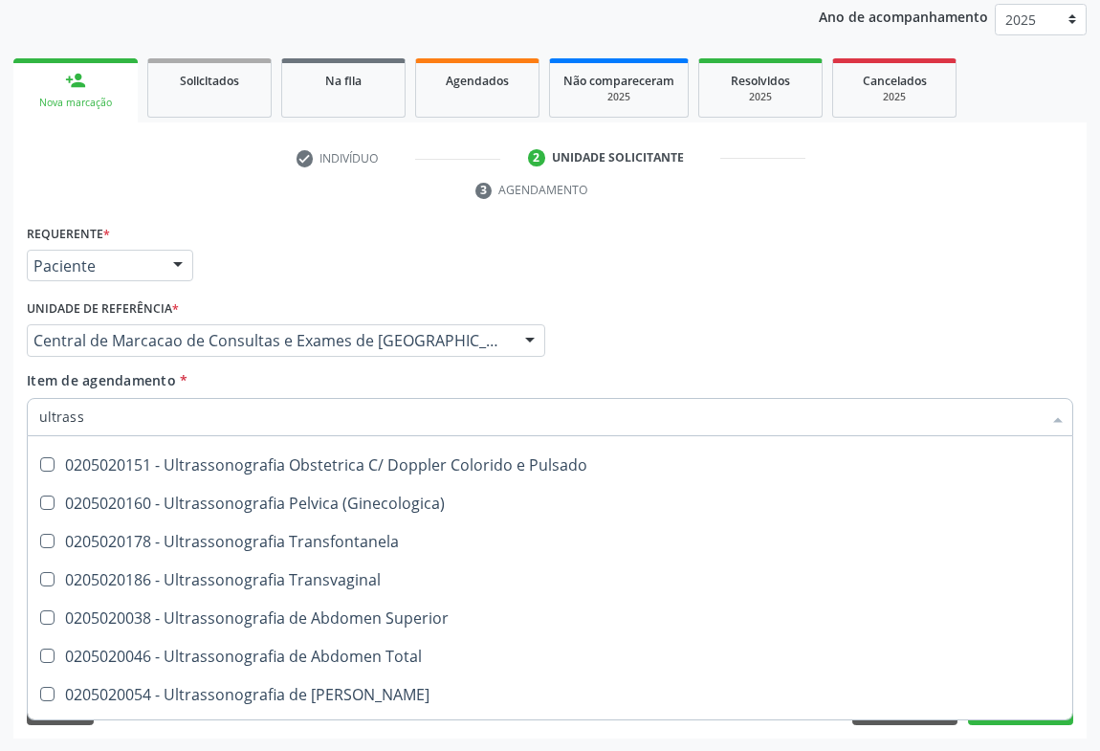
scroll to position [249, 0]
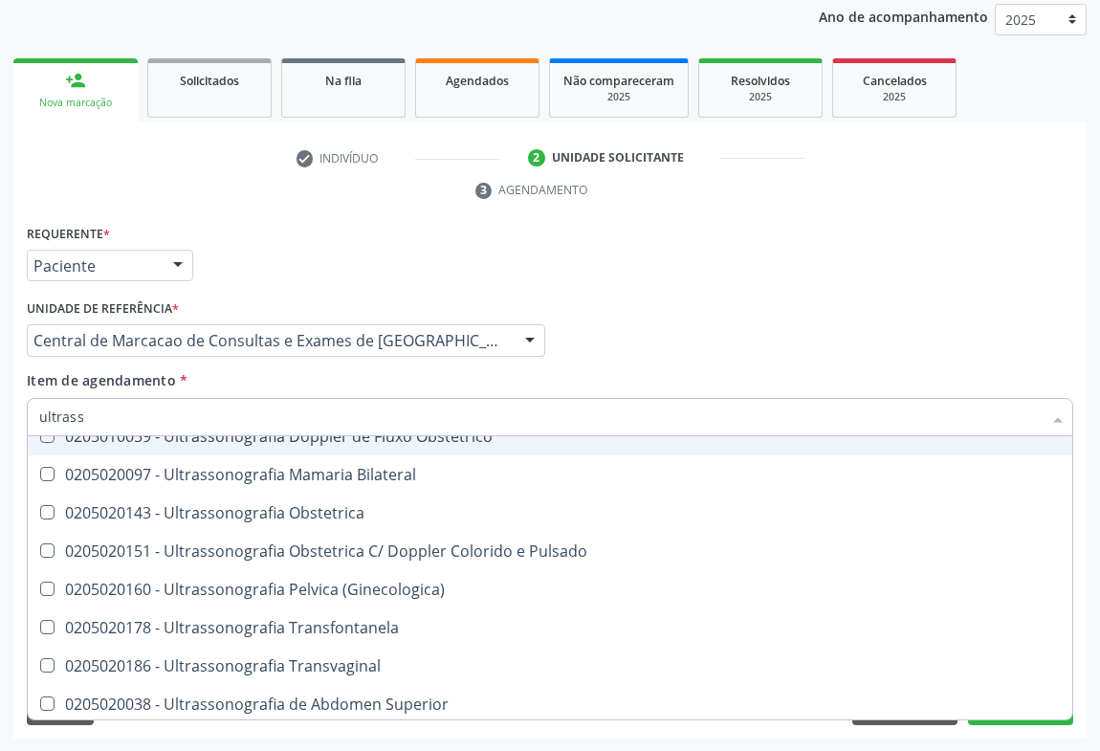
click at [152, 414] on input "ultrass" at bounding box center [540, 417] width 1003 height 38
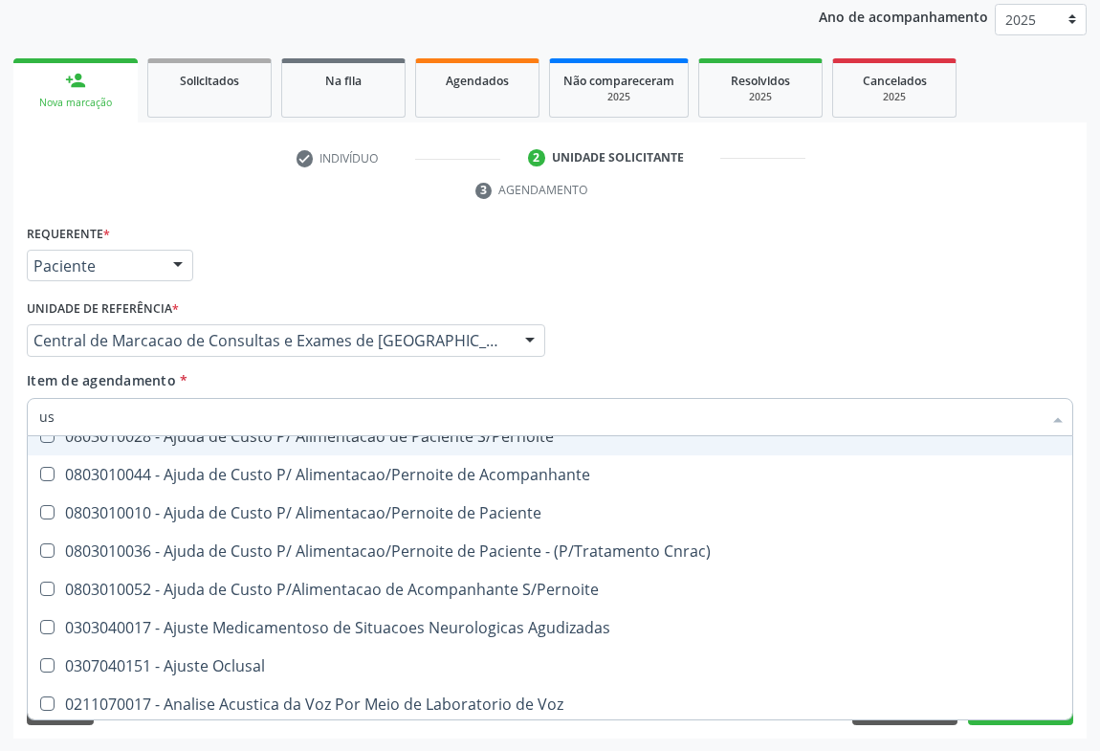
type input "usg"
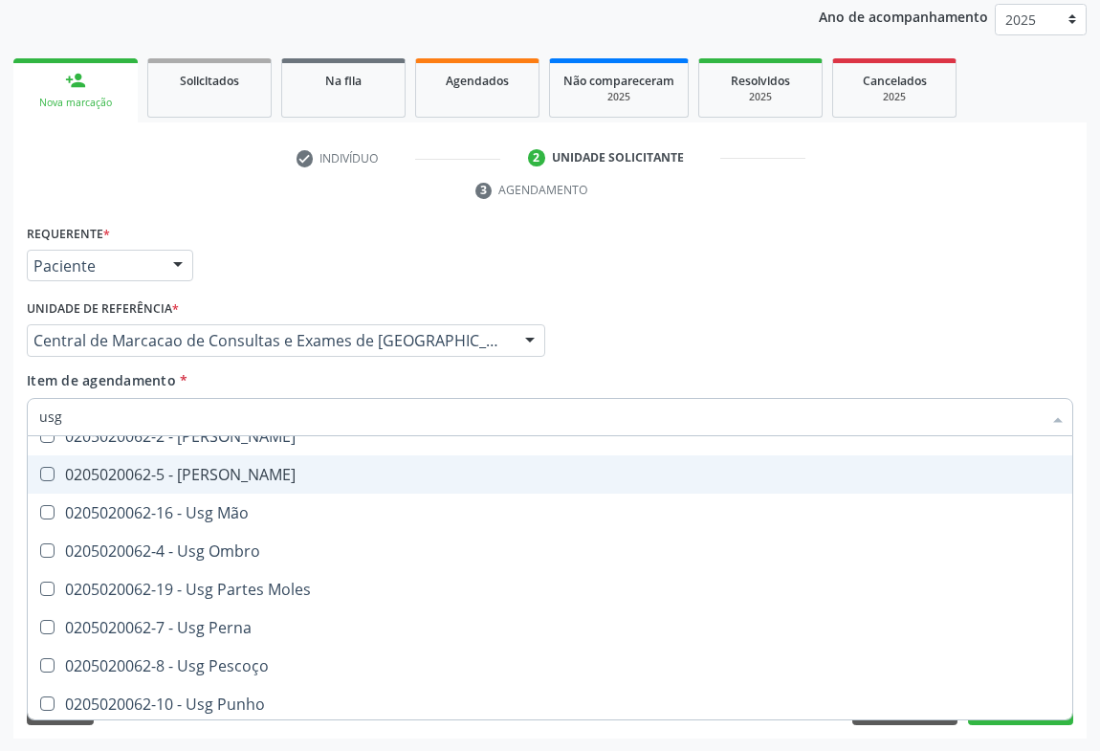
click at [321, 482] on span "0205020062-5 - Usg Joelho" at bounding box center [550, 474] width 1045 height 38
checkbox Joelho "true"
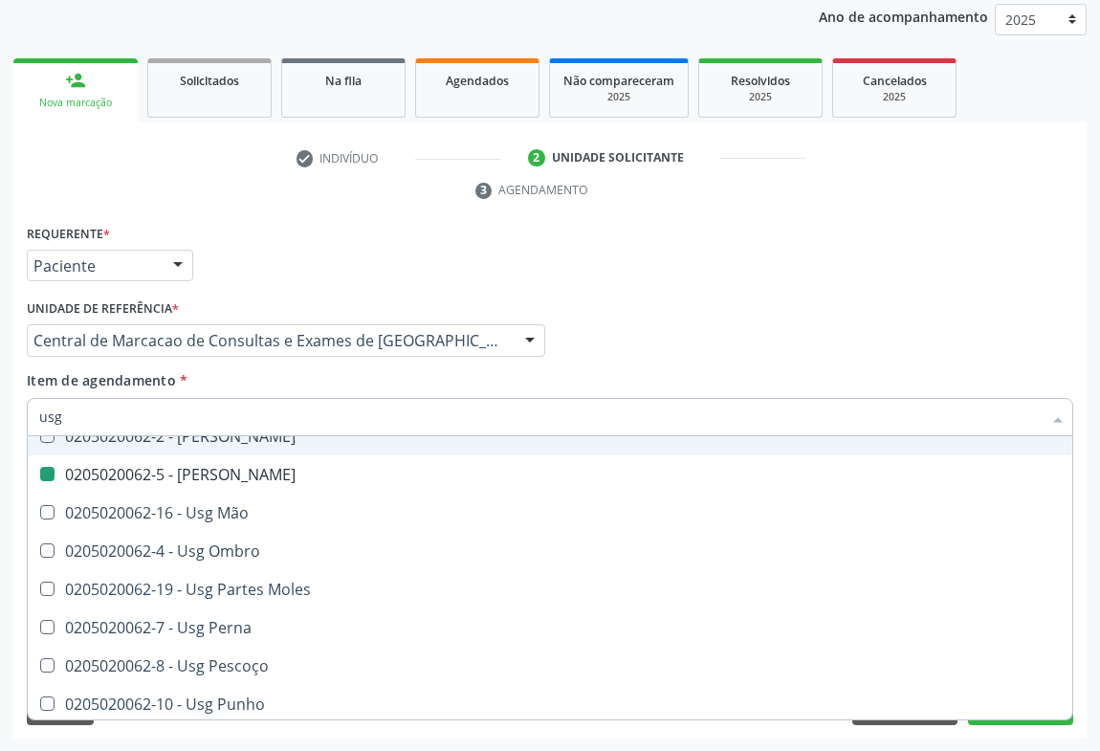
click at [763, 353] on div "Profissional Solicitante Por favor, selecione a Unidade de Atendimento primeiro…" at bounding box center [550, 332] width 1056 height 75
checkbox Braço "true"
checkbox Joelho "false"
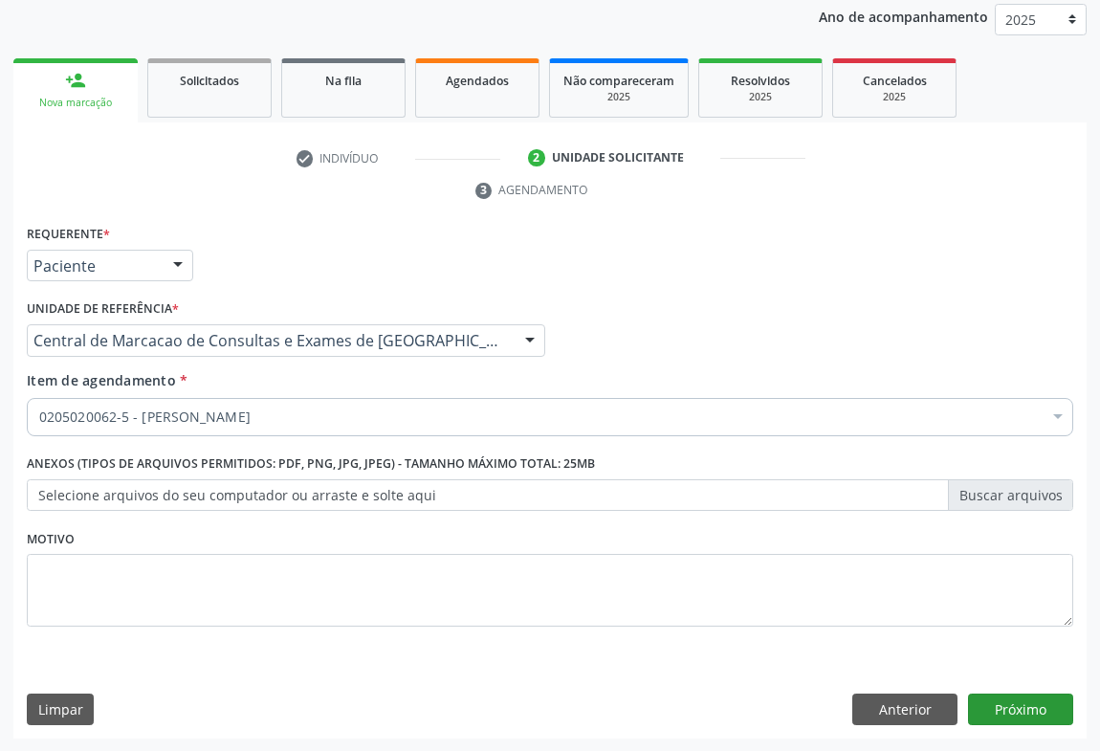
scroll to position [0, 0]
click at [1001, 698] on button "Próximo" at bounding box center [1020, 710] width 105 height 33
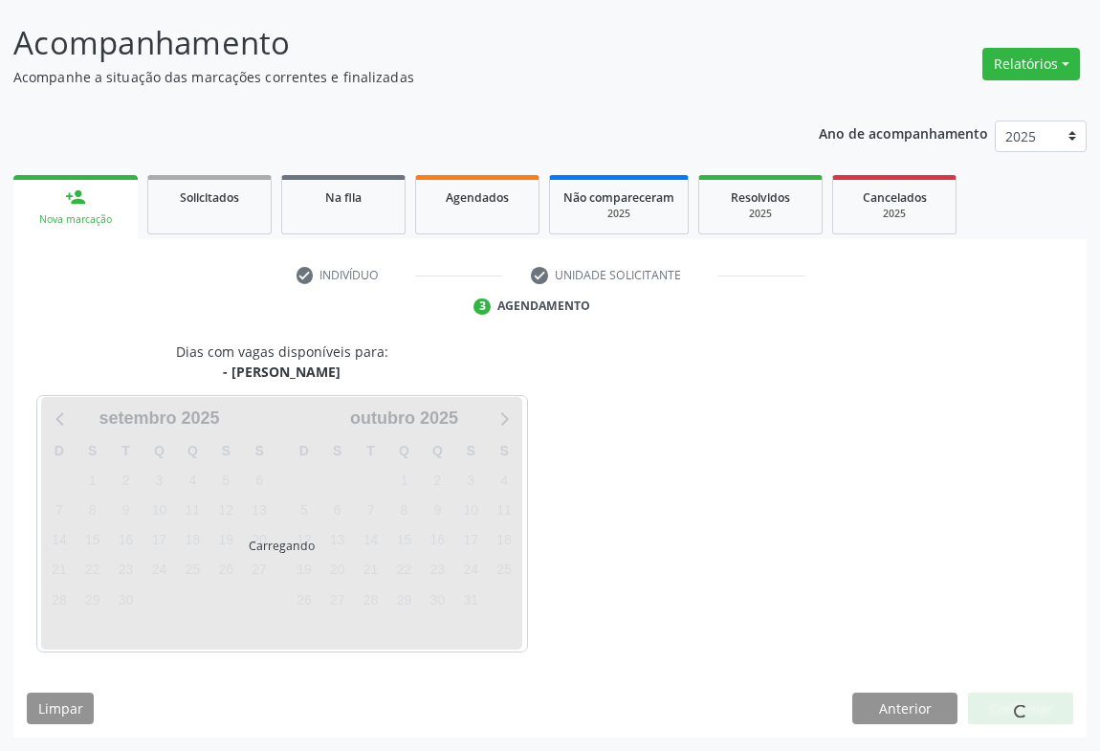
scroll to position [110, 0]
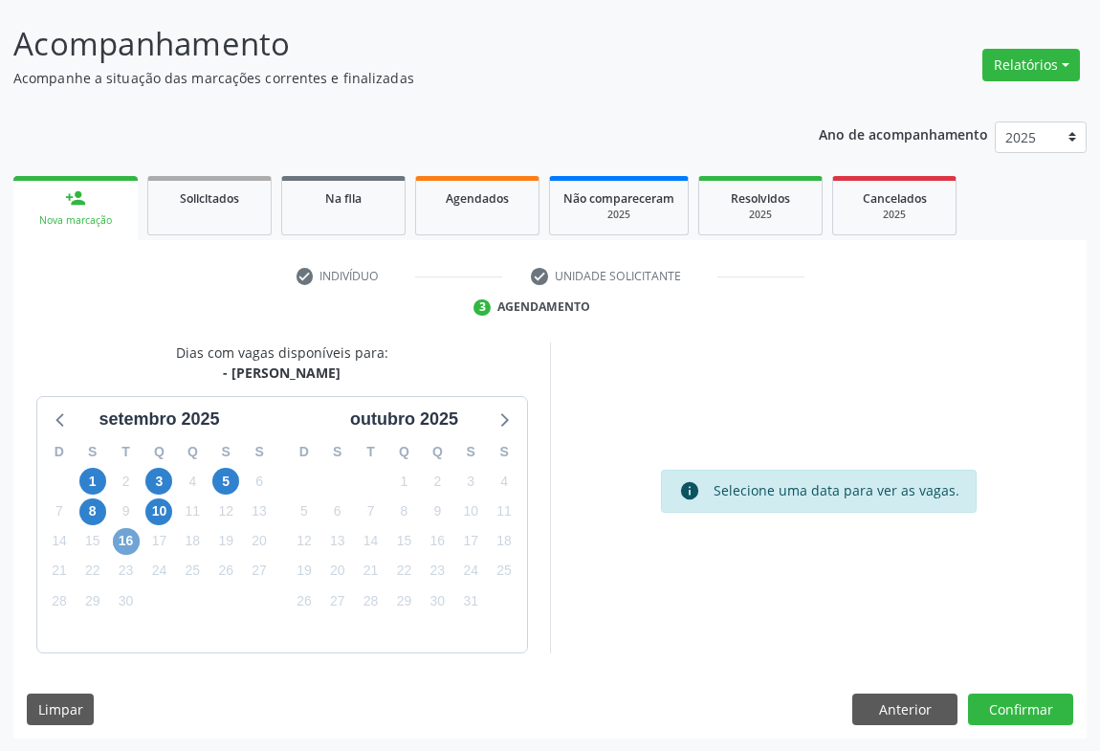
click at [118, 529] on span "16" at bounding box center [126, 541] width 27 height 27
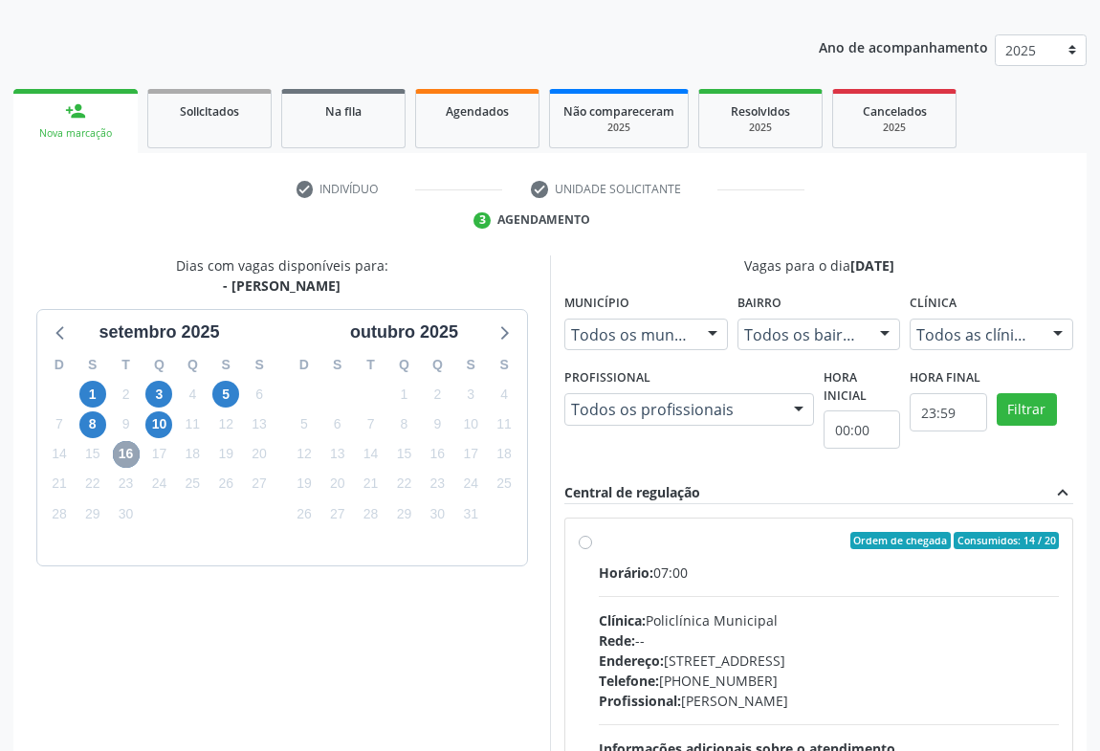
scroll to position [284, 0]
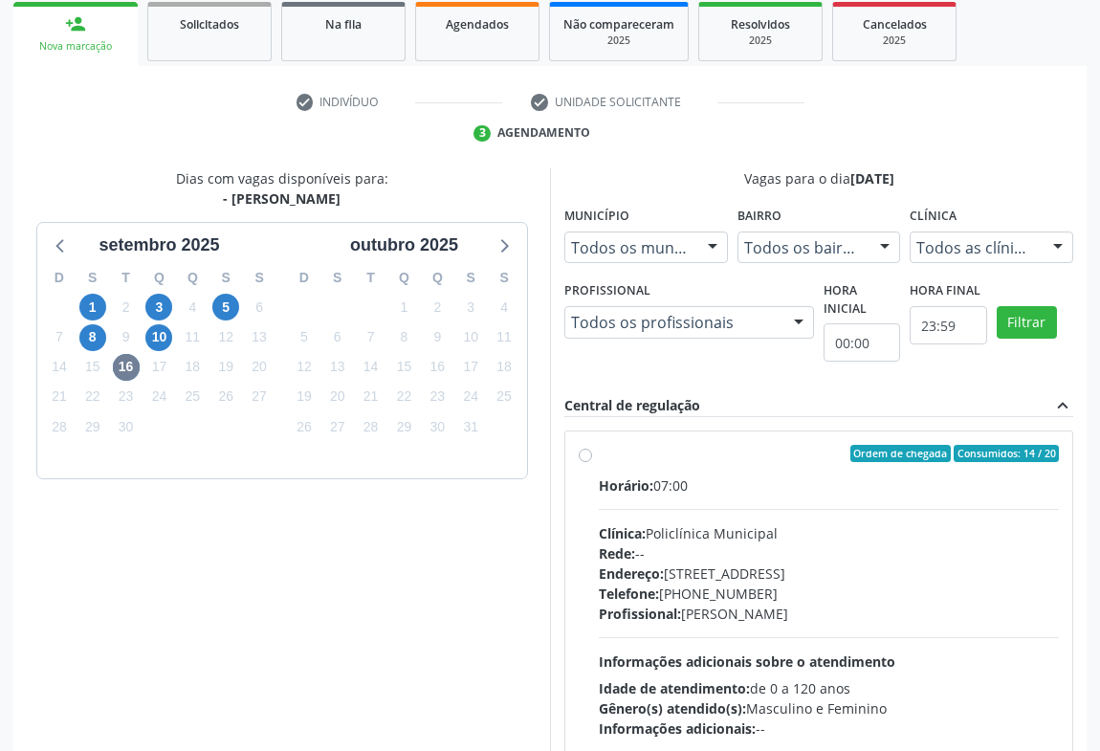
click at [879, 536] on div "Clínica: Policlínica Municipal" at bounding box center [829, 533] width 460 height 20
click at [592, 462] on input "Ordem de chegada Consumidos: 14 / 20 Horário: 07:00 Clínica: Policlínica Munici…" at bounding box center [585, 453] width 13 height 17
radio input "true"
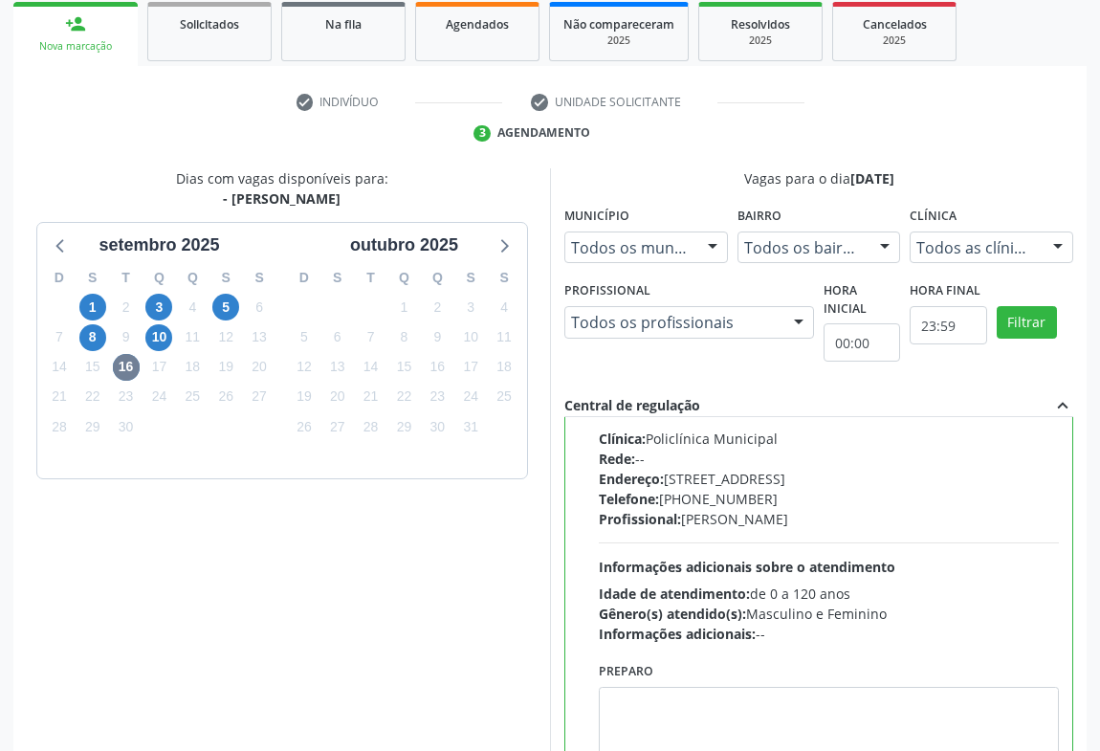
scroll to position [432, 0]
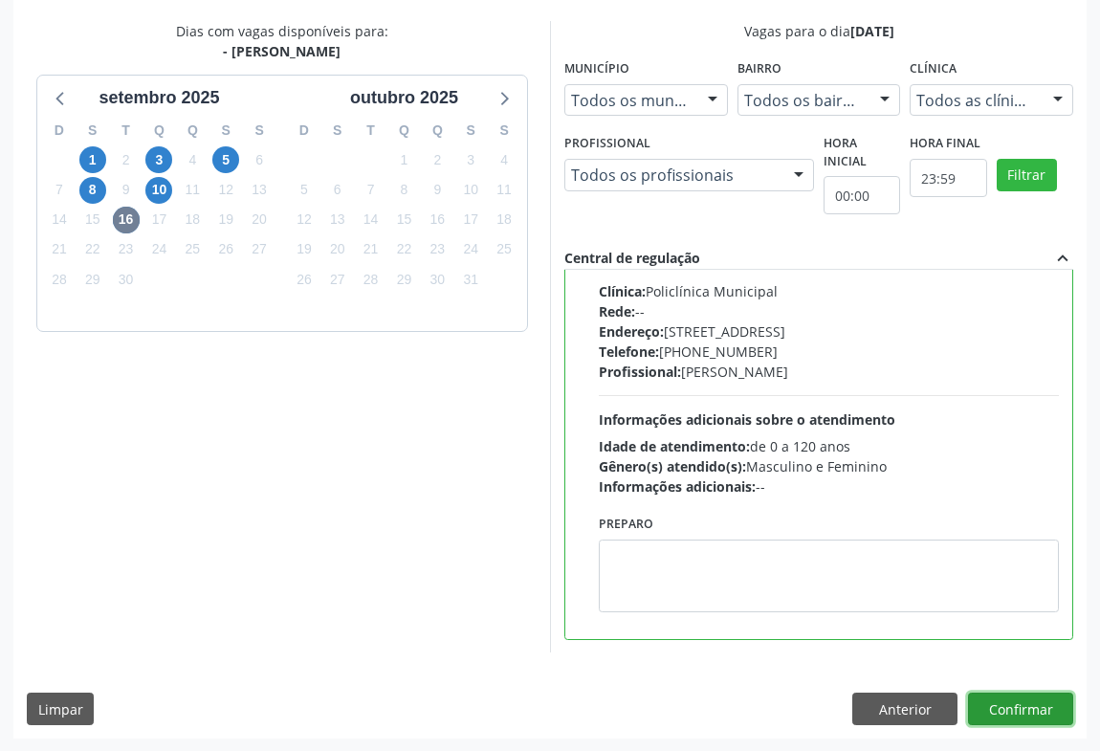
click at [993, 705] on button "Confirmar" at bounding box center [1020, 709] width 105 height 33
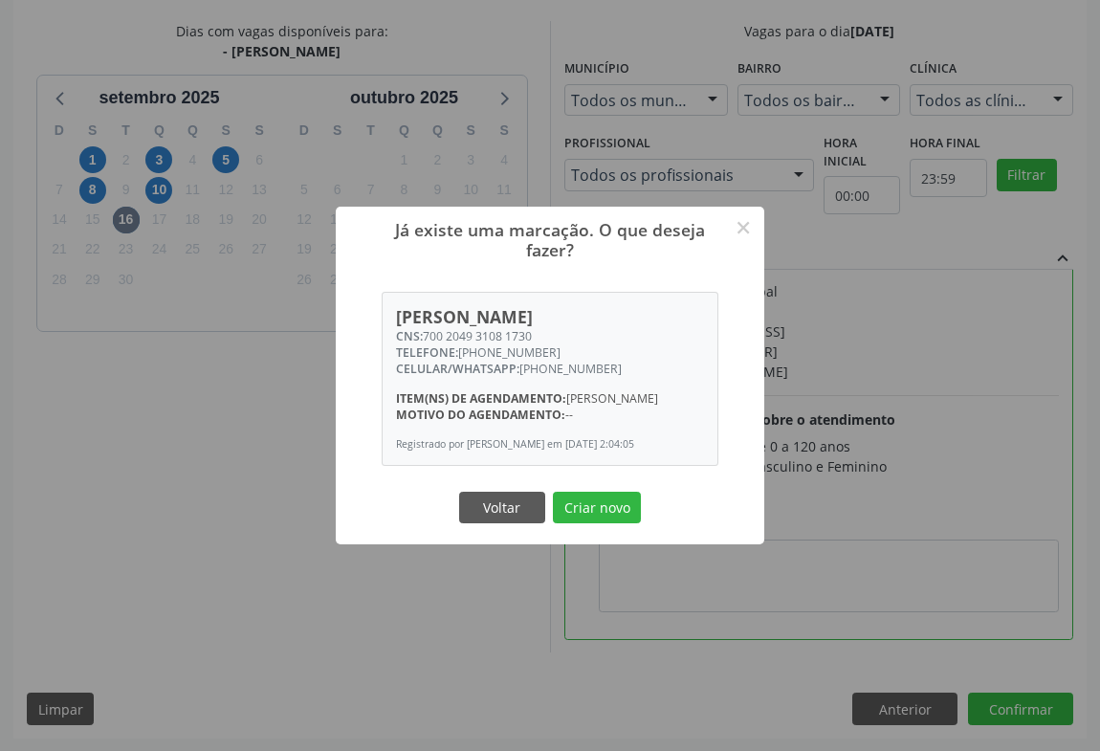
click at [553, 492] on button "Criar novo" at bounding box center [597, 508] width 88 height 33
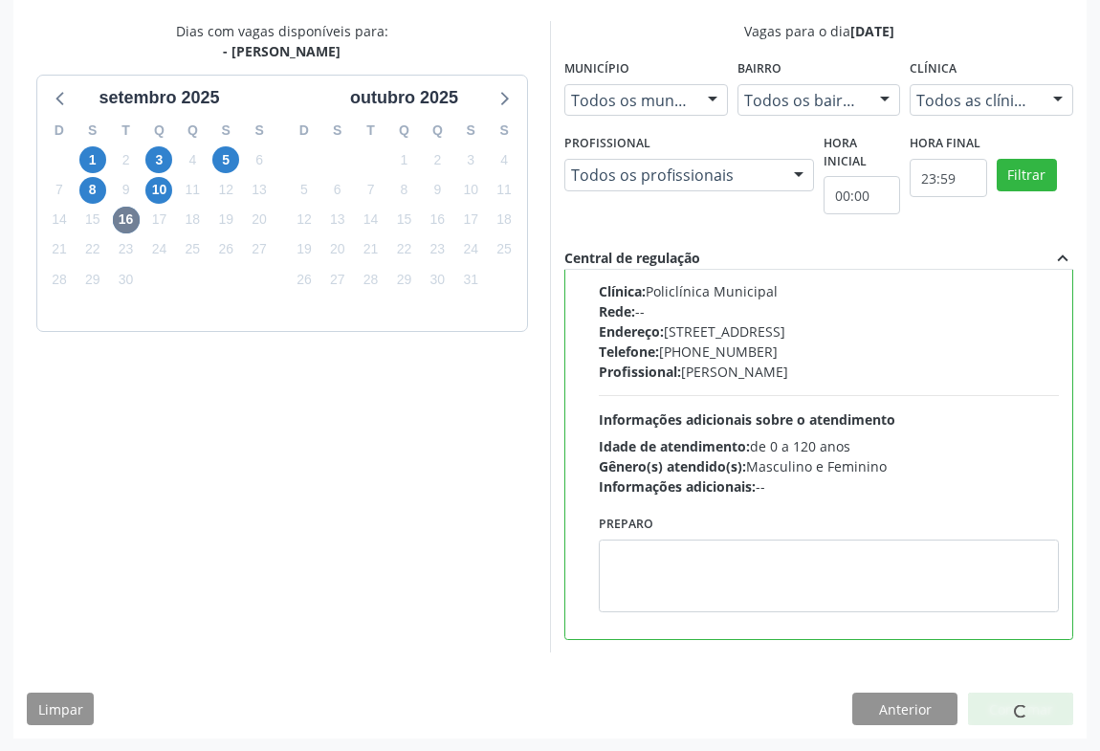
scroll to position [0, 0]
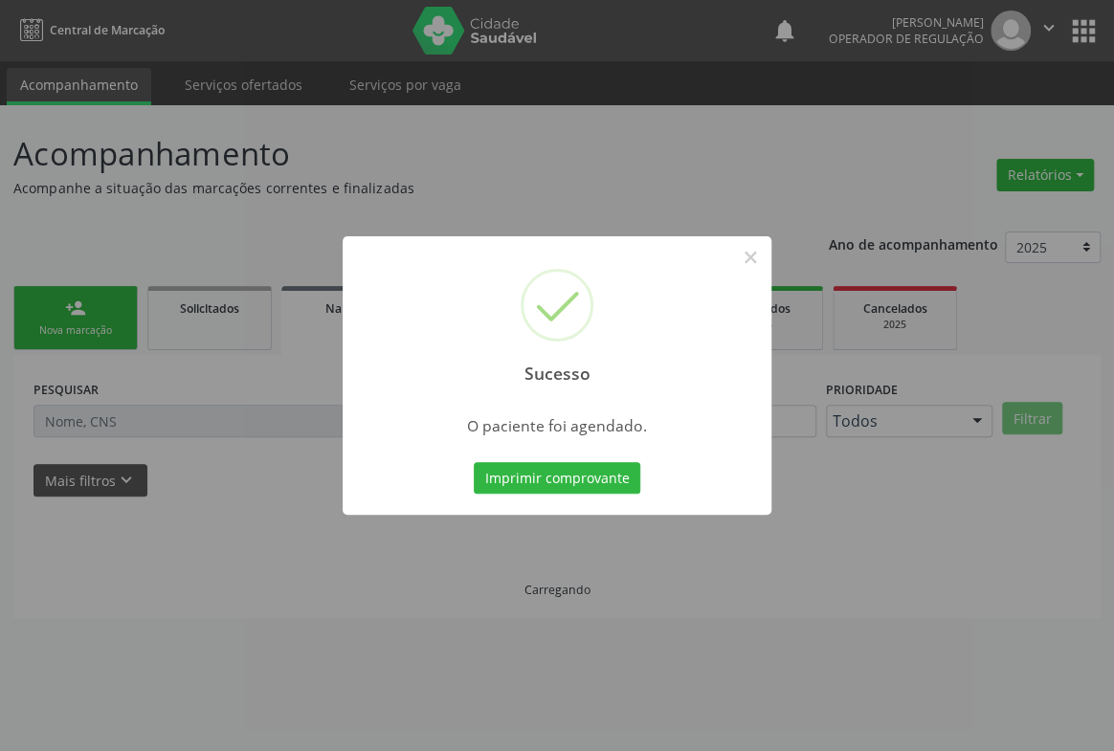
click at [474, 462] on button "Imprimir comprovante" at bounding box center [557, 478] width 166 height 33
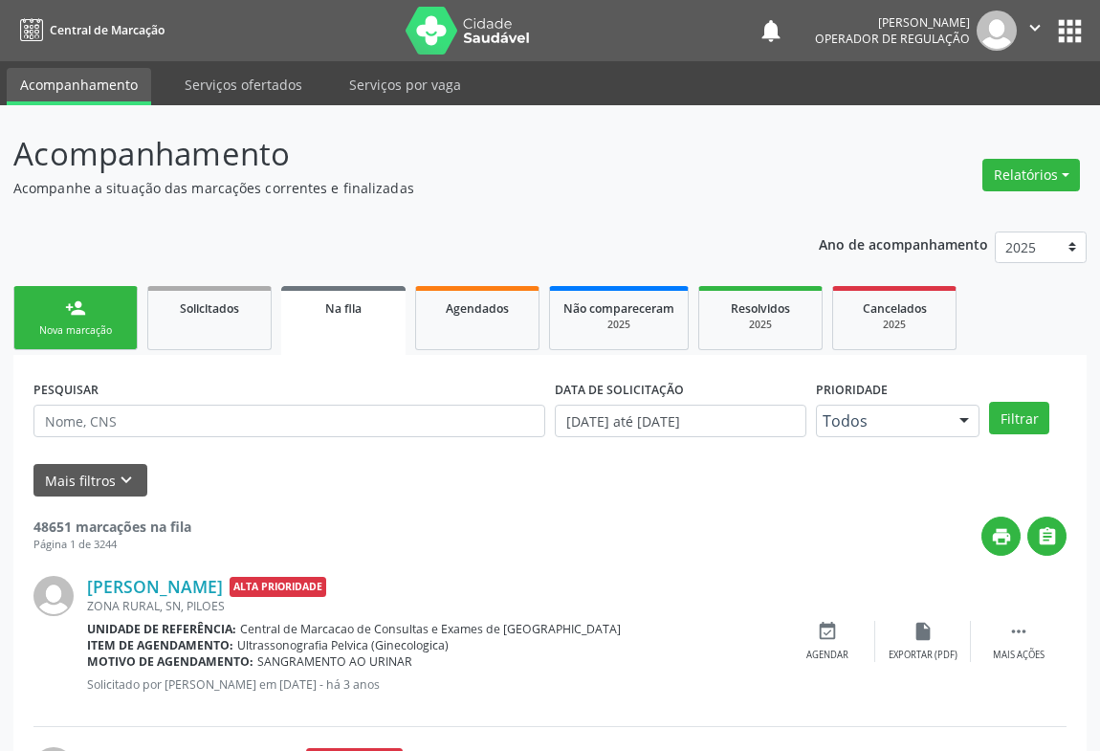
click at [90, 293] on link "person_add Nova marcação" at bounding box center [75, 318] width 124 height 64
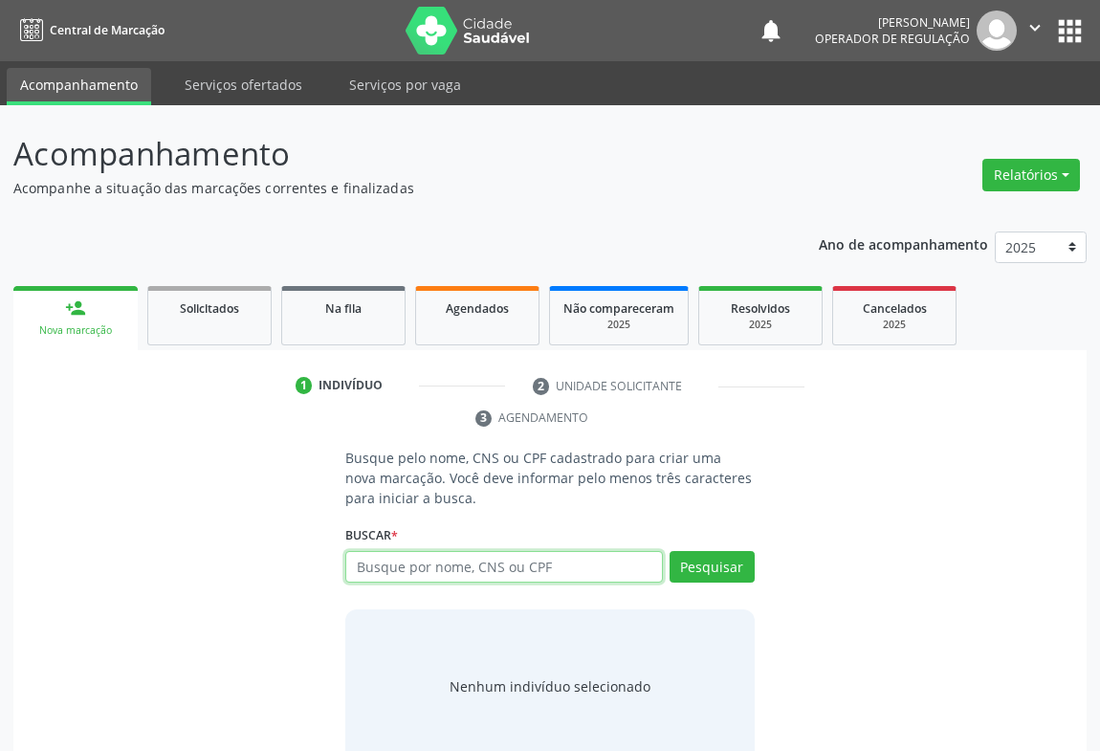
click at [507, 565] on input "text" at bounding box center [504, 567] width 318 height 33
type input "703400581738700"
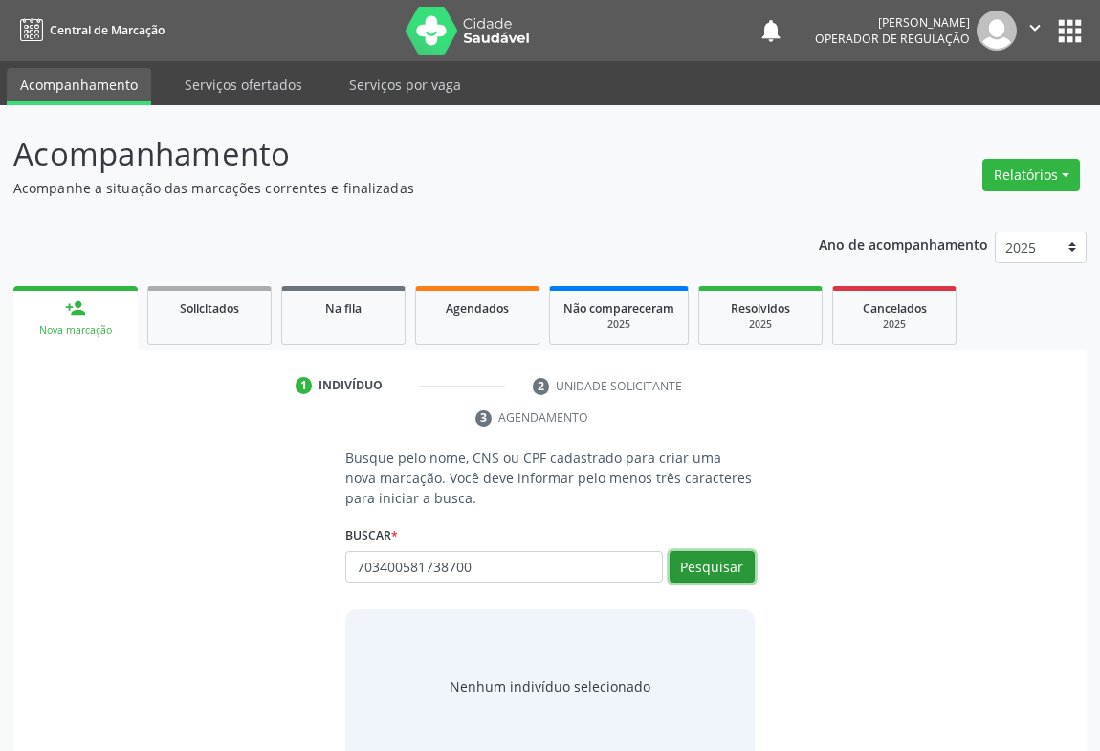
click at [709, 555] on button "Pesquisar" at bounding box center [712, 567] width 85 height 33
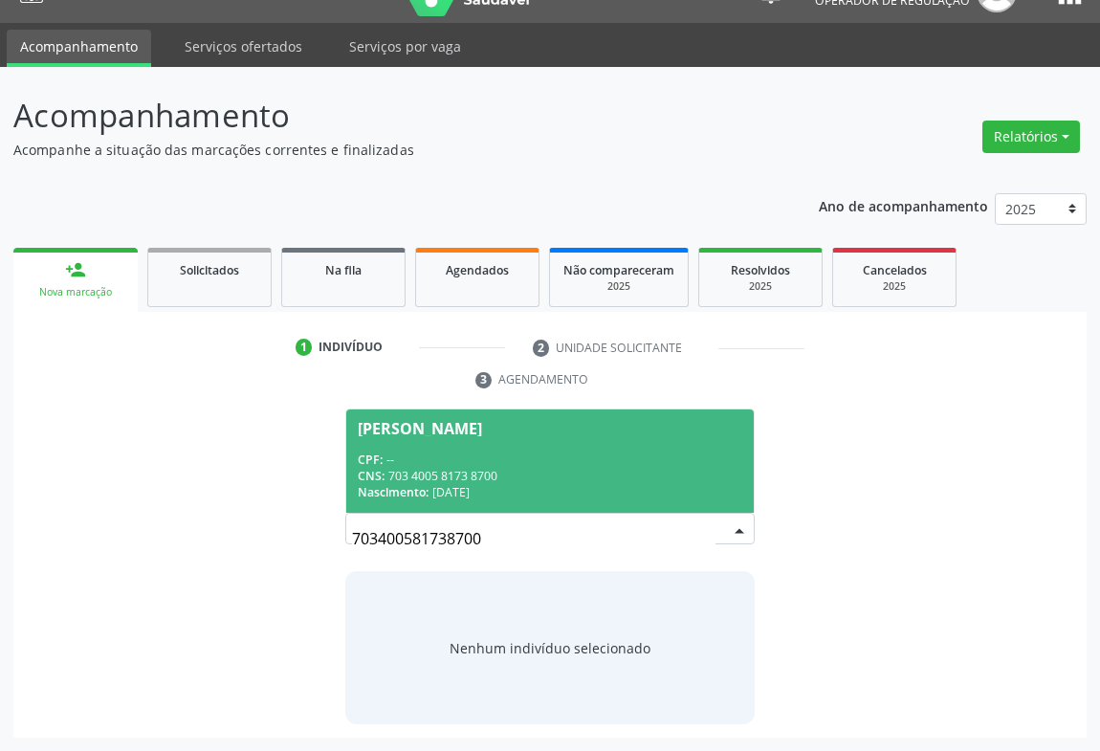
click at [534, 454] on div "CPF: --" at bounding box center [550, 460] width 385 height 16
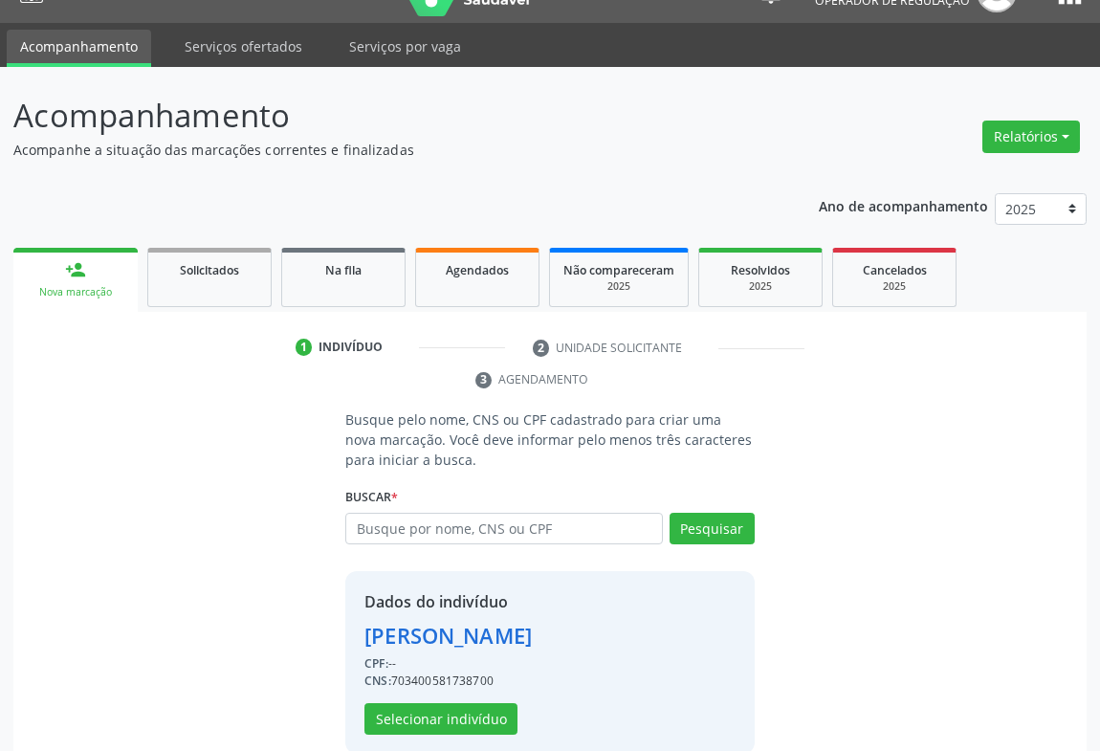
scroll to position [67, 0]
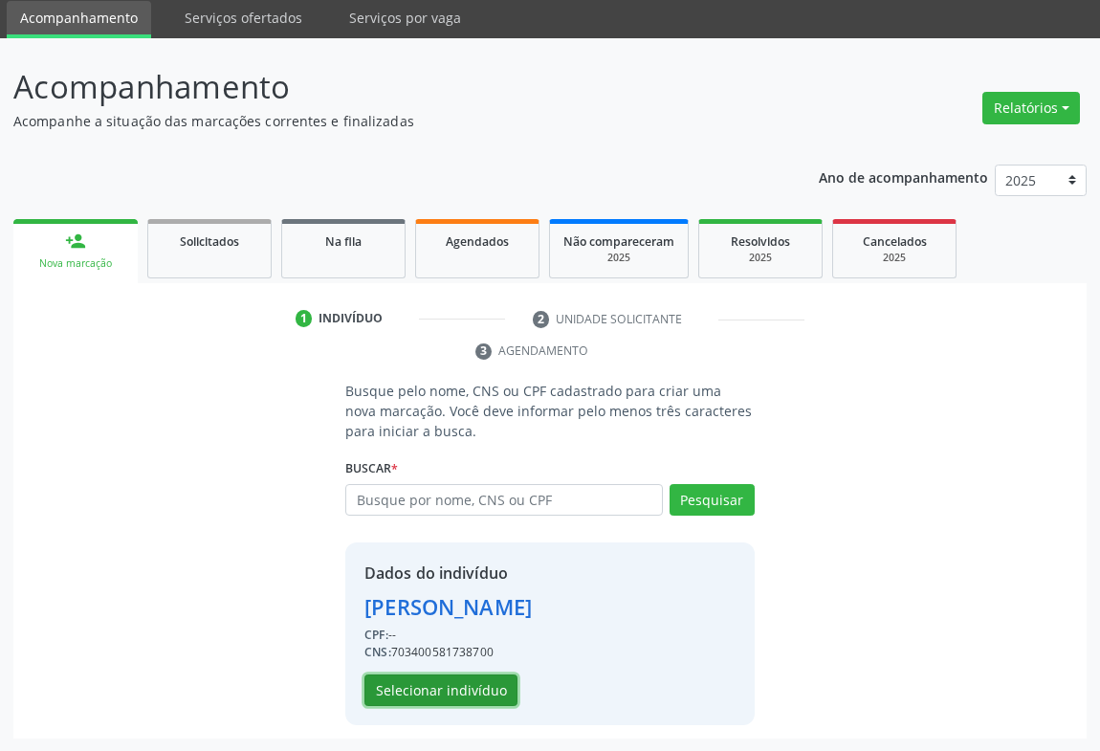
click at [477, 679] on button "Selecionar indivíduo" at bounding box center [441, 691] width 153 height 33
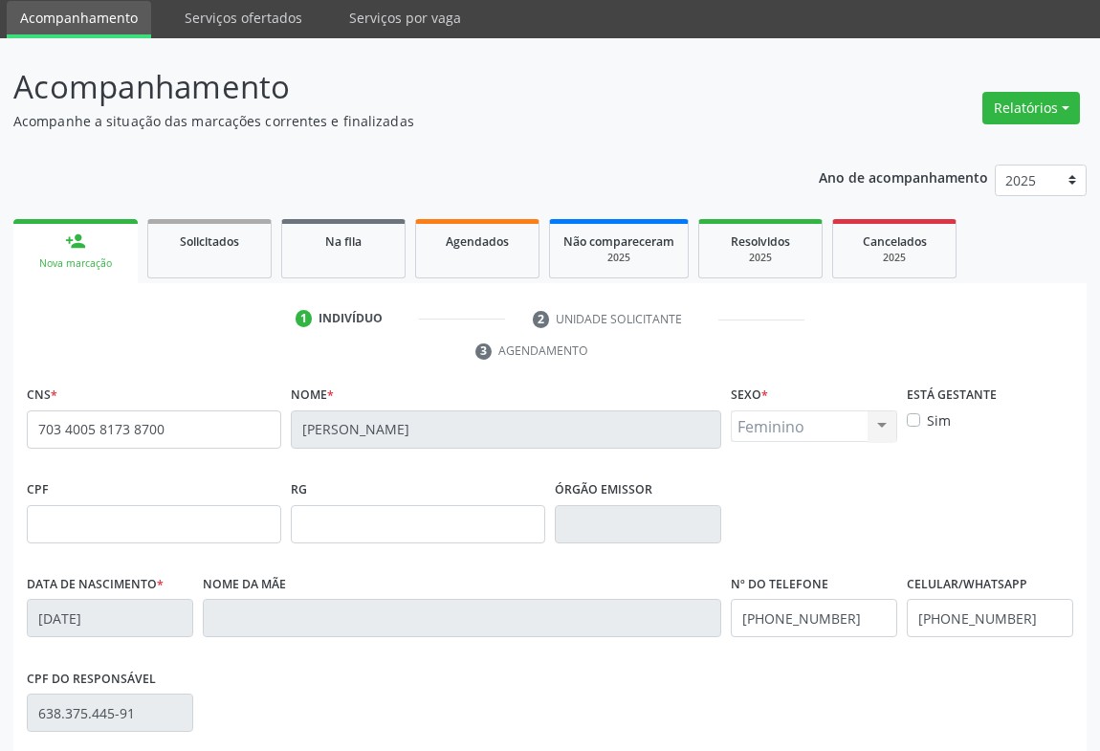
scroll to position [317, 0]
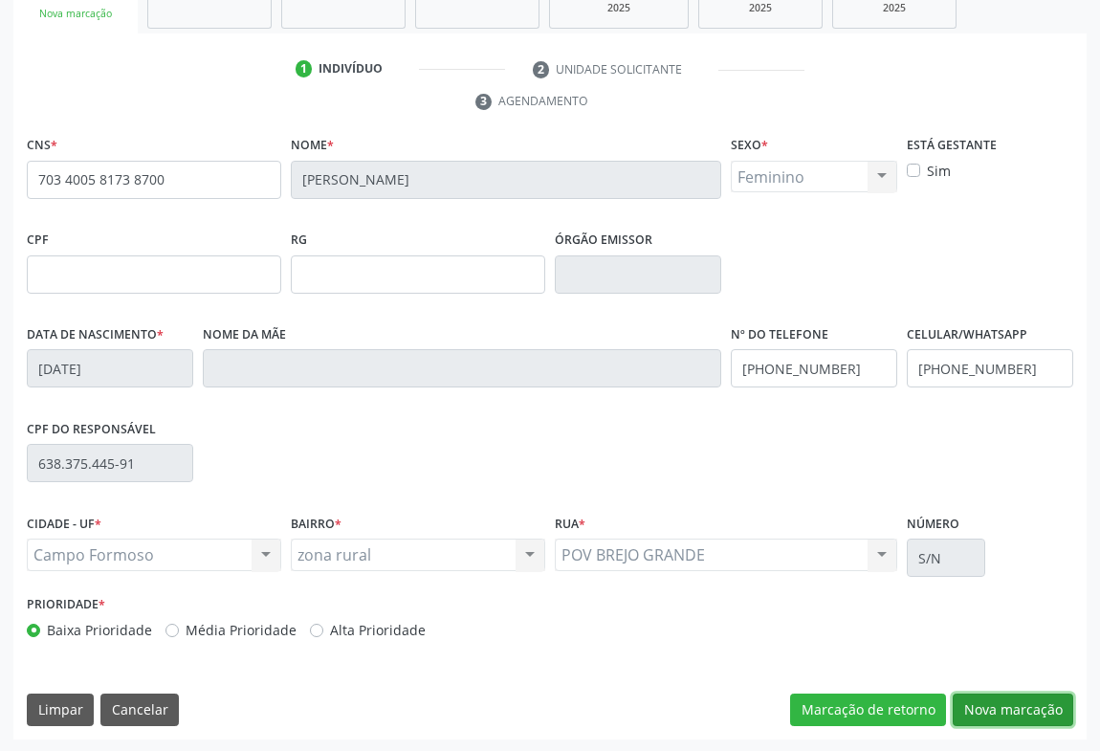
click at [975, 703] on button "Nova marcação" at bounding box center [1013, 710] width 121 height 33
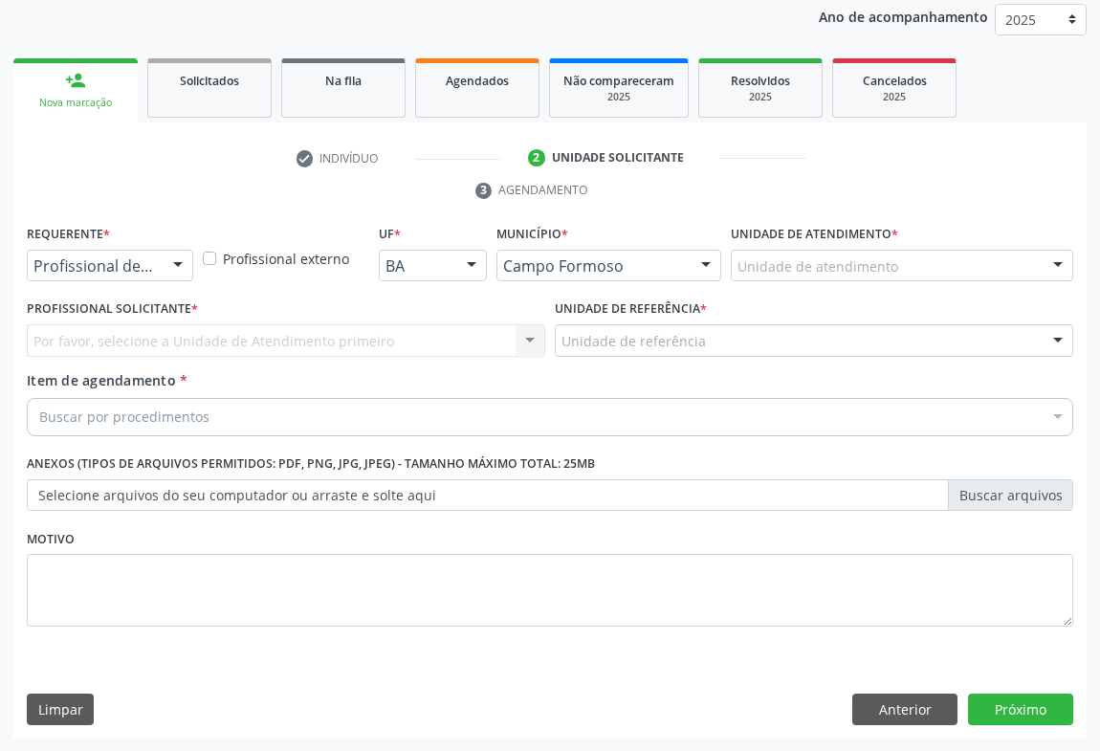
click at [167, 259] on div at bounding box center [178, 267] width 29 height 33
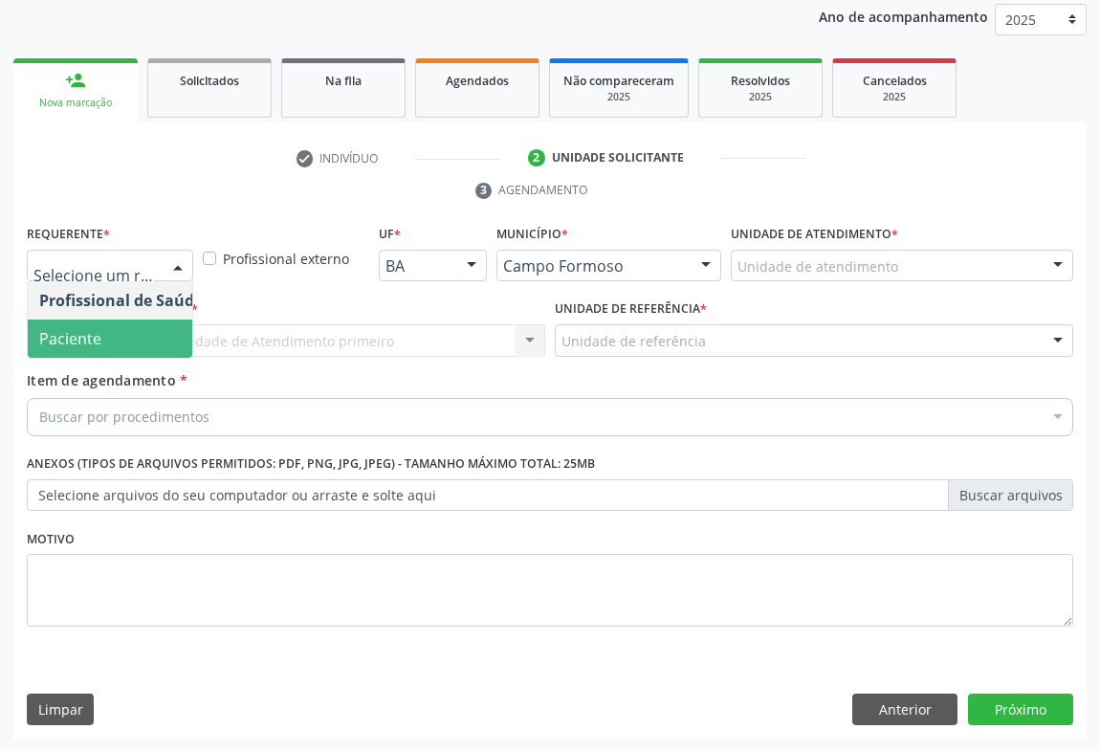
click at [116, 336] on span "Paciente" at bounding box center [121, 339] width 187 height 38
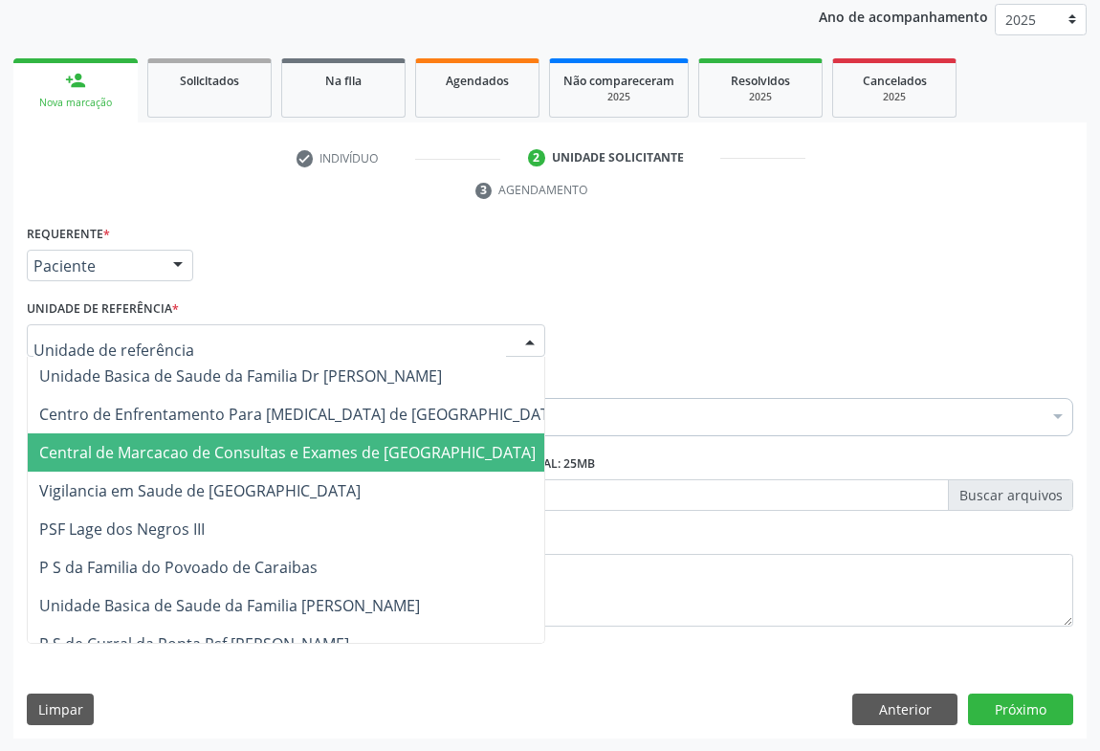
click at [144, 442] on span "Central de Marcacao de Consultas e Exames de [GEOGRAPHIC_DATA]" at bounding box center [287, 452] width 497 height 21
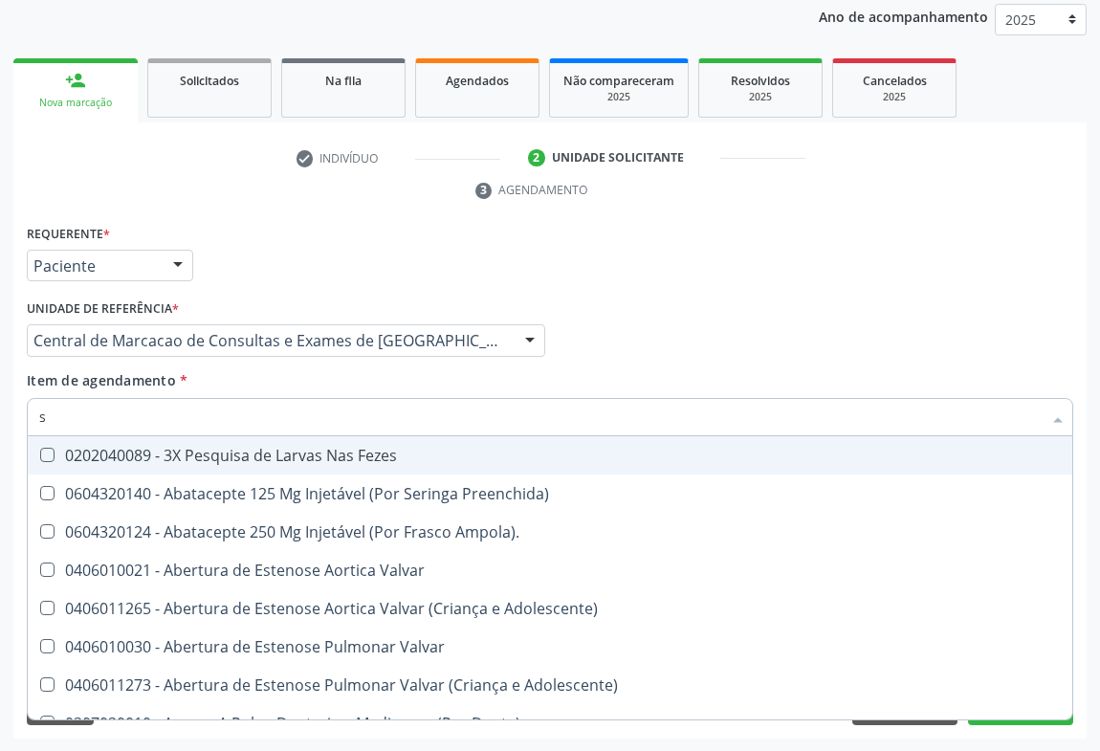
type input "sg"
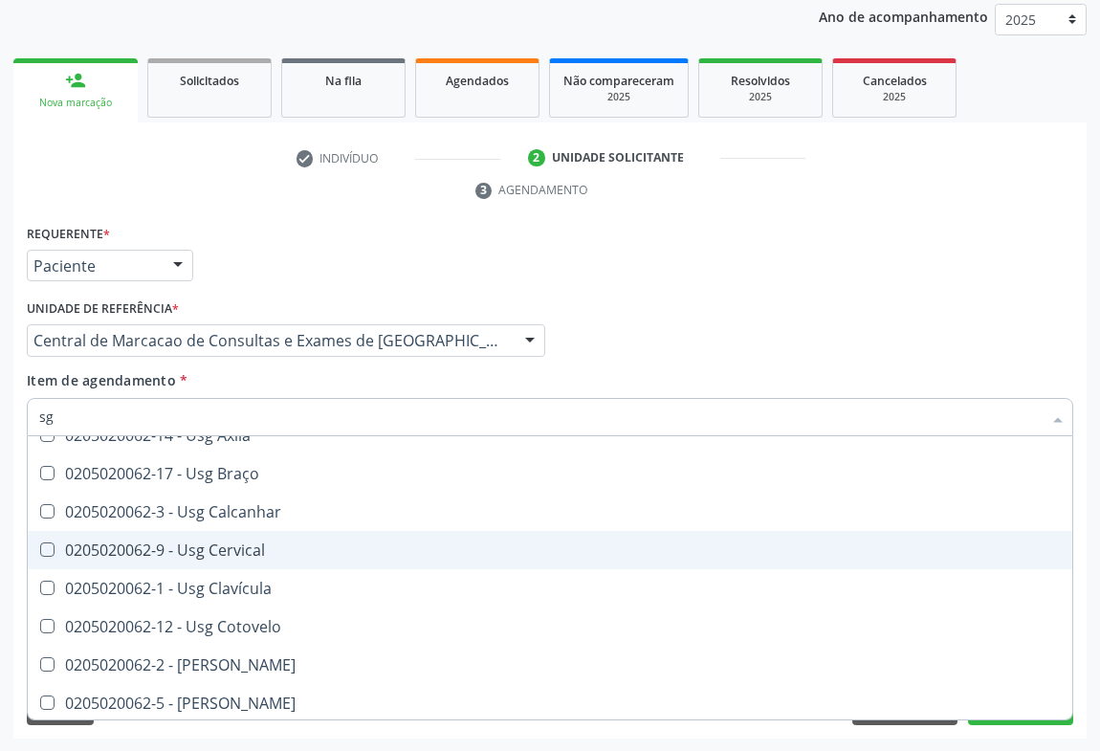
scroll to position [260, 0]
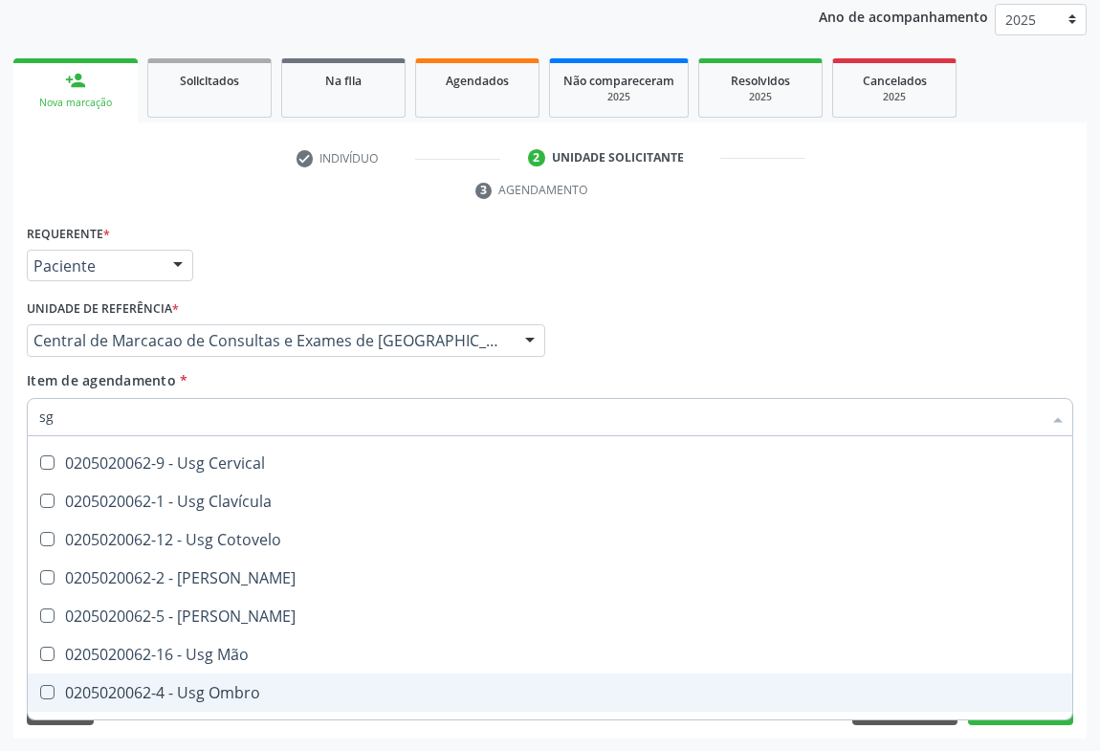
click at [234, 685] on div "0205020062-4 - Usg Ombro" at bounding box center [550, 692] width 1022 height 15
checkbox Ombro "true"
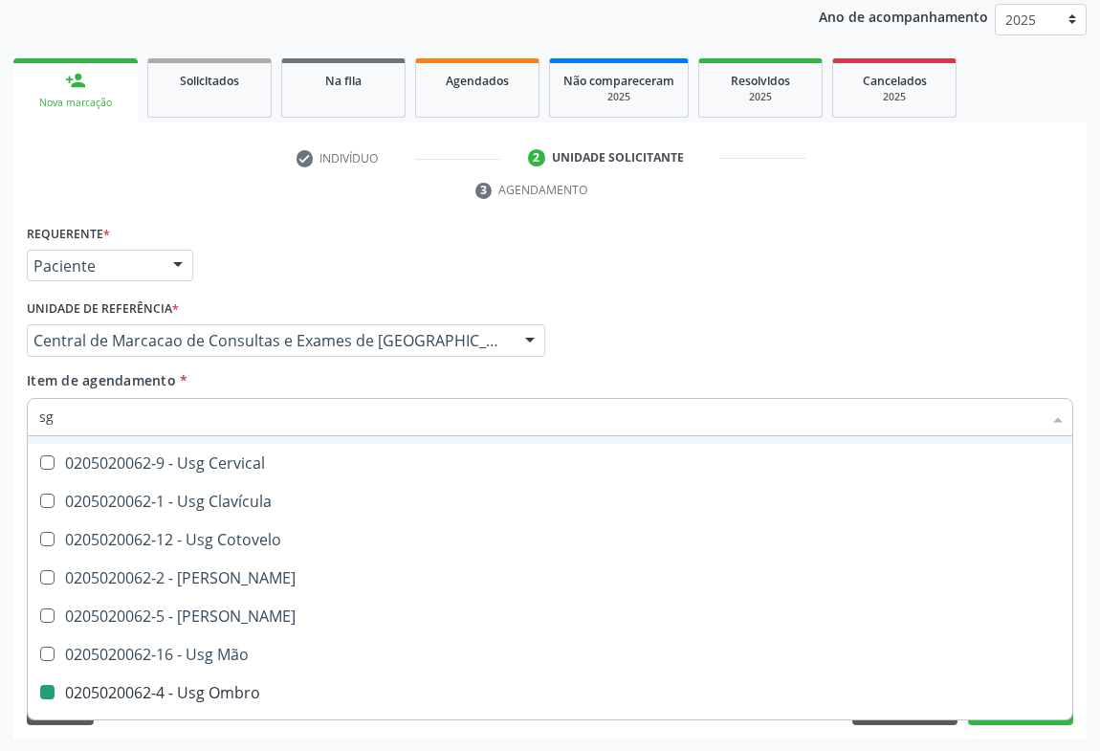
click at [873, 301] on div "Profissional Solicitante Por favor, selecione a Unidade de Atendimento primeiro…" at bounding box center [550, 332] width 1056 height 75
checkbox Resgate "true"
checkbox Ombro "false"
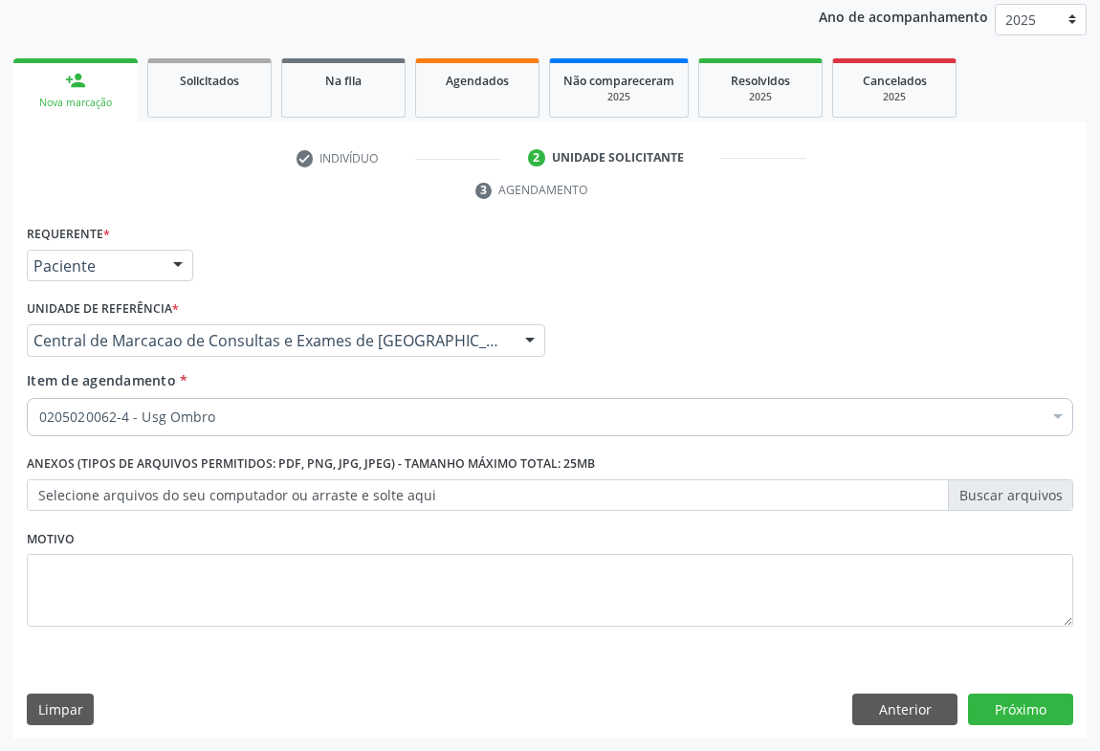
scroll to position [0, 0]
click at [1040, 706] on button "Próximo" at bounding box center [1020, 710] width 105 height 33
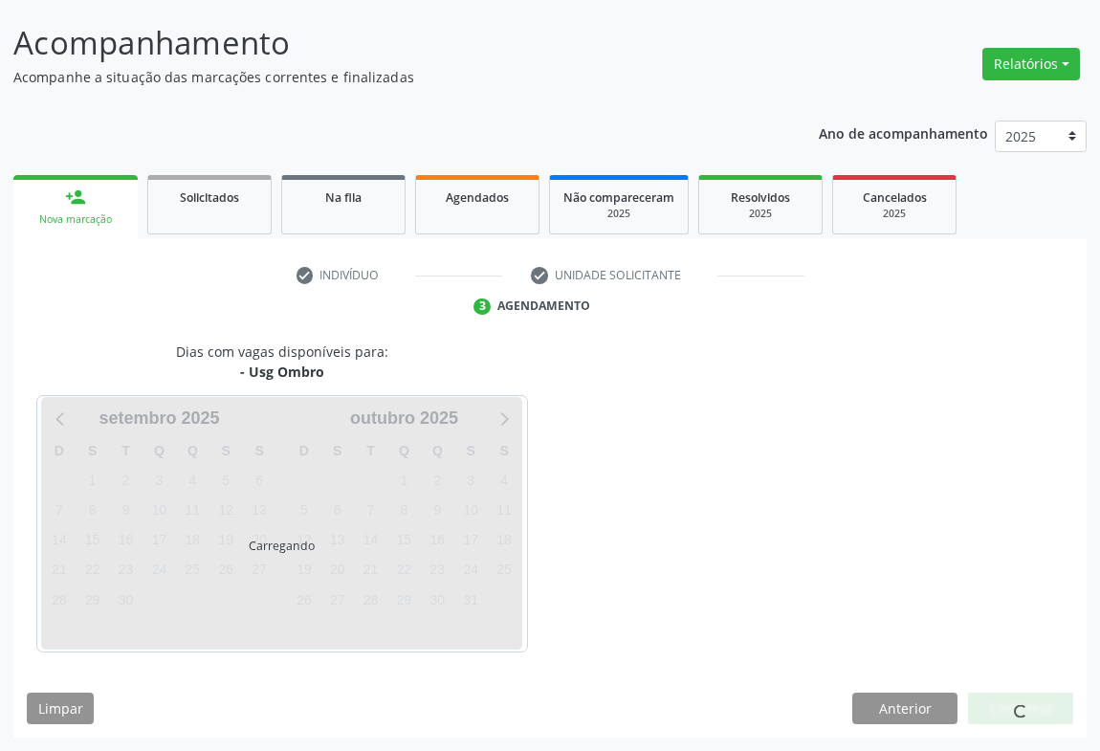
scroll to position [110, 0]
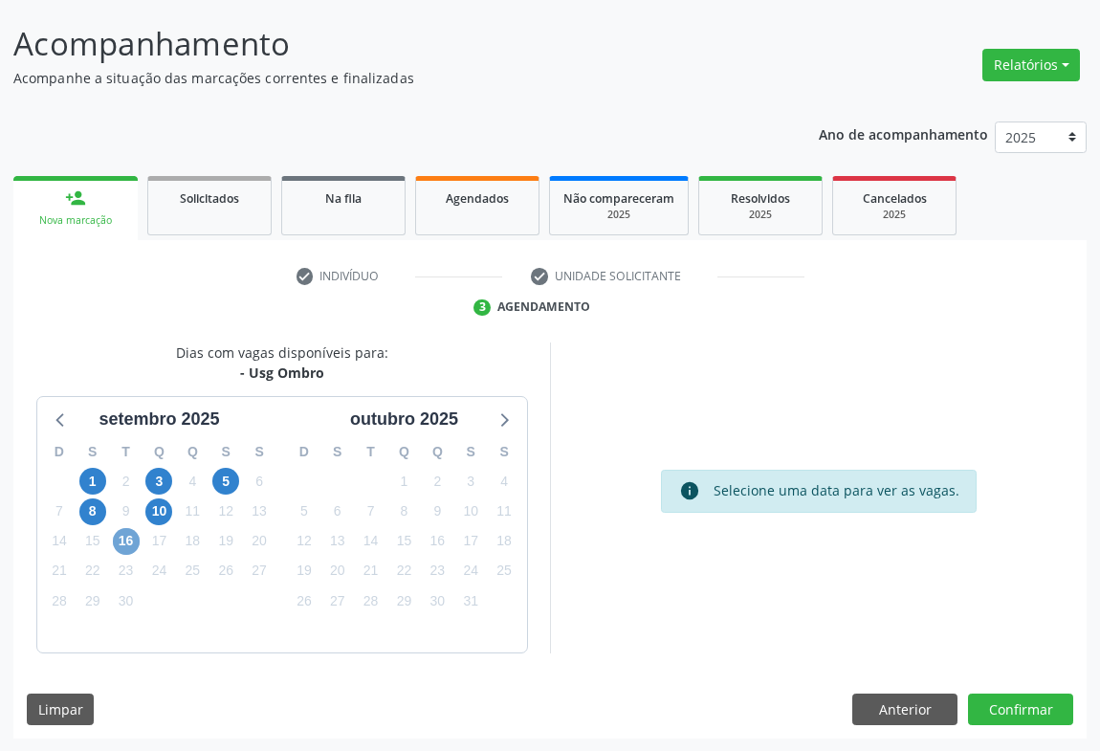
click at [135, 541] on span "16" at bounding box center [126, 541] width 27 height 27
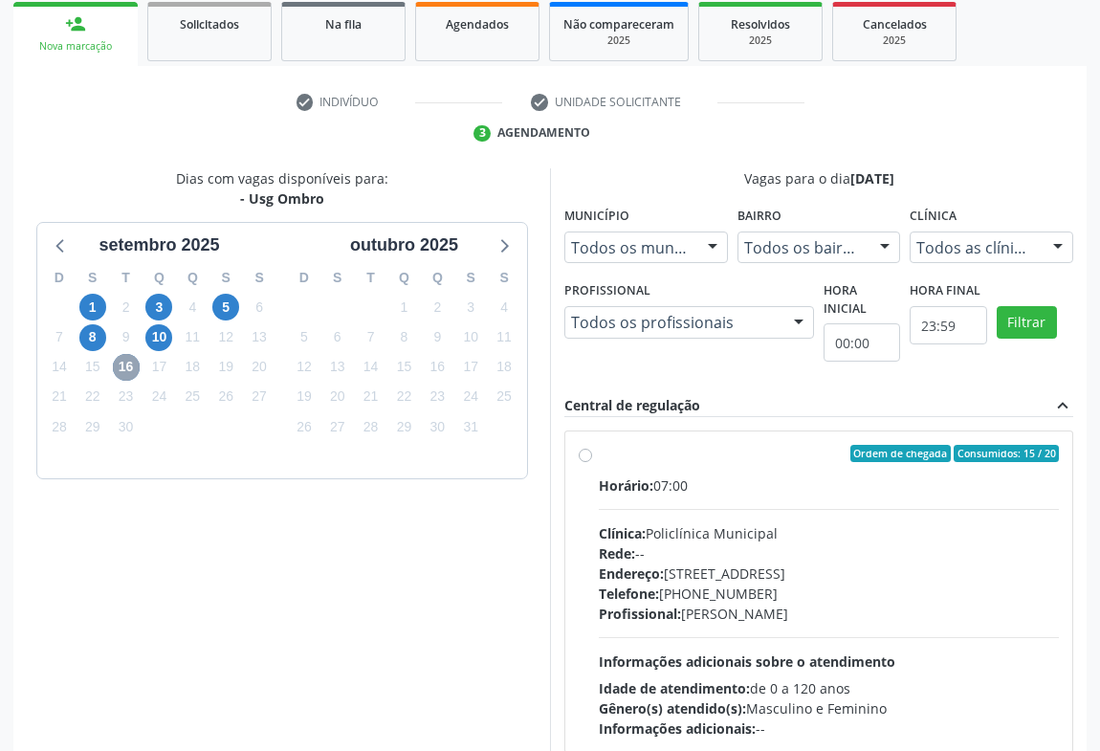
scroll to position [397, 0]
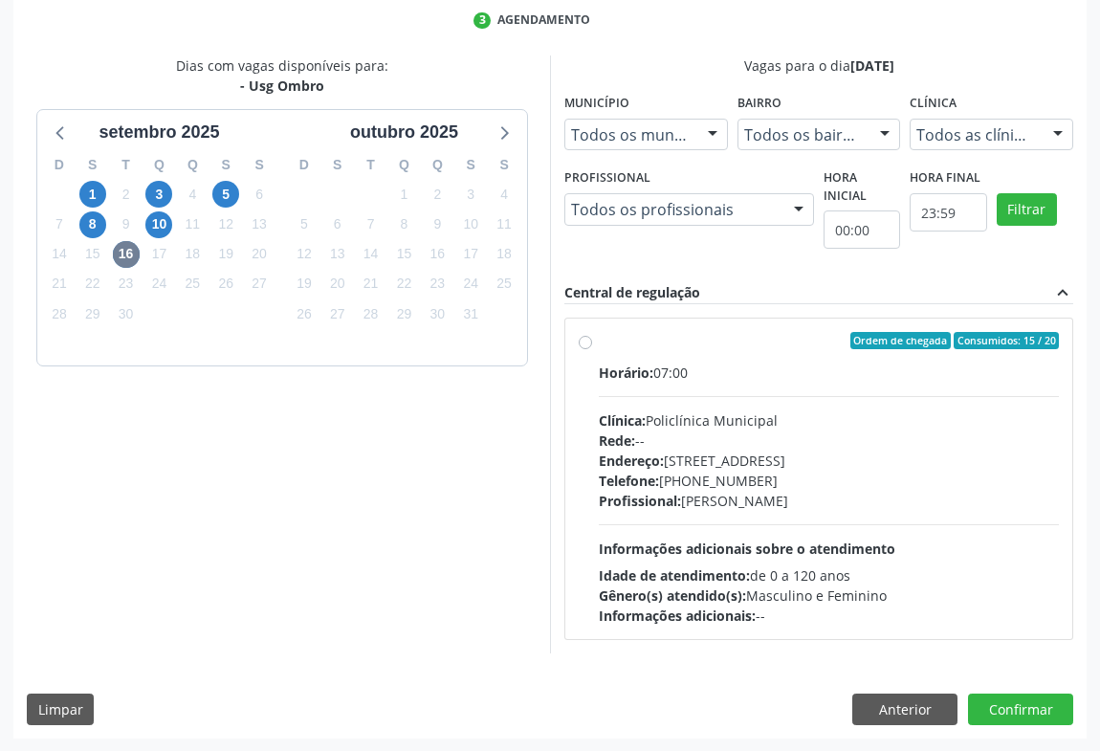
click at [851, 497] on div "Profissional: Italo Goncalves da Silva" at bounding box center [829, 501] width 460 height 20
click at [592, 349] on input "Ordem de chegada Consumidos: 15 / 20 Horário: 07:00 Clínica: Policlínica Munici…" at bounding box center [585, 340] width 13 height 17
radio input "true"
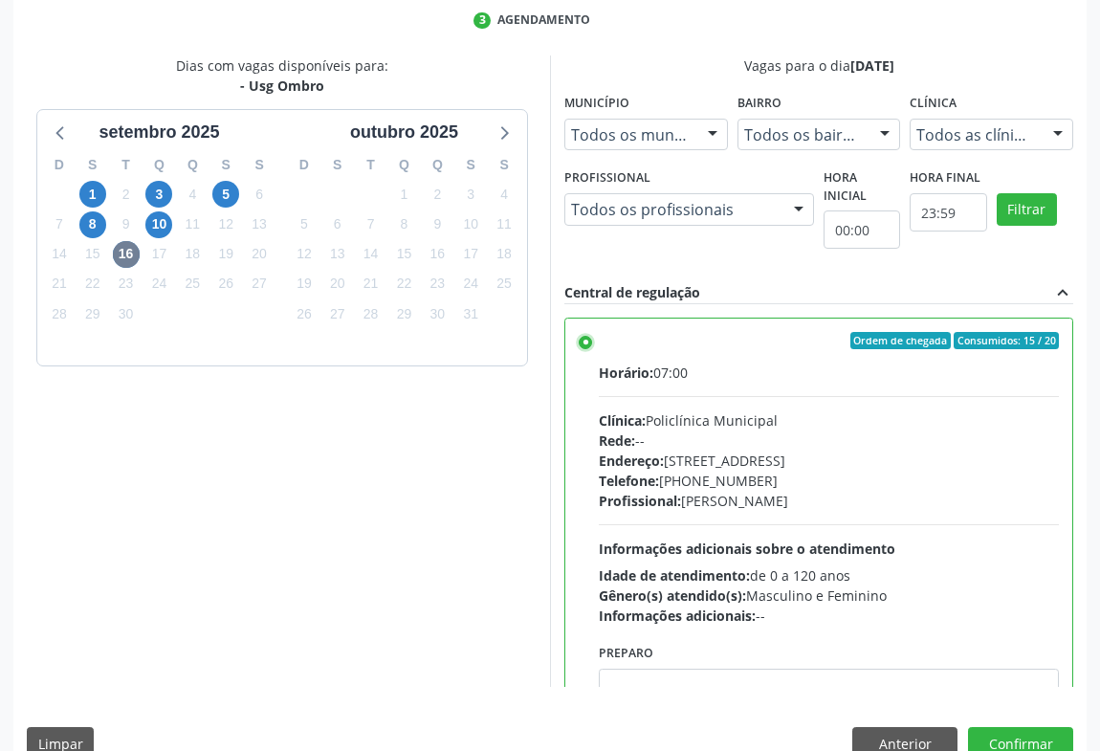
scroll to position [432, 0]
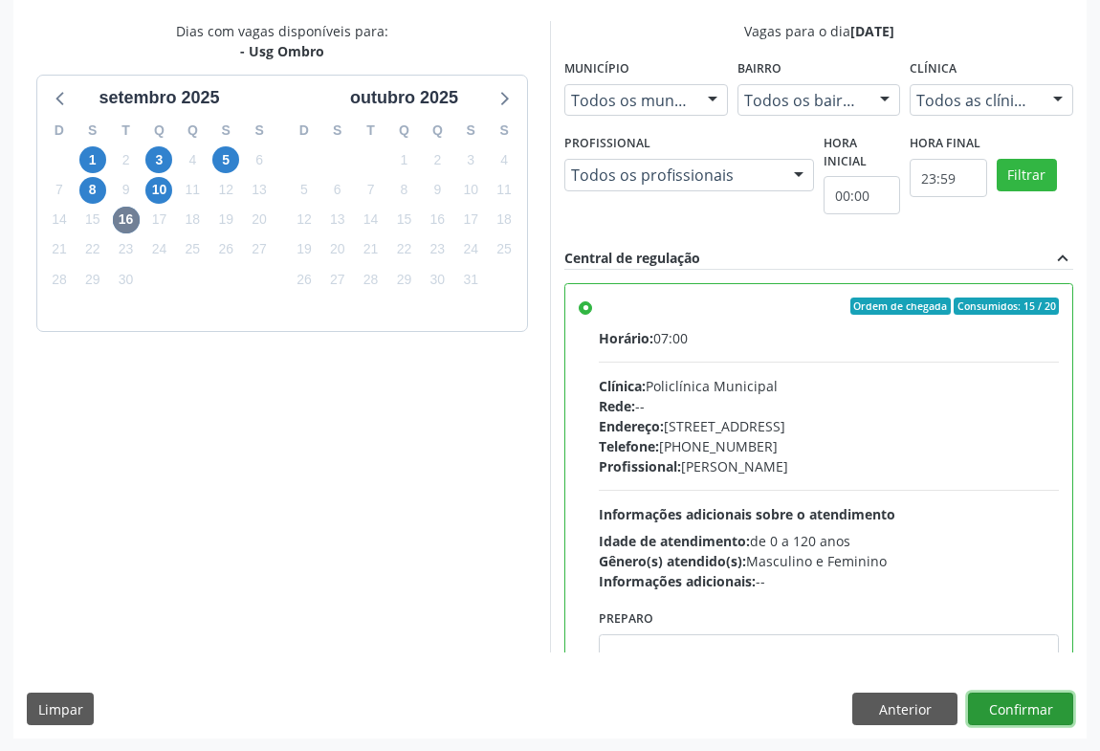
click at [996, 697] on button "Confirmar" at bounding box center [1020, 709] width 105 height 33
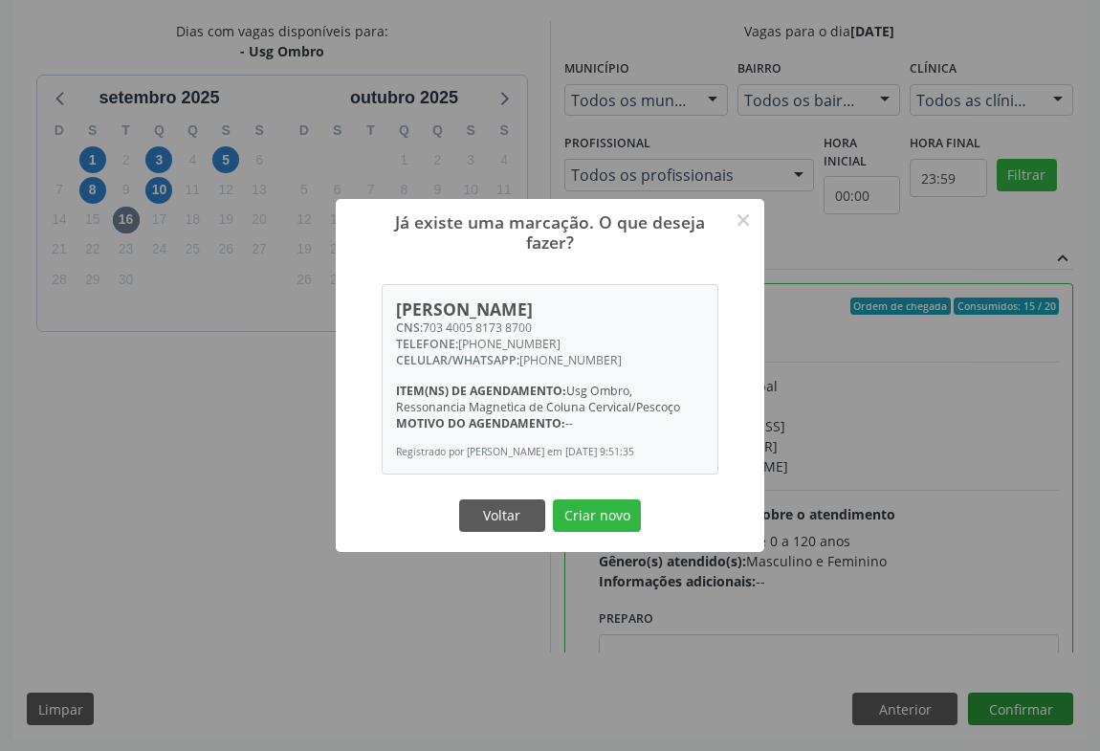
click at [553, 499] on button "Criar novo" at bounding box center [597, 515] width 88 height 33
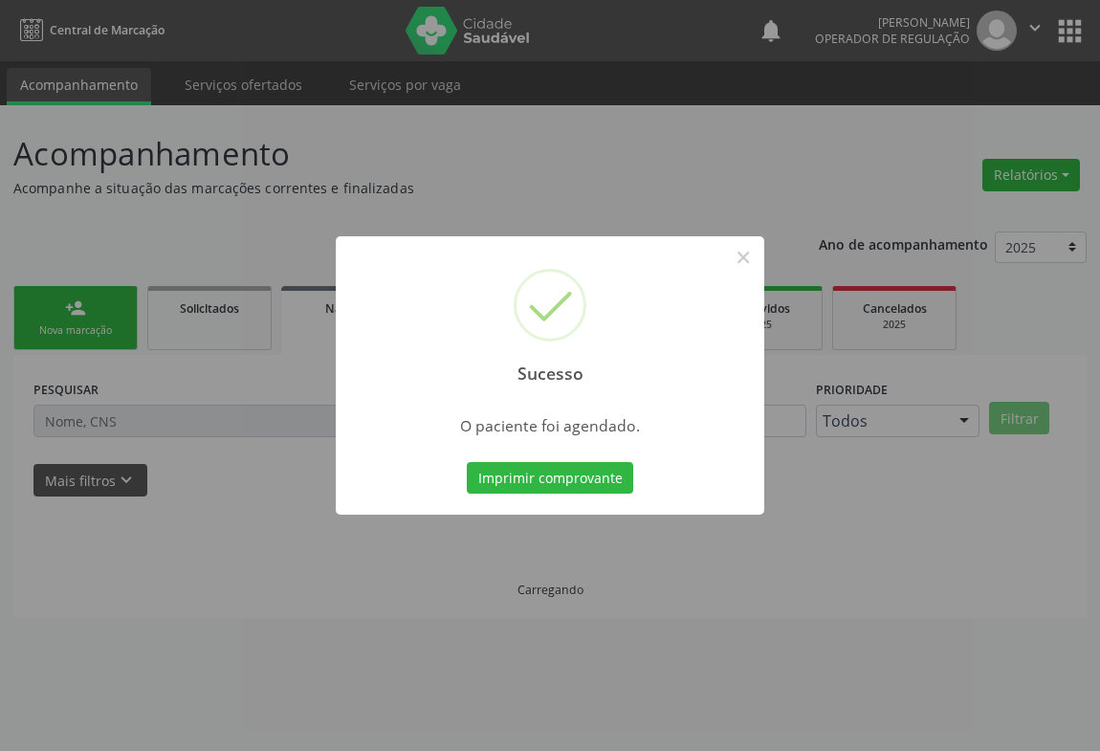
scroll to position [0, 0]
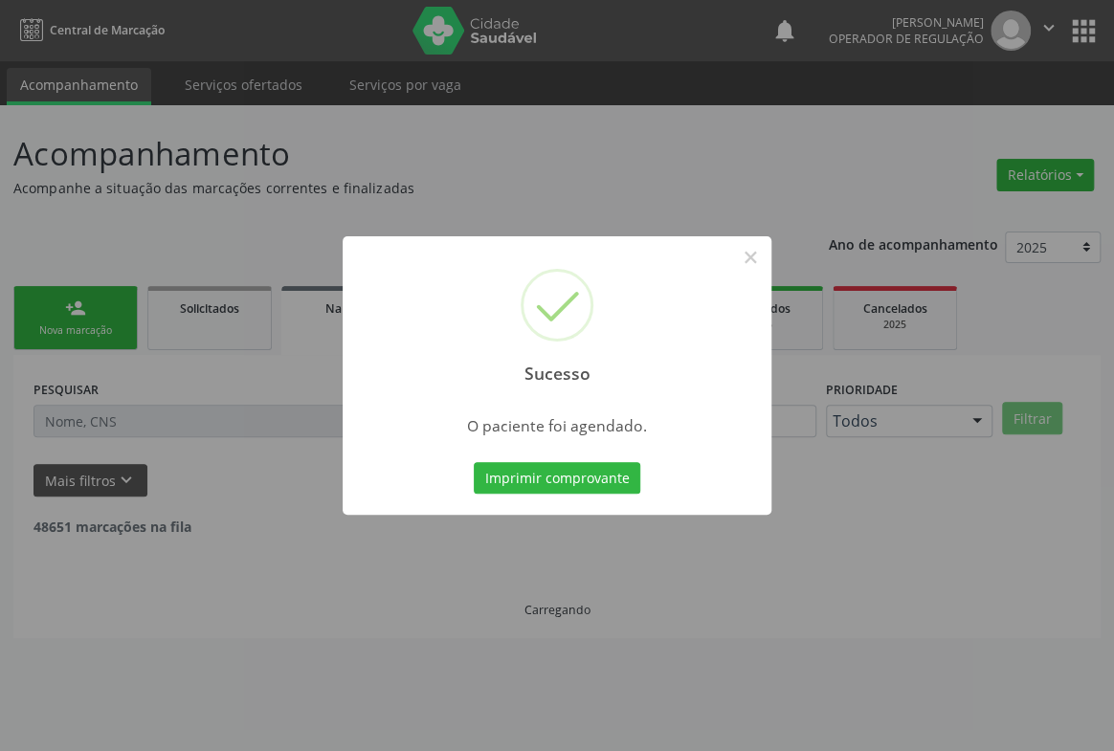
click at [474, 462] on button "Imprimir comprovante" at bounding box center [557, 478] width 166 height 33
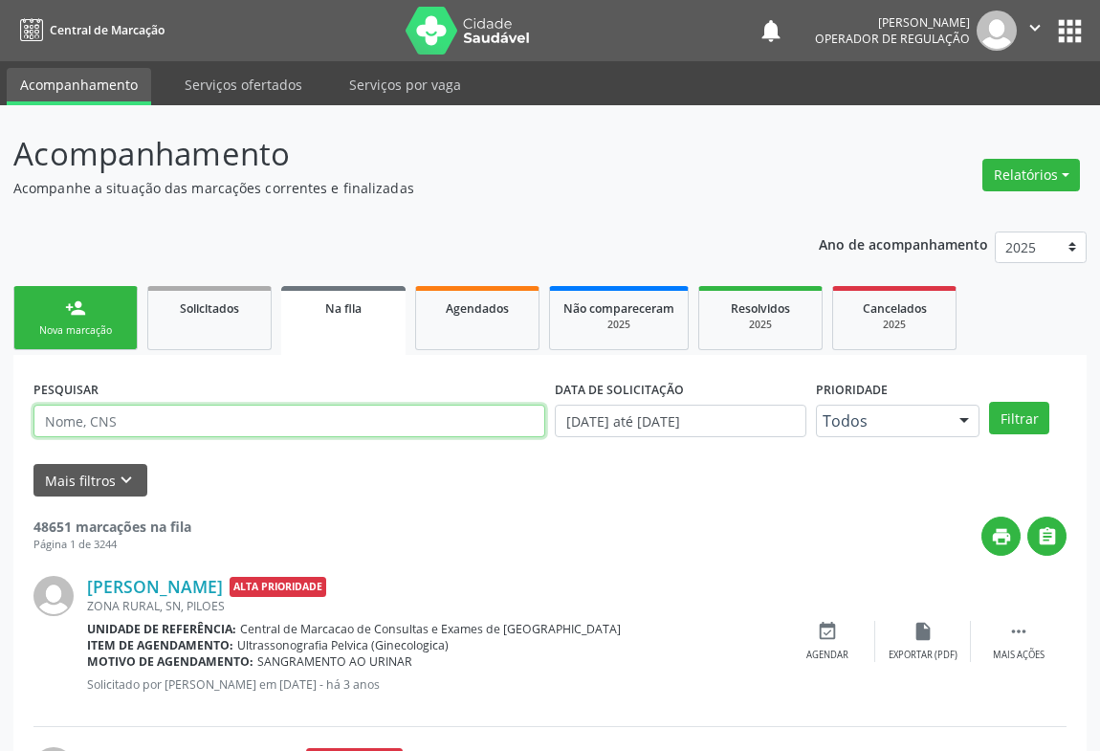
click at [175, 415] on input "text" at bounding box center [289, 421] width 512 height 33
type input "700007080792805"
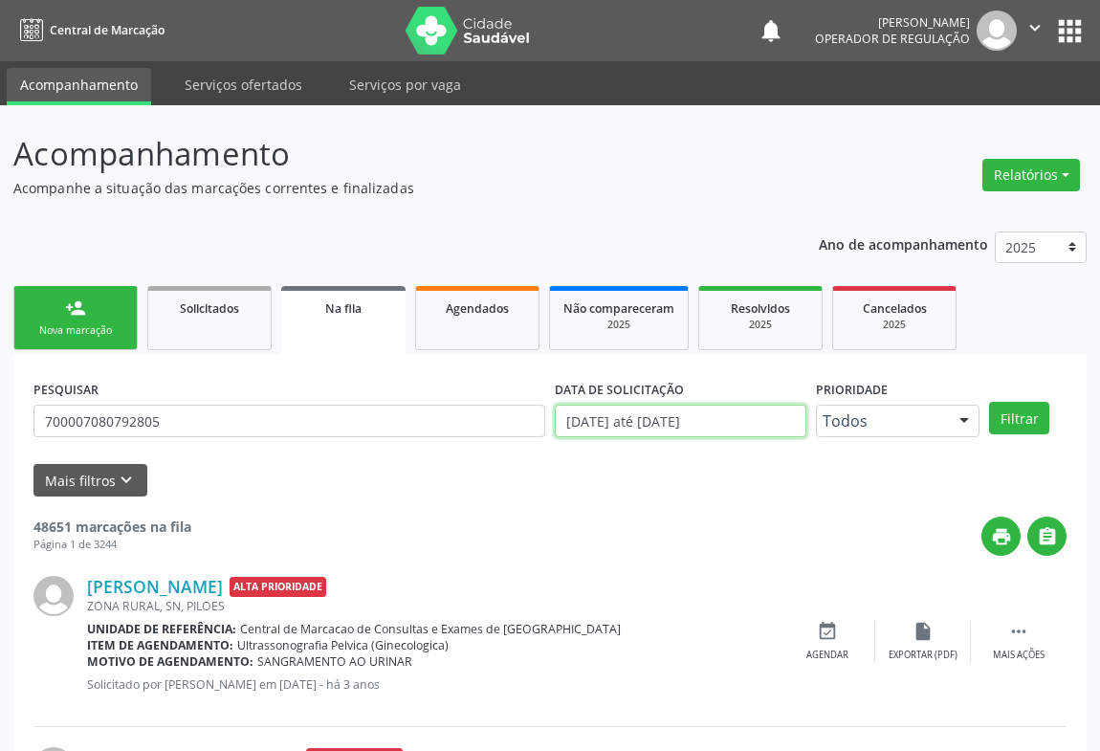
click at [625, 421] on input "[DATE] até [DATE]" at bounding box center [681, 421] width 252 height 33
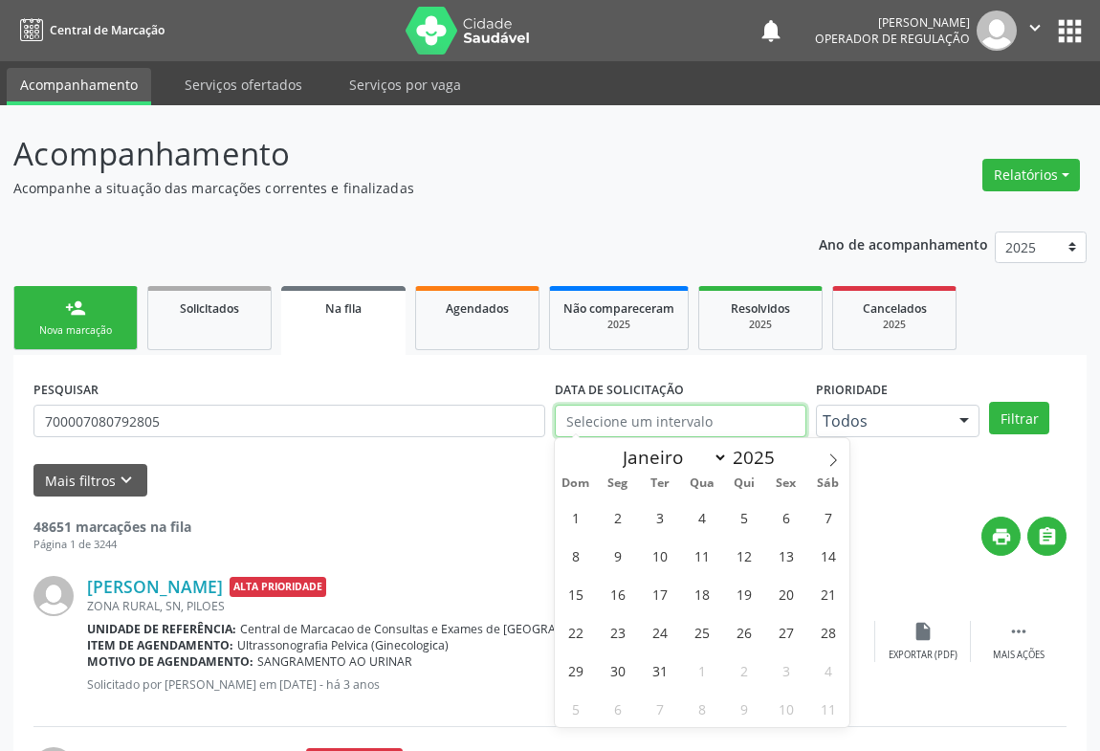
select select "0"
type input "2023"
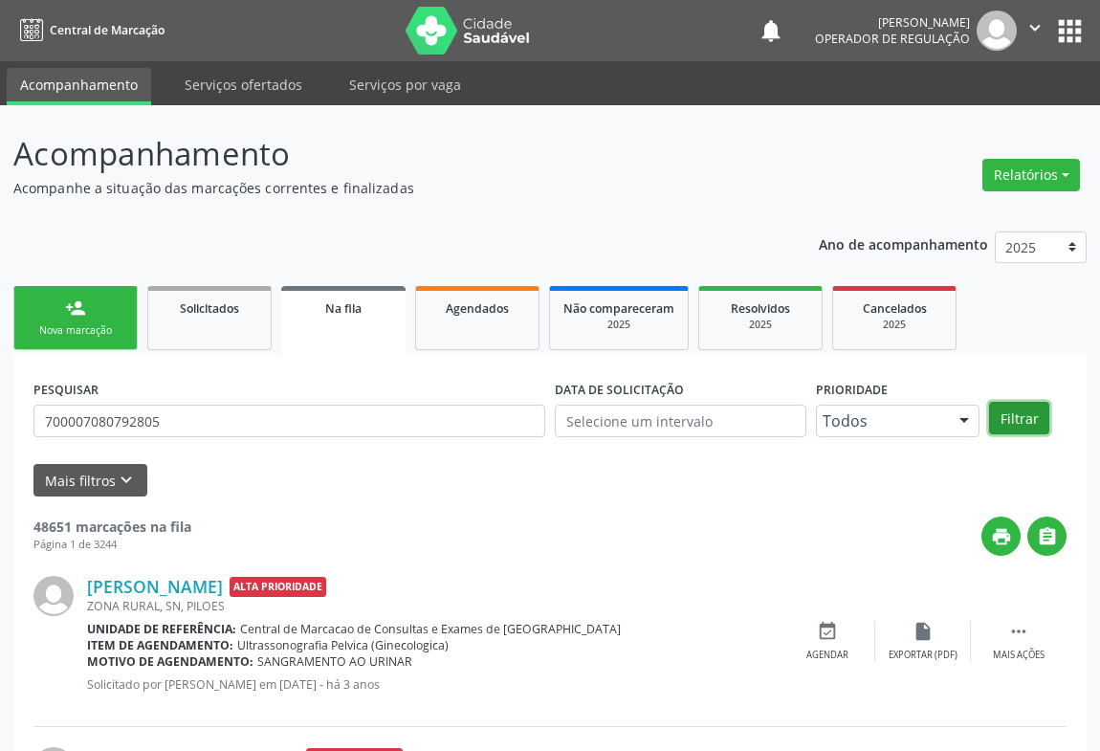
click at [1035, 414] on button "Filtrar" at bounding box center [1019, 418] width 60 height 33
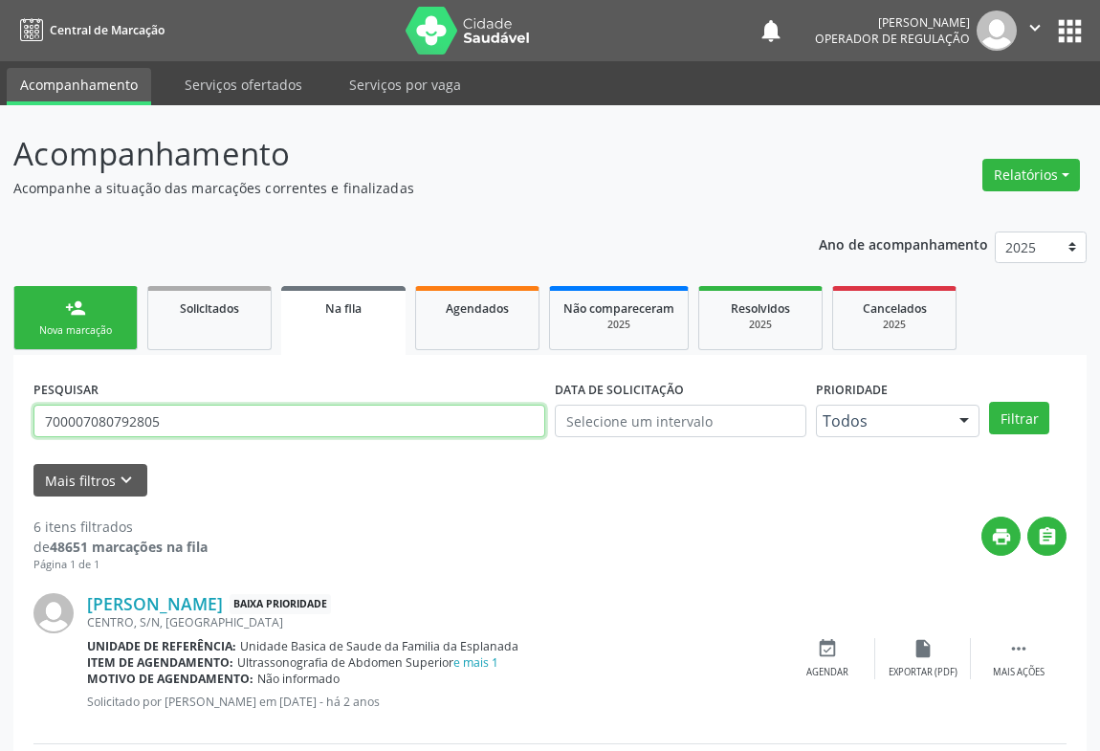
drag, startPoint x: 229, startPoint y: 415, endPoint x: 0, endPoint y: 410, distance: 228.8
click at [78, 313] on div "person_add" at bounding box center [75, 308] width 21 height 21
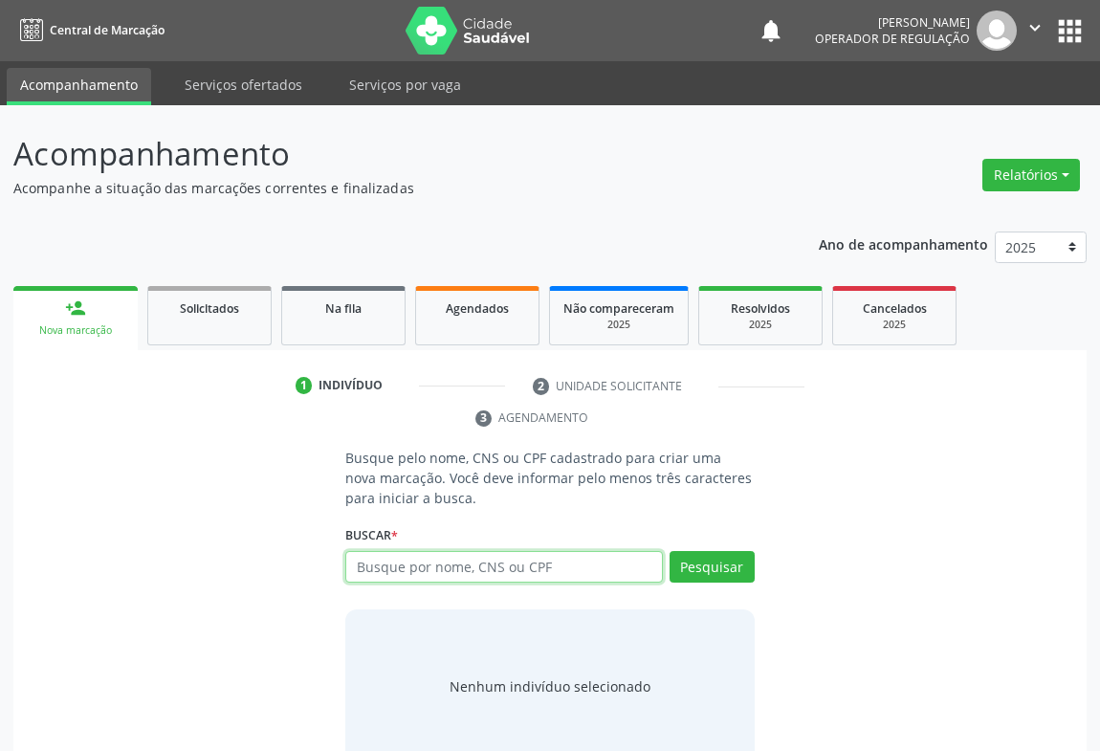
click at [504, 569] on input "text" at bounding box center [504, 567] width 318 height 33
paste input "700007080792805"
type input "700007080792805"
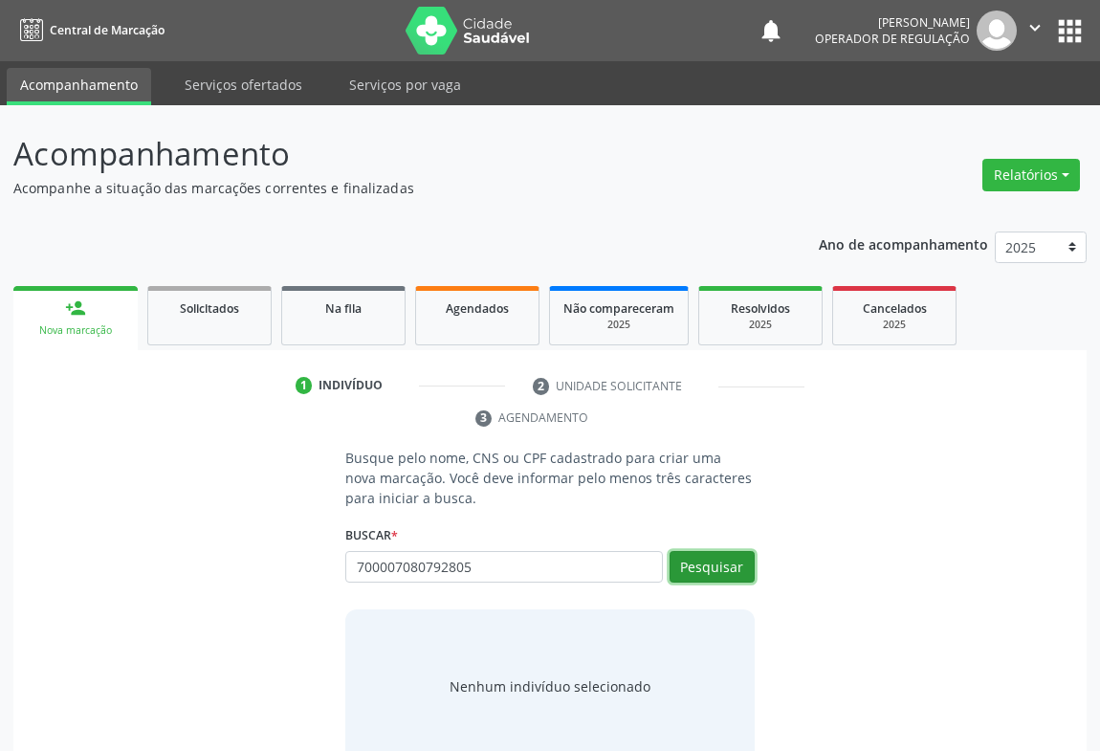
click at [730, 569] on button "Pesquisar" at bounding box center [712, 567] width 85 height 33
type input "700007080792805"
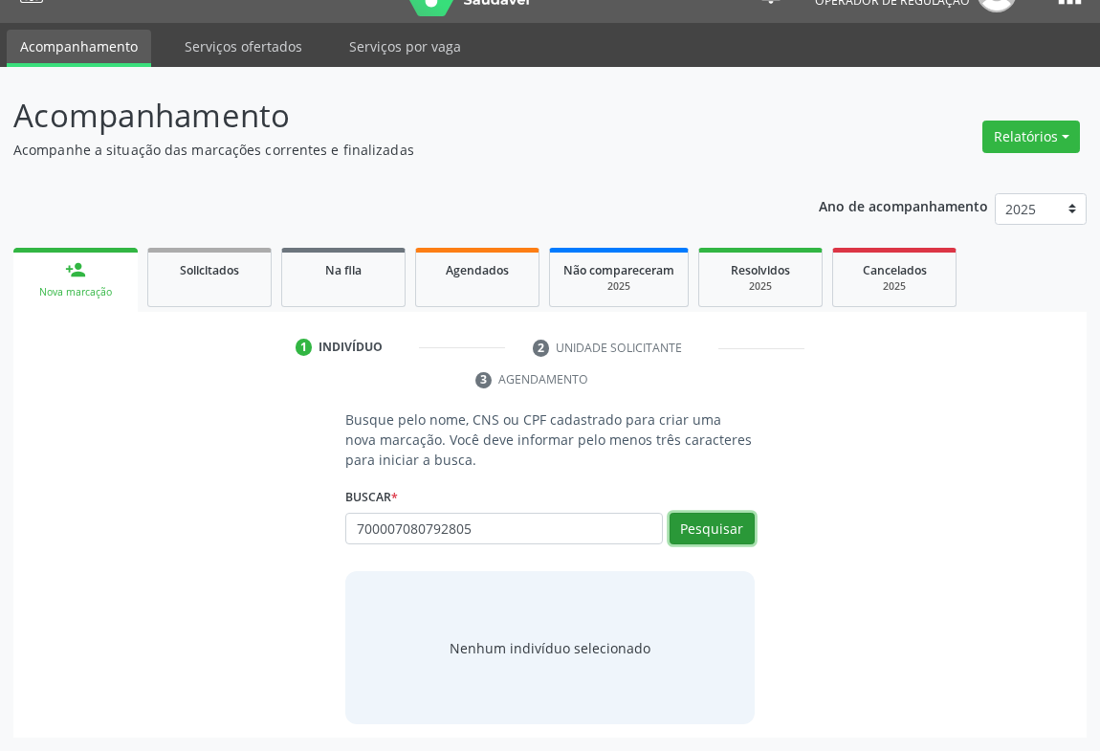
click at [700, 537] on button "Pesquisar" at bounding box center [712, 529] width 85 height 33
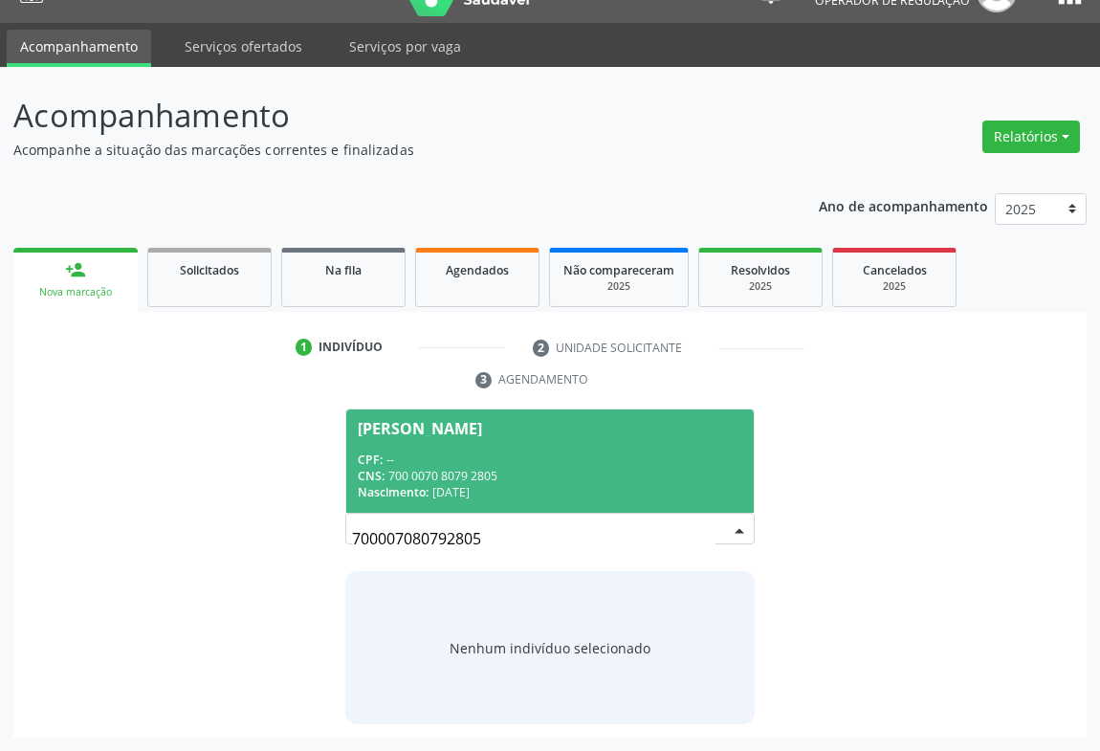
click at [510, 454] on div "CPF: --" at bounding box center [550, 460] width 385 height 16
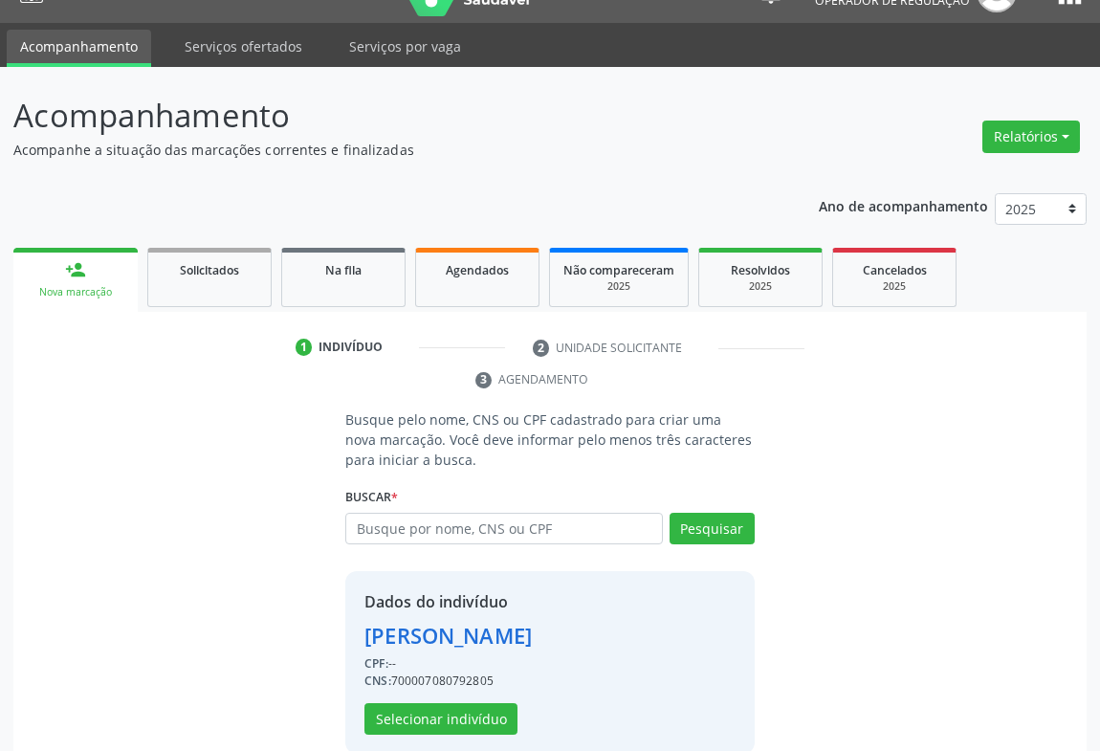
scroll to position [67, 0]
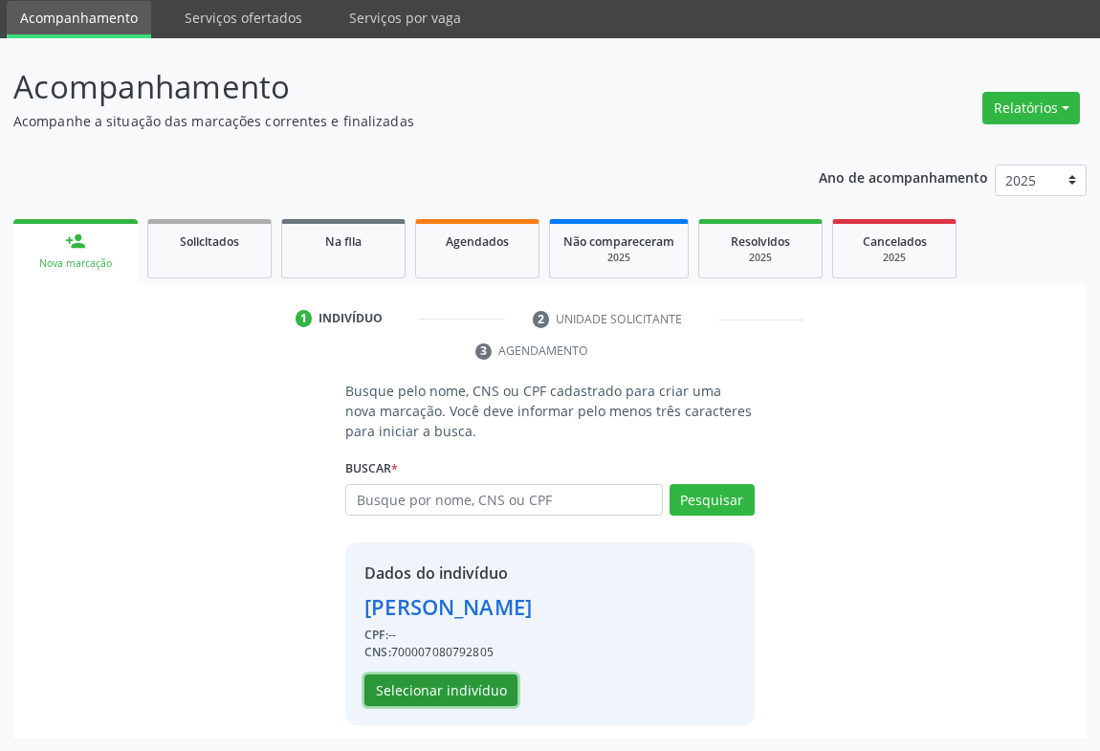
click at [470, 685] on button "Selecionar indivíduo" at bounding box center [441, 691] width 153 height 33
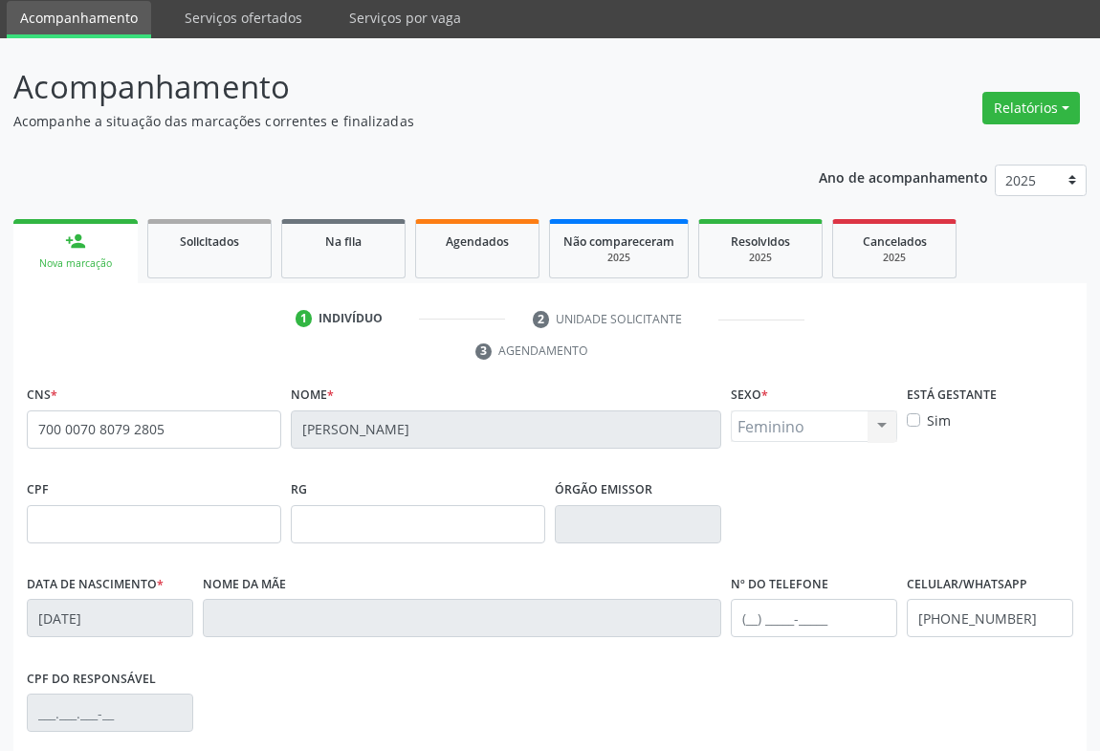
scroll to position [317, 0]
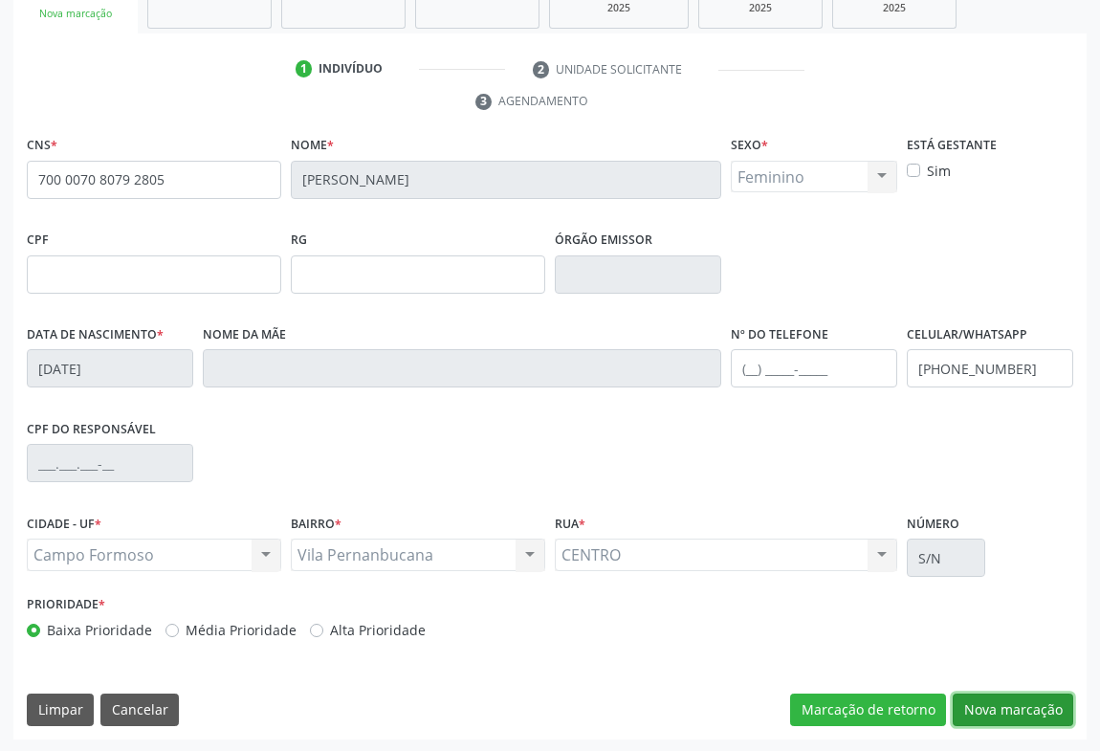
click at [977, 694] on button "Nova marcação" at bounding box center [1013, 710] width 121 height 33
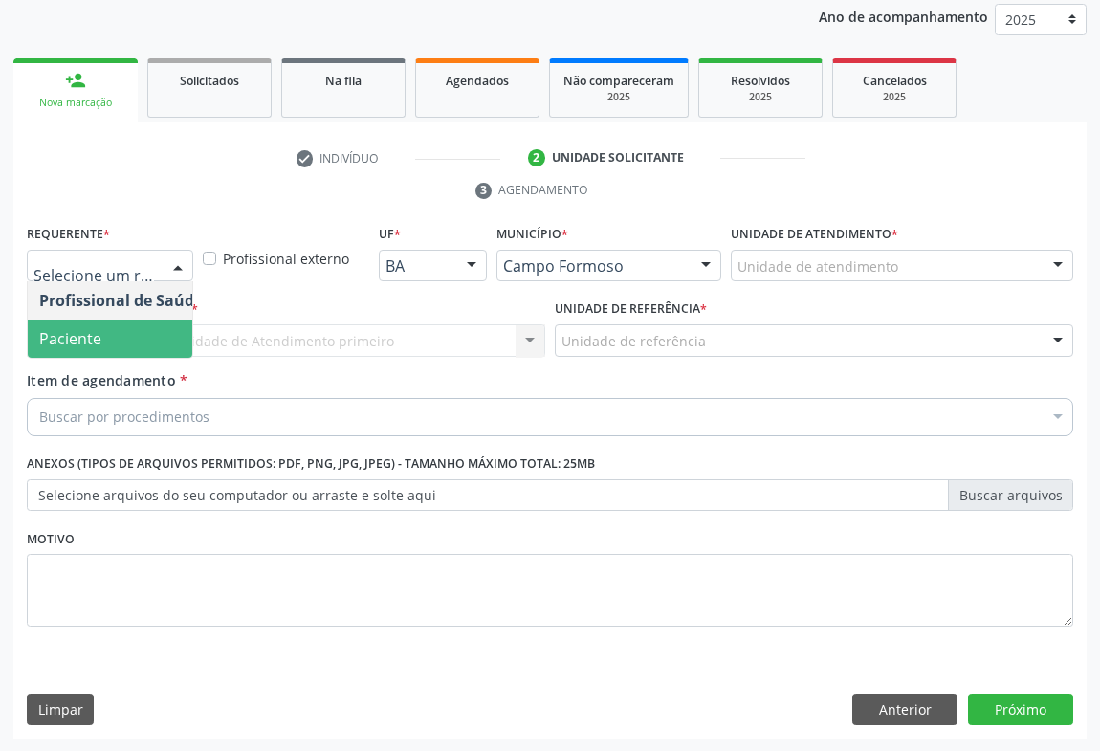
click at [142, 354] on span "Paciente" at bounding box center [121, 339] width 187 height 38
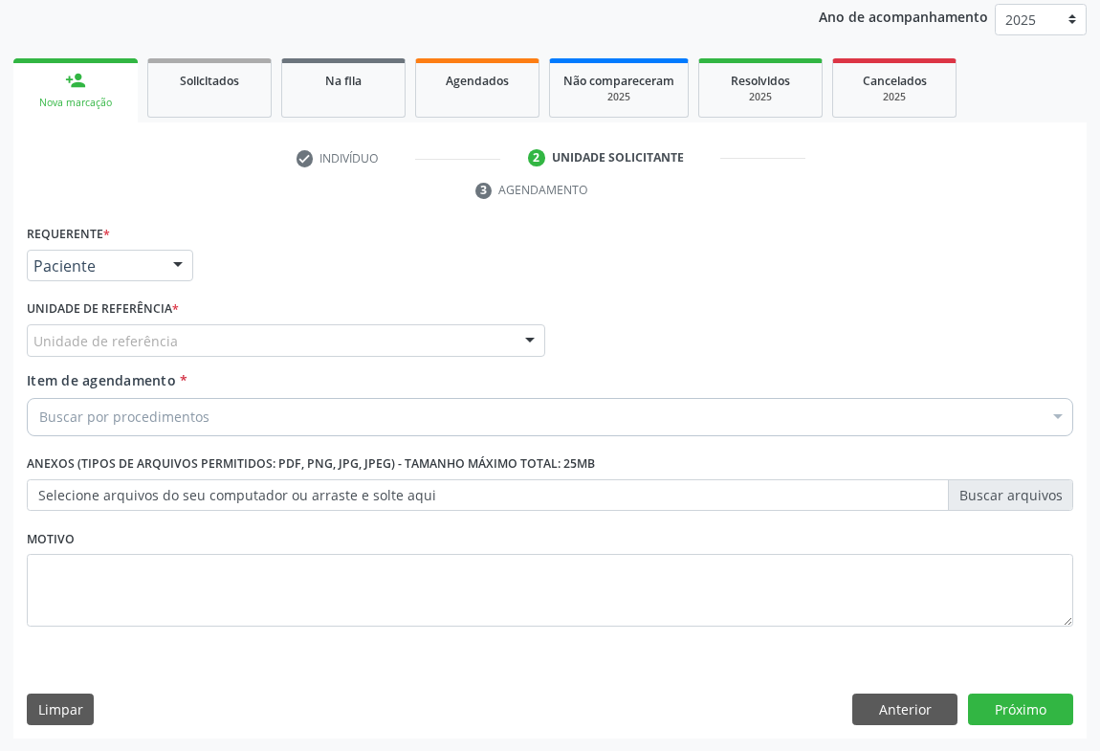
click at [193, 342] on div "Unidade de referência" at bounding box center [286, 340] width 519 height 33
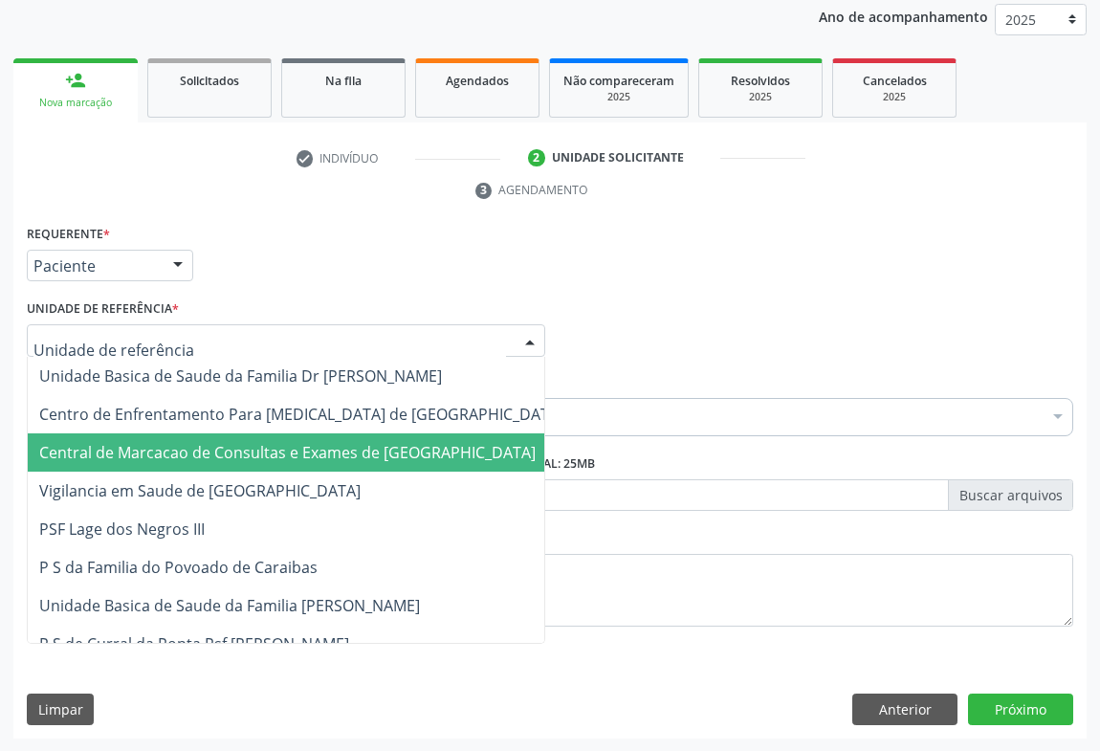
click at [191, 442] on span "Central de Marcacao de Consultas e Exames de [GEOGRAPHIC_DATA]" at bounding box center [287, 452] width 497 height 21
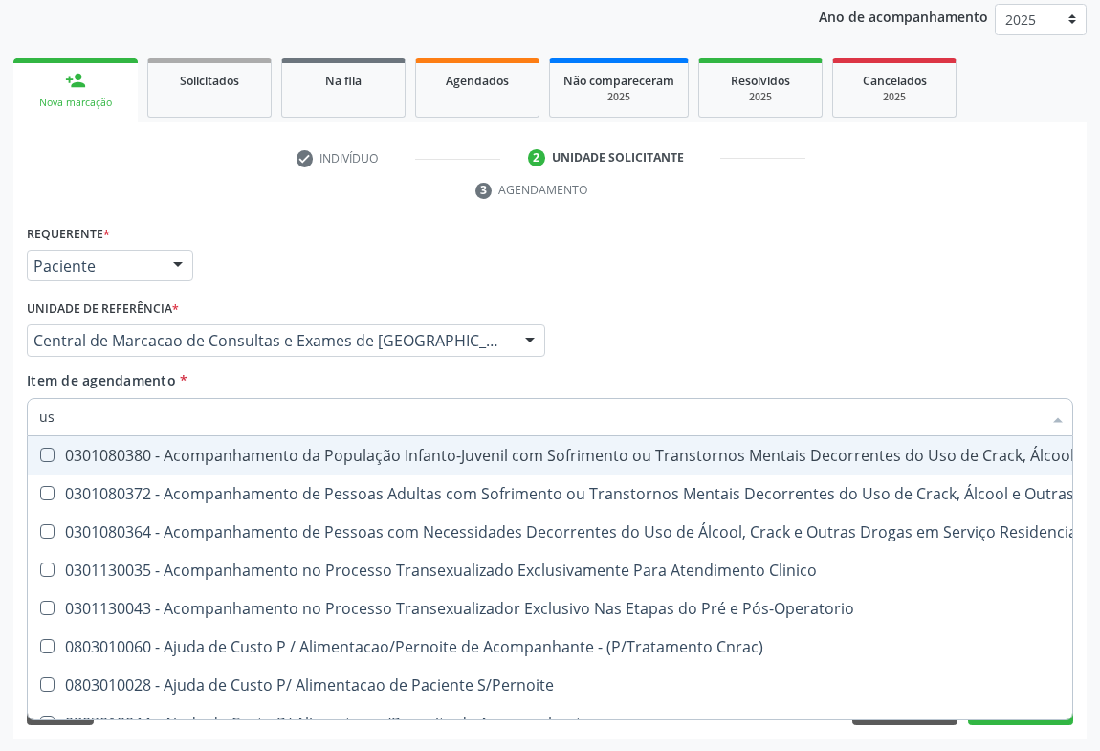
type input "usg"
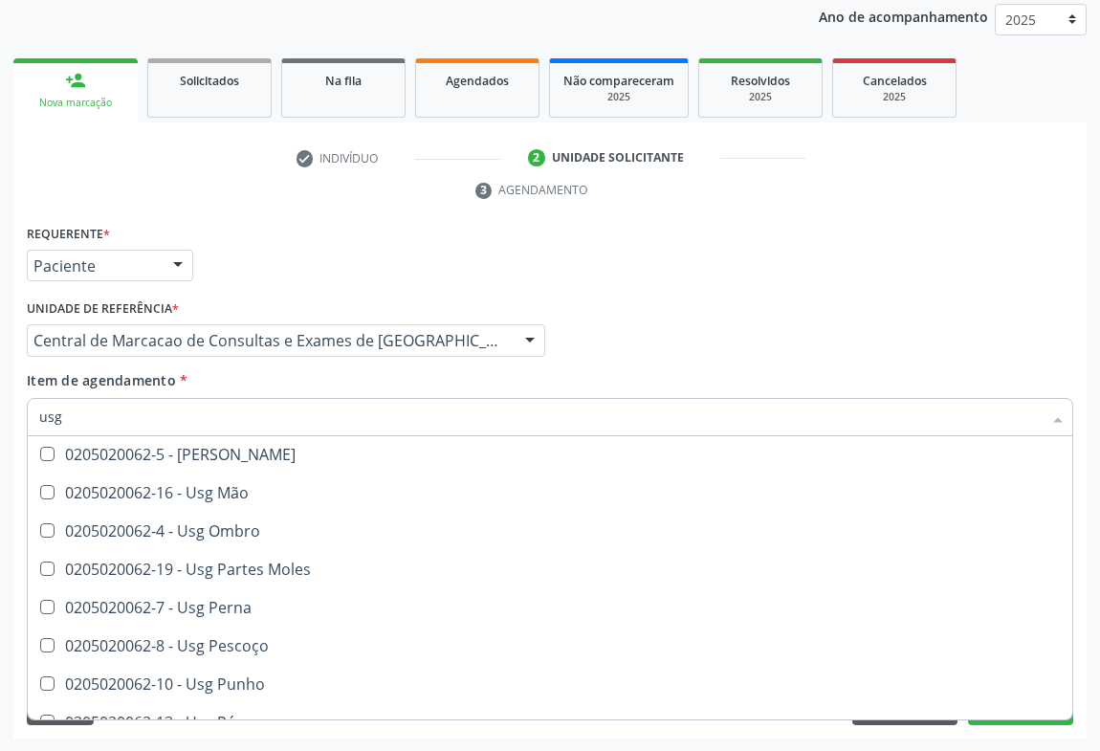
scroll to position [182, 0]
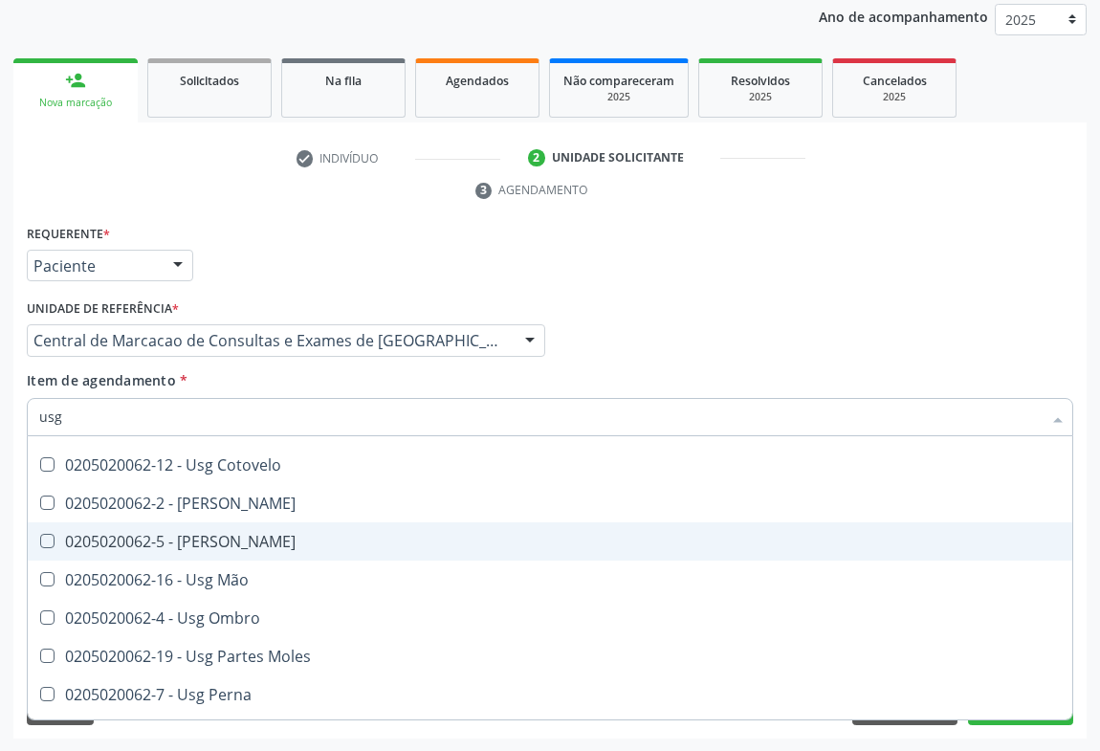
click at [268, 522] on span "0205020062-5 - Usg Joelho" at bounding box center [550, 541] width 1045 height 38
checkbox Joelho "true"
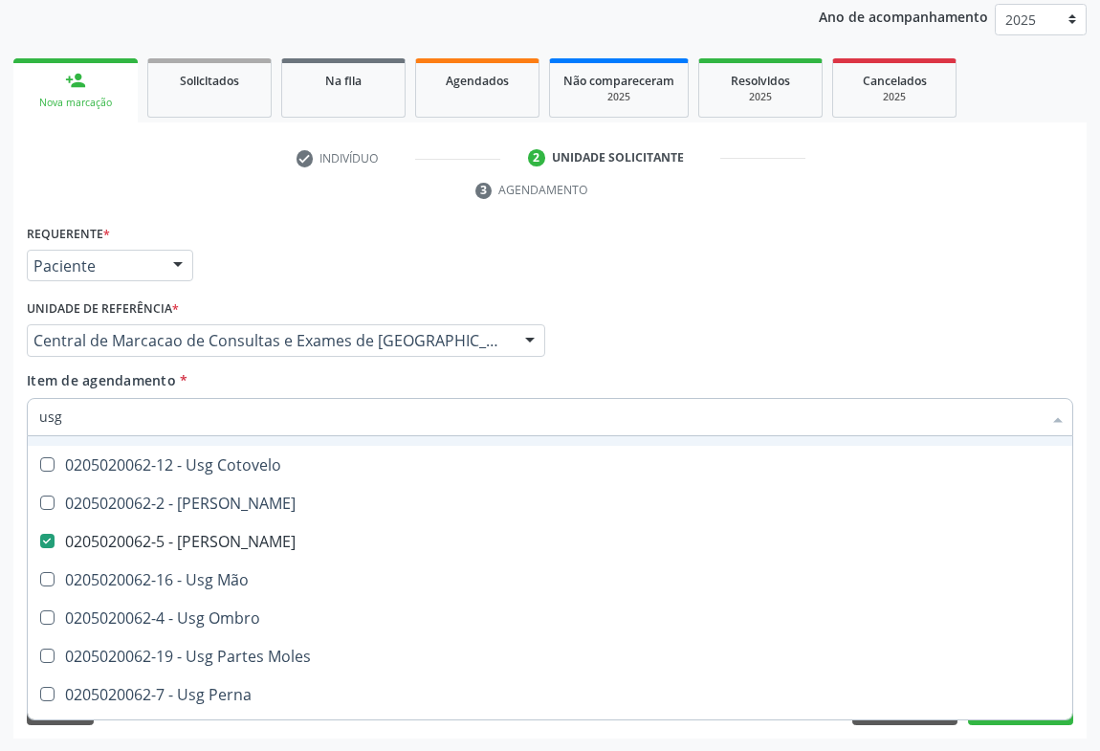
click at [764, 340] on div "Profissional Solicitante Por favor, selecione a Unidade de Atendimento primeiro…" at bounding box center [550, 332] width 1056 height 75
checkbox Braço "true"
checkbox Joelho "false"
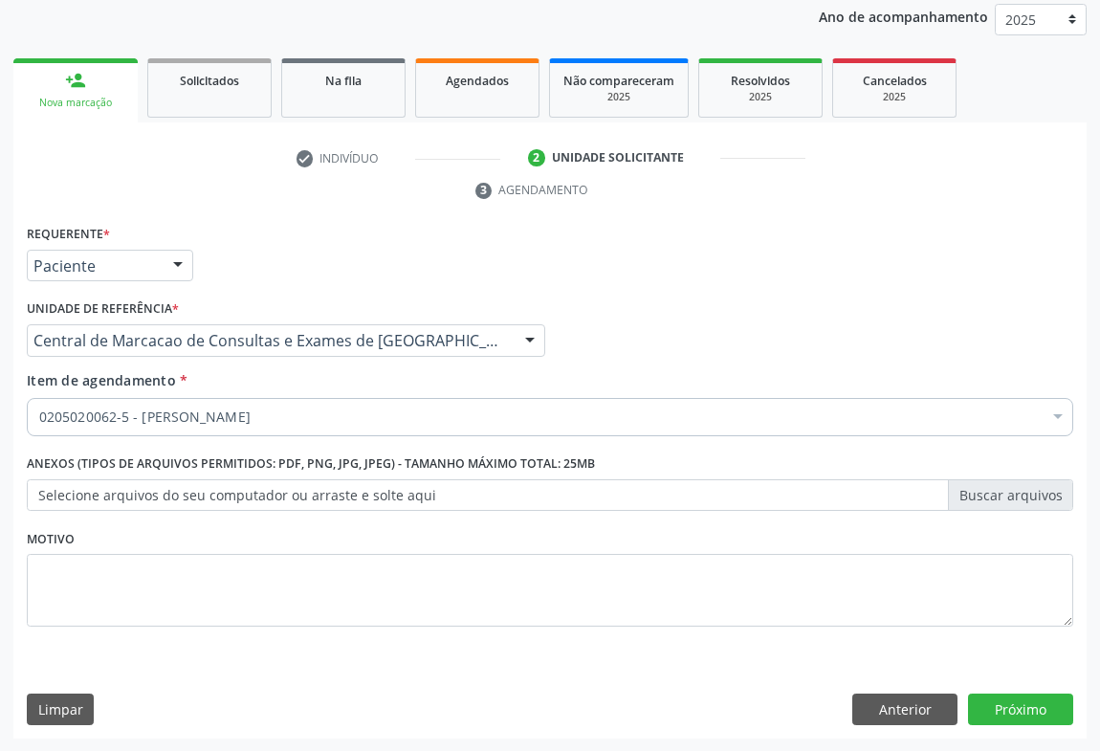
scroll to position [0, 0]
click at [995, 705] on button "Próximo" at bounding box center [1020, 710] width 105 height 33
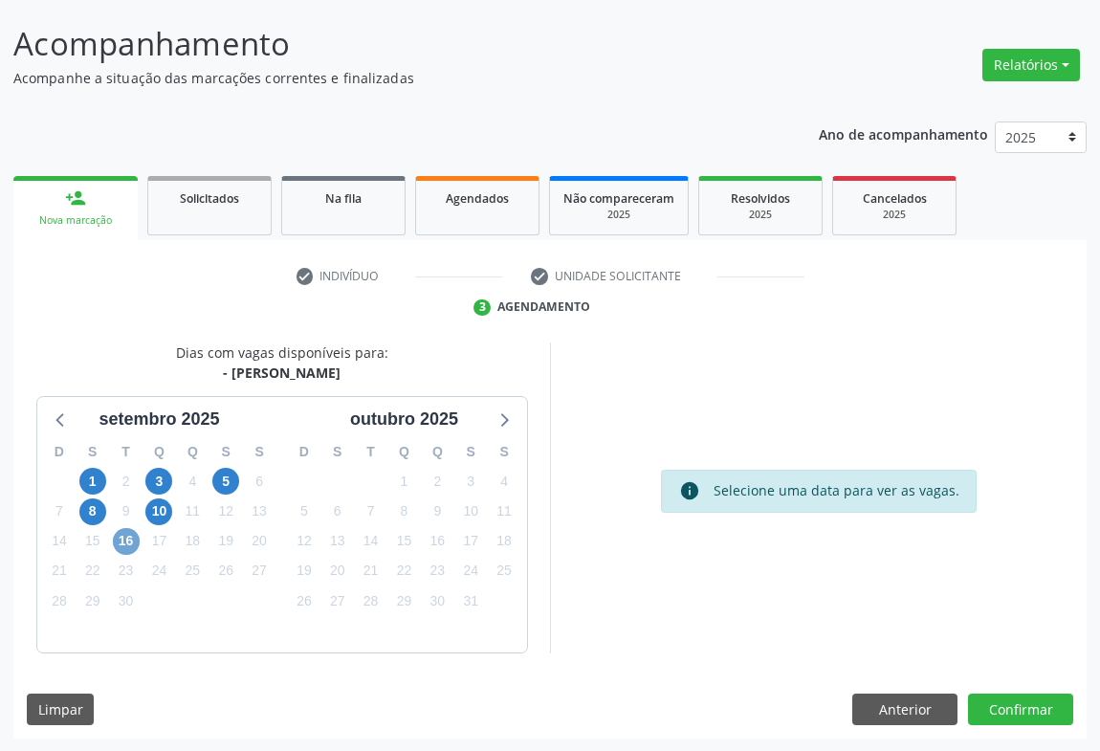
click at [121, 532] on span "16" at bounding box center [126, 541] width 27 height 27
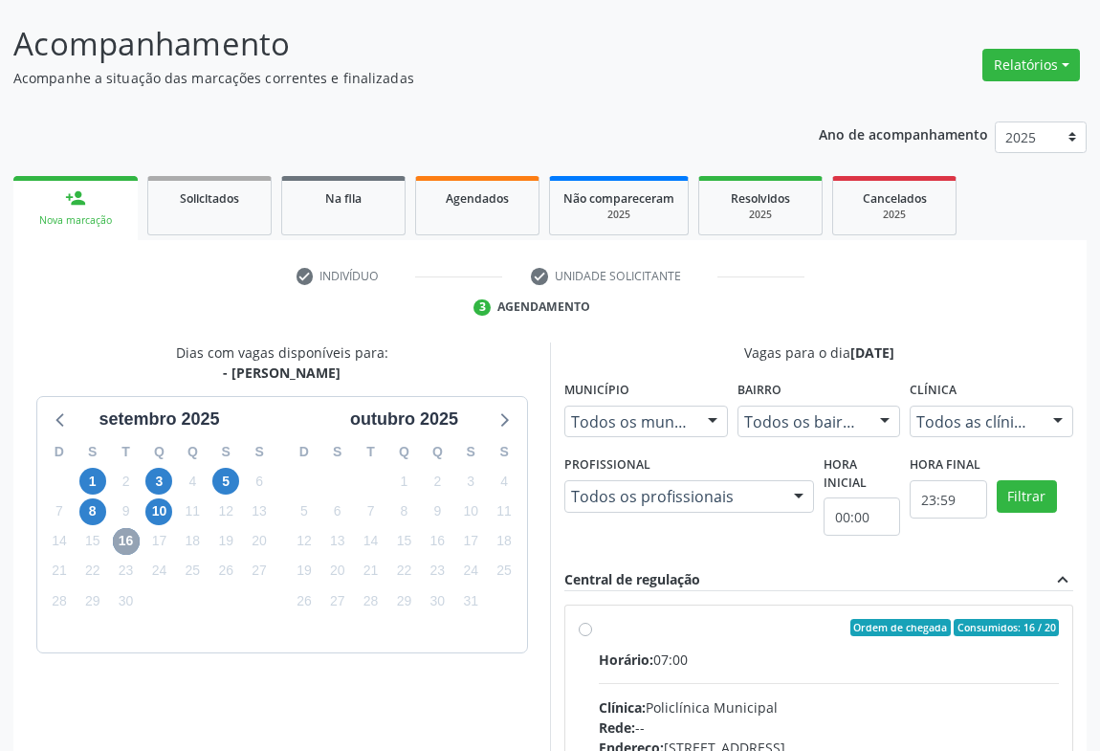
scroll to position [397, 0]
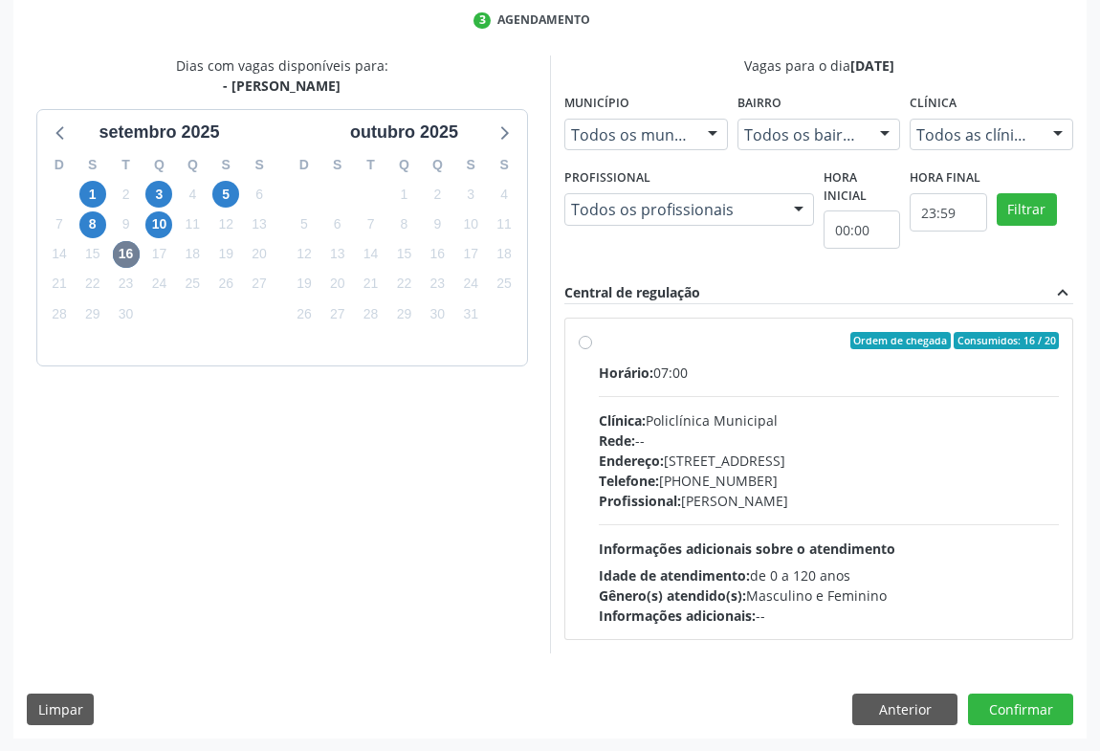
click at [864, 385] on div "Horário: 07:00 Clínica: Policlínica Municipal Rede: -- Endereço: Predio, nº 386…" at bounding box center [829, 494] width 460 height 263
click at [592, 349] on input "Ordem de chegada Consumidos: 16 / 20 Horário: 07:00 Clínica: Policlínica Munici…" at bounding box center [585, 340] width 13 height 17
radio input "true"
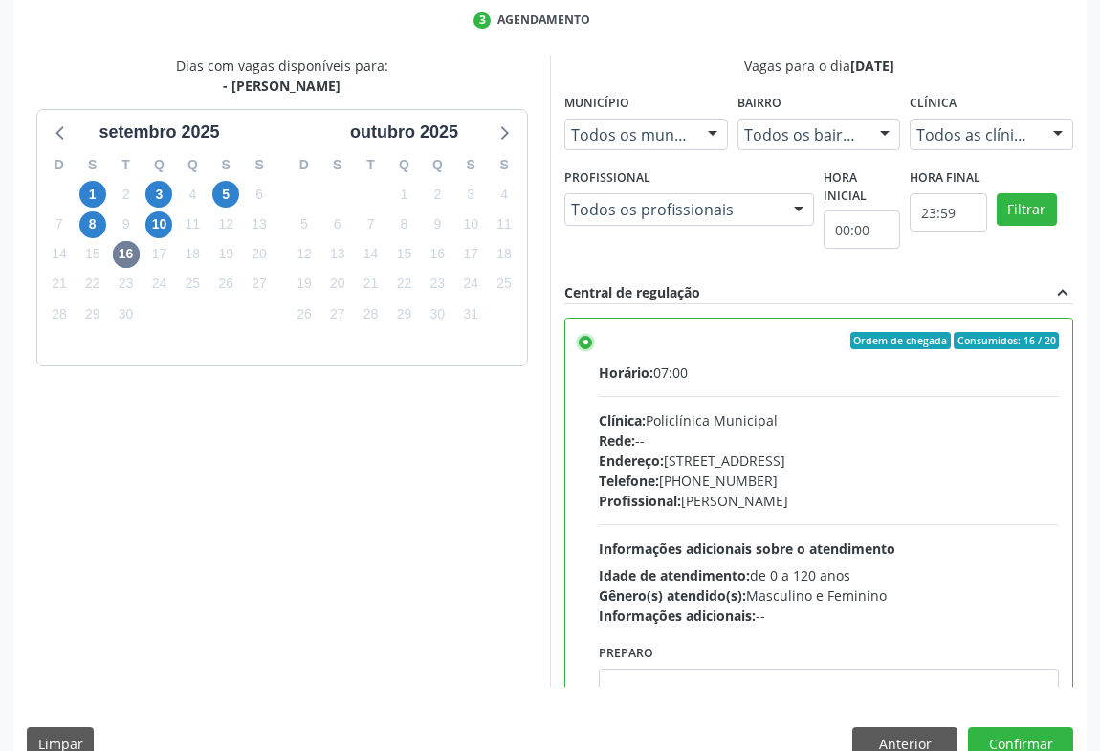
scroll to position [432, 0]
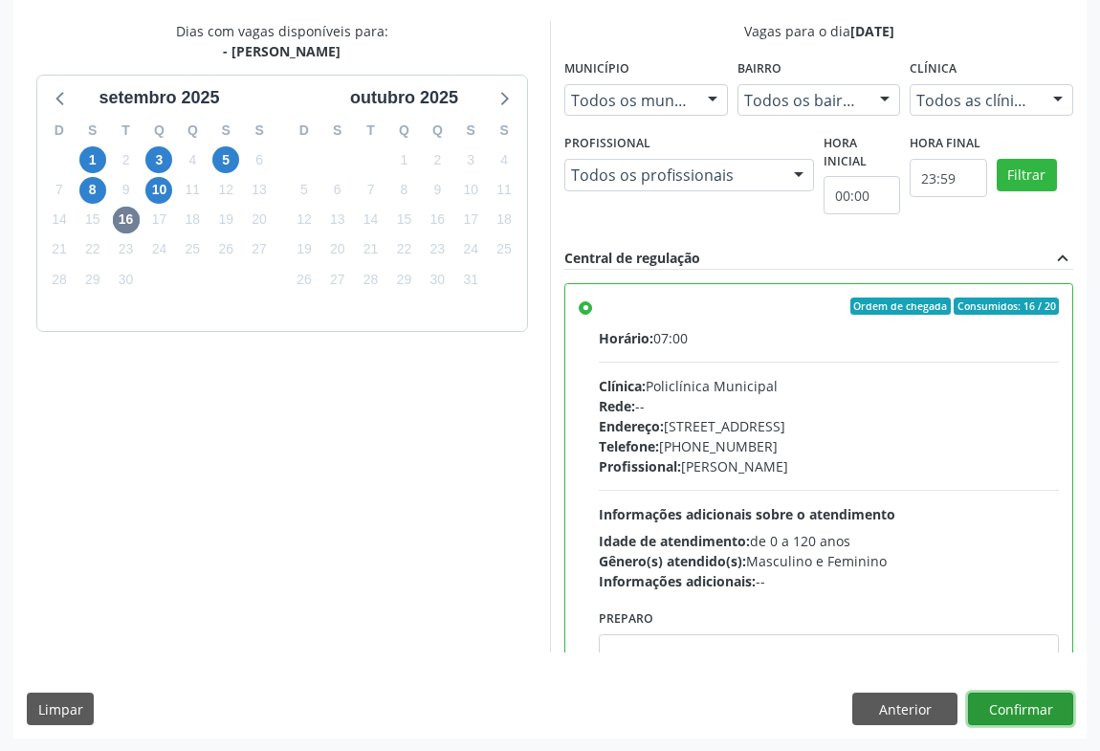
click at [1002, 709] on button "Confirmar" at bounding box center [1020, 709] width 105 height 33
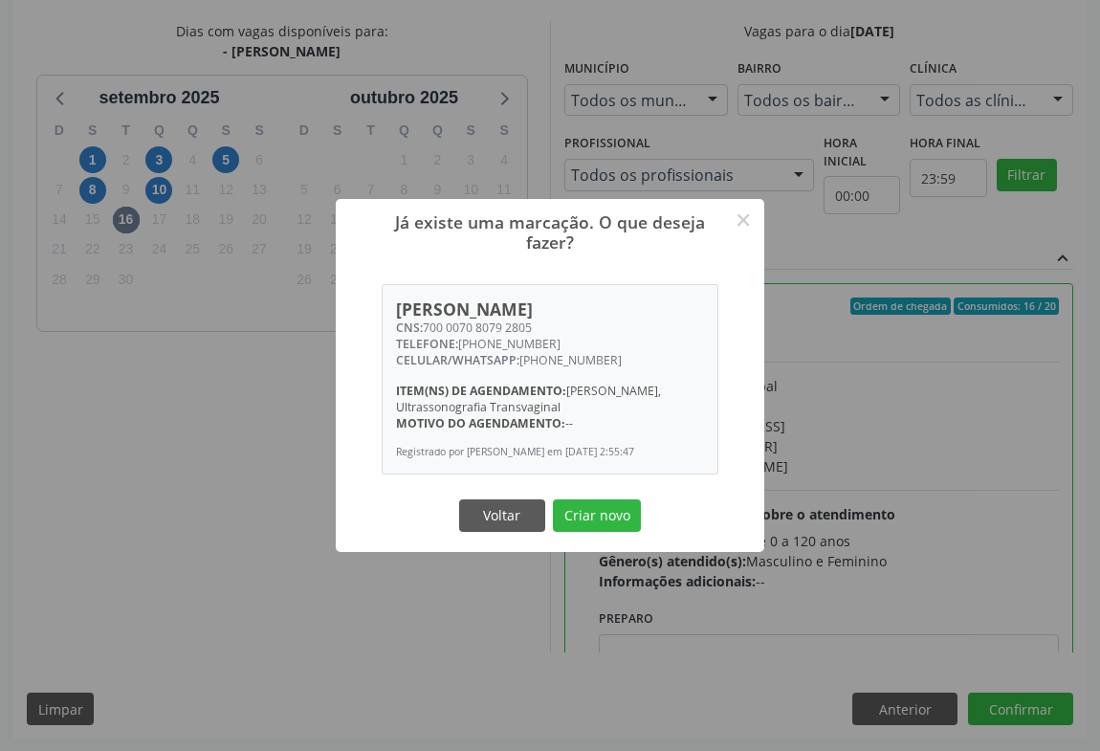
click at [553, 499] on button "Criar novo" at bounding box center [597, 515] width 88 height 33
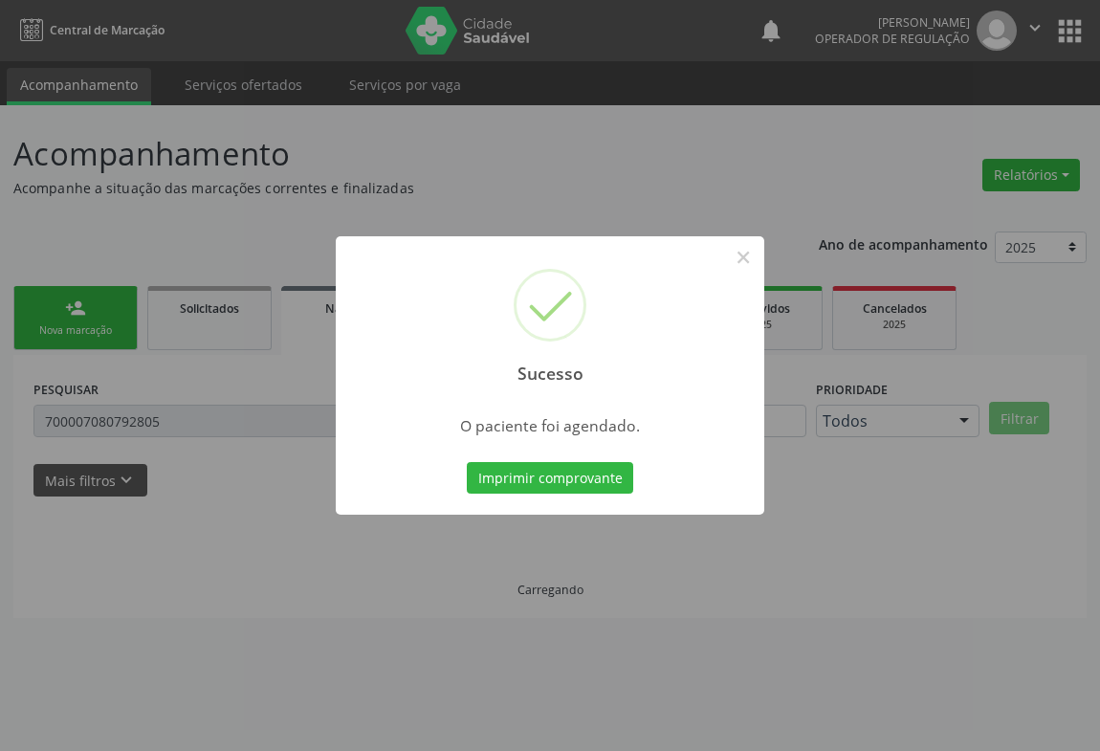
scroll to position [0, 0]
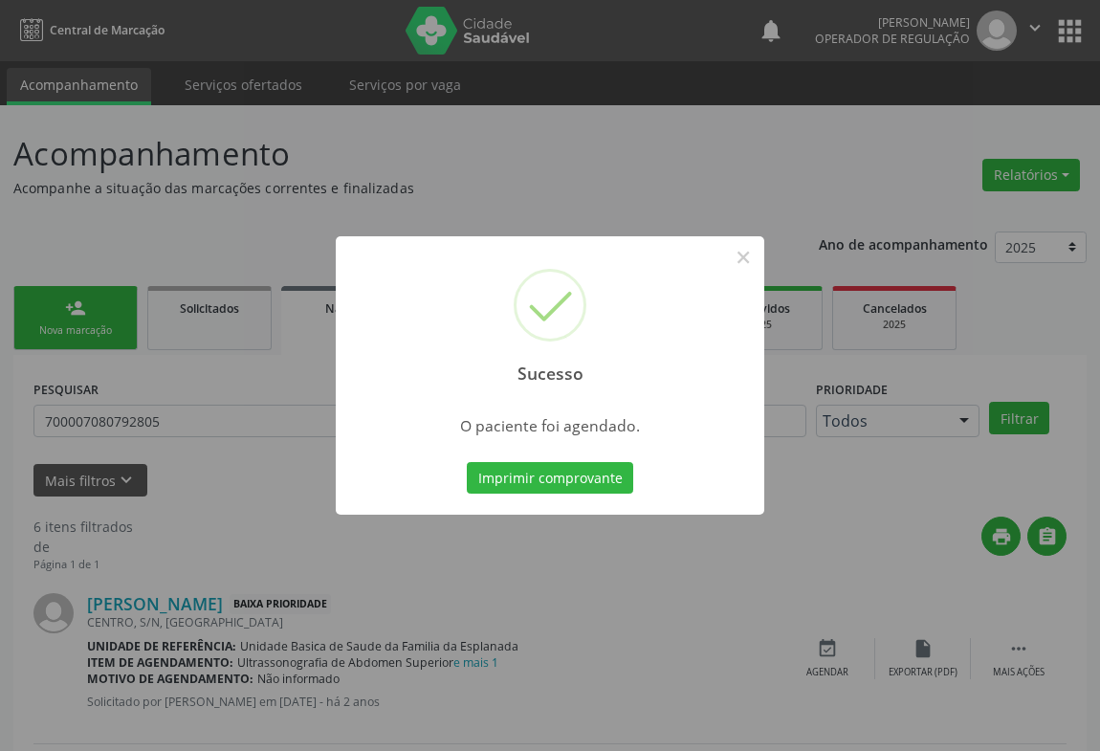
click at [467, 462] on button "Imprimir comprovante" at bounding box center [550, 478] width 166 height 33
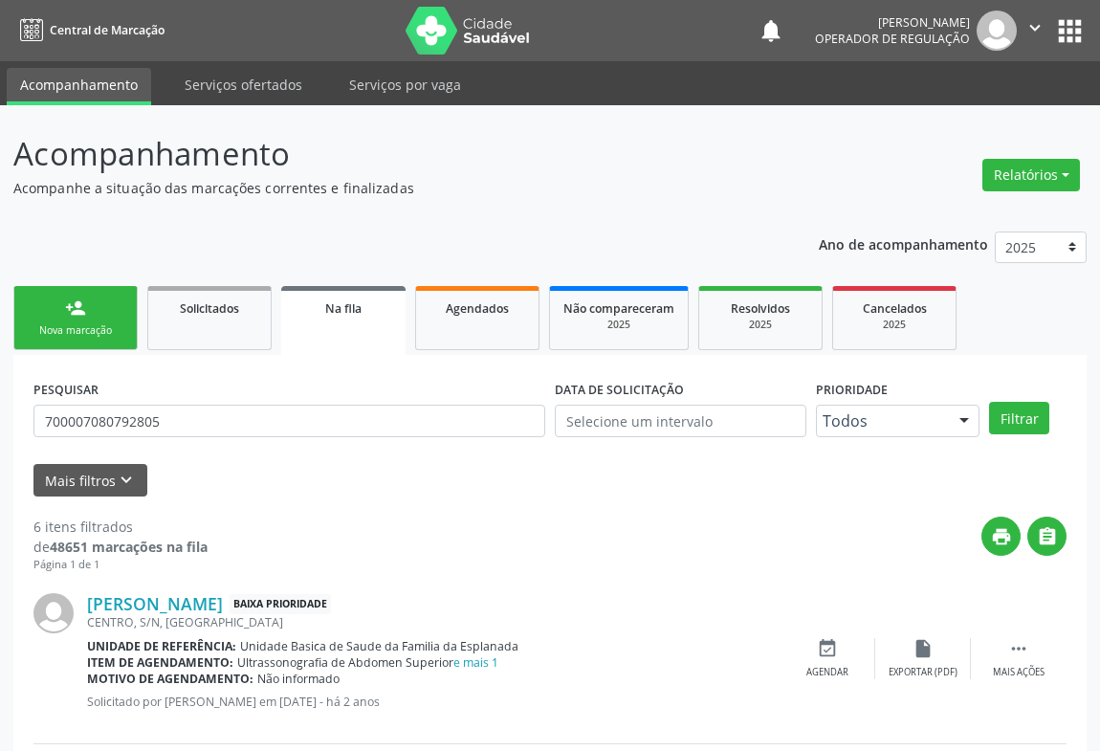
click at [97, 321] on link "person_add Nova marcação" at bounding box center [75, 318] width 124 height 64
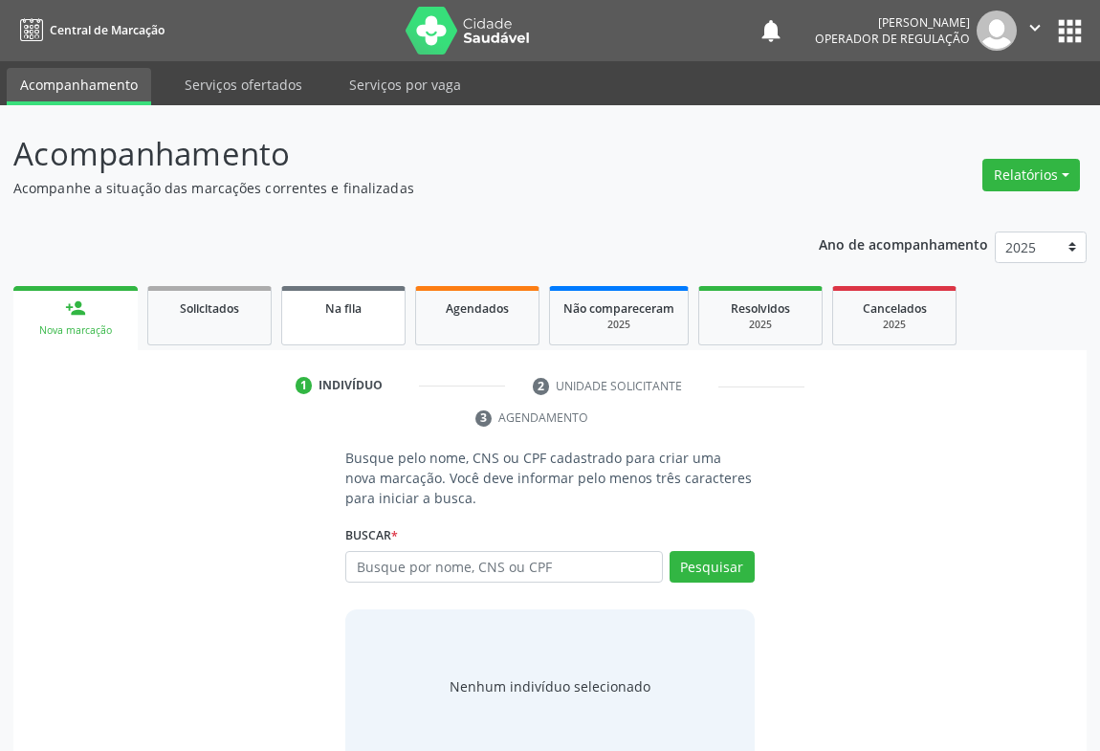
click at [353, 319] on link "Na fila" at bounding box center [343, 315] width 124 height 59
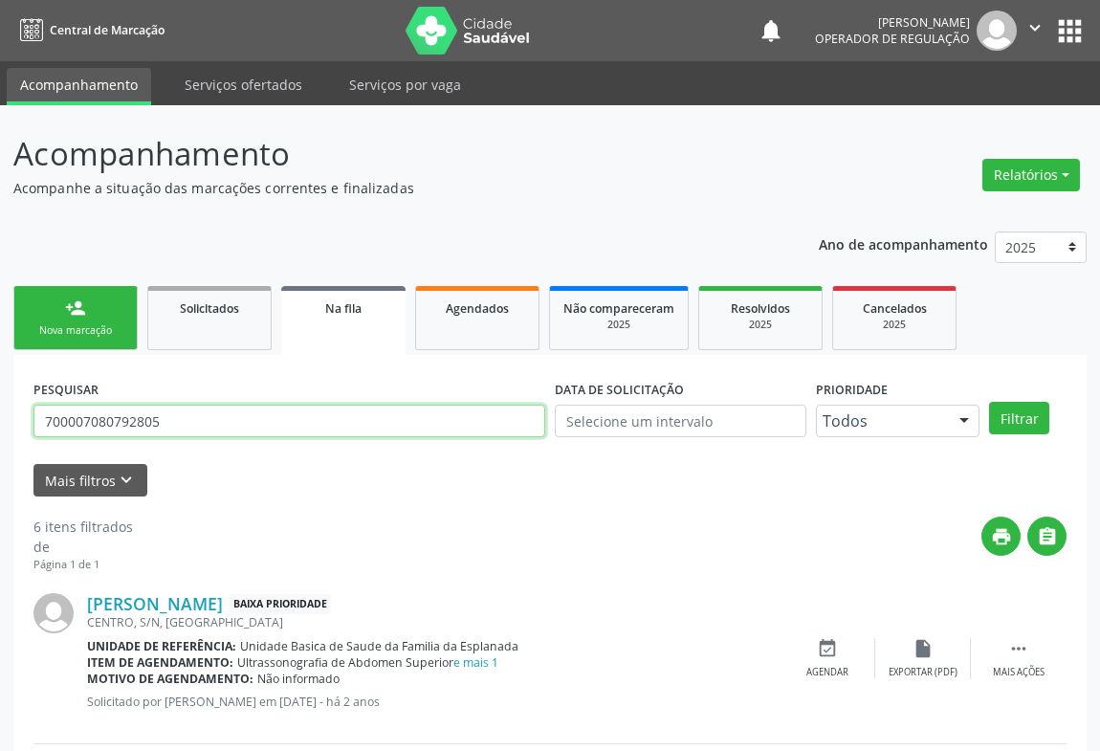
click at [266, 417] on input "700007080792805" at bounding box center [289, 421] width 512 height 33
type input "7"
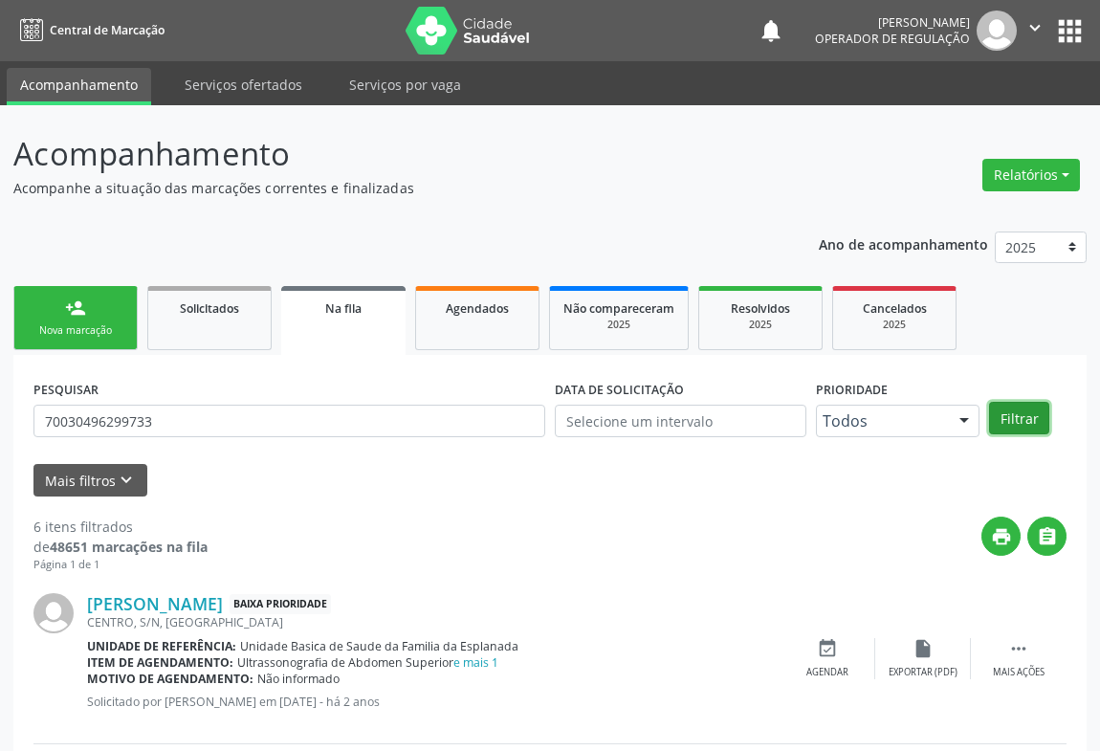
click at [1024, 410] on button "Filtrar" at bounding box center [1019, 418] width 60 height 33
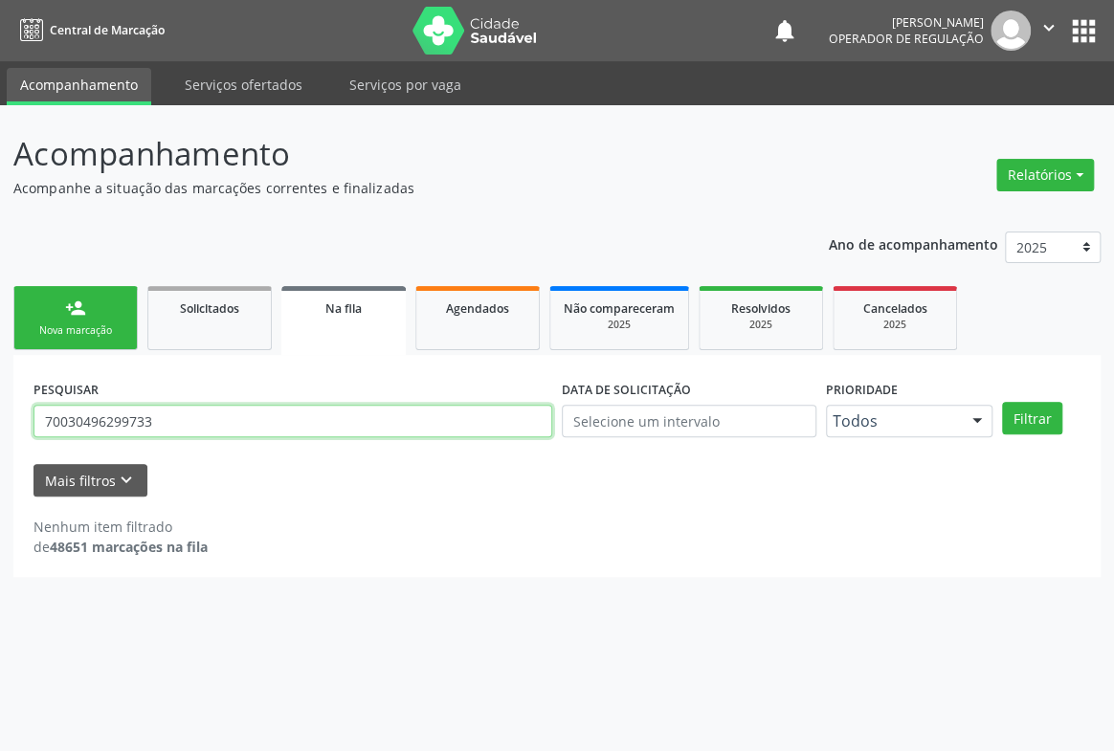
click at [192, 428] on input "70030496299733" at bounding box center [292, 421] width 519 height 33
type input "700304961299733"
click at [1002, 402] on button "Filtrar" at bounding box center [1032, 418] width 60 height 33
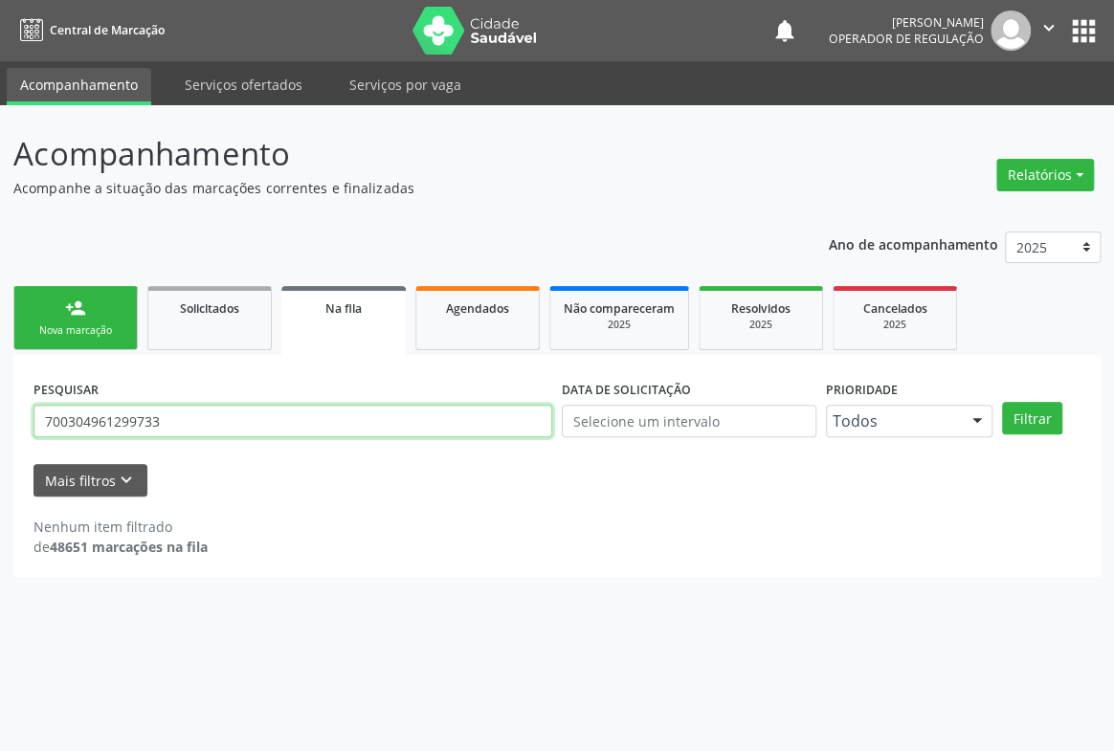
drag, startPoint x: 71, startPoint y: 426, endPoint x: 0, endPoint y: 439, distance: 72.1
click at [0, 439] on div "Acompanhamento Acompanhe a situação das marcações correntes e finalizadas Relat…" at bounding box center [557, 428] width 1114 height 646
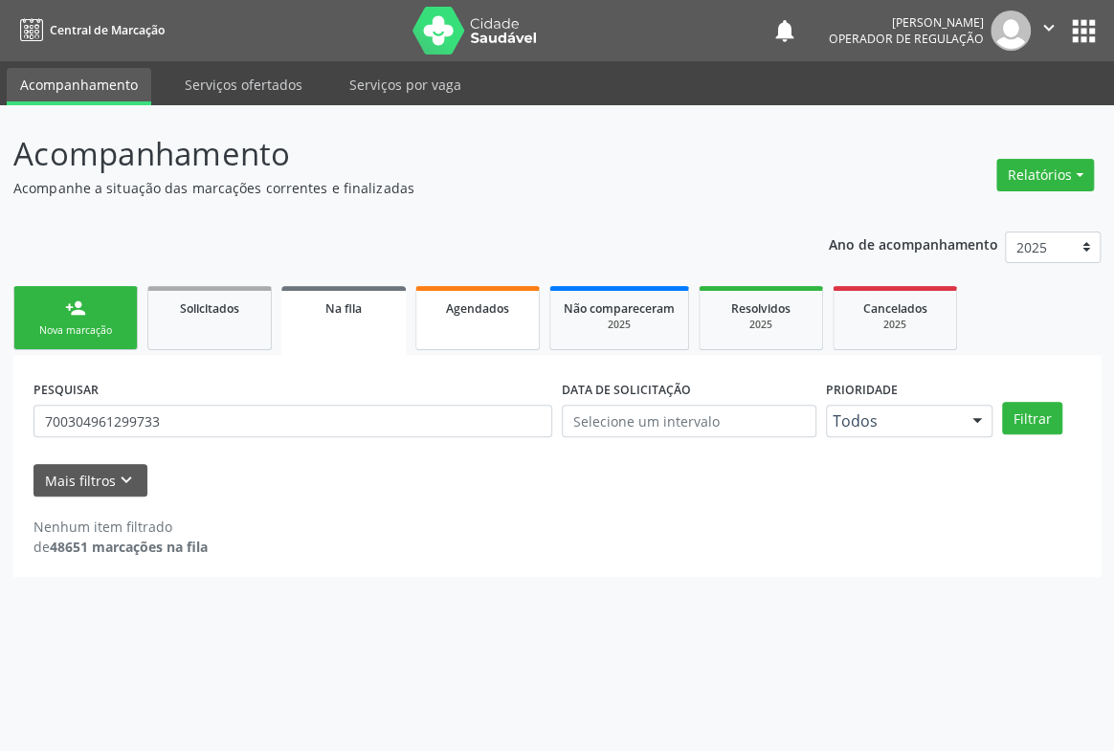
click at [458, 295] on link "Agendados" at bounding box center [477, 318] width 124 height 64
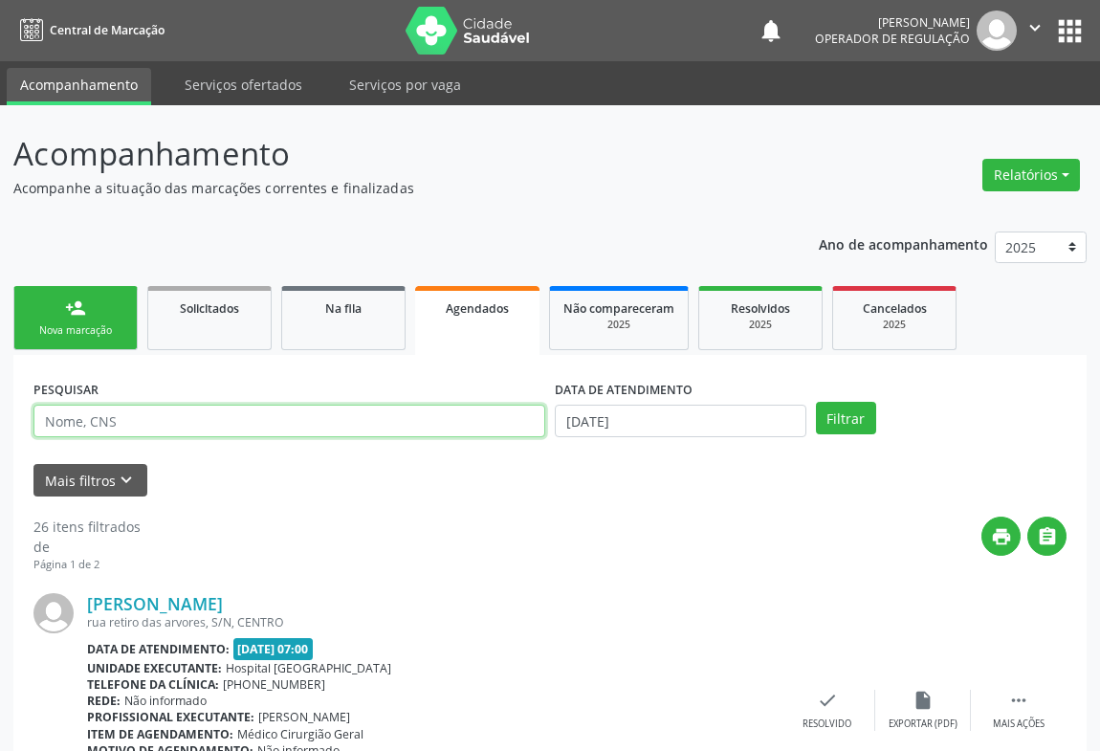
click at [220, 418] on input "text" at bounding box center [289, 421] width 512 height 33
paste input "700304961299733"
type input "700304961299733"
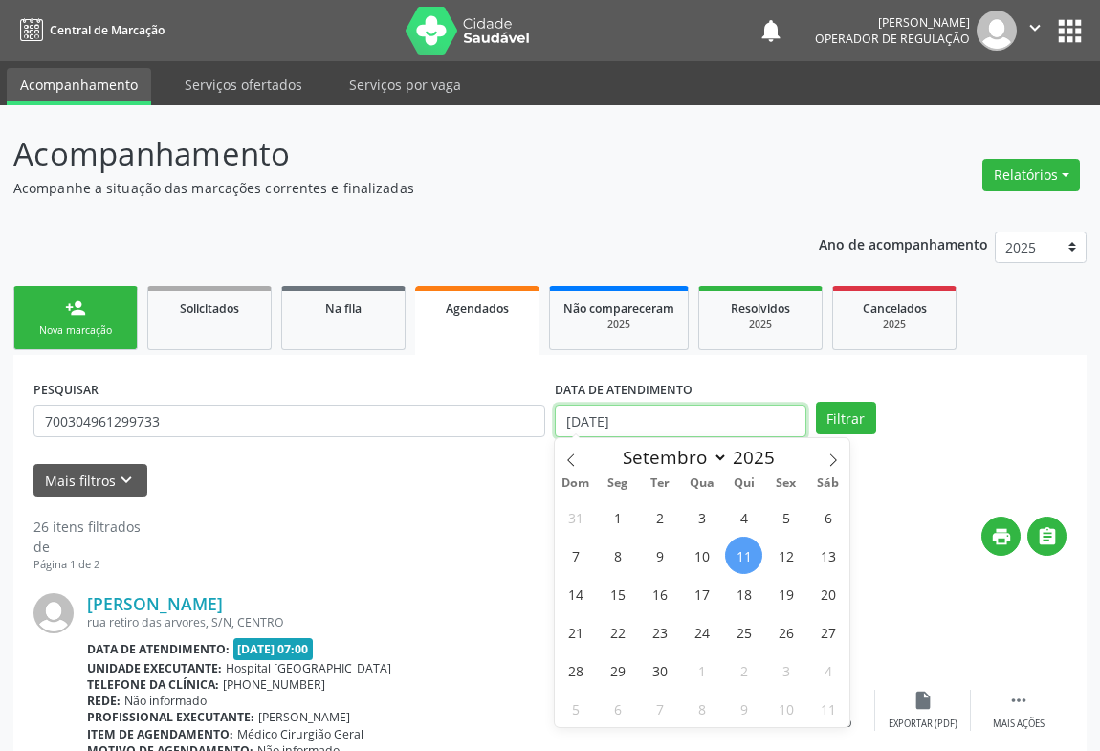
click at [731, 418] on input "[DATE]" at bounding box center [681, 421] width 252 height 33
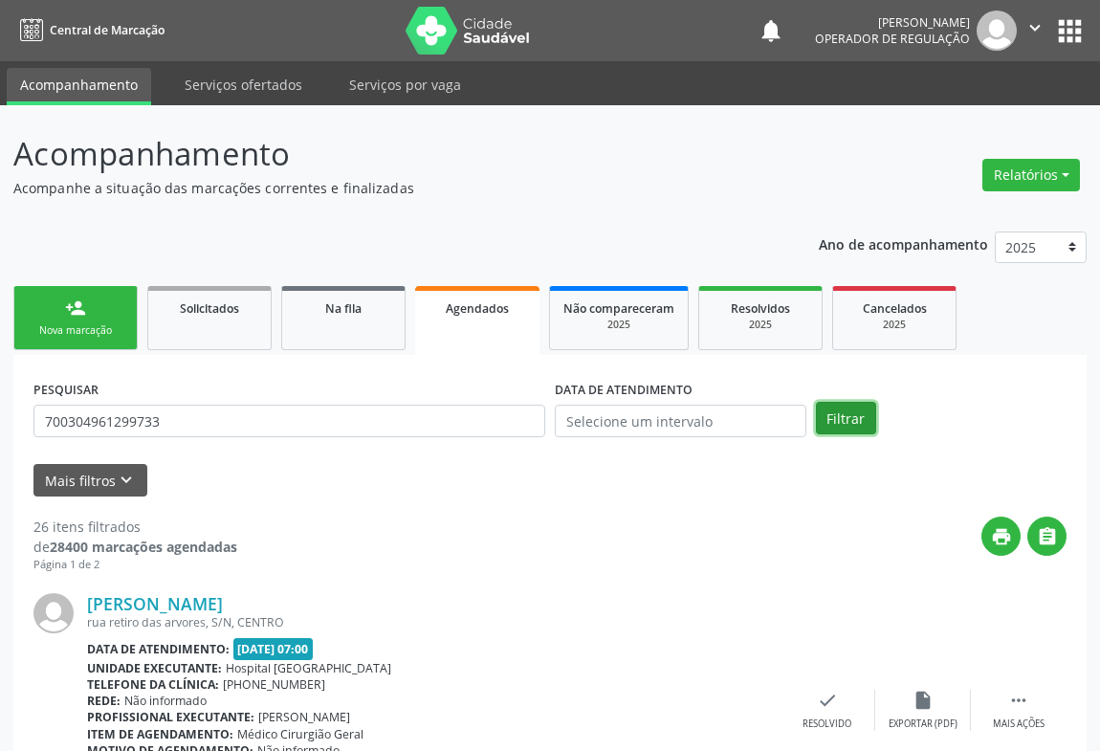
click at [841, 422] on button "Filtrar" at bounding box center [846, 418] width 60 height 33
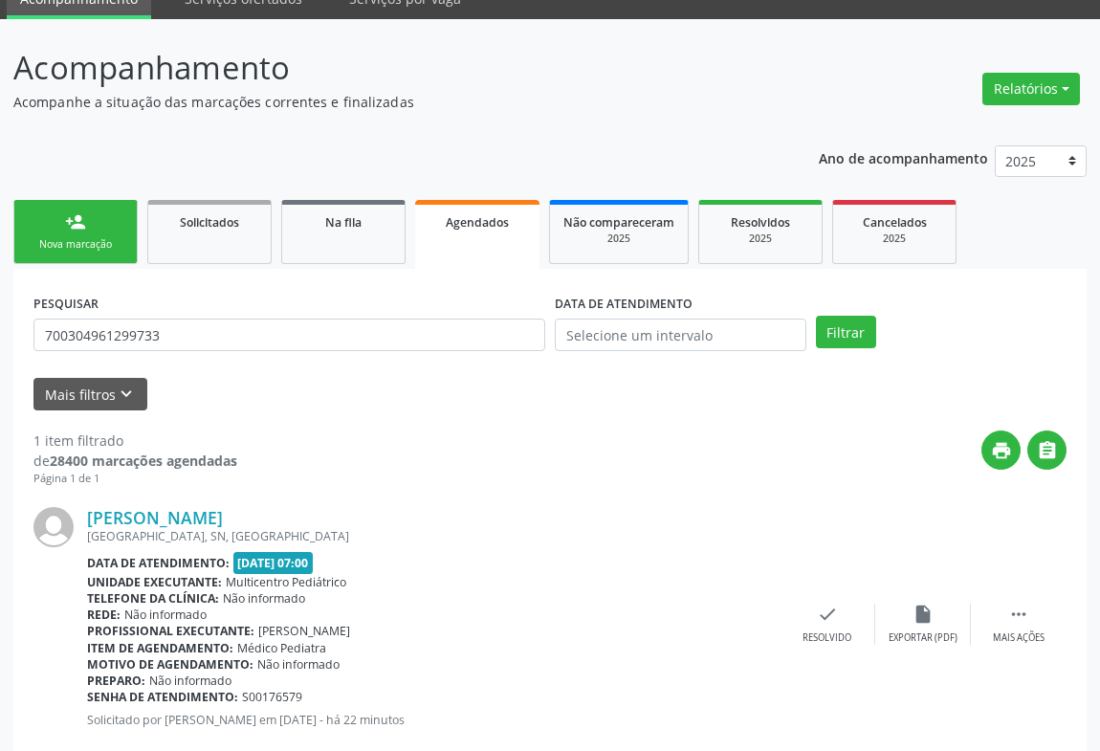
scroll to position [129, 0]
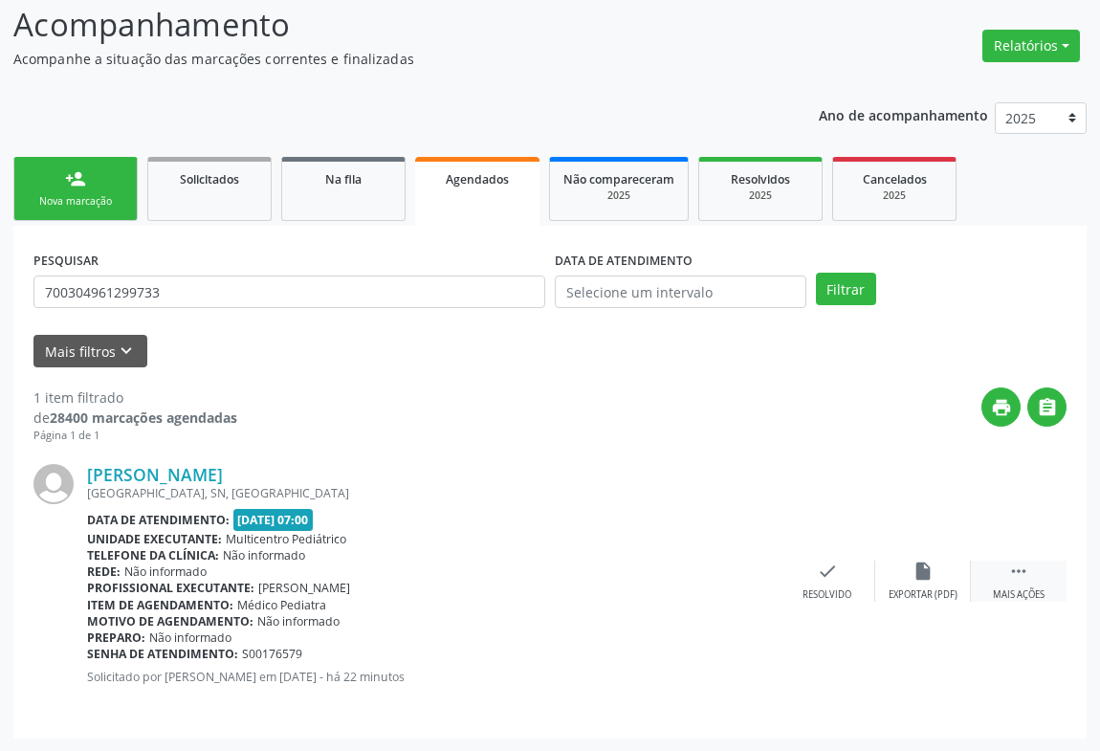
click at [1028, 566] on icon "" at bounding box center [1018, 571] width 21 height 21
click at [632, 574] on icon "print" at bounding box center [636, 571] width 21 height 21
